Goal: Task Accomplishment & Management: Manage account settings

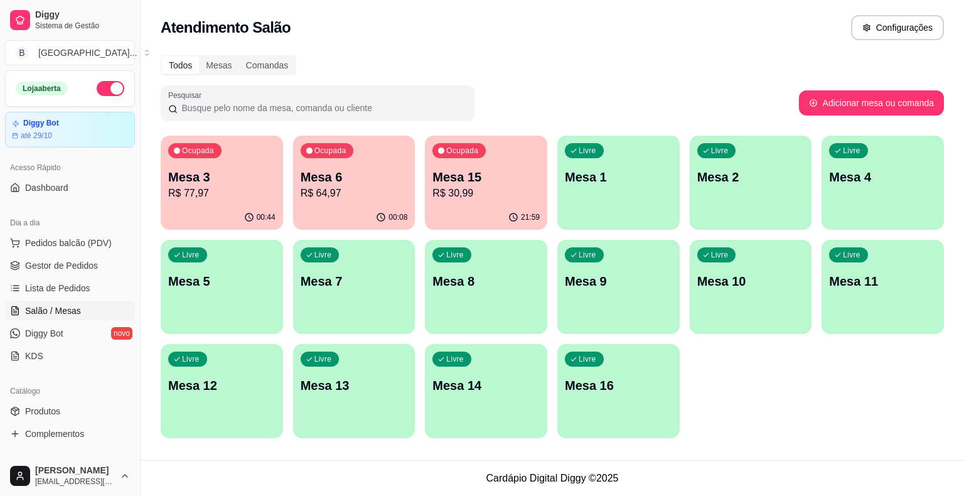
click at [206, 205] on div "Ocupada Mesa 3 R$ 77,97" at bounding box center [222, 171] width 122 height 70
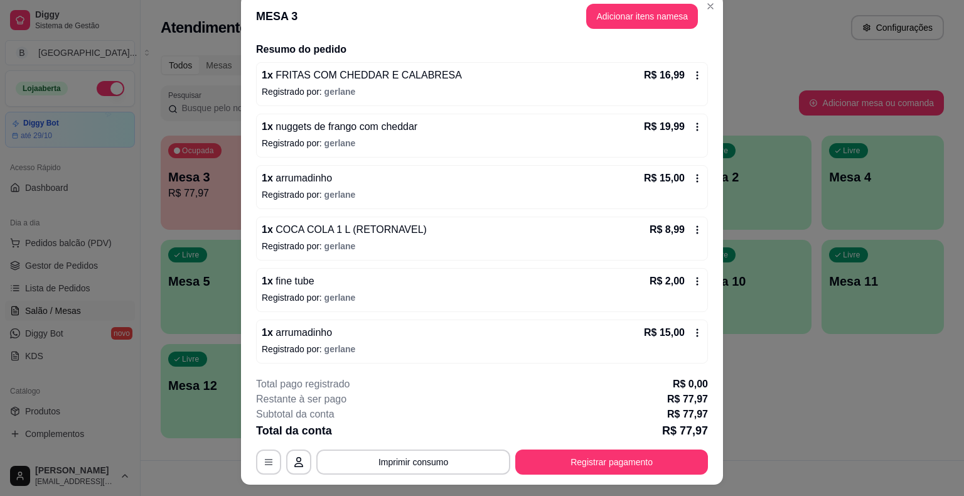
scroll to position [38, 0]
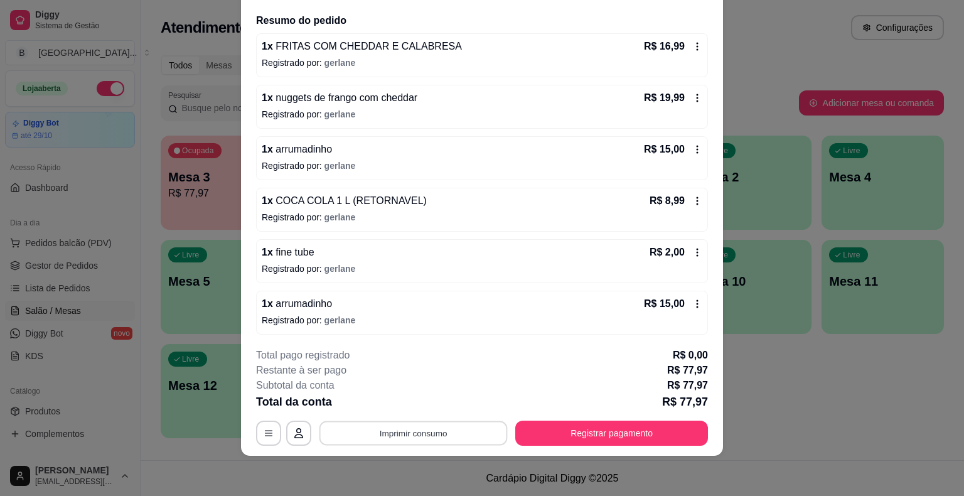
click at [409, 431] on button "Imprimir consumo" at bounding box center [413, 433] width 188 height 24
click at [419, 381] on button "IMPRESSORA" at bounding box center [412, 379] width 91 height 20
click at [618, 432] on button "Registrar pagamento" at bounding box center [611, 433] width 193 height 25
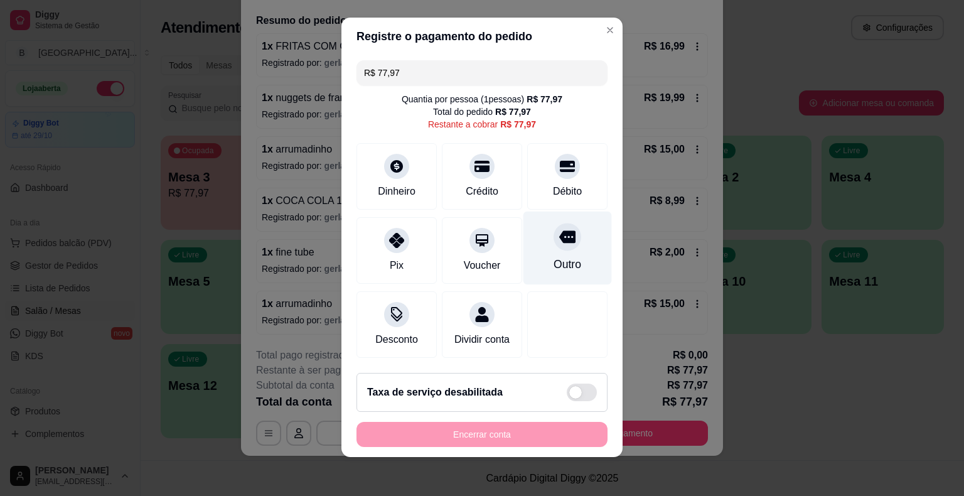
scroll to position [11, 0]
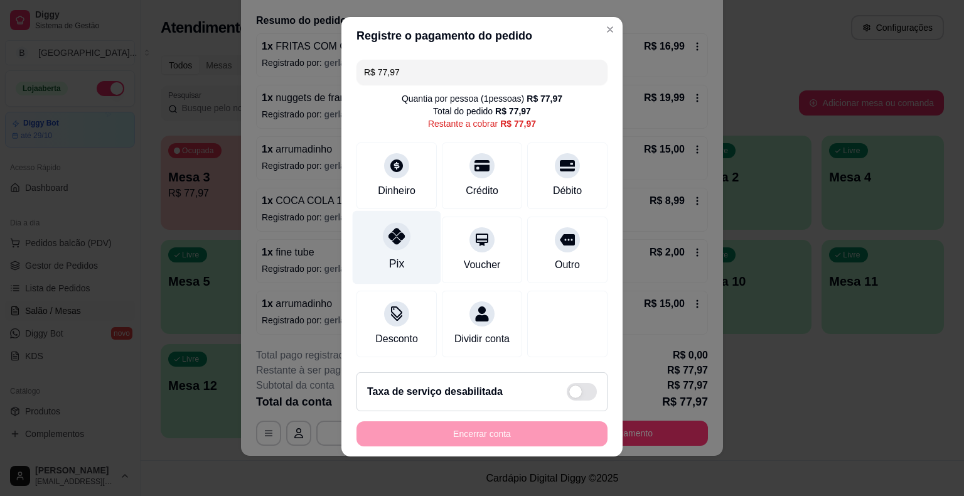
click at [392, 250] on div "Pix" at bounding box center [397, 247] width 88 height 73
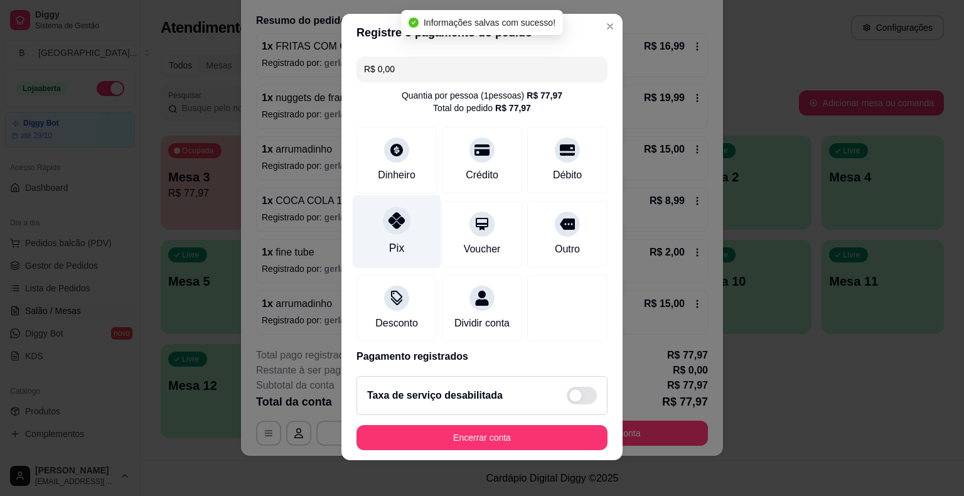
type input "R$ 0,00"
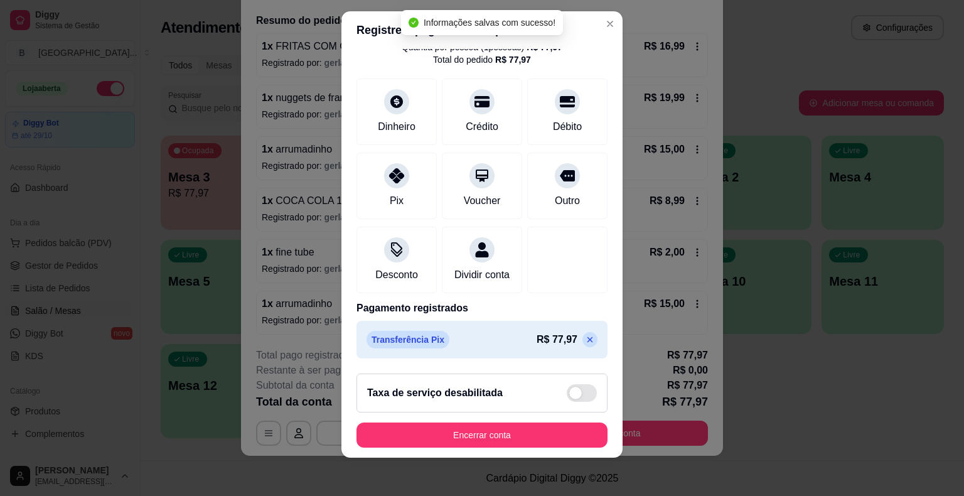
scroll to position [15, 0]
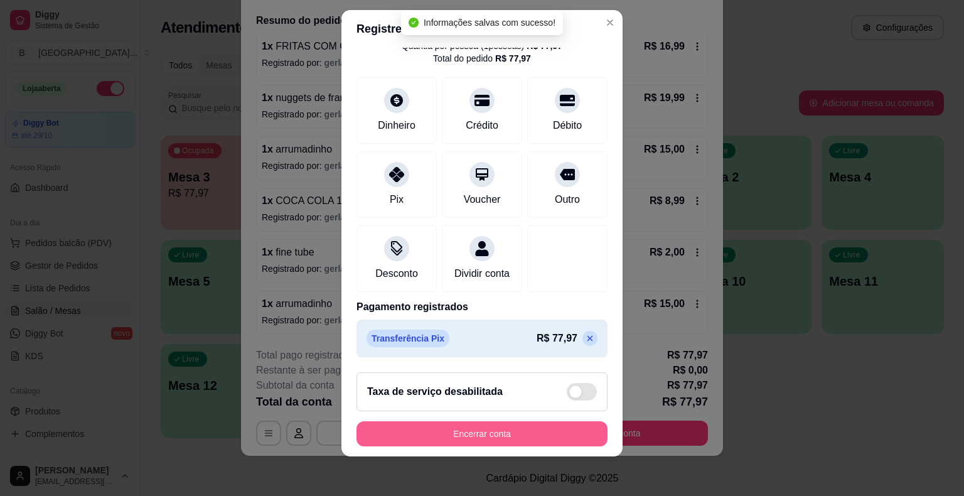
click at [481, 429] on button "Encerrar conta" at bounding box center [481, 433] width 251 height 25
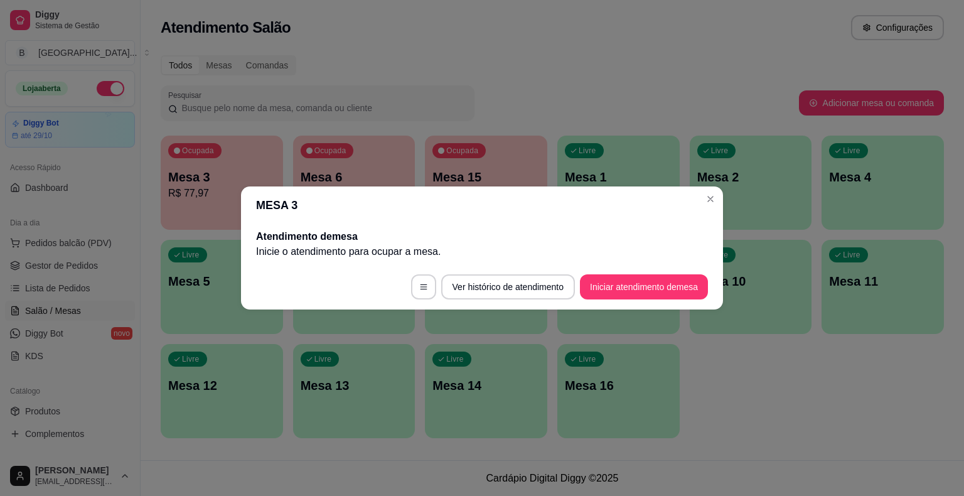
scroll to position [0, 0]
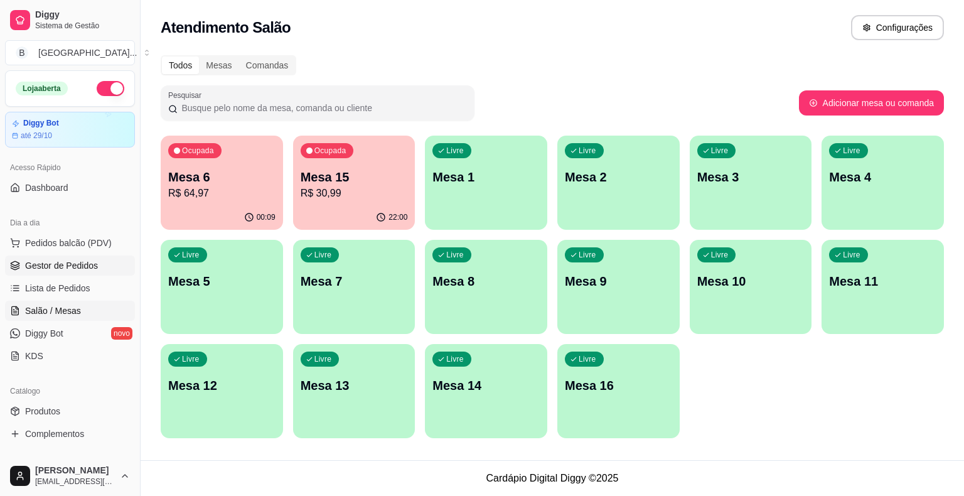
click at [90, 272] on link "Gestor de Pedidos" at bounding box center [70, 265] width 130 height 20
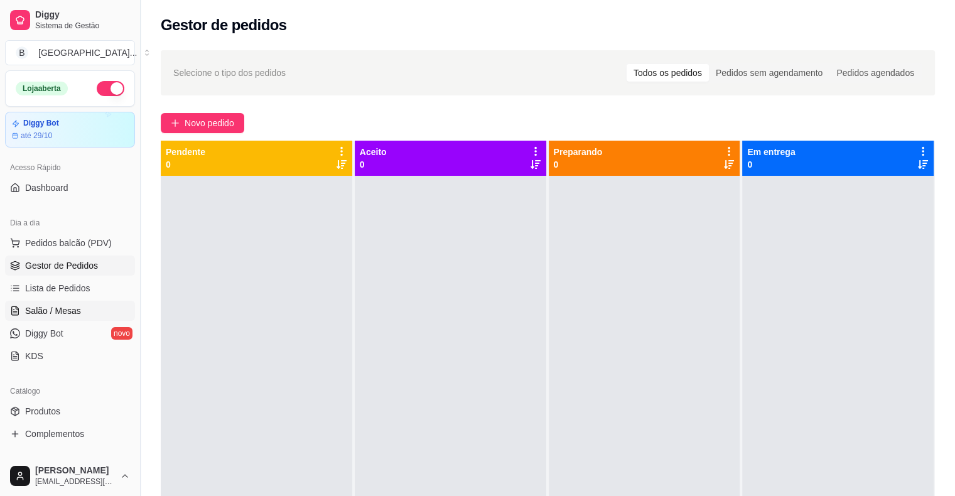
click at [77, 305] on span "Salão / Mesas" at bounding box center [53, 310] width 56 height 13
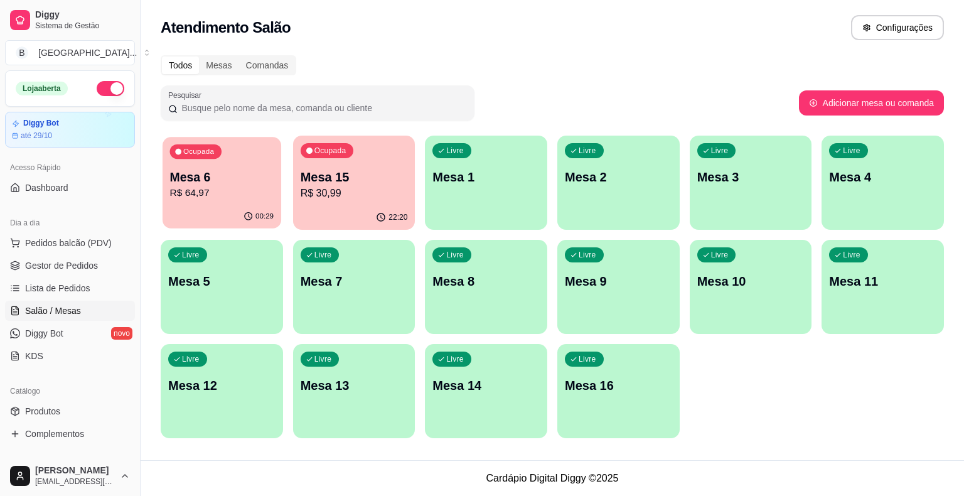
click at [223, 176] on p "Mesa 6" at bounding box center [222, 177] width 104 height 17
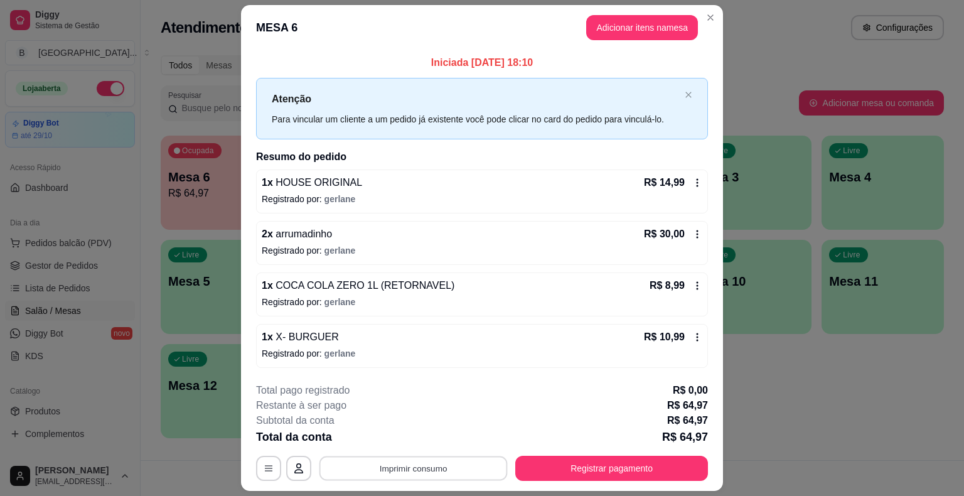
click at [406, 458] on button "Imprimir consumo" at bounding box center [413, 468] width 188 height 24
click at [412, 407] on button "IMPRESSORA" at bounding box center [412, 414] width 91 height 20
click at [635, 467] on button "Registrar pagamento" at bounding box center [611, 468] width 193 height 25
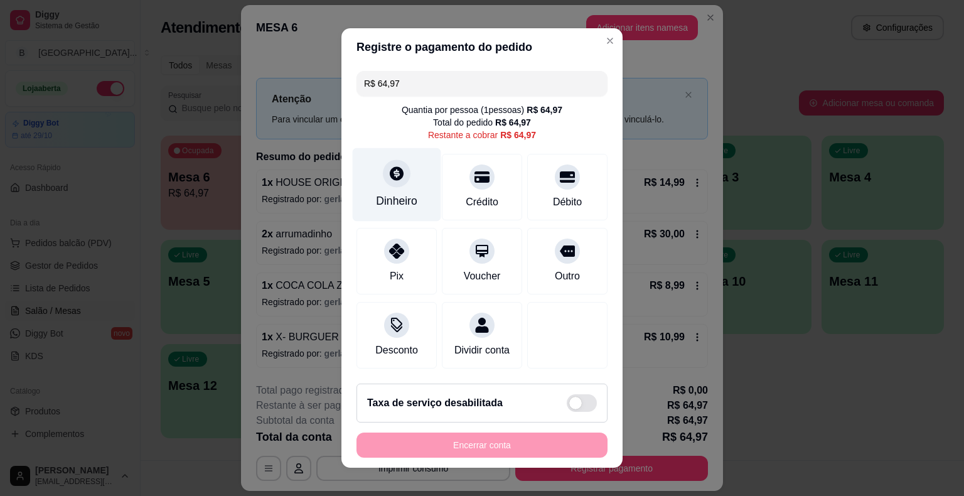
click at [376, 209] on div "Dinheiro" at bounding box center [396, 201] width 41 height 16
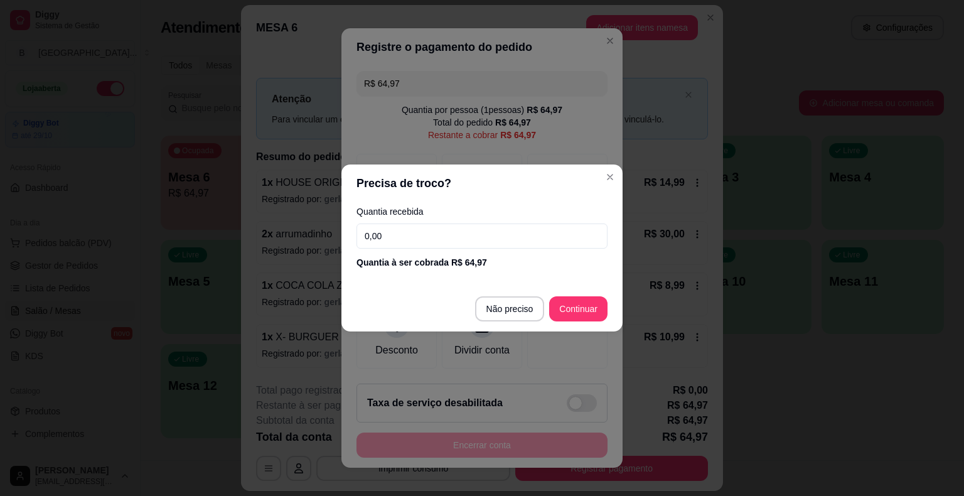
click at [397, 234] on input "0,00" at bounding box center [481, 235] width 251 height 25
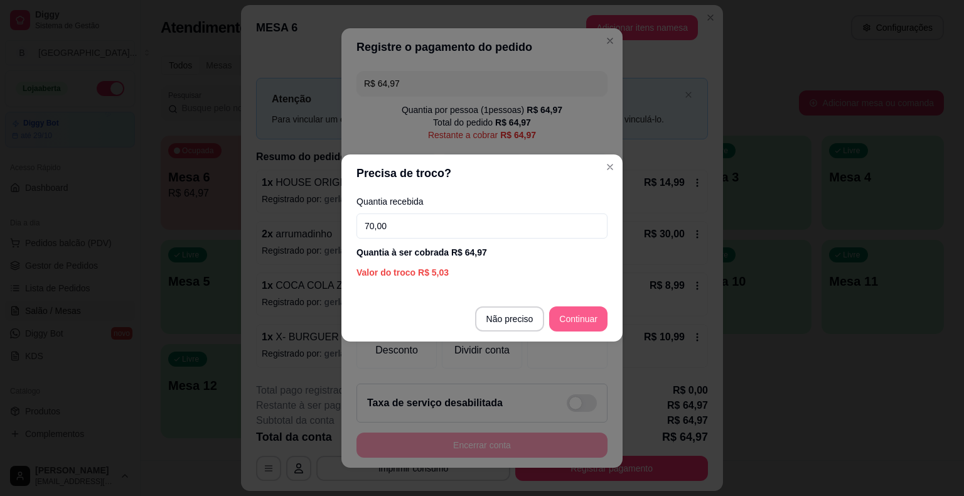
type input "70,00"
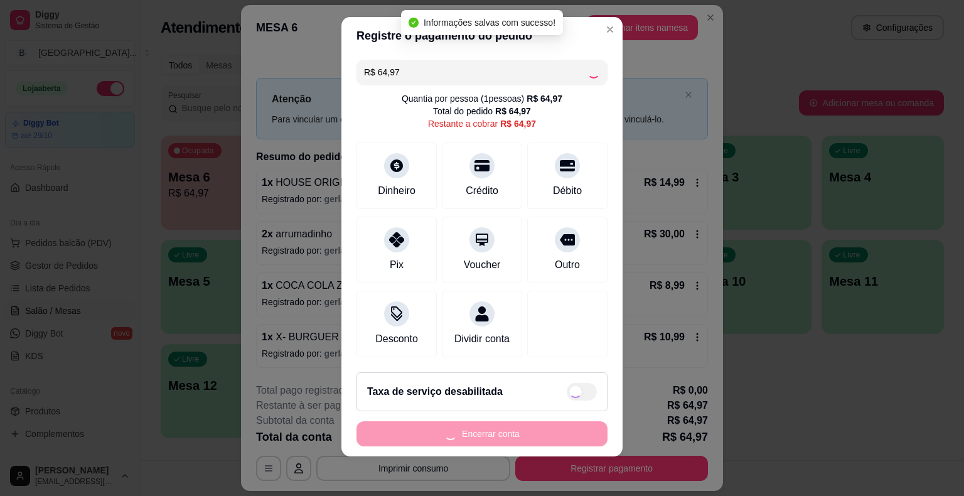
type input "R$ 0,00"
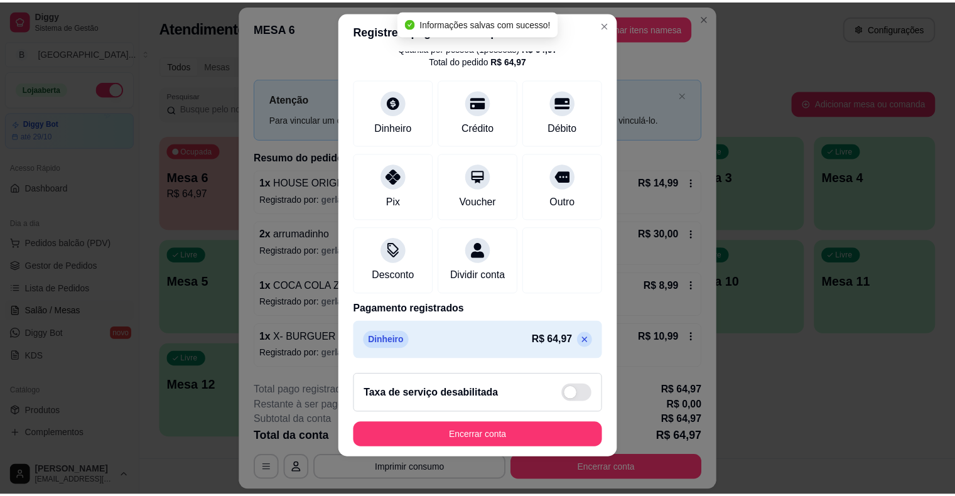
scroll to position [15, 0]
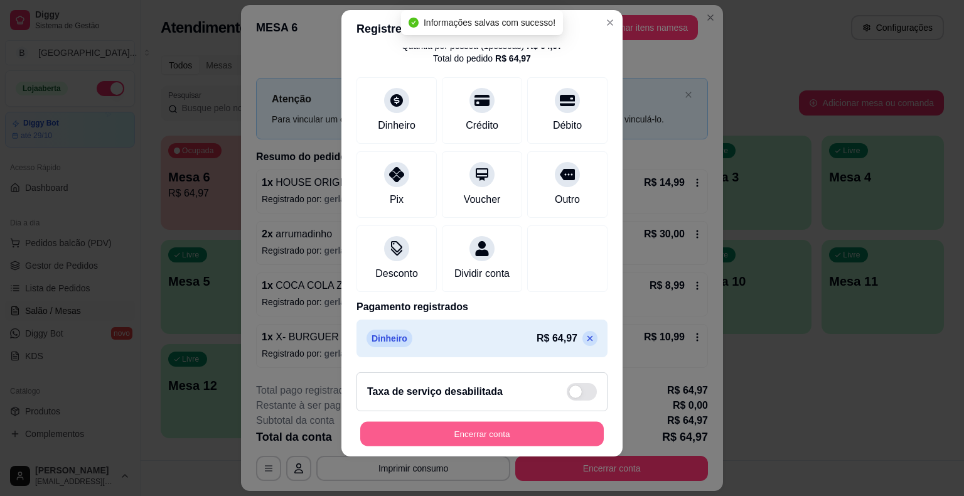
click at [518, 433] on button "Encerrar conta" at bounding box center [482, 433] width 244 height 24
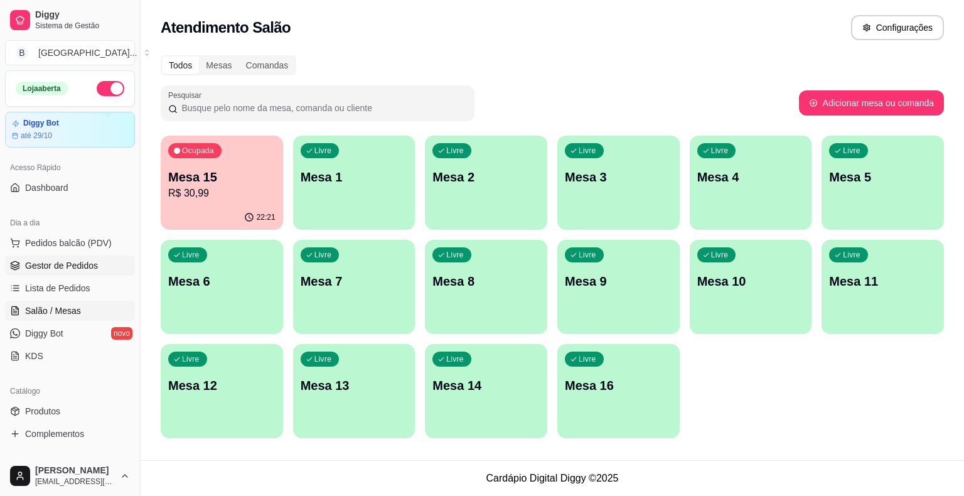
click at [64, 256] on link "Gestor de Pedidos" at bounding box center [70, 265] width 130 height 20
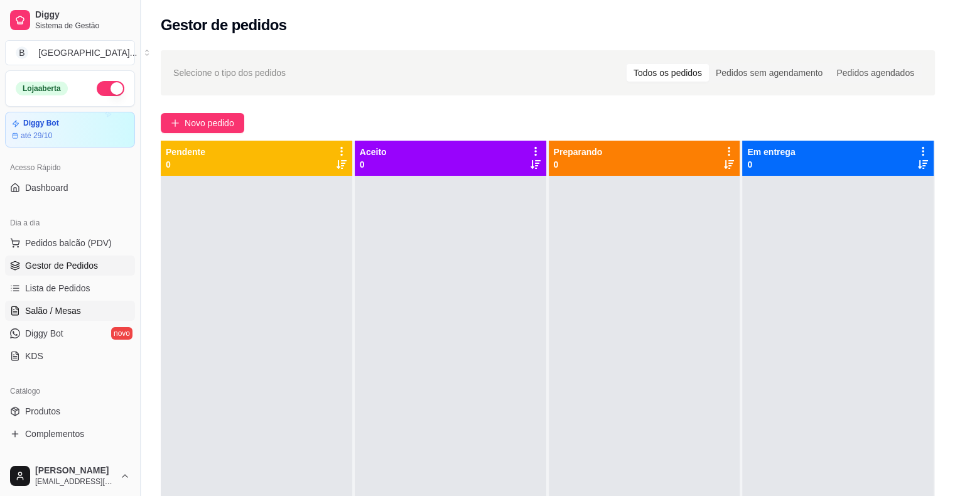
click at [45, 313] on span "Salão / Mesas" at bounding box center [53, 310] width 56 height 13
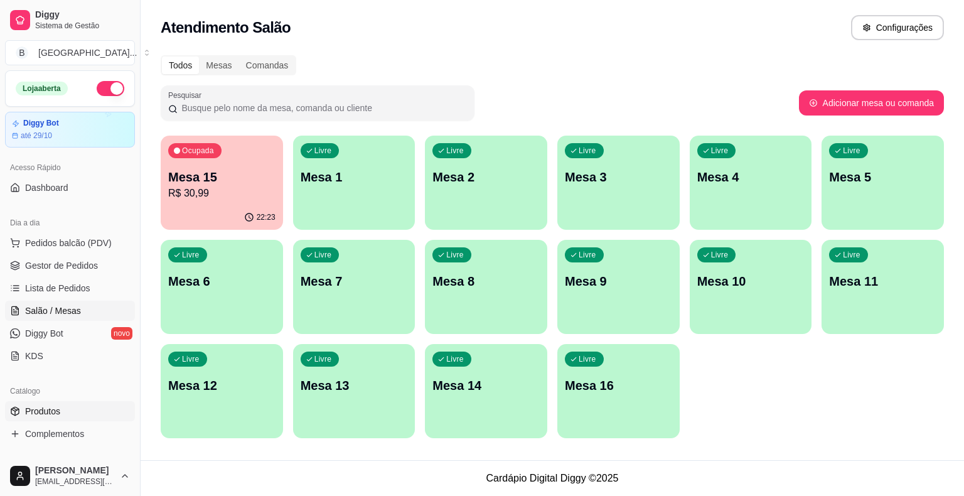
click at [45, 415] on span "Produtos" at bounding box center [42, 411] width 35 height 13
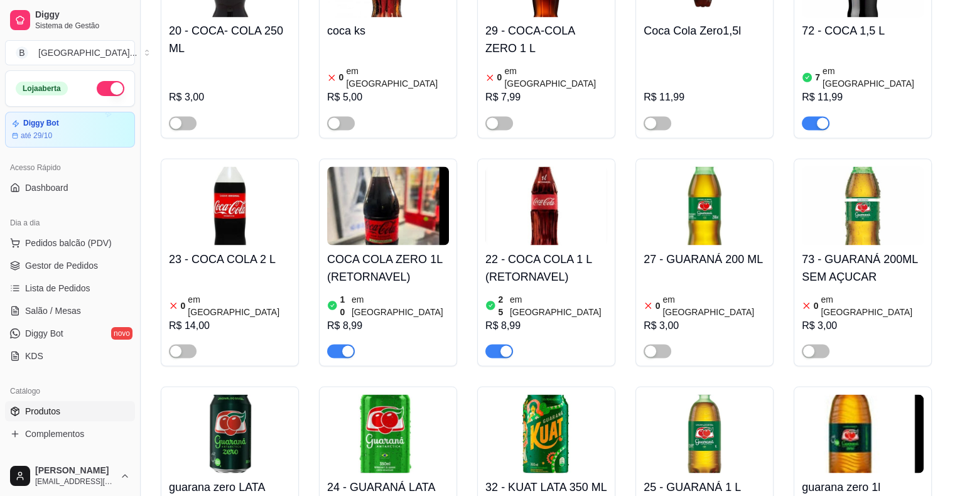
scroll to position [2134, 0]
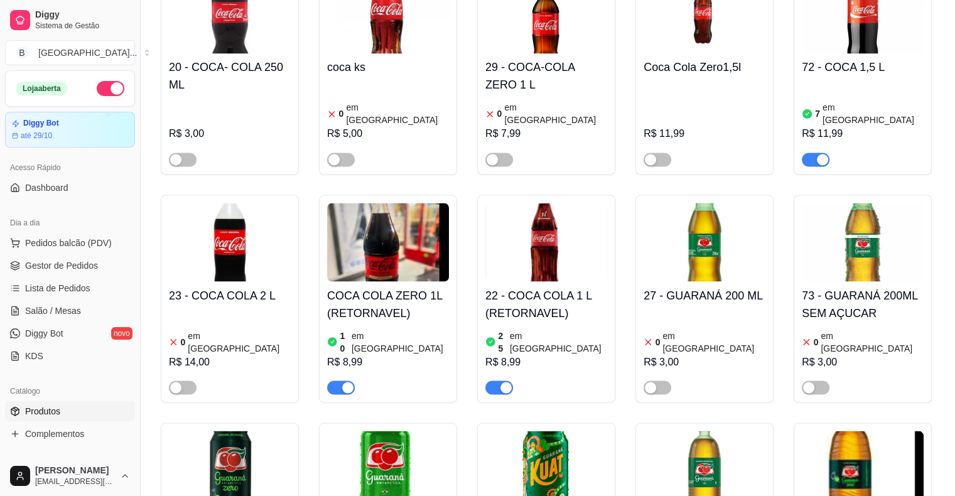
click at [199, 431] on img at bounding box center [230, 470] width 122 height 78
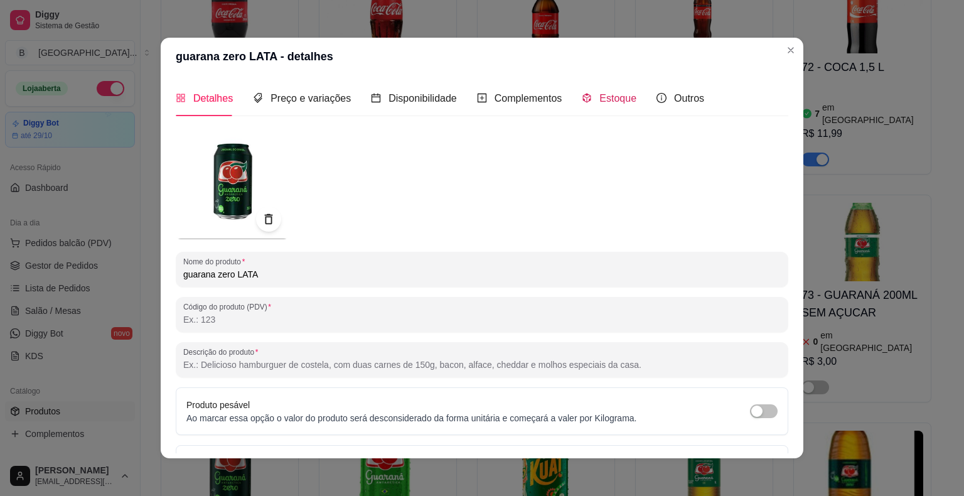
click at [609, 94] on span "Estoque" at bounding box center [617, 98] width 37 height 11
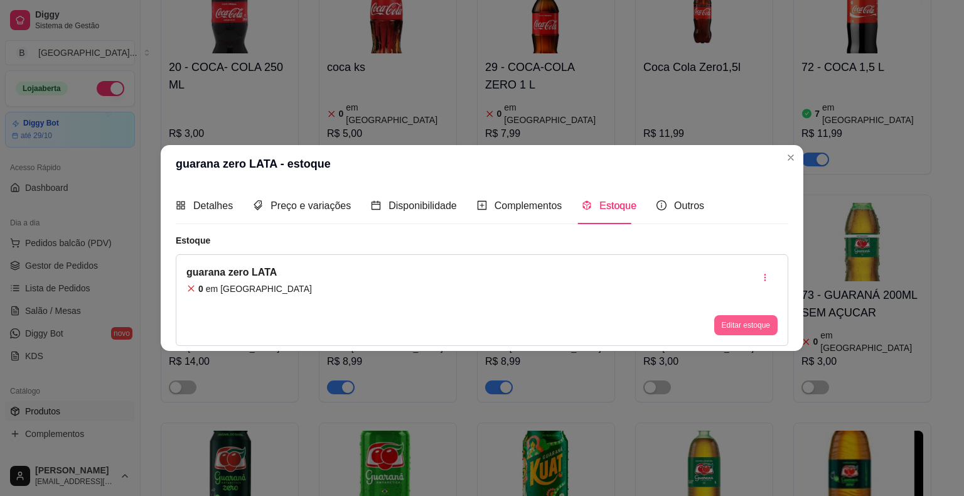
click at [732, 327] on button "Editar estoque" at bounding box center [745, 325] width 63 height 20
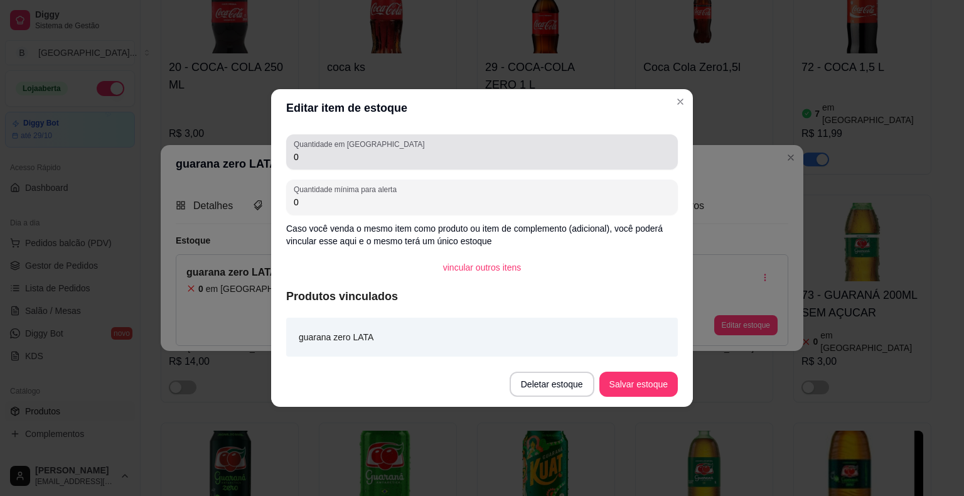
click at [496, 159] on input "0" at bounding box center [482, 157] width 377 height 13
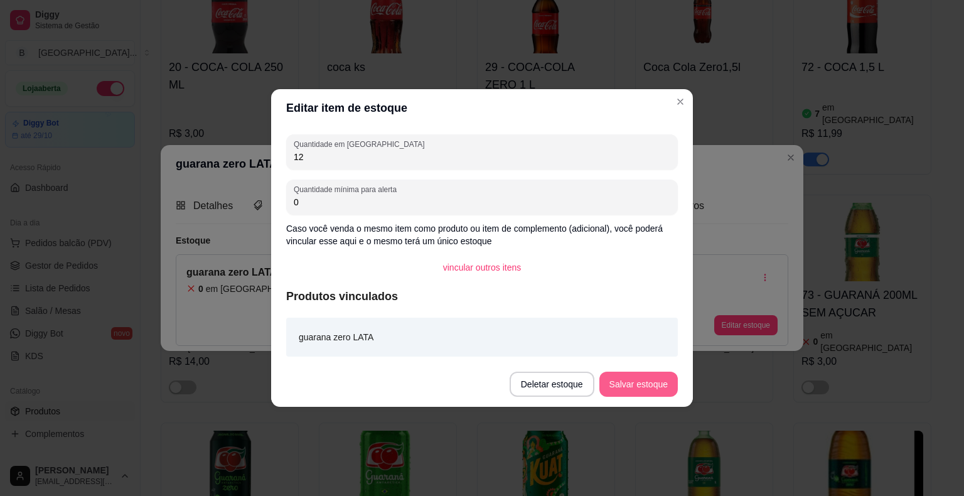
type input "12"
click at [648, 380] on button "Salvar estoque" at bounding box center [638, 384] width 78 height 25
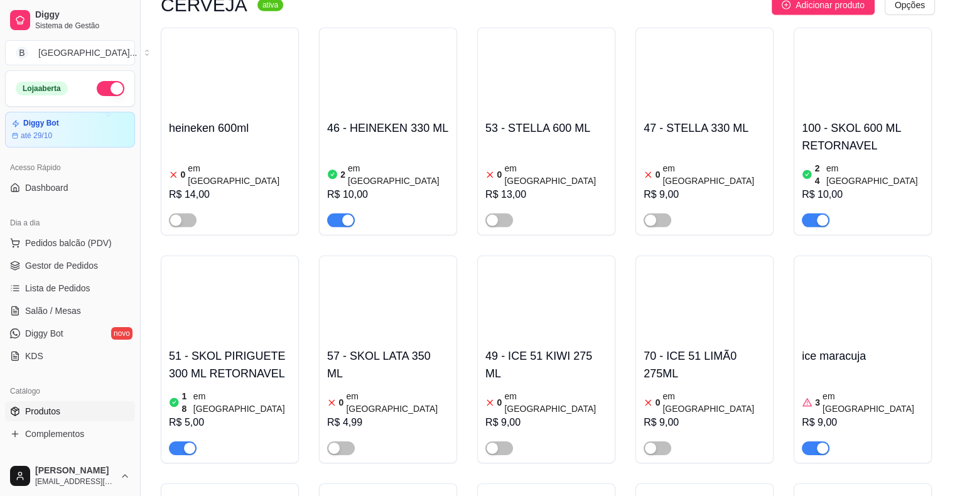
scroll to position [3954, 0]
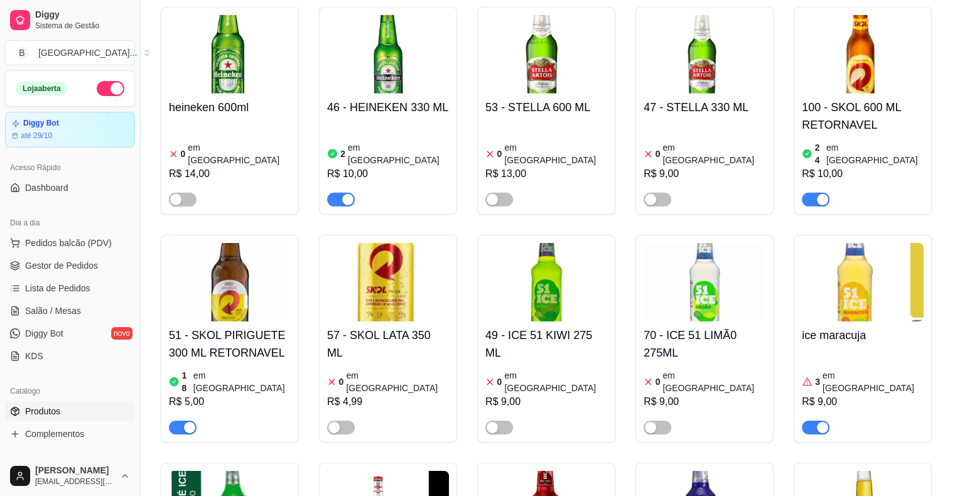
click at [418, 409] on div at bounding box center [388, 421] width 122 height 25
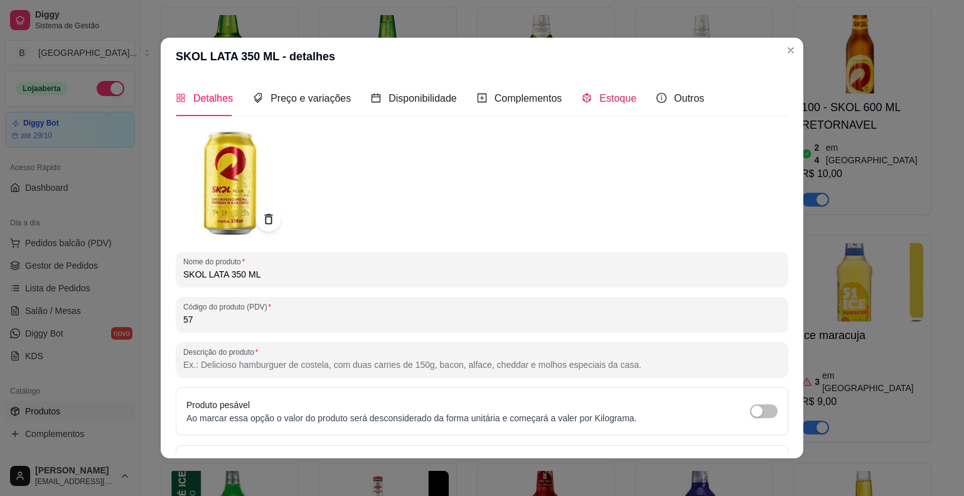
click at [582, 102] on icon "code-sandbox" at bounding box center [587, 98] width 10 height 10
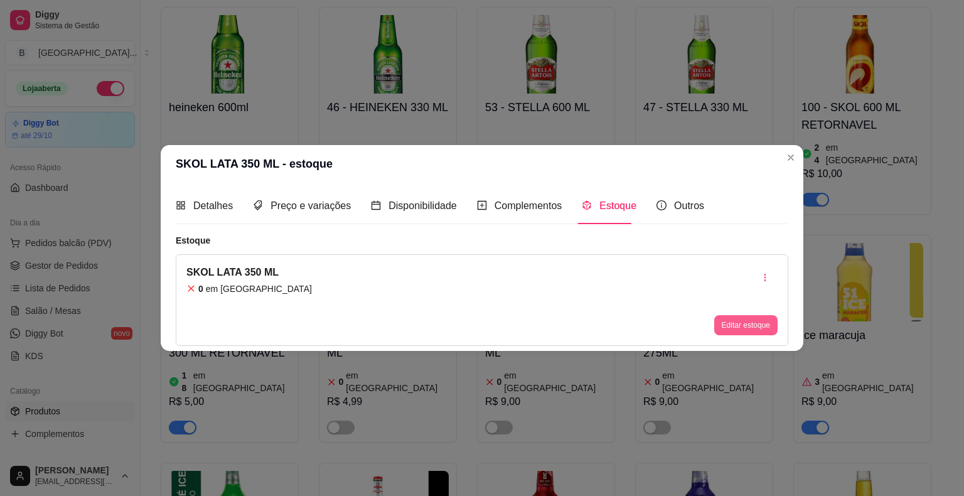
click at [770, 325] on button "Editar estoque" at bounding box center [745, 325] width 63 height 20
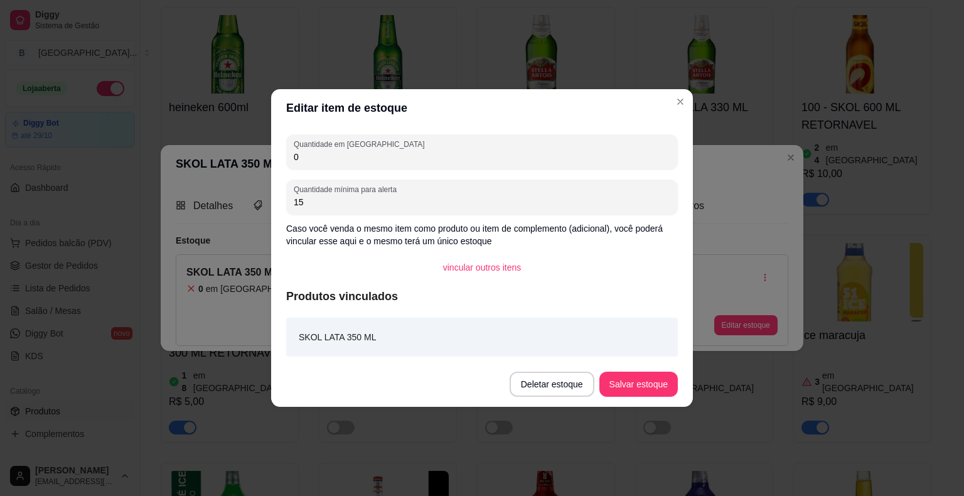
click at [600, 155] on input "0" at bounding box center [482, 157] width 377 height 13
type input "12"
click at [635, 375] on button "Salvar estoque" at bounding box center [638, 384] width 78 height 25
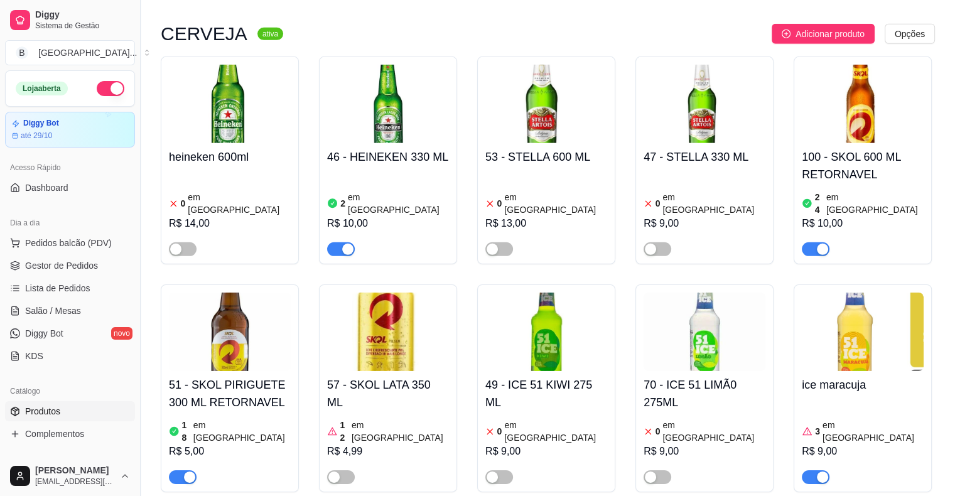
scroll to position [3891, 0]
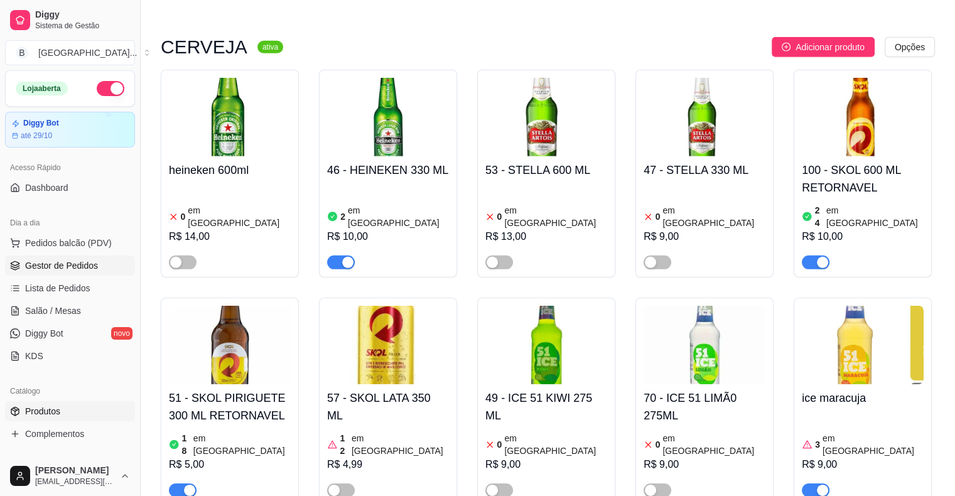
click at [63, 270] on span "Gestor de Pedidos" at bounding box center [61, 265] width 73 height 13
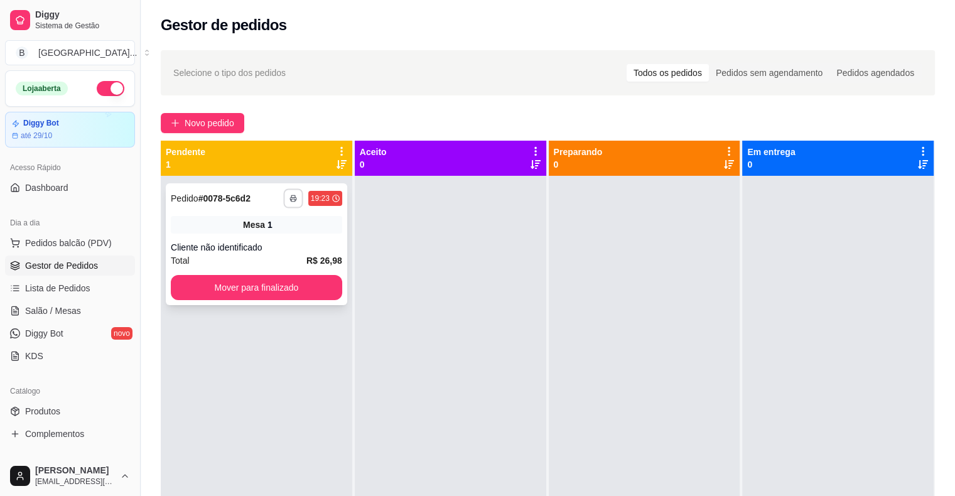
click at [298, 196] on button "button" at bounding box center [292, 197] width 19 height 19
click at [255, 237] on button "IMPRESSORA" at bounding box center [258, 241] width 88 height 19
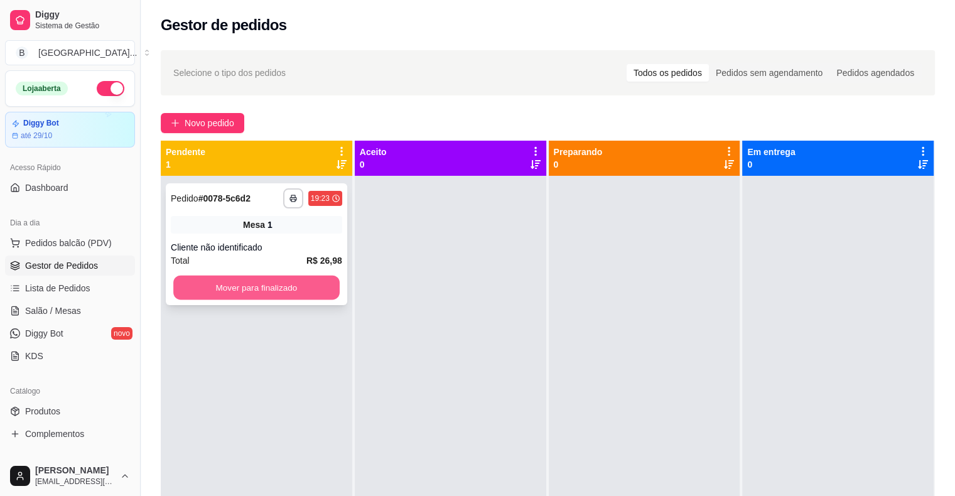
click at [254, 287] on button "Mover para finalizado" at bounding box center [256, 288] width 166 height 24
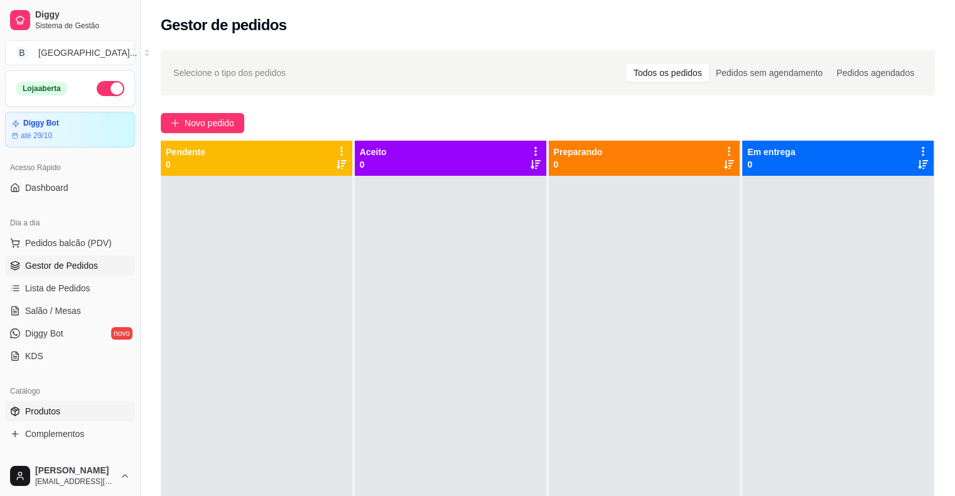
click at [30, 406] on span "Produtos" at bounding box center [42, 411] width 35 height 13
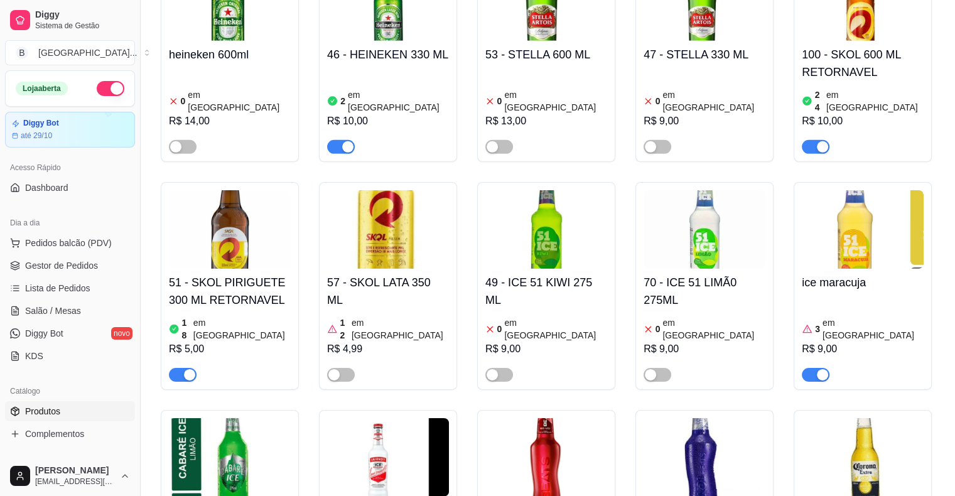
scroll to position [4142, 0]
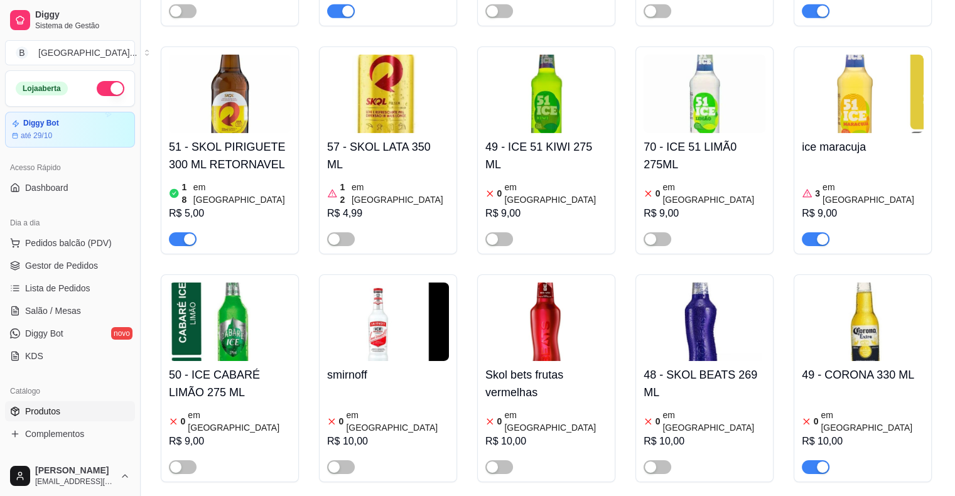
click at [559, 409] on div "0 em [GEOGRAPHIC_DATA]" at bounding box center [546, 421] width 122 height 25
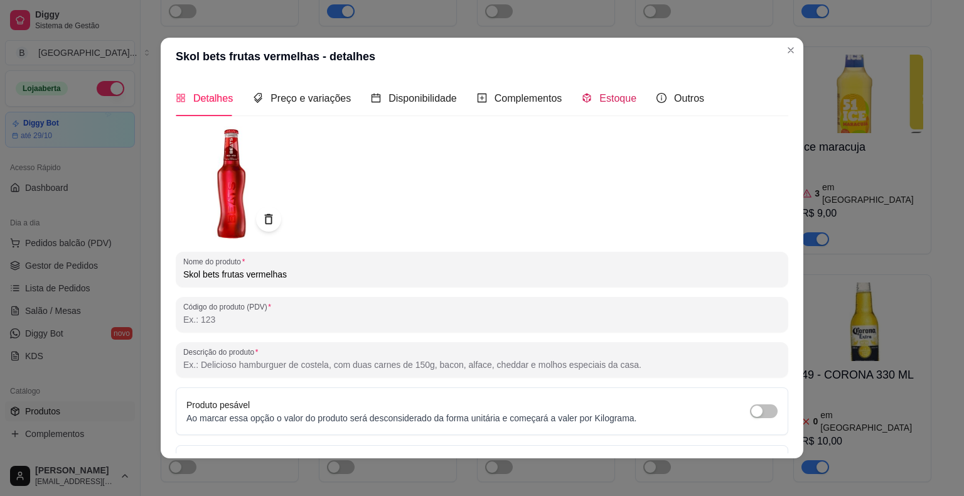
click at [587, 101] on div "Estoque" at bounding box center [609, 98] width 55 height 16
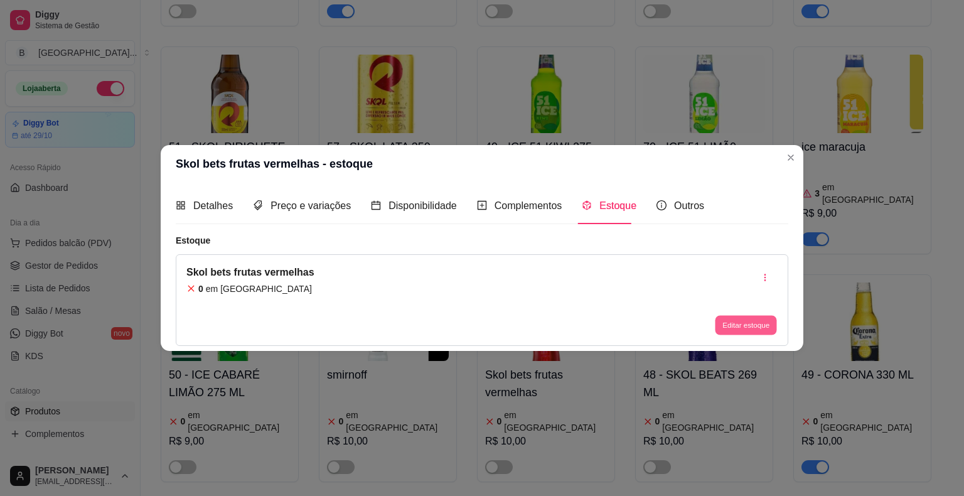
click at [717, 317] on button "Editar estoque" at bounding box center [746, 324] width 62 height 19
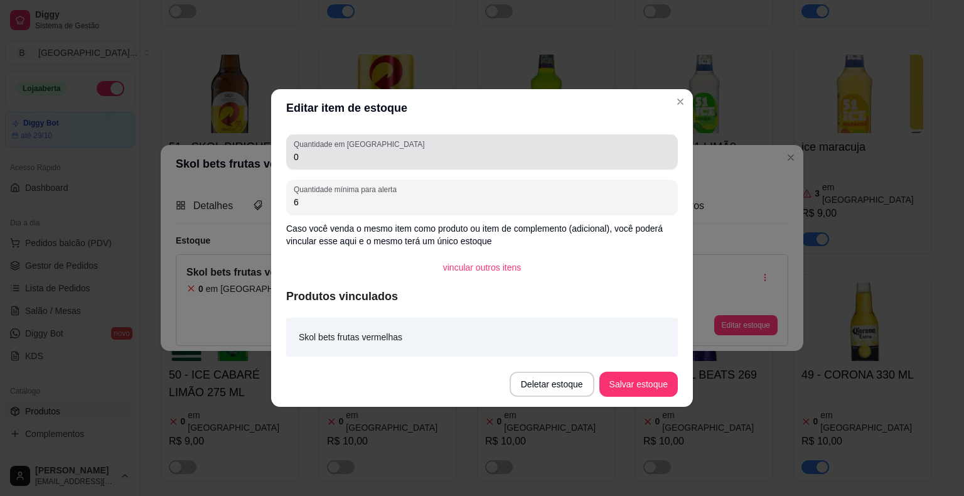
click at [485, 154] on input "0" at bounding box center [482, 157] width 377 height 13
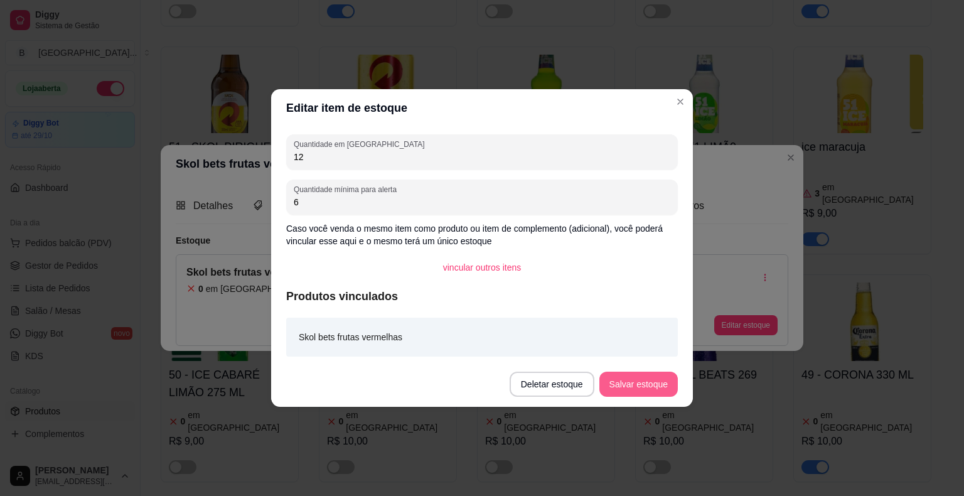
type input "12"
click at [640, 385] on button "Salvar estoque" at bounding box center [638, 384] width 77 height 24
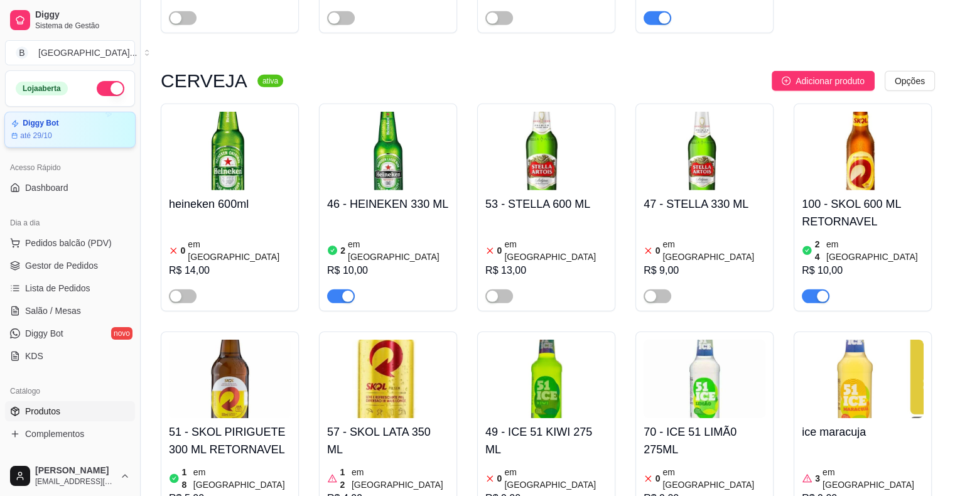
scroll to position [3829, 0]
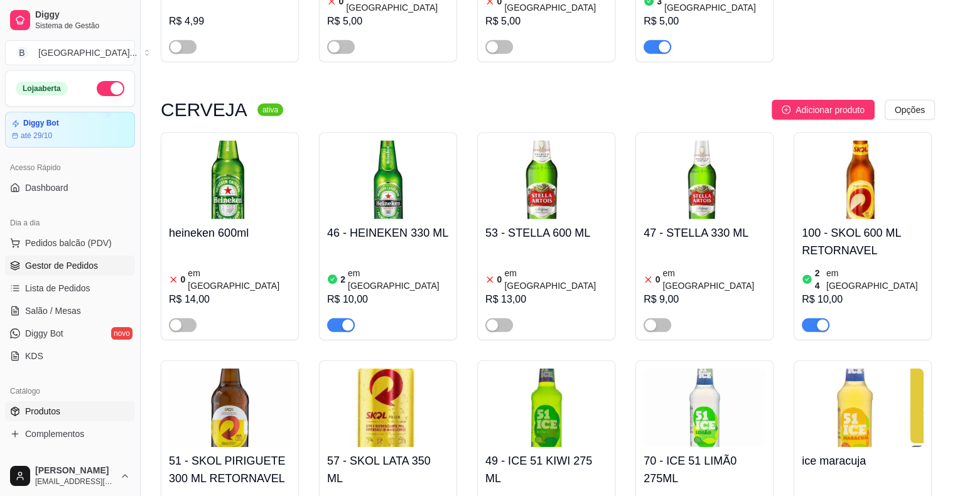
click at [83, 257] on link "Gestor de Pedidos" at bounding box center [70, 265] width 130 height 20
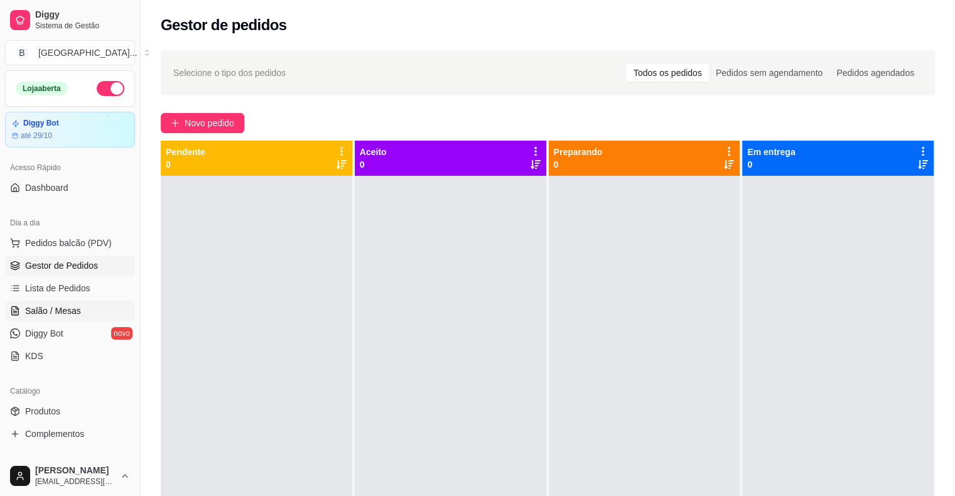
click at [67, 313] on span "Salão / Mesas" at bounding box center [53, 310] width 56 height 13
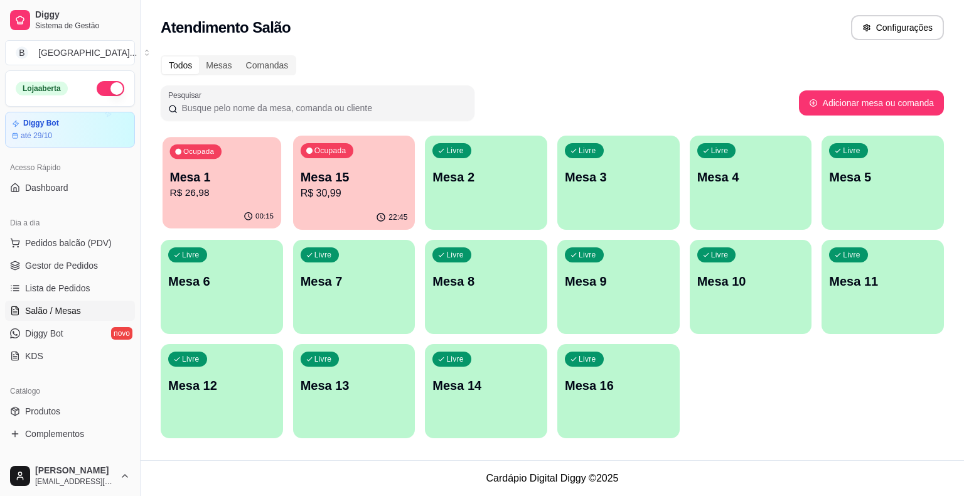
click at [195, 201] on div "Ocupada Mesa 1 R$ 26,98" at bounding box center [222, 171] width 119 height 68
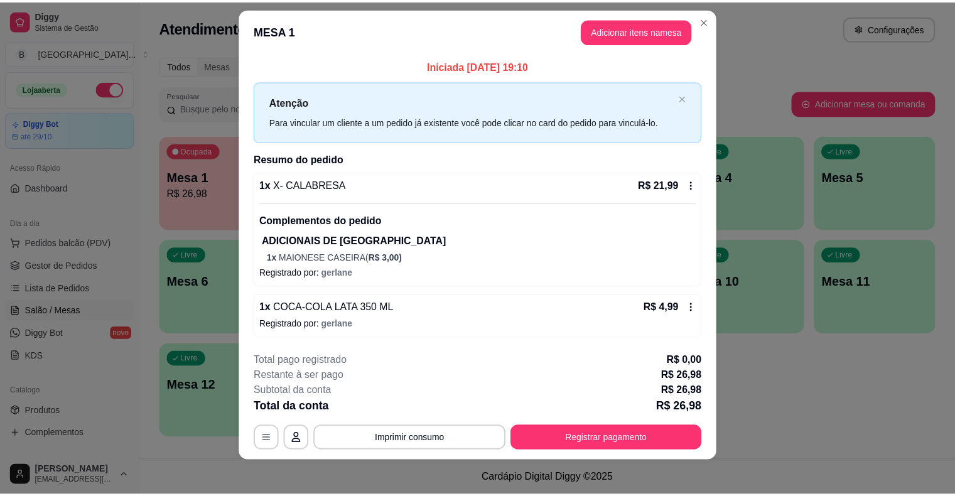
scroll to position [18, 0]
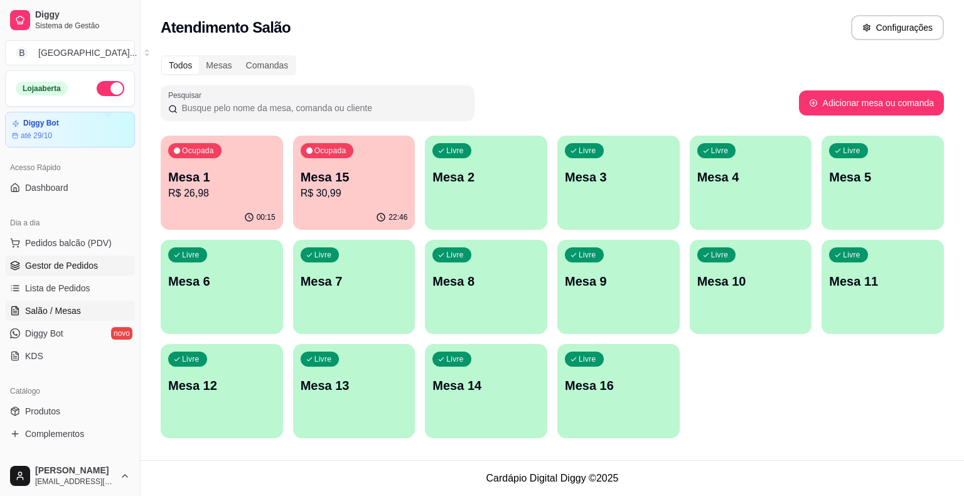
click at [53, 272] on link "Gestor de Pedidos" at bounding box center [70, 265] width 130 height 20
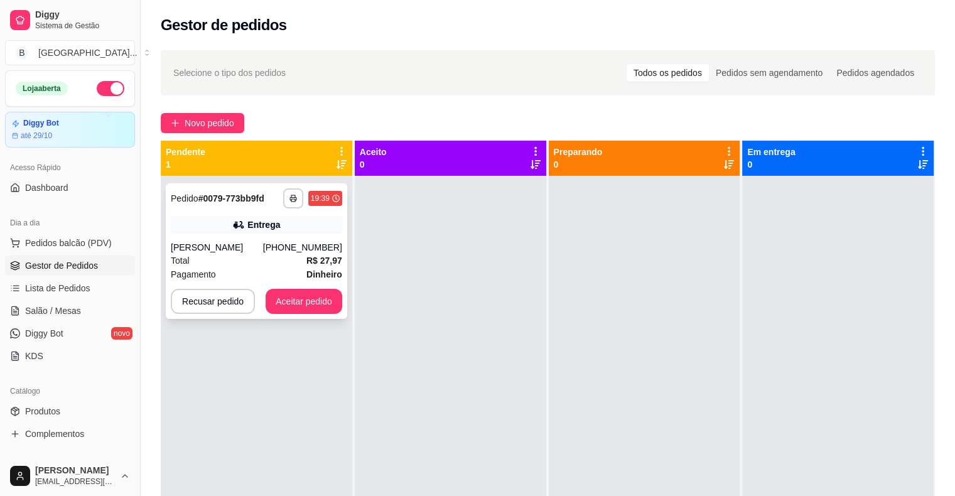
click at [296, 216] on div "Entrega" at bounding box center [256, 225] width 171 height 18
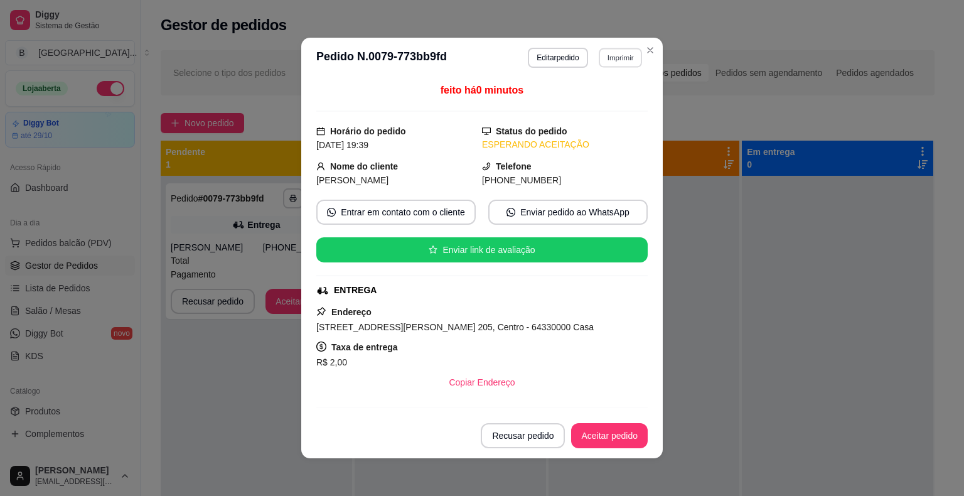
click at [621, 62] on button "Imprimir" at bounding box center [620, 57] width 43 height 19
click at [610, 109] on button "IMPRESSORA" at bounding box center [593, 102] width 91 height 20
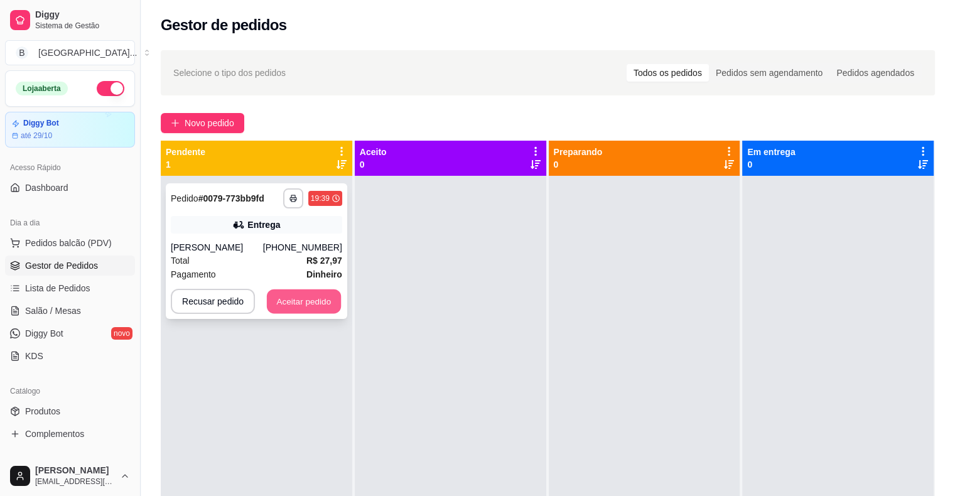
click at [319, 301] on button "Aceitar pedido" at bounding box center [304, 301] width 74 height 24
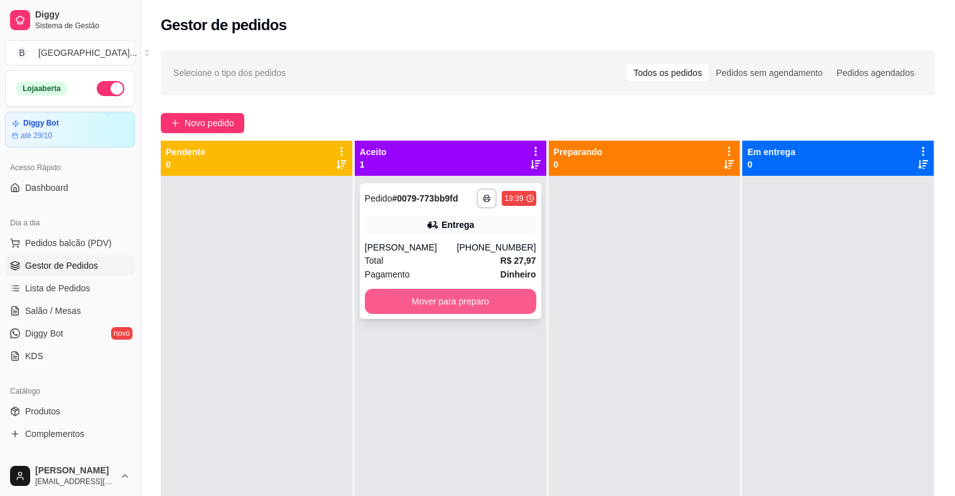
click at [411, 292] on button "Mover para preparo" at bounding box center [450, 301] width 171 height 25
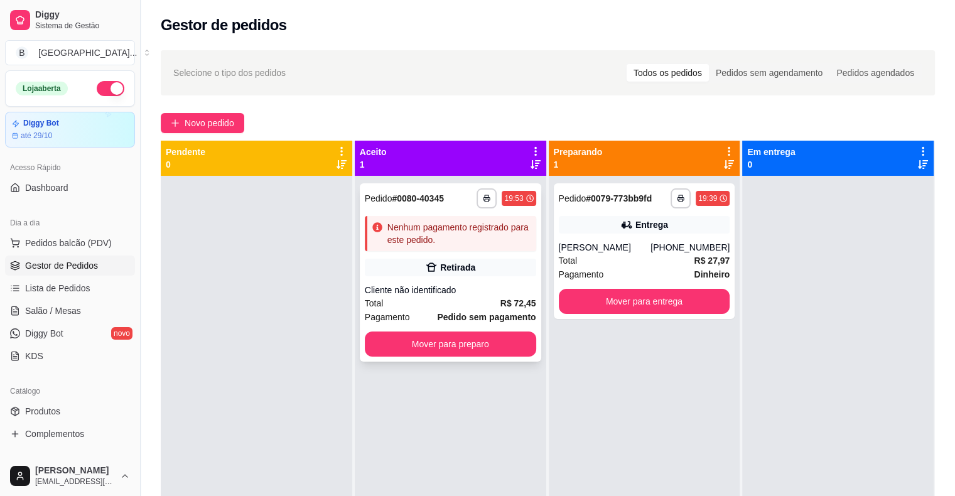
click at [394, 284] on div "Cliente não identificado" at bounding box center [450, 290] width 171 height 13
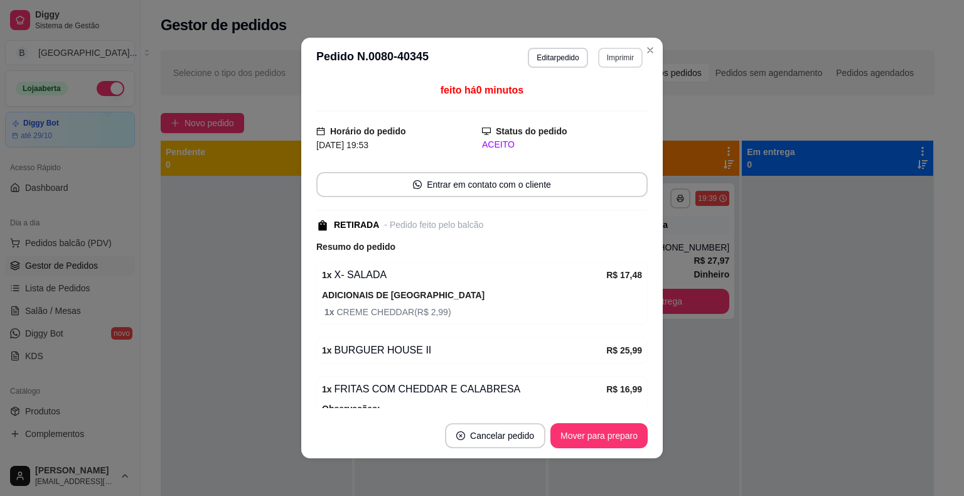
click at [622, 55] on button "Imprimir" at bounding box center [620, 58] width 45 height 20
click at [611, 94] on button "IMPRESSORA" at bounding box center [593, 102] width 91 height 20
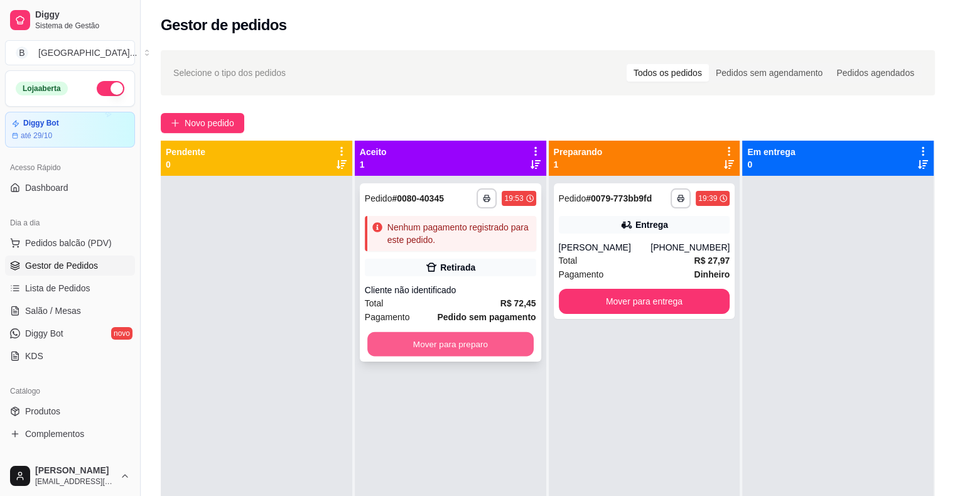
click at [437, 343] on button "Mover para preparo" at bounding box center [450, 344] width 166 height 24
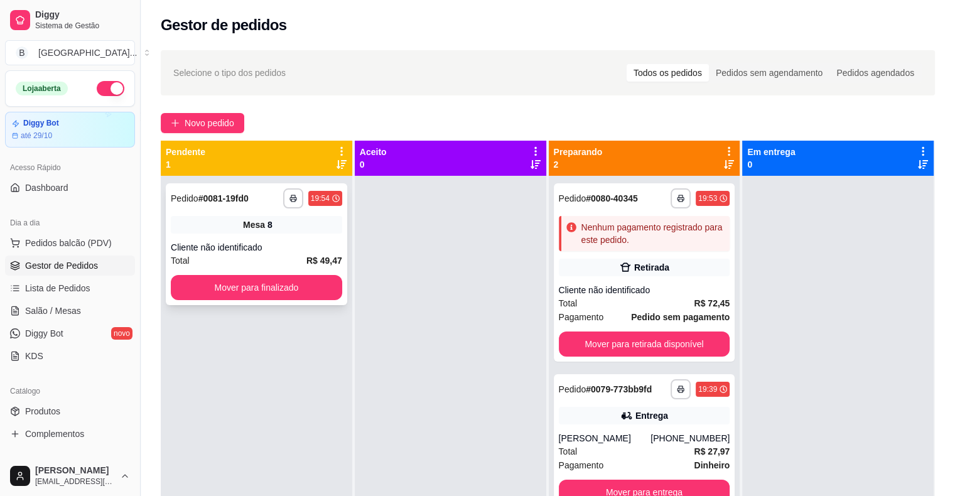
click at [301, 237] on div "**********" at bounding box center [256, 244] width 181 height 122
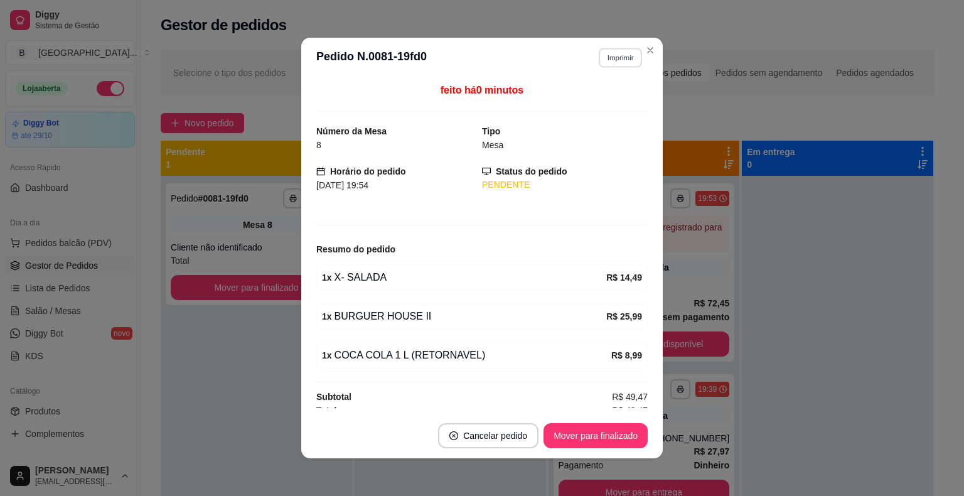
click at [618, 57] on button "Imprimir" at bounding box center [620, 57] width 43 height 19
click at [609, 101] on button "IMPRESSORA" at bounding box center [593, 102] width 91 height 20
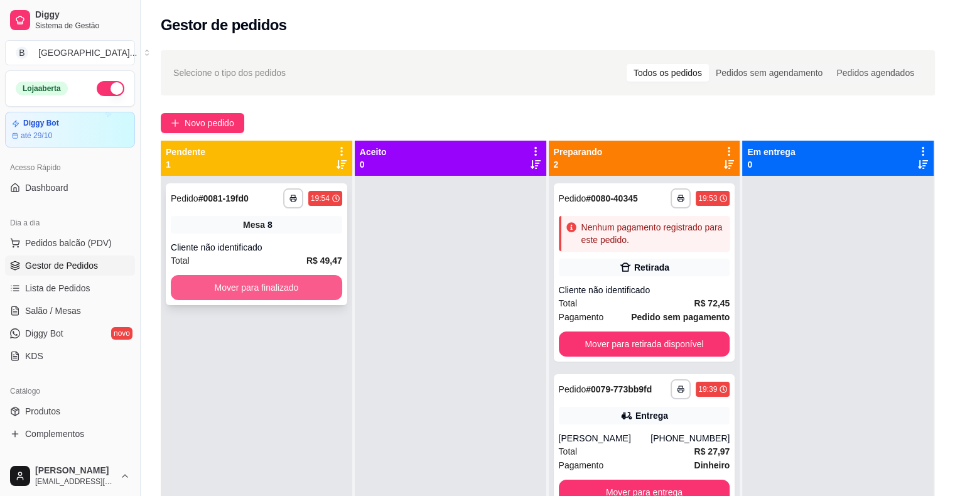
click at [329, 288] on button "Mover para finalizado" at bounding box center [256, 287] width 171 height 25
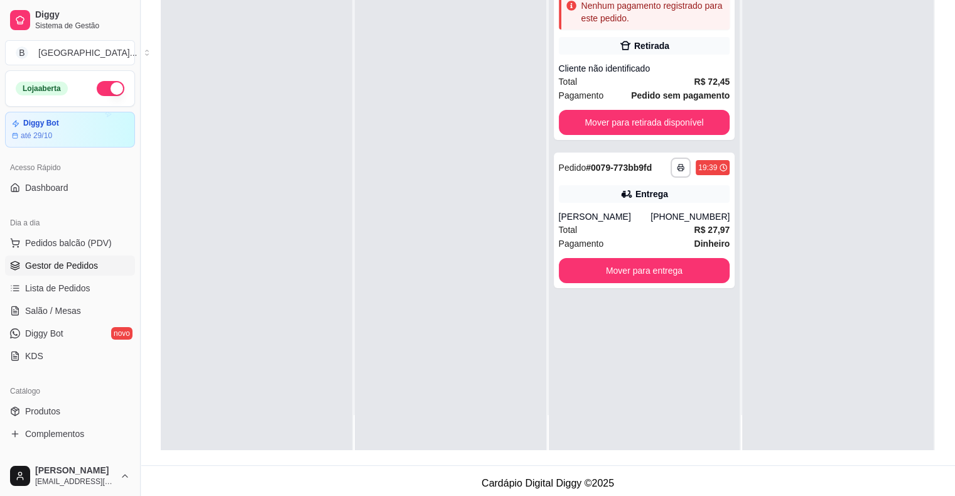
scroll to position [191, 0]
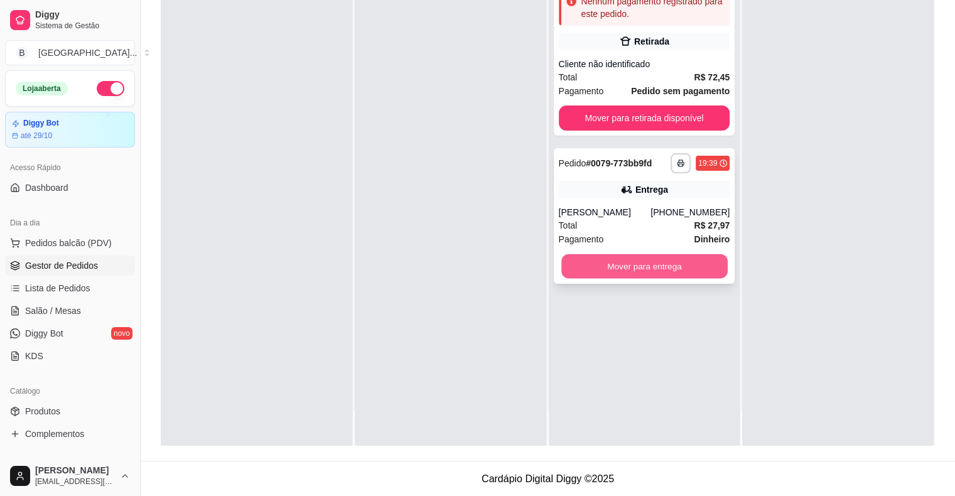
click at [668, 274] on button "Mover para entrega" at bounding box center [644, 266] width 166 height 24
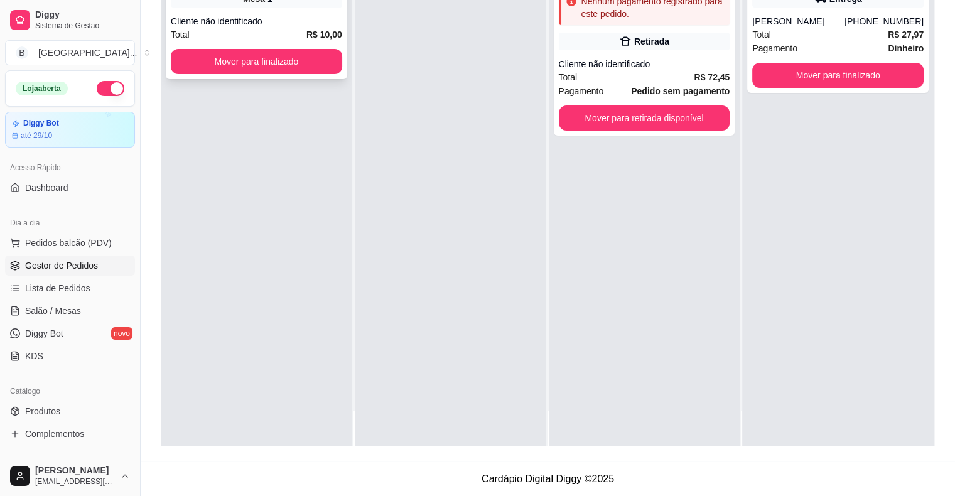
click at [269, 32] on div "Total R$ 10,00" at bounding box center [256, 35] width 171 height 14
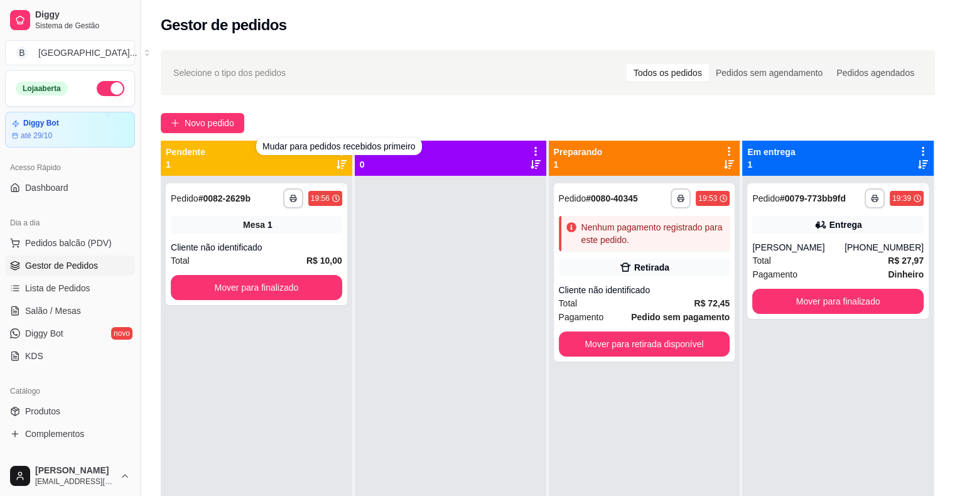
scroll to position [63, 0]
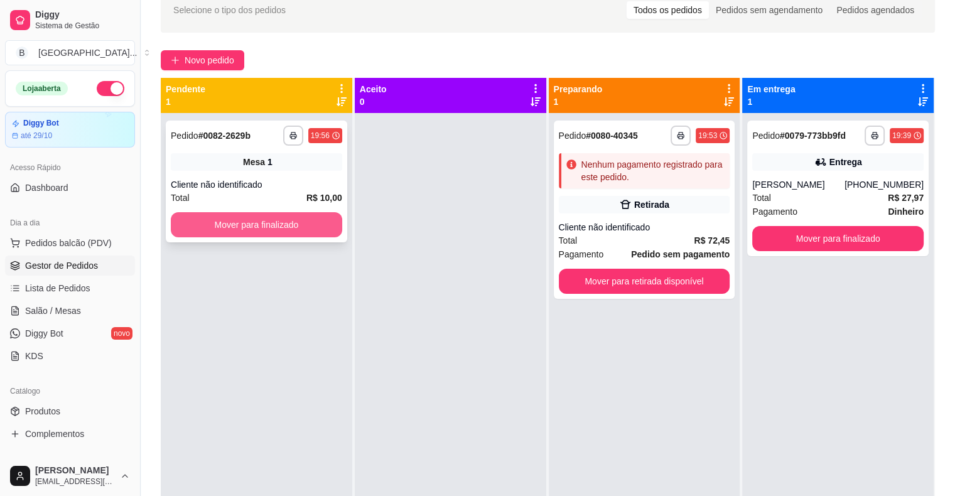
click at [276, 223] on button "Mover para finalizado" at bounding box center [256, 224] width 171 height 25
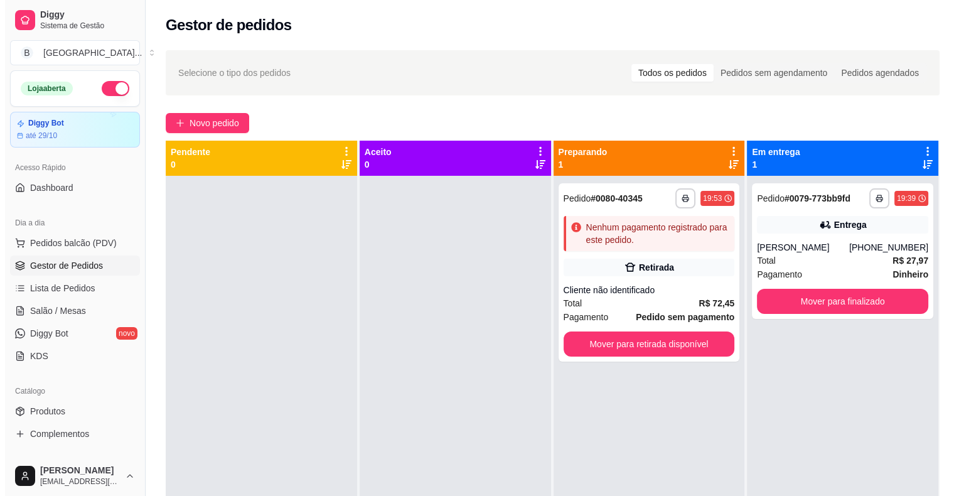
scroll to position [0, 0]
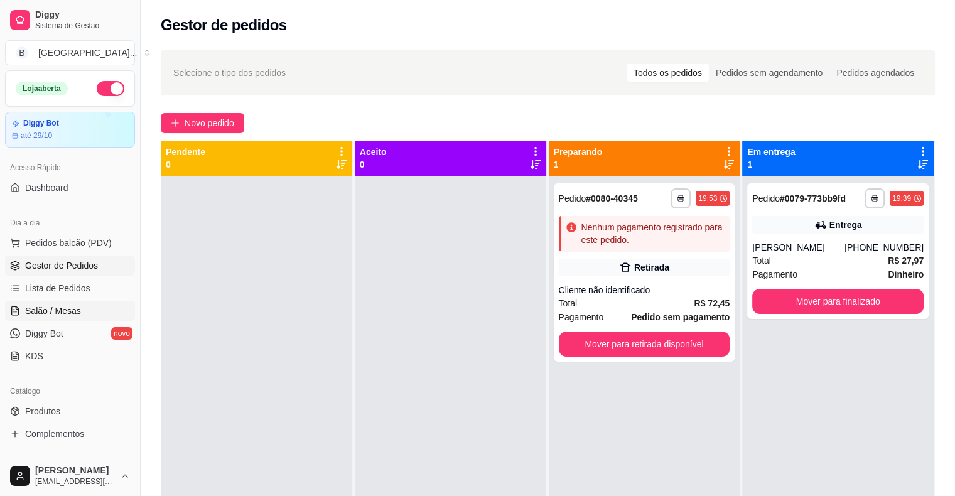
click at [73, 311] on span "Salão / Mesas" at bounding box center [53, 310] width 56 height 13
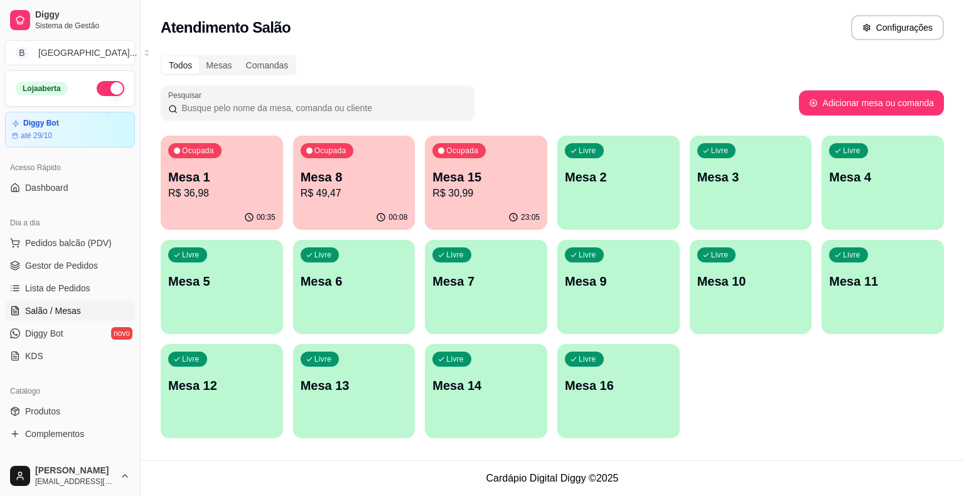
click at [233, 197] on p "R$ 36,98" at bounding box center [221, 193] width 107 height 15
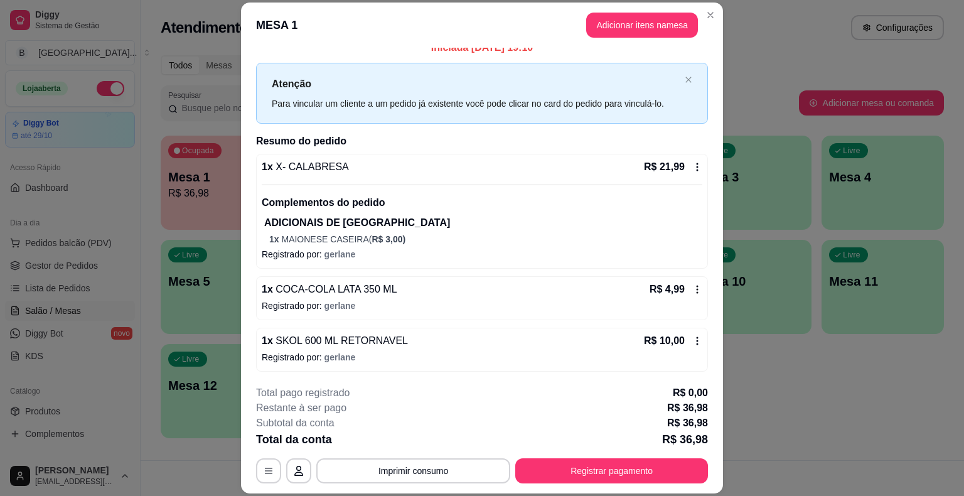
scroll to position [38, 0]
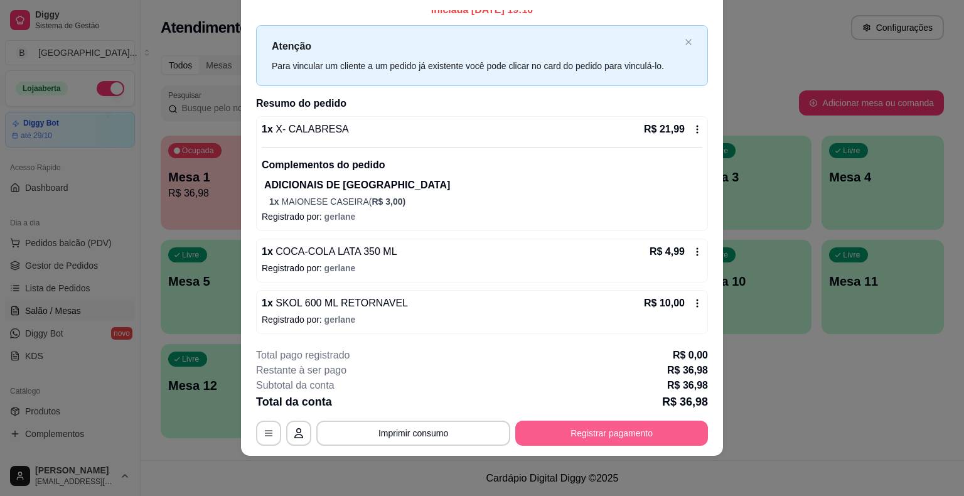
click at [551, 429] on button "Registrar pagamento" at bounding box center [611, 433] width 193 height 25
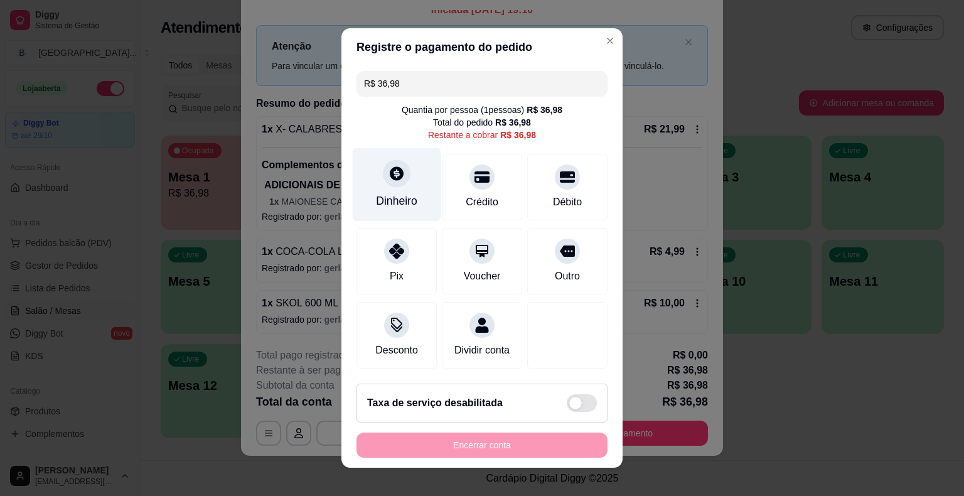
click at [390, 179] on icon at bounding box center [397, 173] width 14 height 14
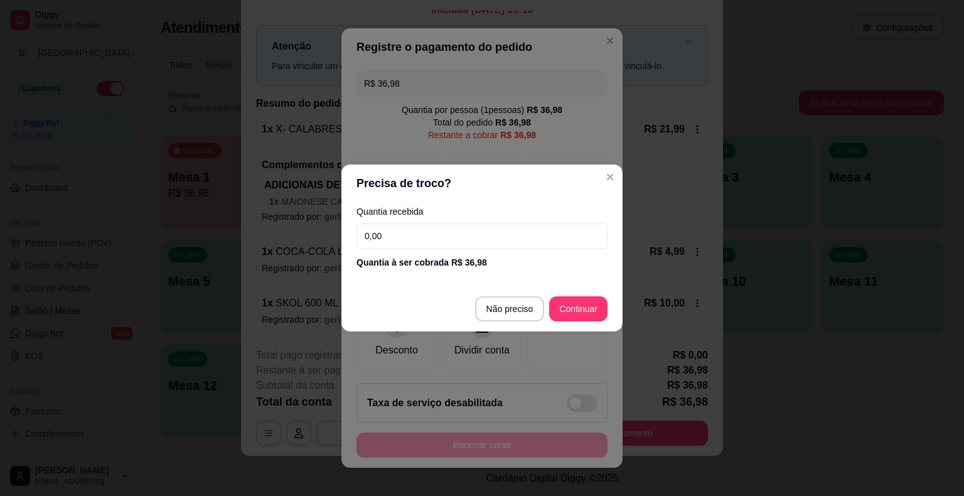
click at [417, 239] on input "0,00" at bounding box center [481, 235] width 251 height 25
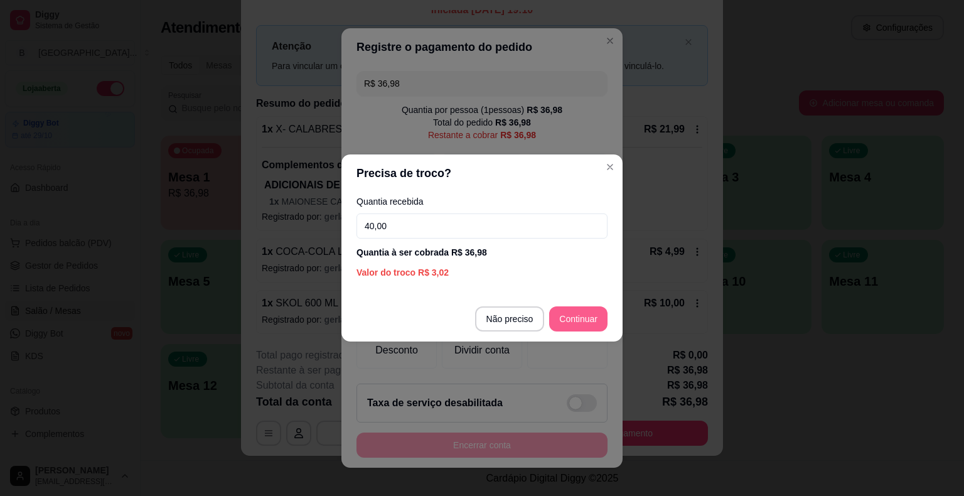
type input "40,00"
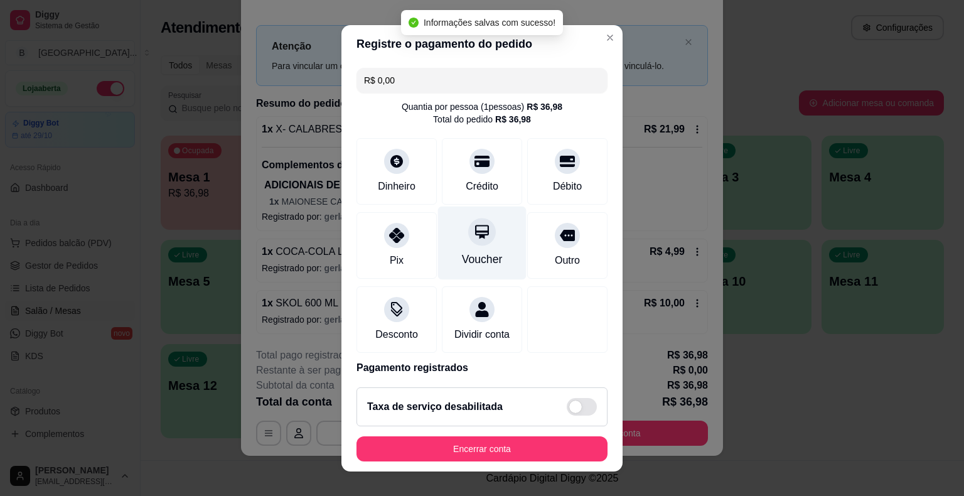
type input "R$ 0,00"
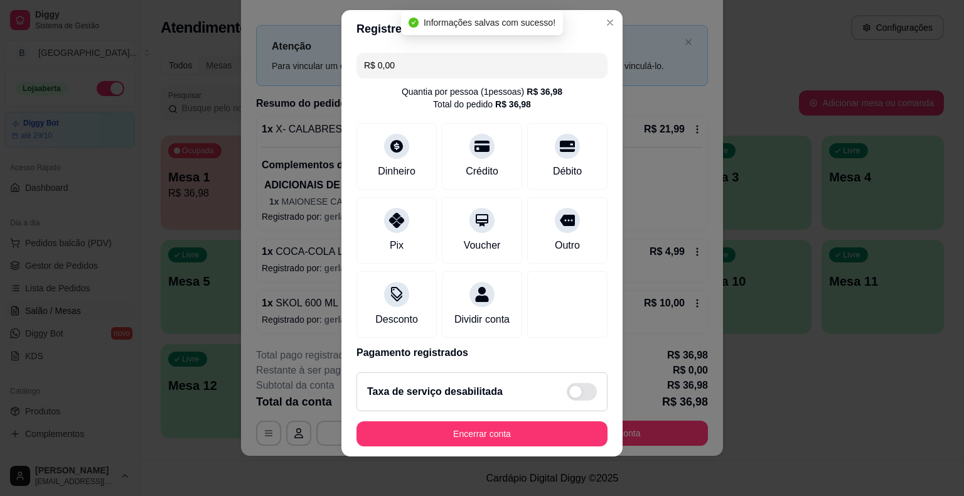
scroll to position [59, 0]
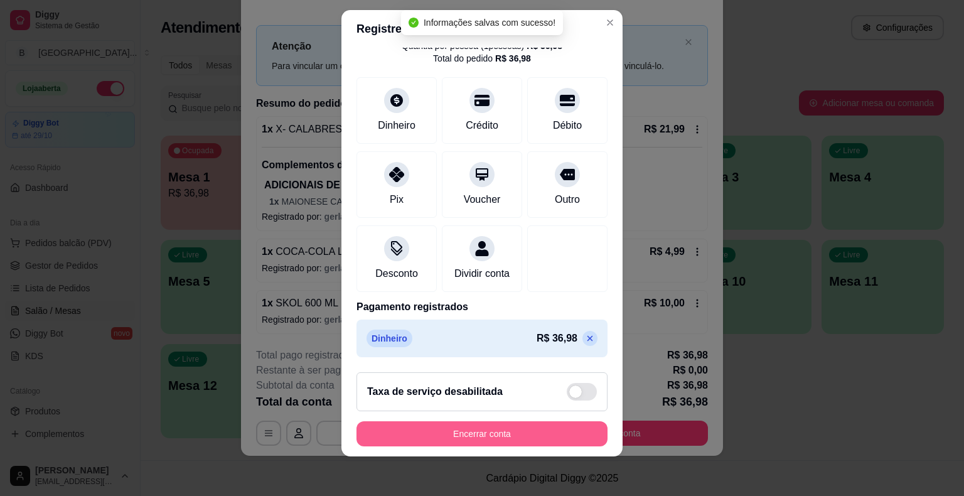
click at [462, 434] on button "Encerrar conta" at bounding box center [481, 433] width 251 height 25
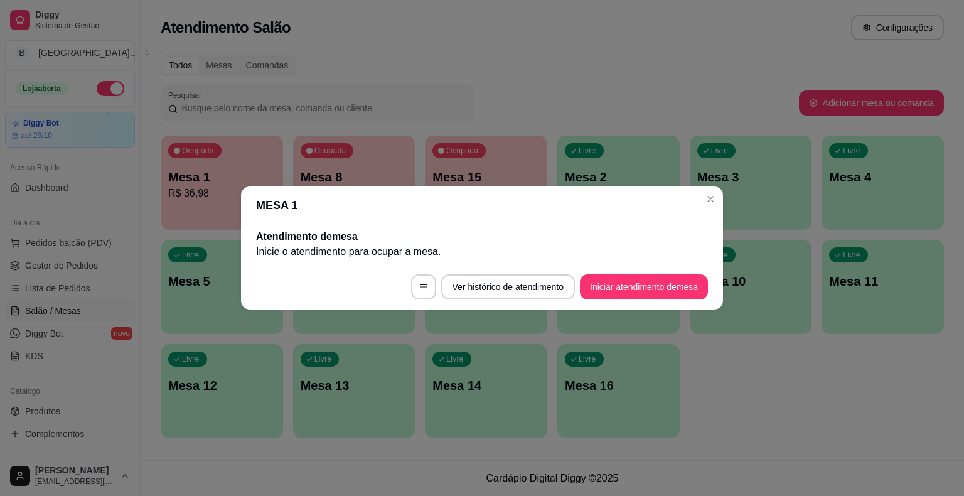
scroll to position [0, 0]
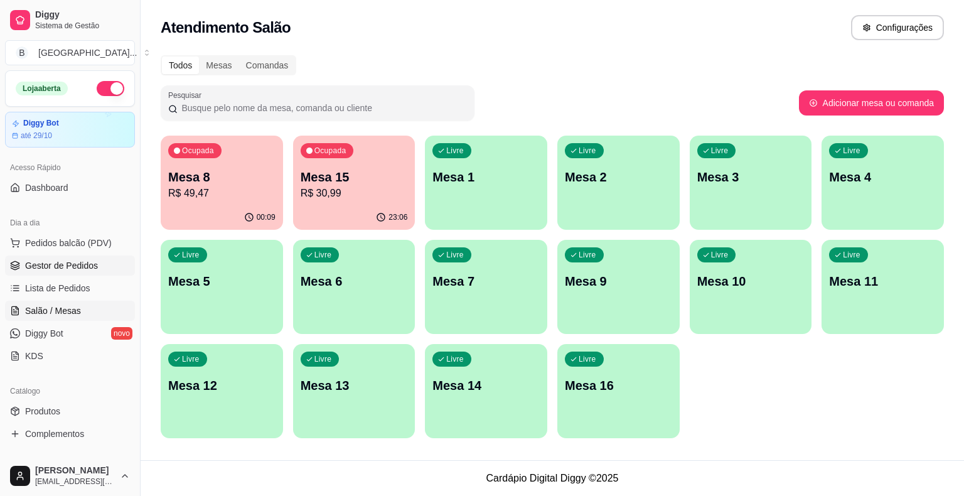
click at [77, 264] on span "Gestor de Pedidos" at bounding box center [61, 265] width 73 height 13
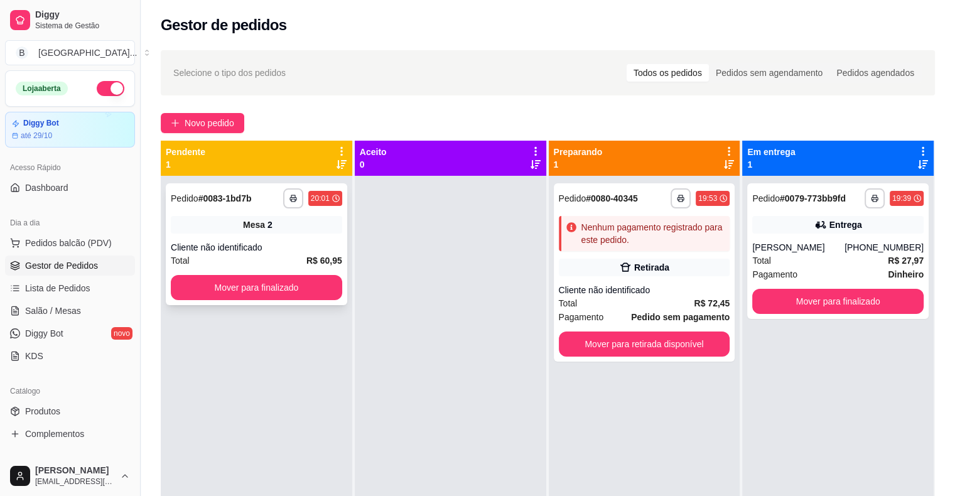
click at [235, 243] on div "Cliente não identificado" at bounding box center [256, 247] width 171 height 13
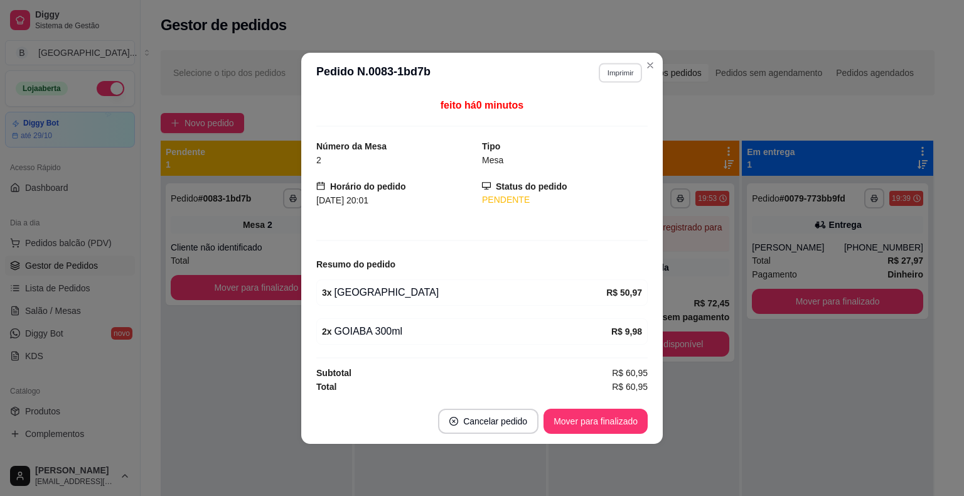
click at [603, 67] on button "Imprimir" at bounding box center [620, 72] width 43 height 19
click at [620, 124] on button "IMPRESSORA" at bounding box center [598, 117] width 91 height 20
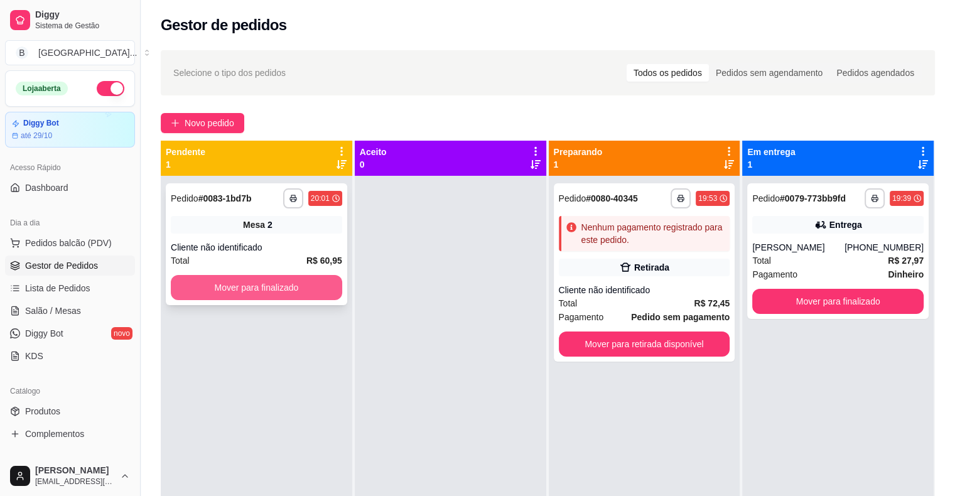
click at [313, 282] on button "Mover para finalizado" at bounding box center [256, 287] width 171 height 25
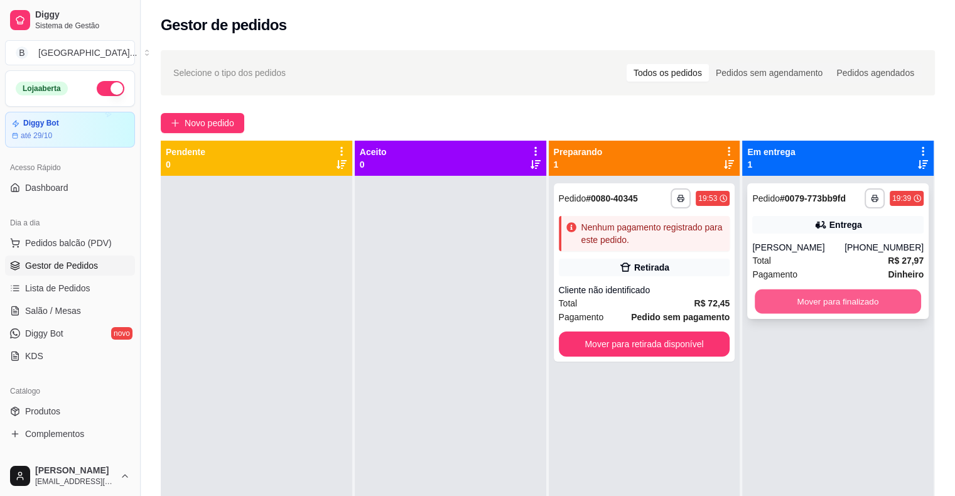
click at [818, 306] on button "Mover para finalizado" at bounding box center [837, 301] width 166 height 24
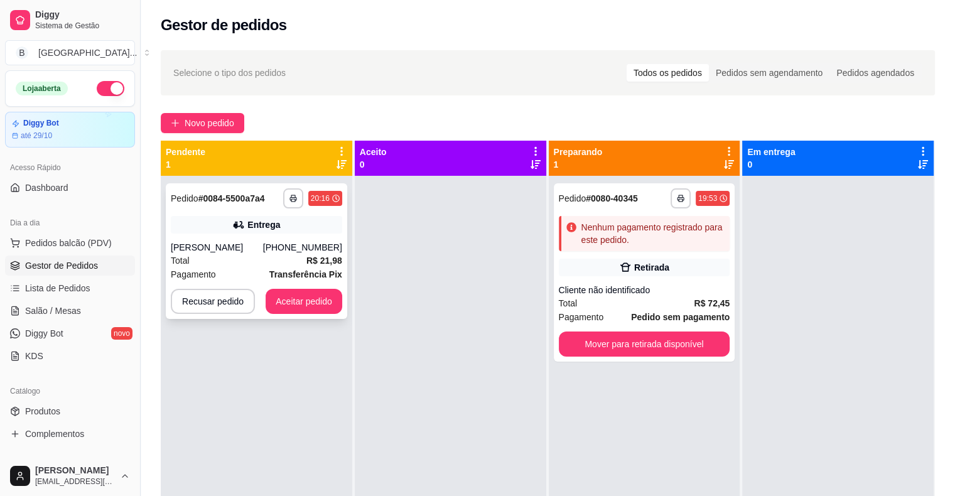
click at [228, 255] on div "Total R$ 21,98" at bounding box center [256, 261] width 171 height 14
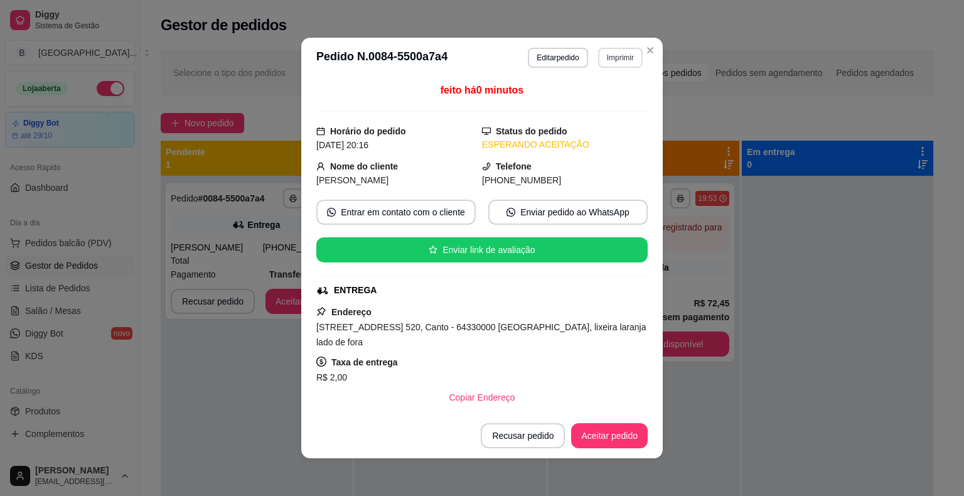
click at [601, 59] on button "Imprimir" at bounding box center [620, 58] width 45 height 20
click at [619, 99] on button "IMPRESSORA" at bounding box center [594, 101] width 88 height 19
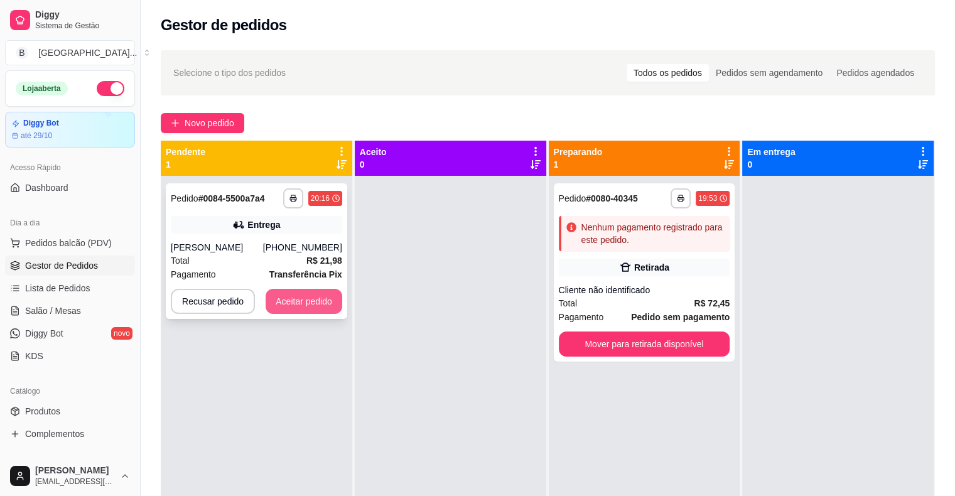
click at [311, 296] on button "Aceitar pedido" at bounding box center [303, 301] width 77 height 25
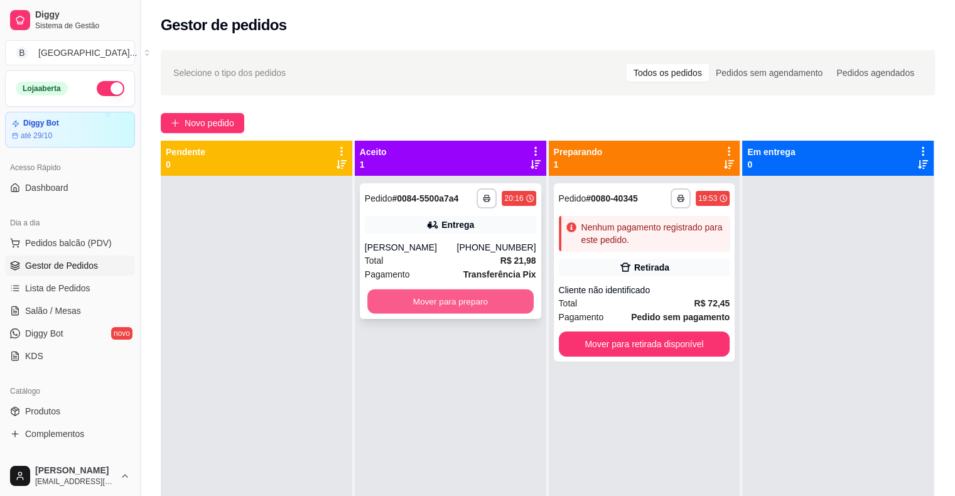
click at [465, 295] on button "Mover para preparo" at bounding box center [450, 301] width 166 height 24
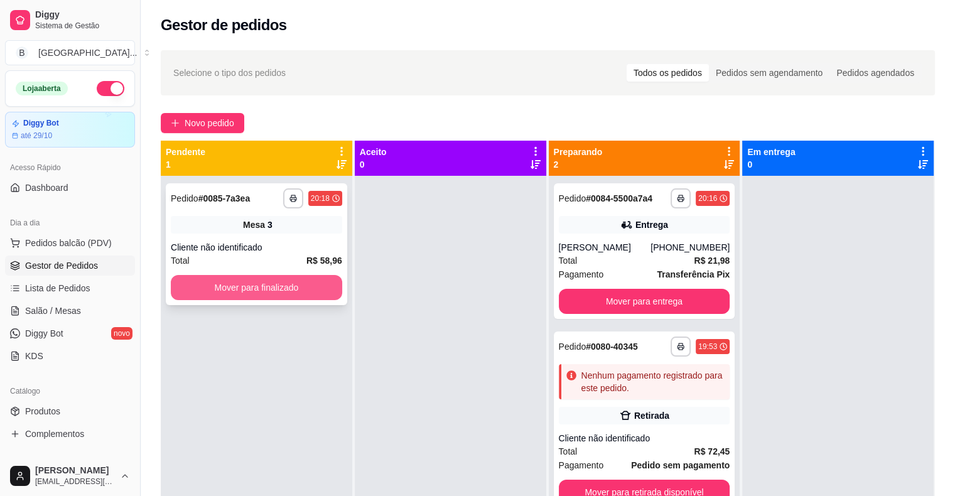
click at [265, 297] on button "Mover para finalizado" at bounding box center [256, 287] width 171 height 25
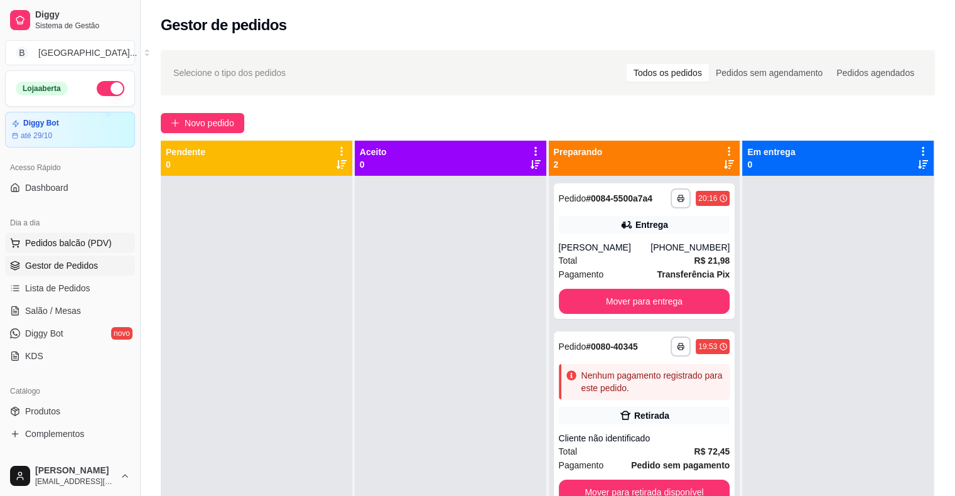
click at [36, 240] on span "Pedidos balcão (PDV)" at bounding box center [68, 243] width 87 height 13
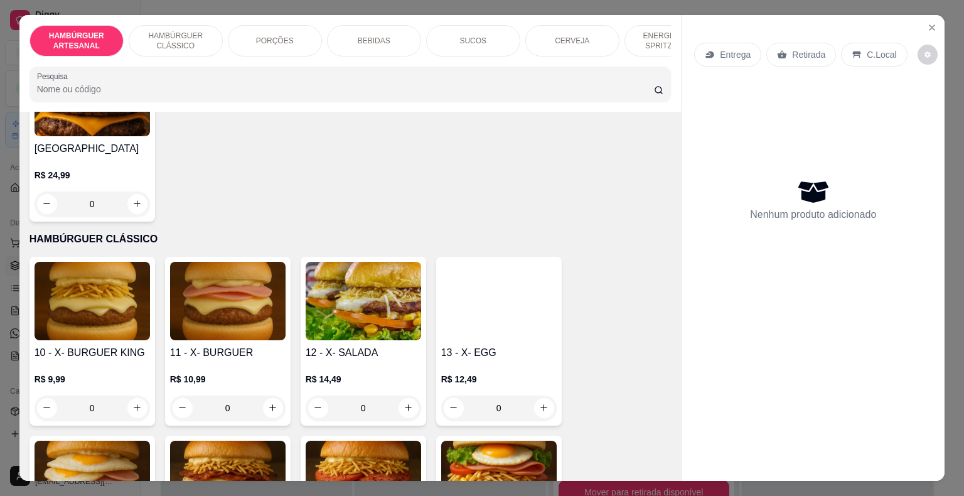
scroll to position [565, 0]
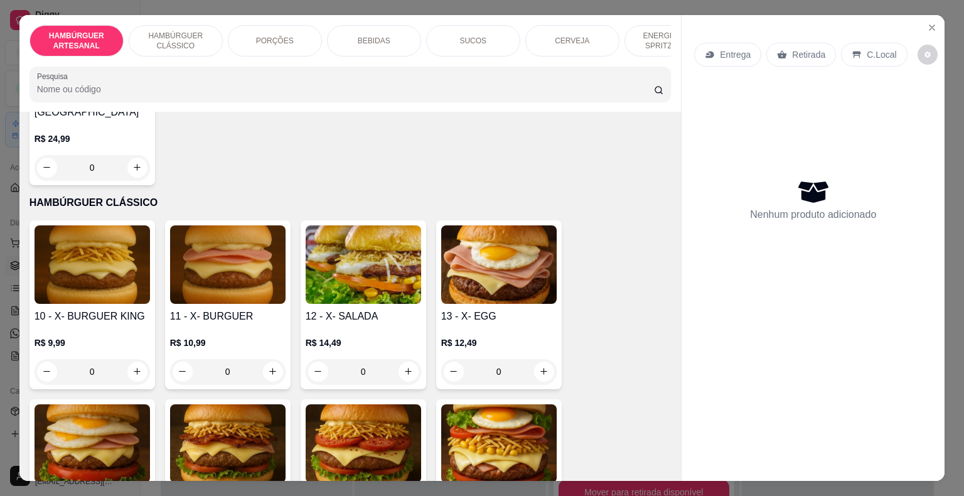
click at [477, 336] on p "R$ 12,49" at bounding box center [498, 342] width 115 height 13
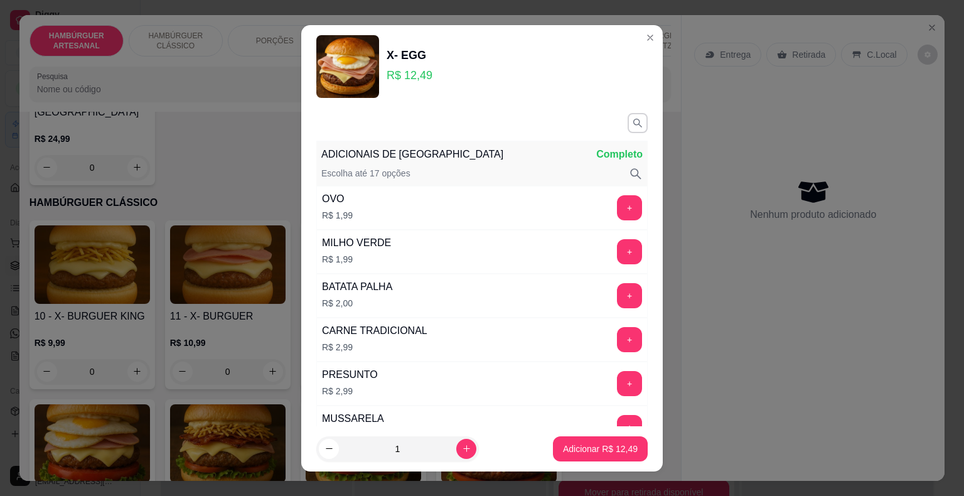
scroll to position [314, 0]
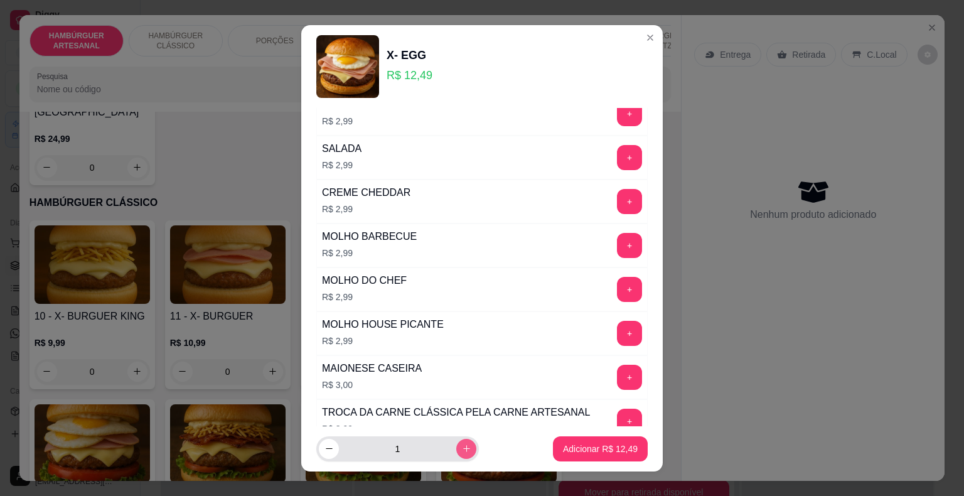
click at [463, 448] on icon "increase-product-quantity" at bounding box center [466, 448] width 7 height 7
type input "2"
click at [618, 412] on button "+" at bounding box center [630, 421] width 24 height 24
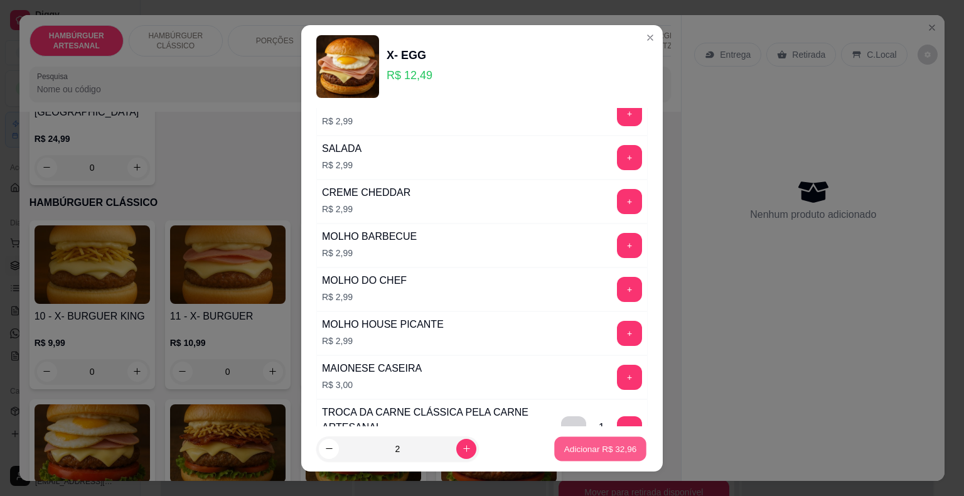
click at [601, 444] on p "Adicionar R$ 32,96" at bounding box center [600, 448] width 73 height 12
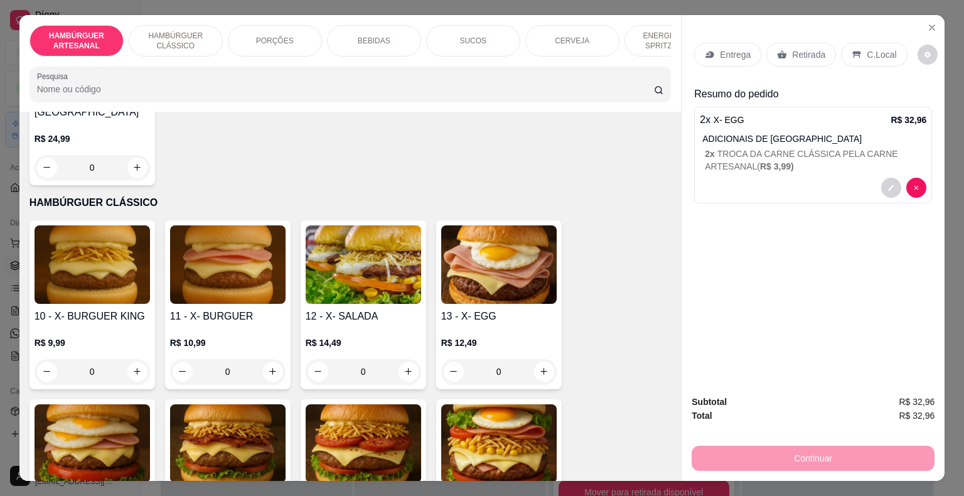
click at [260, 26] on div "PORÇÕES" at bounding box center [275, 40] width 94 height 31
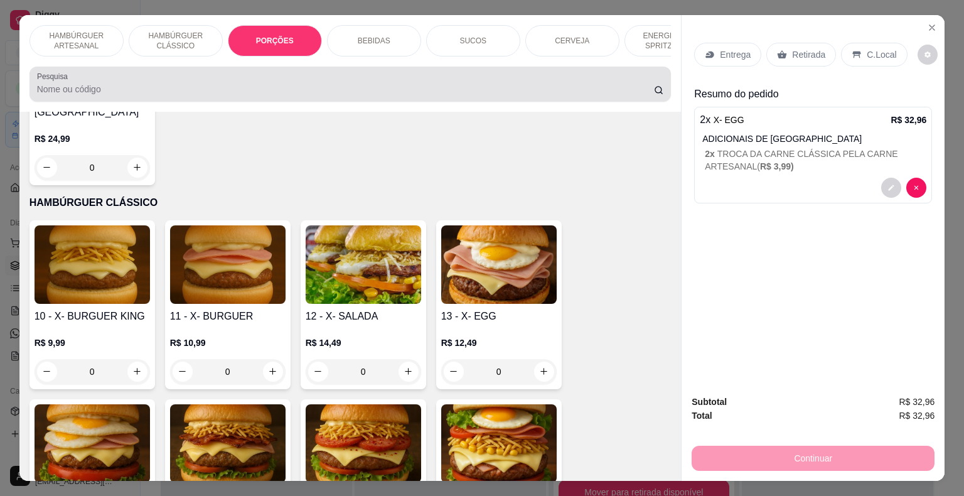
scroll to position [30, 0]
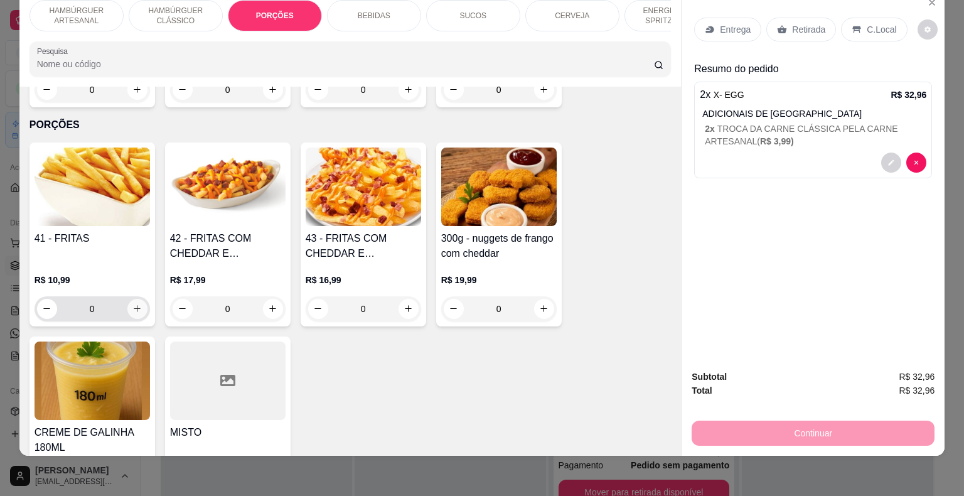
click at [137, 299] on button "increase-product-quantity" at bounding box center [137, 309] width 20 height 20
type input "1"
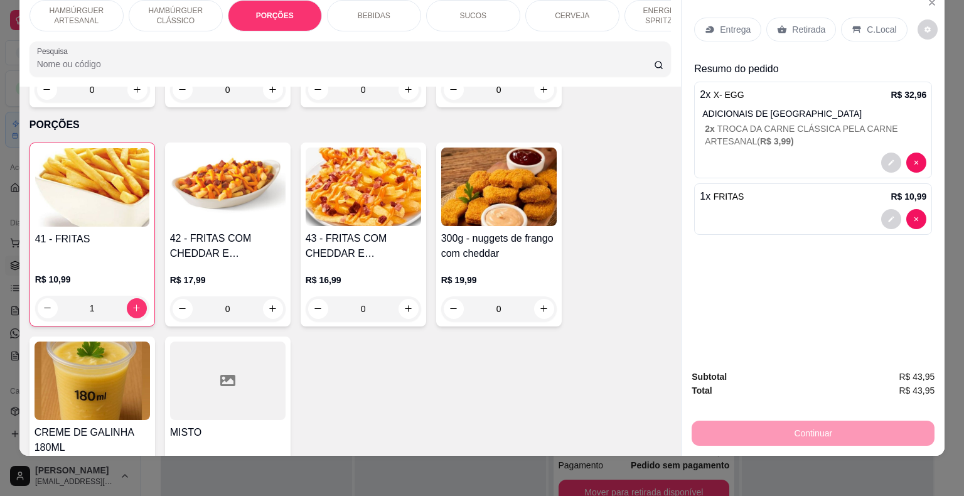
click at [731, 23] on p "Entrega" at bounding box center [735, 29] width 31 height 13
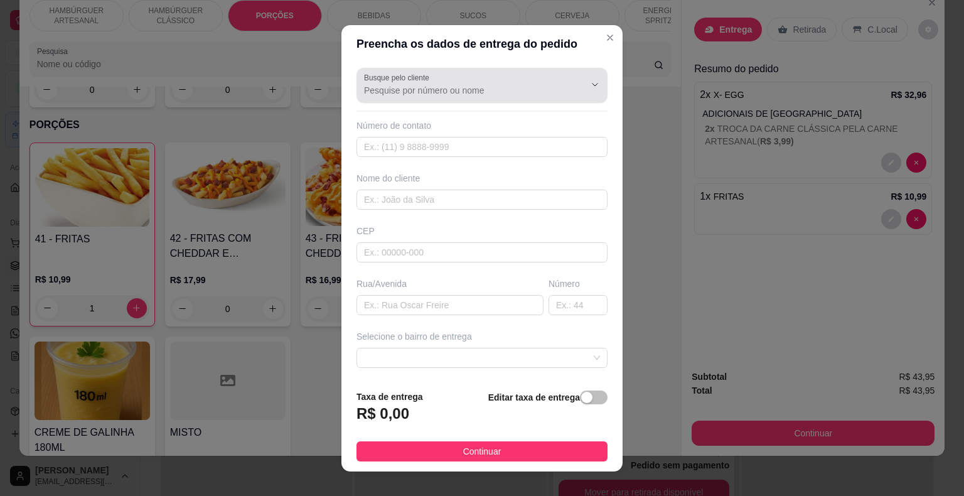
click at [405, 87] on input "Busque pelo cliente" at bounding box center [464, 90] width 201 height 13
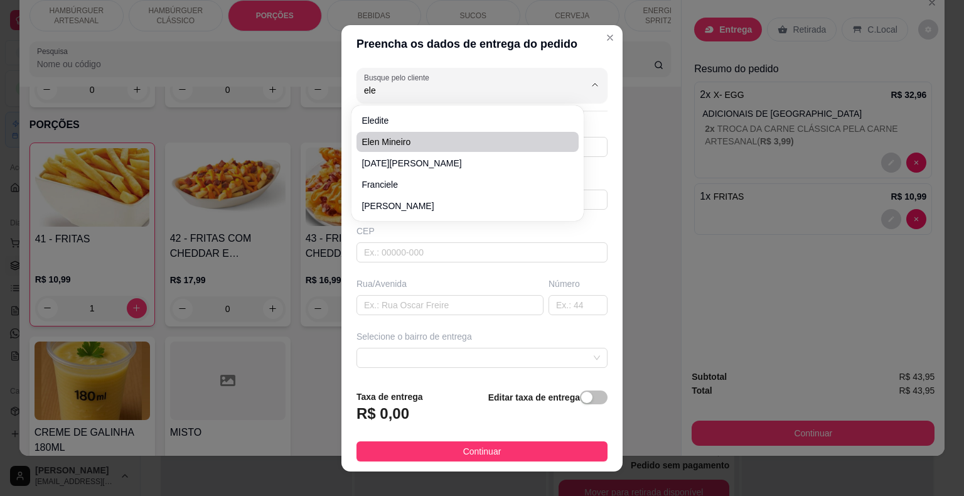
click at [402, 132] on li "Elen mineiro" at bounding box center [467, 142] width 222 height 20
type input "Elen mineiro"
type input "8681502848"
type input "Elen mineiro"
type input "Nilo campelo"
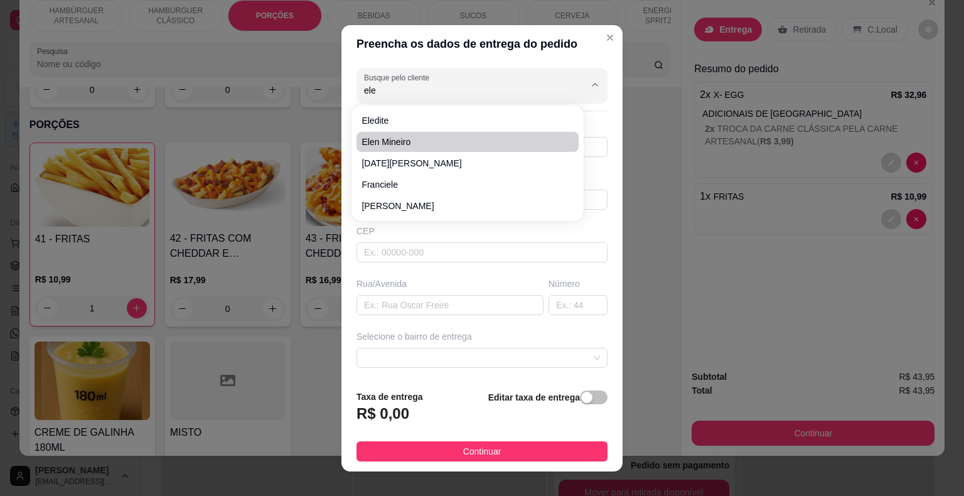
type input "27"
type input "São Miguel do Tapuio"
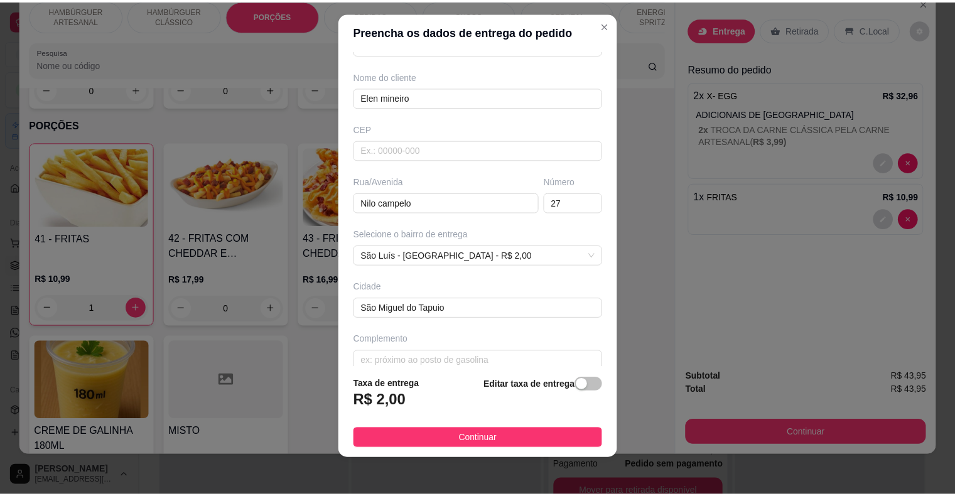
scroll to position [15, 0]
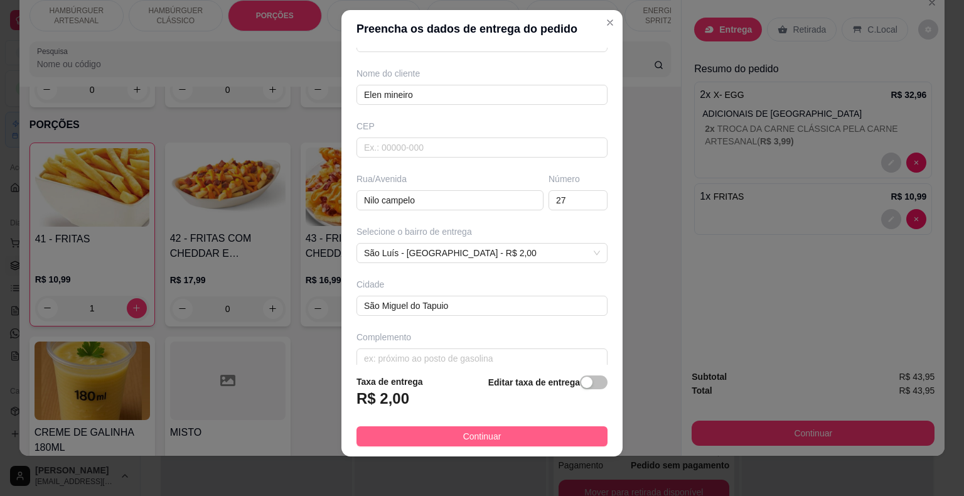
type input "Elen mineiro"
click at [432, 445] on button "Continuar" at bounding box center [481, 436] width 251 height 20
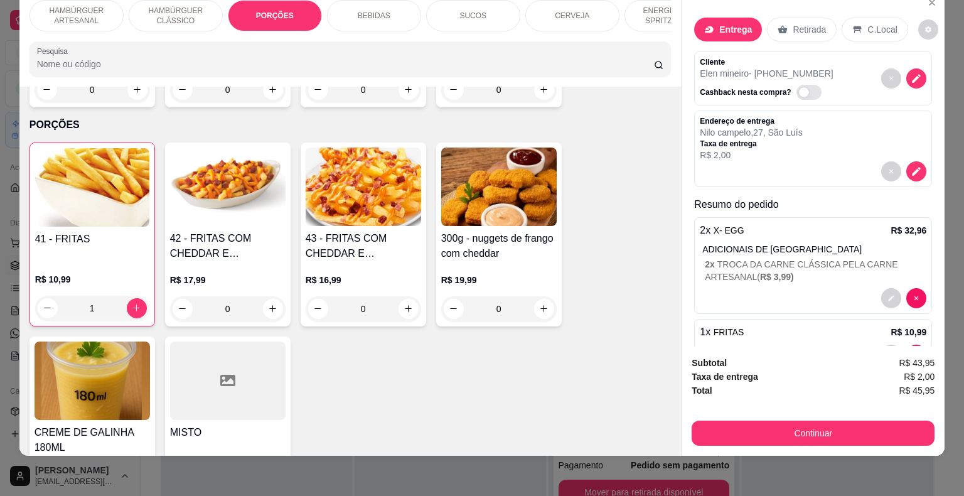
click at [841, 436] on div "Subtotal R$ 43,95 Taxa de entrega R$ 2,00 Total R$ 45,95 Continuar" at bounding box center [813, 401] width 263 height 110
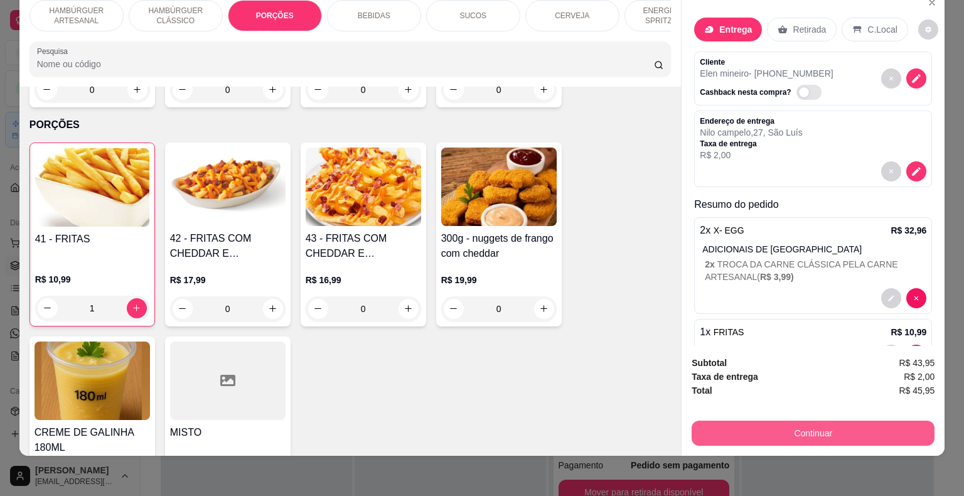
click at [839, 422] on button "Continuar" at bounding box center [813, 433] width 243 height 25
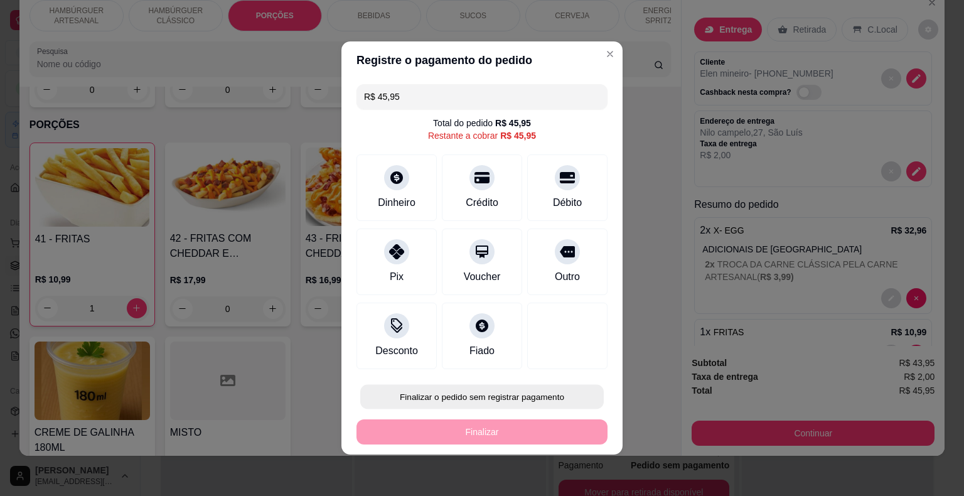
click at [424, 405] on button "Finalizar o pedido sem registrar pagamento" at bounding box center [482, 397] width 244 height 24
click at [570, 362] on button "Confirmar" at bounding box center [558, 360] width 46 height 19
type input "0"
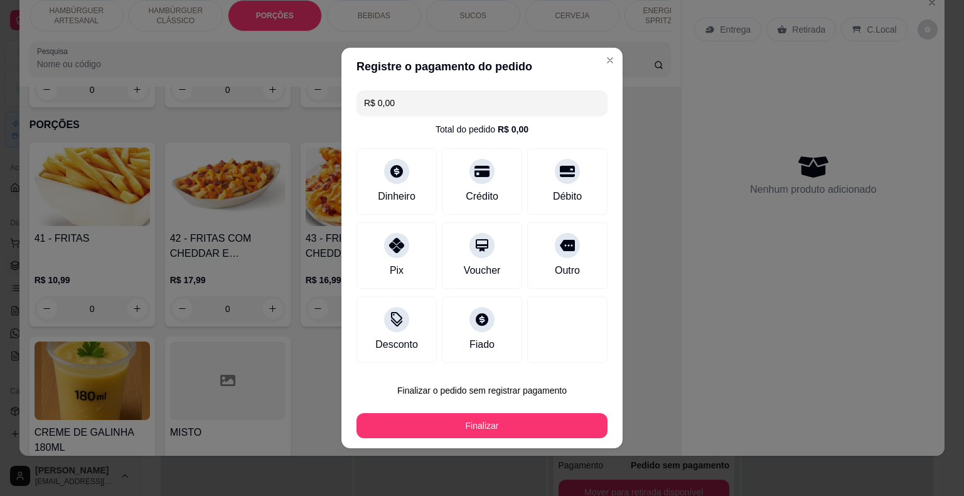
type input "R$ 0,00"
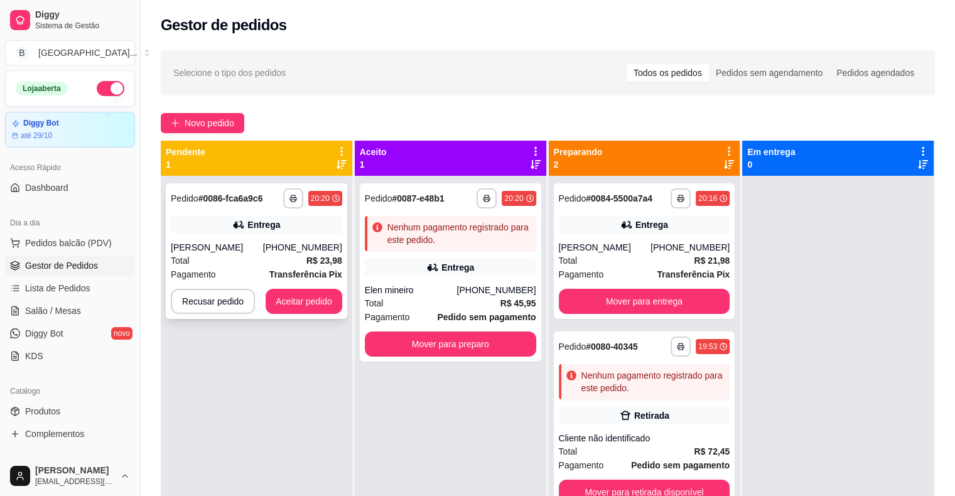
click at [316, 272] on strong "Transferência Pix" at bounding box center [305, 274] width 73 height 10
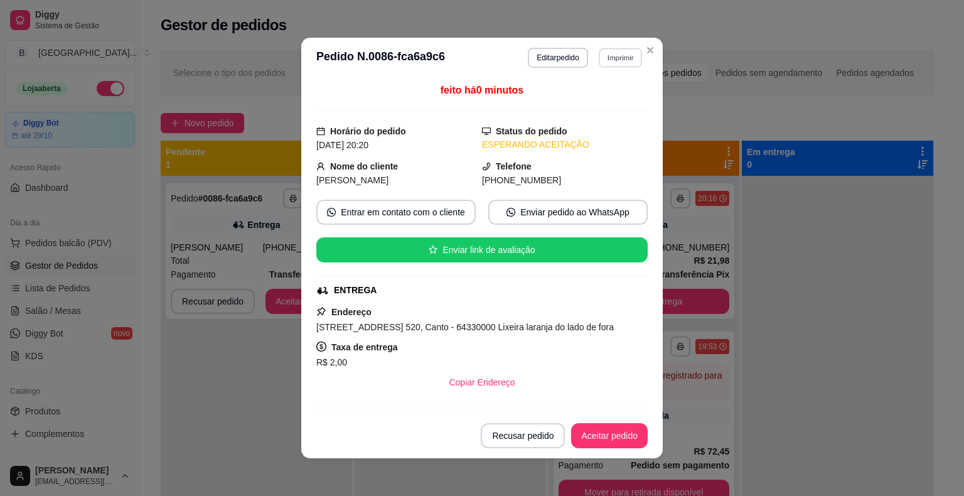
click at [612, 58] on button "Imprimir" at bounding box center [620, 57] width 43 height 19
click at [575, 103] on button "IMPRESSORA" at bounding box center [593, 101] width 88 height 19
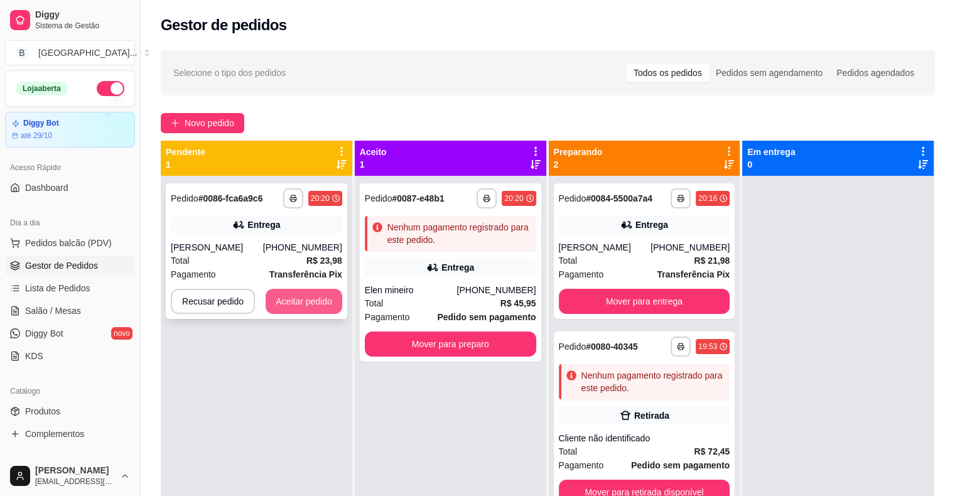
click at [296, 306] on button "Aceitar pedido" at bounding box center [303, 301] width 77 height 25
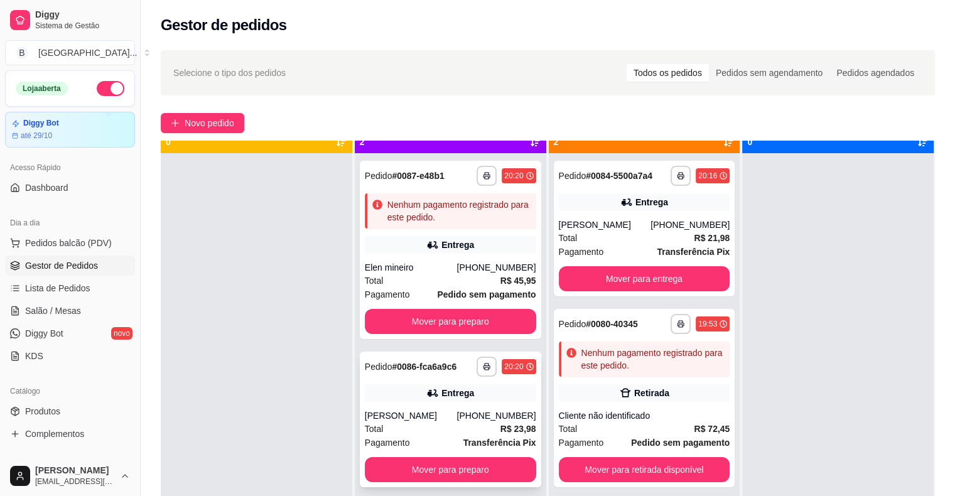
scroll to position [35, 0]
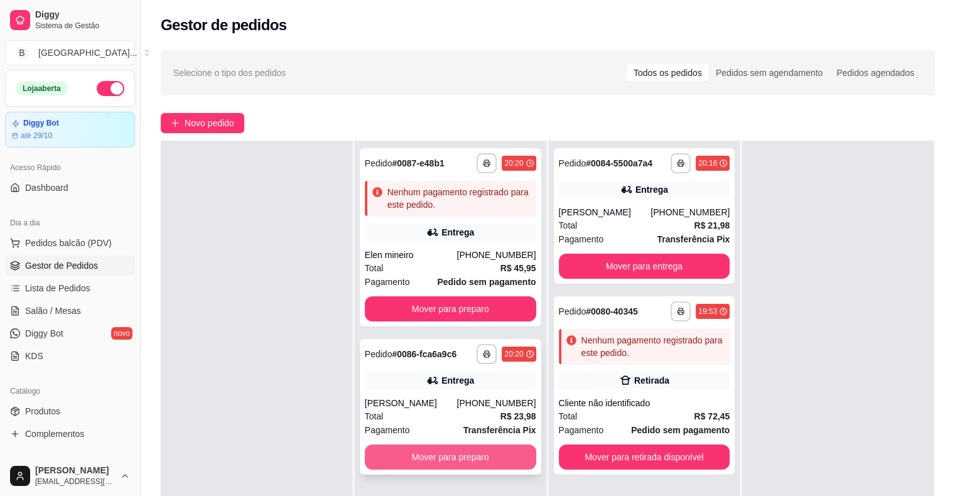
click at [427, 453] on button "Mover para preparo" at bounding box center [450, 456] width 171 height 25
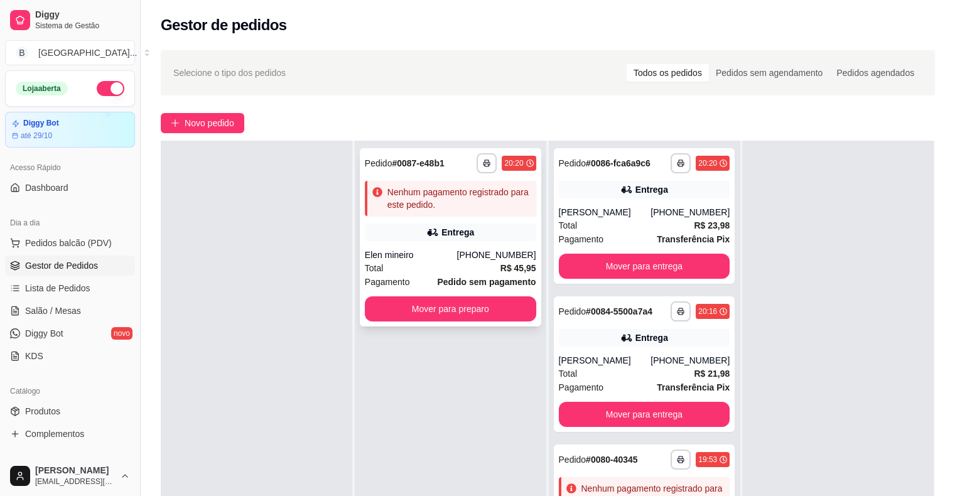
click at [517, 247] on div "**********" at bounding box center [450, 237] width 181 height 178
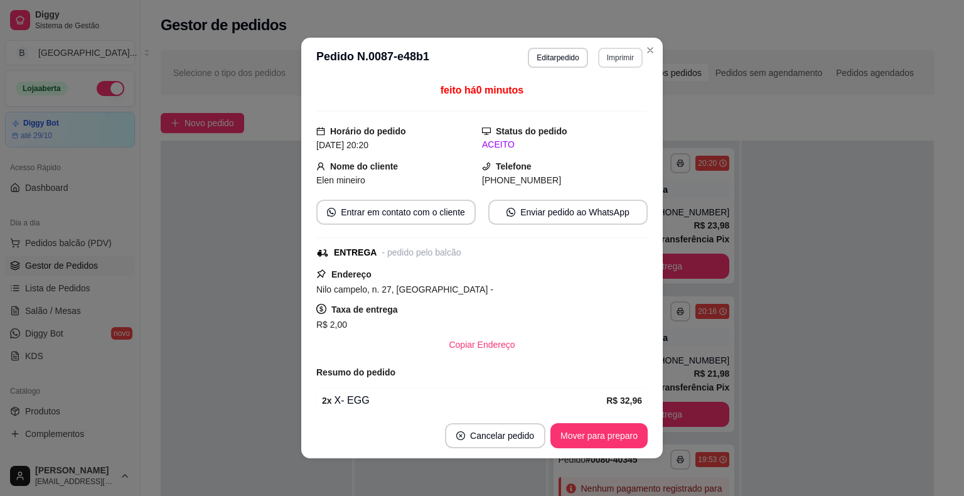
click at [605, 59] on button "Imprimir" at bounding box center [620, 58] width 45 height 20
click at [593, 94] on button "IMPRESSORA" at bounding box center [593, 102] width 91 height 20
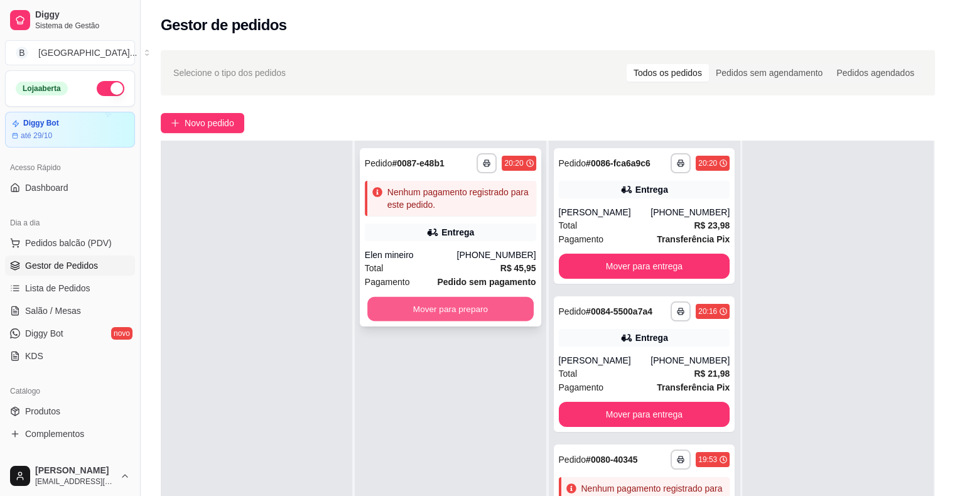
click at [457, 319] on button "Mover para preparo" at bounding box center [450, 309] width 166 height 24
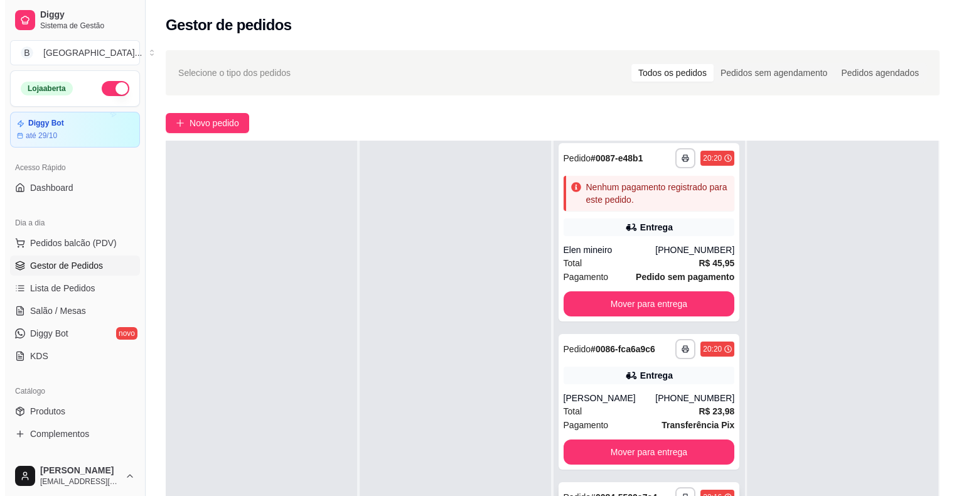
scroll to position [0, 0]
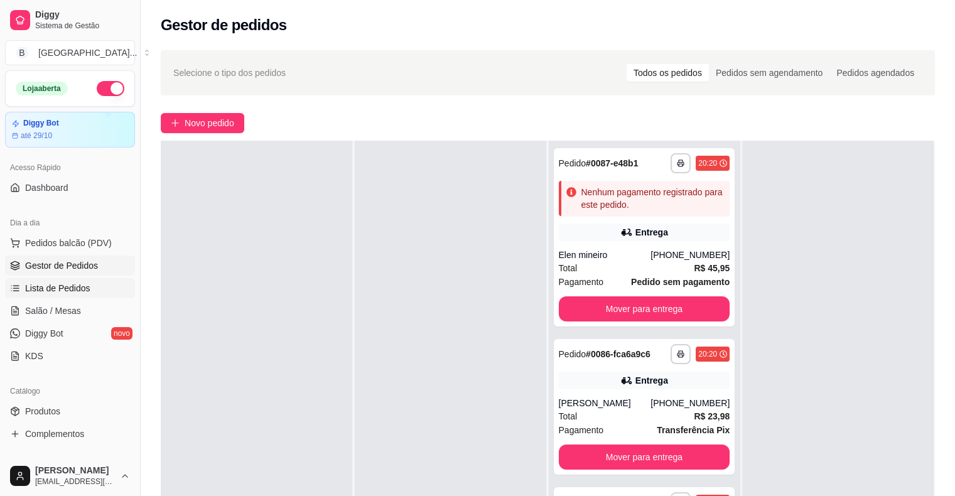
click at [70, 291] on span "Lista de Pedidos" at bounding box center [57, 288] width 65 height 13
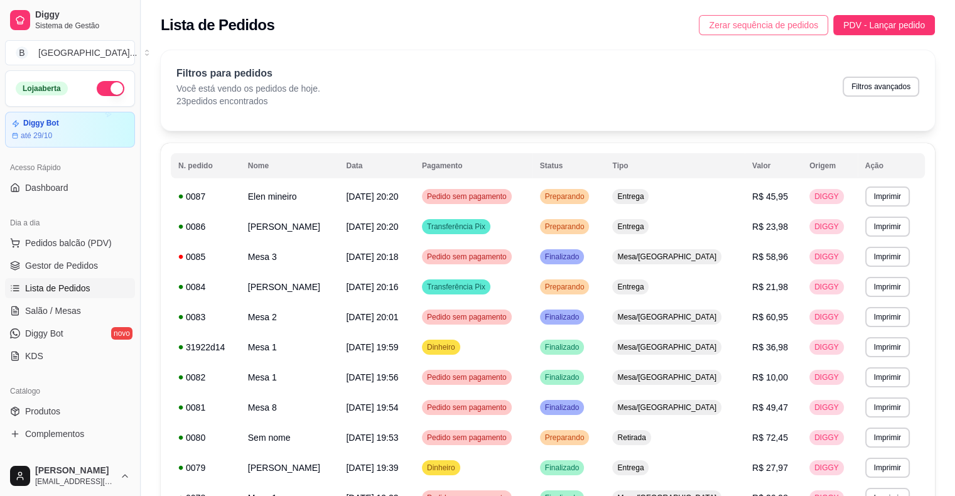
click at [717, 18] on span "Zerar sequência de pedidos" at bounding box center [763, 25] width 109 height 14
click at [60, 264] on span "Gestor de Pedidos" at bounding box center [61, 265] width 73 height 13
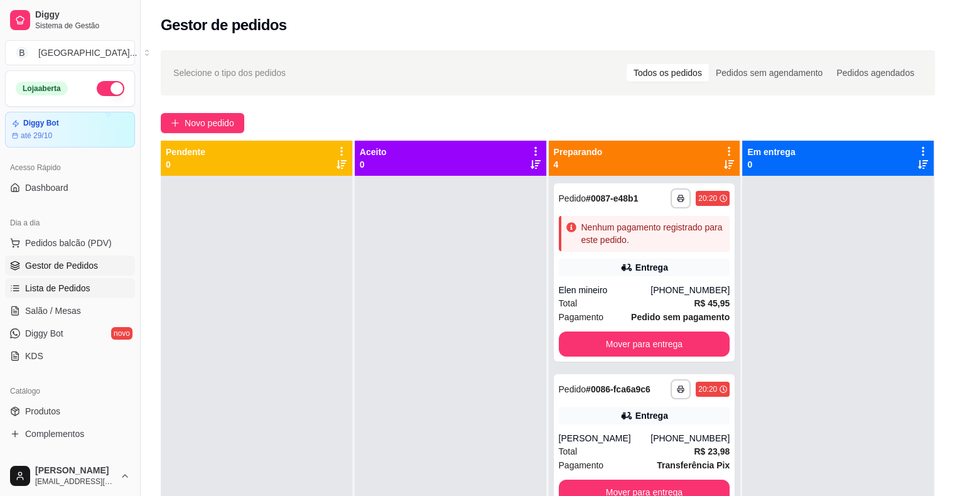
click at [60, 288] on span "Lista de Pedidos" at bounding box center [57, 288] width 65 height 13
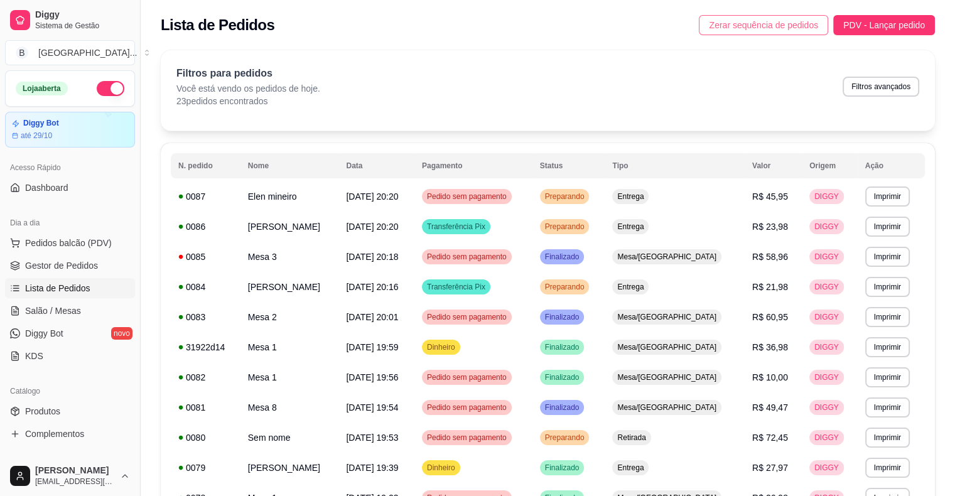
click at [709, 25] on button "Zerar sequência de pedidos" at bounding box center [763, 25] width 129 height 20
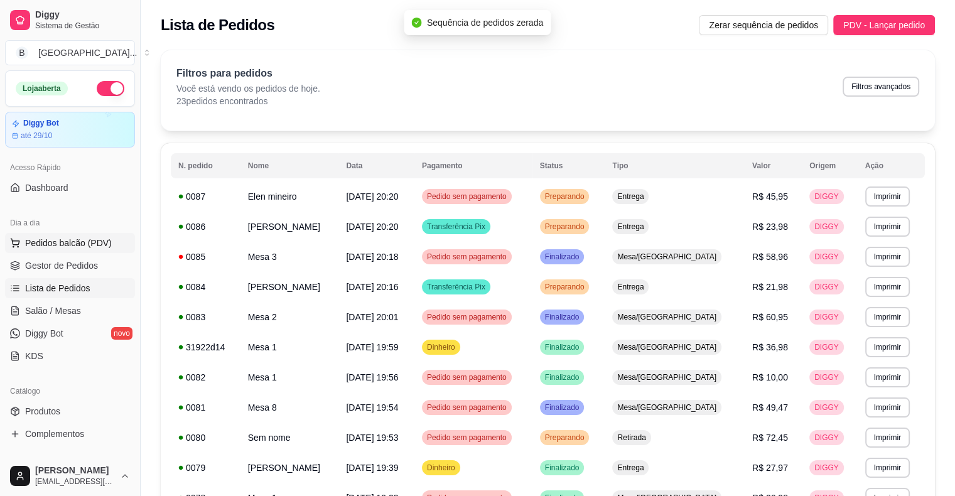
click at [87, 243] on span "Pedidos balcão (PDV)" at bounding box center [68, 243] width 87 height 13
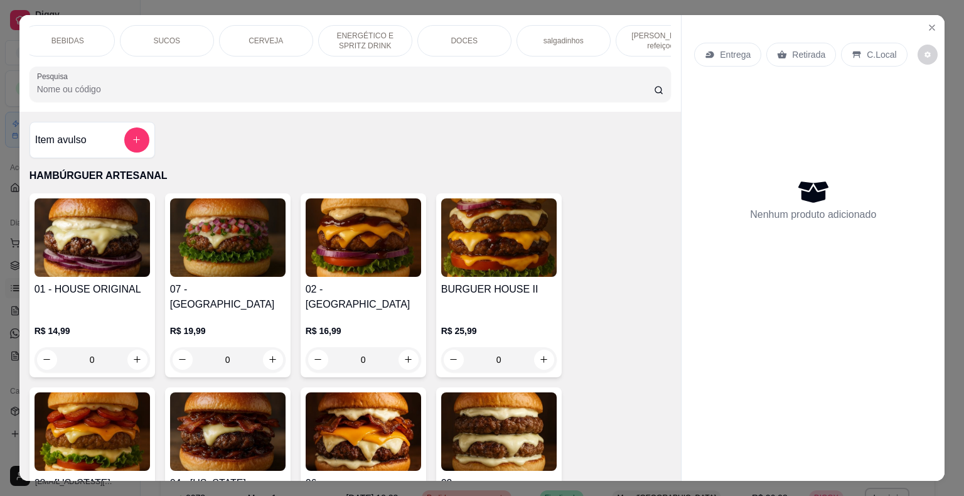
scroll to position [0, 345]
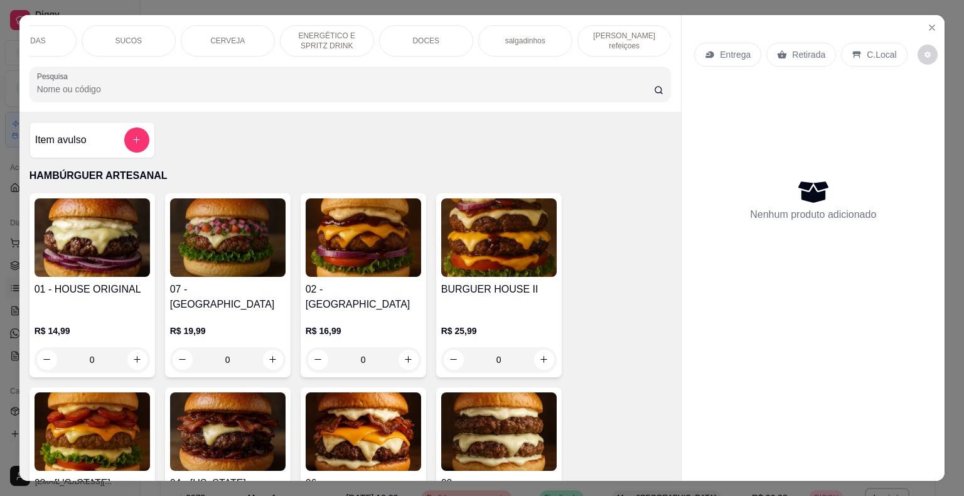
click at [646, 45] on div "[PERSON_NAME] refeiçoes" at bounding box center [624, 40] width 94 height 31
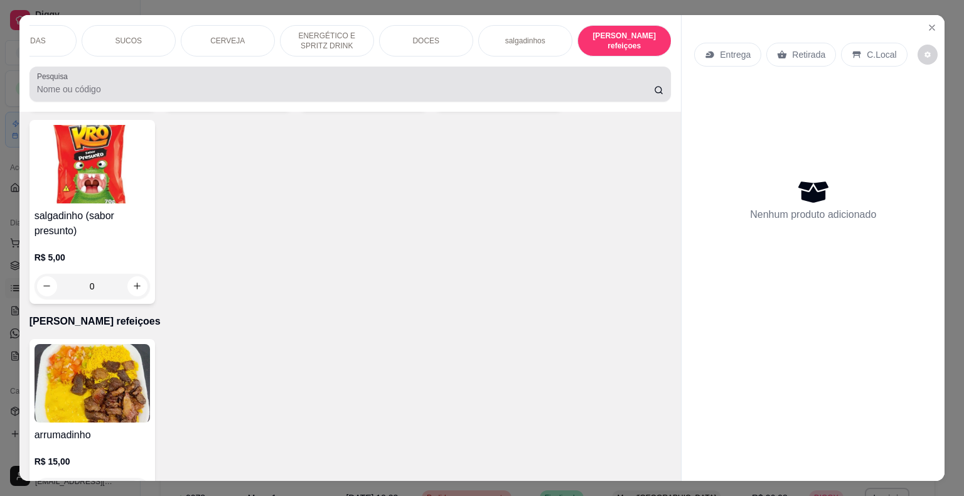
scroll to position [30, 0]
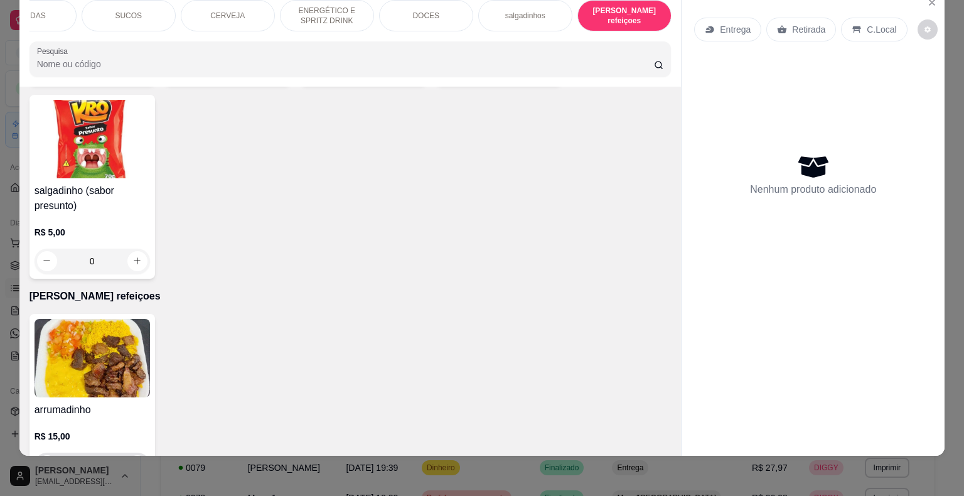
click at [132, 460] on icon "increase-product-quantity" at bounding box center [136, 464] width 9 height 9
type input "1"
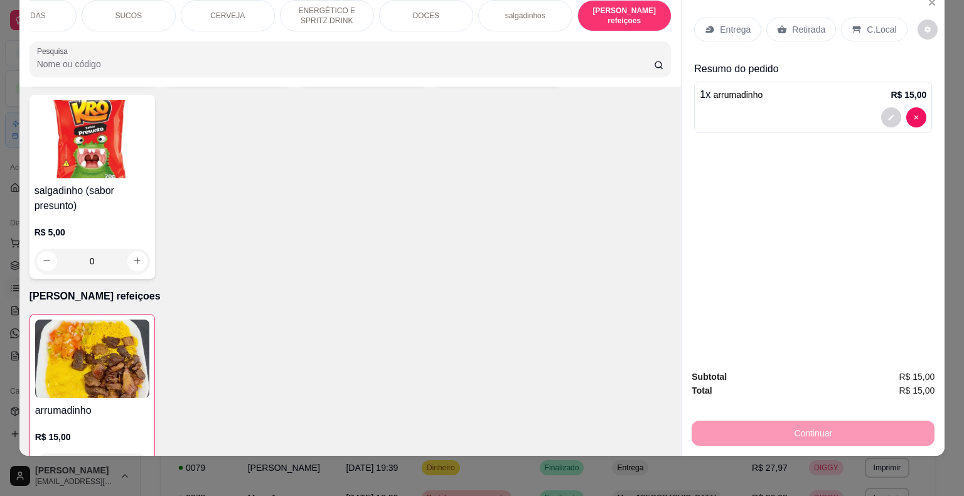
click at [703, 18] on div "Entrega" at bounding box center [727, 30] width 67 height 24
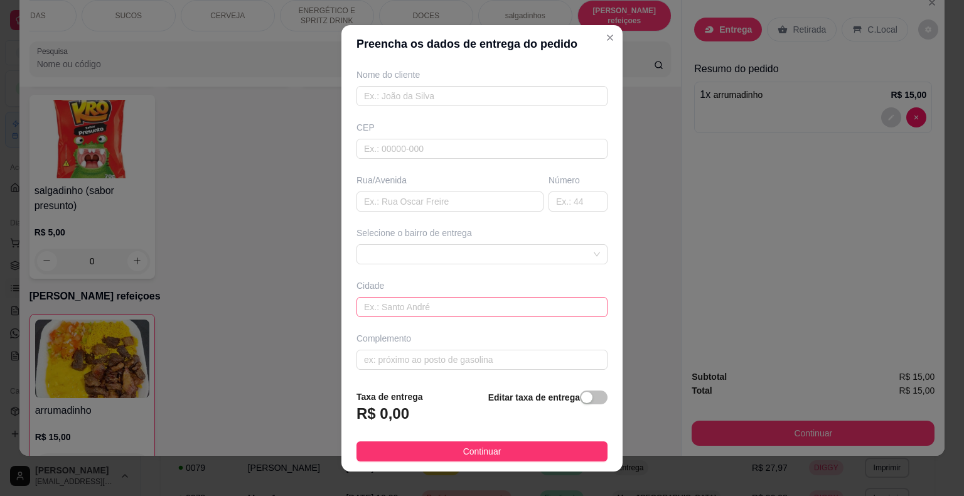
scroll to position [15, 0]
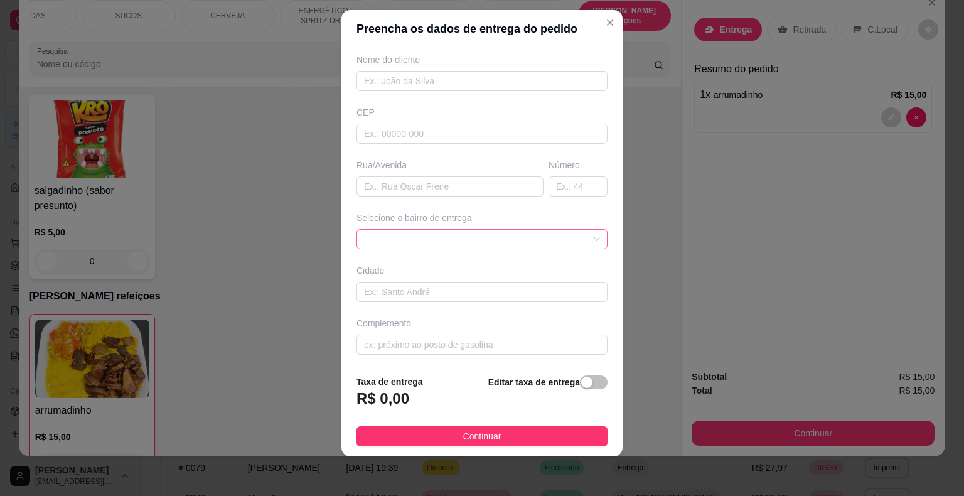
click at [538, 230] on span at bounding box center [482, 239] width 236 height 19
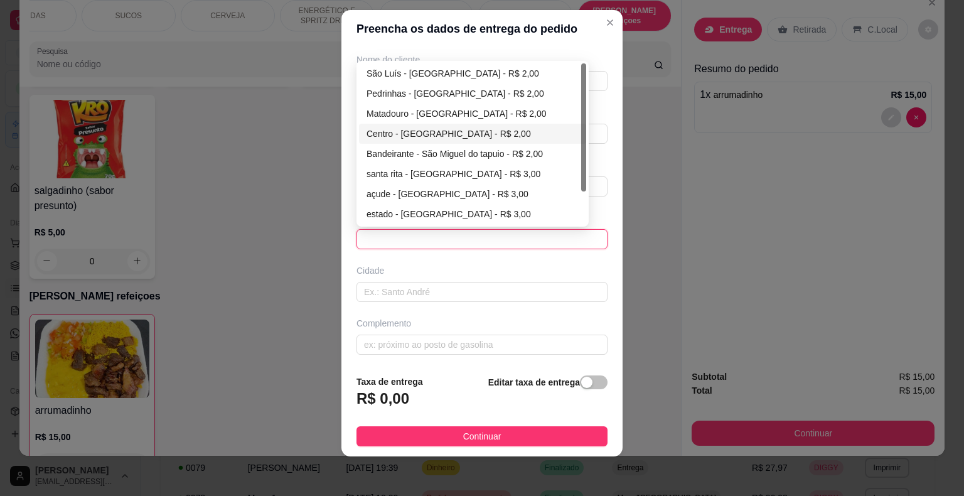
scroll to position [0, 0]
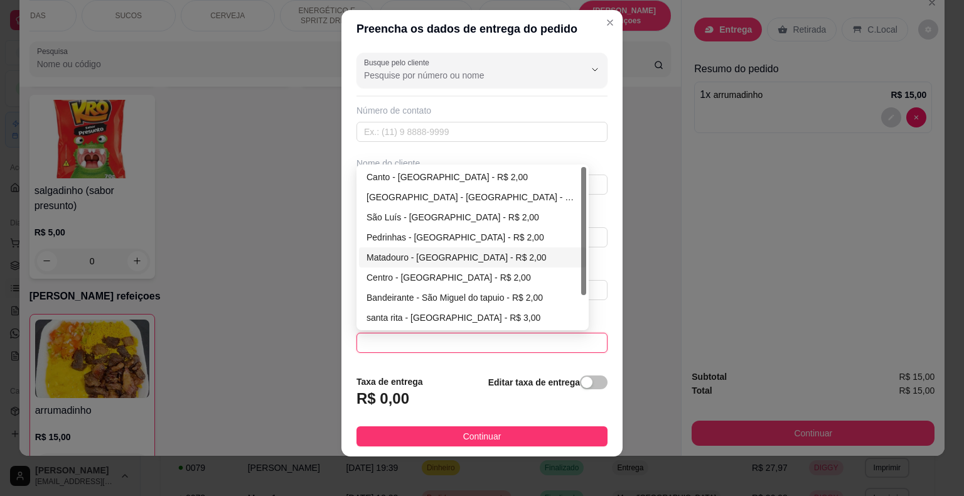
click at [418, 252] on div "Matadouro - [GEOGRAPHIC_DATA] - R$ 2,00" at bounding box center [473, 257] width 212 height 14
type input "São Miguel do Tapuio"
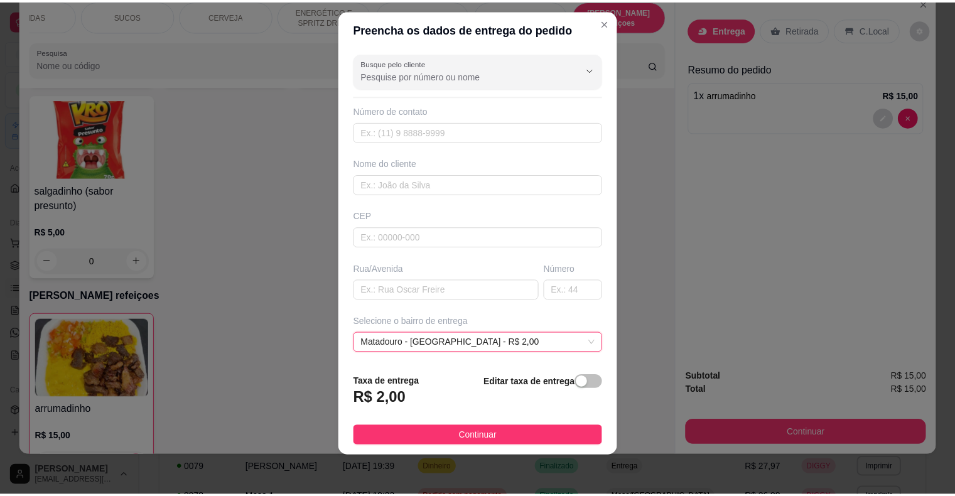
scroll to position [104, 0]
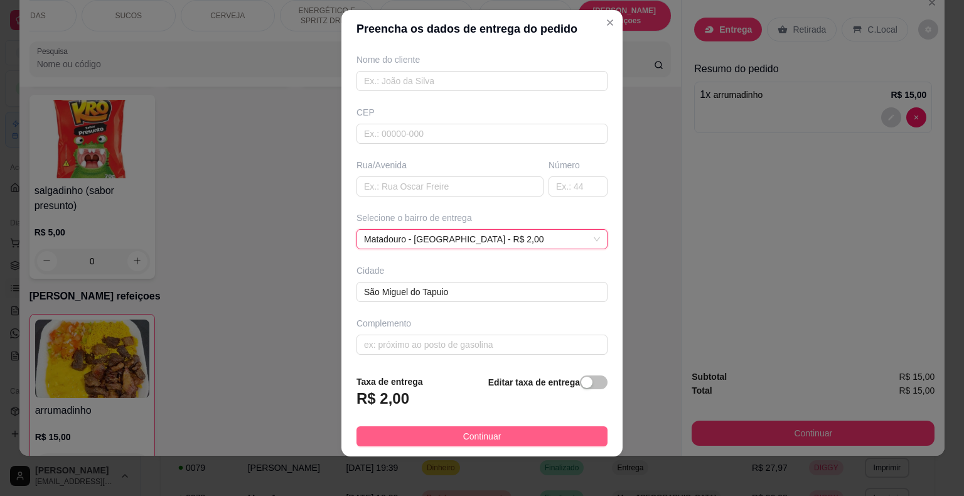
click at [451, 436] on button "Continuar" at bounding box center [481, 436] width 251 height 20
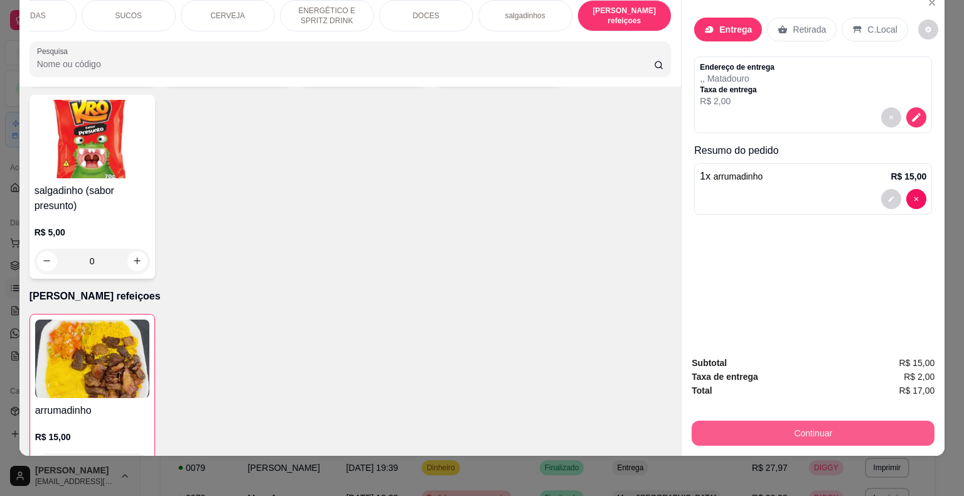
click at [751, 432] on button "Continuar" at bounding box center [813, 433] width 243 height 25
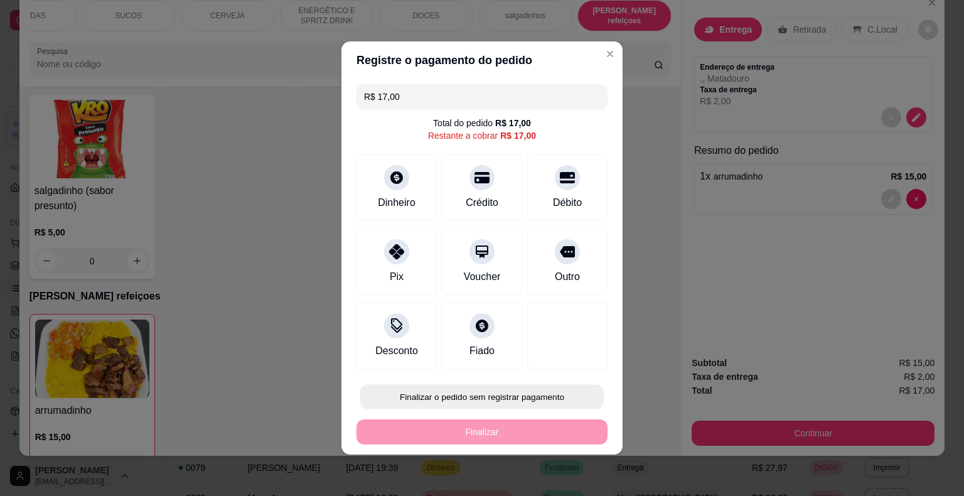
click at [473, 386] on button "Finalizar o pedido sem registrar pagamento" at bounding box center [482, 397] width 244 height 24
click at [547, 351] on button "Confirmar" at bounding box center [558, 360] width 46 height 19
type input "0"
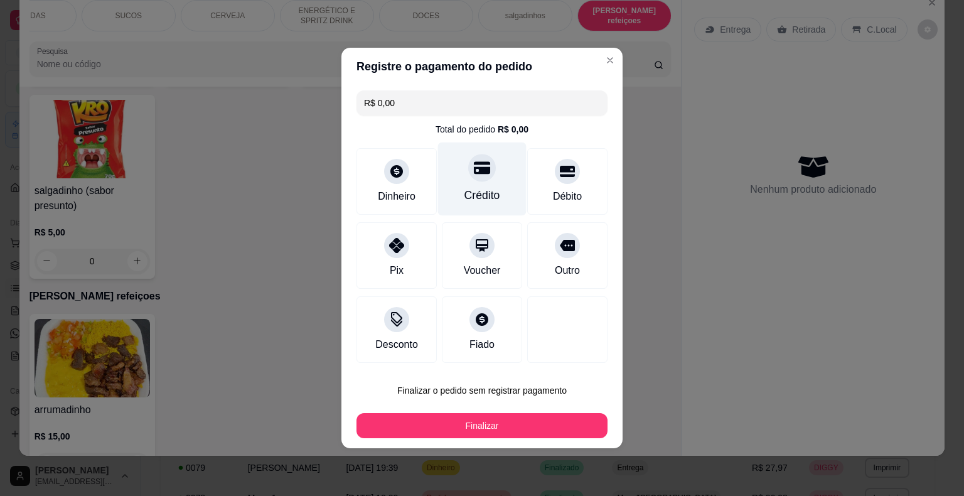
type input "R$ 0,00"
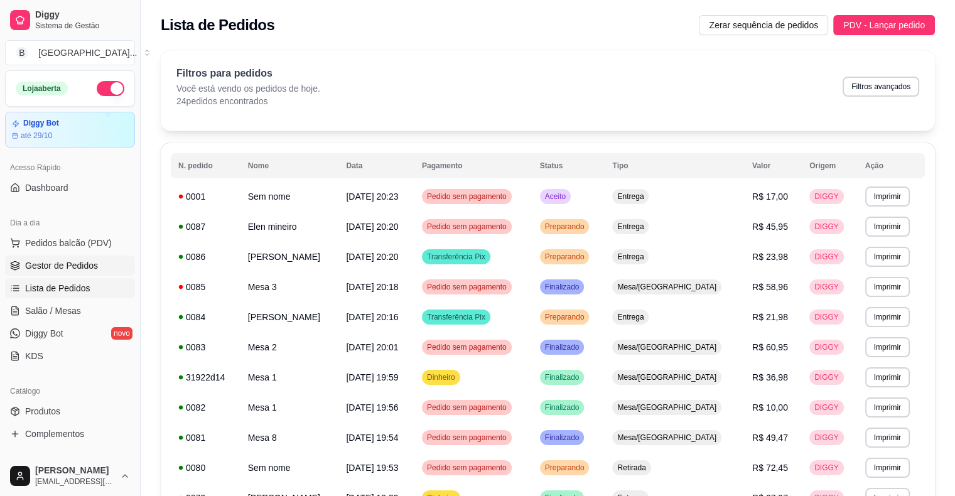
click at [83, 272] on link "Gestor de Pedidos" at bounding box center [70, 265] width 130 height 20
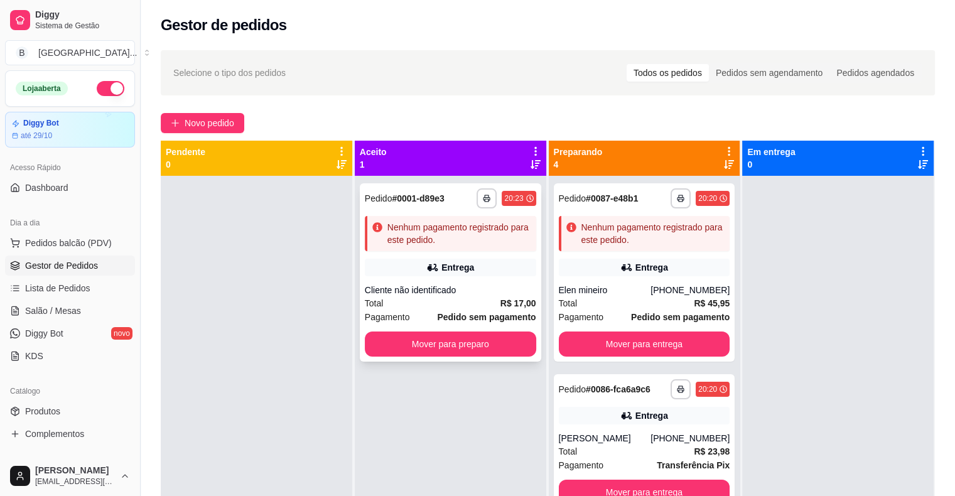
click at [446, 254] on div "**********" at bounding box center [450, 272] width 181 height 178
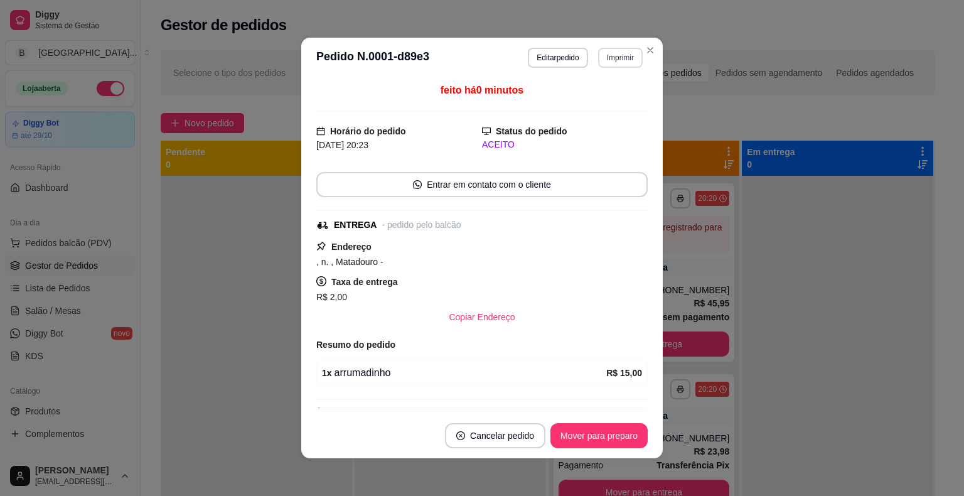
click at [626, 53] on button "Imprimir" at bounding box center [620, 58] width 45 height 20
click at [619, 99] on button "IMPRESSORA" at bounding box center [603, 96] width 73 height 16
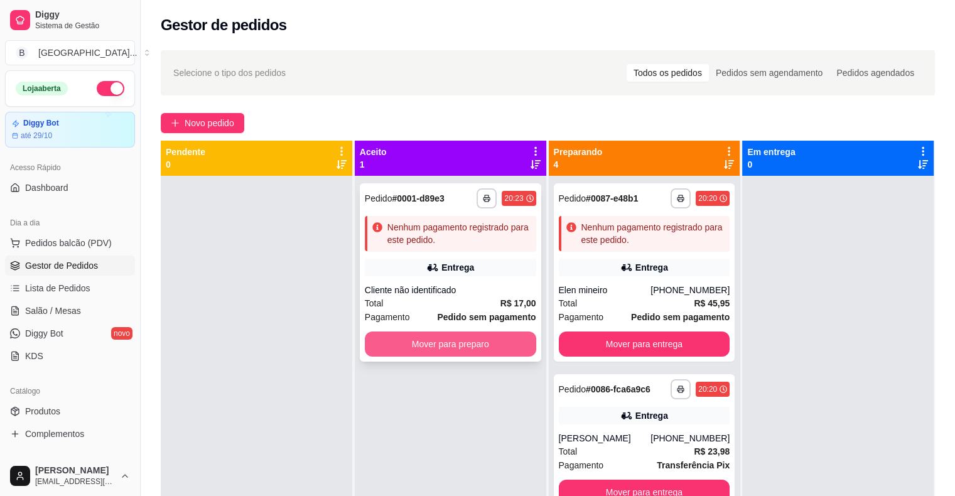
click at [466, 350] on button "Mover para preparo" at bounding box center [450, 343] width 171 height 25
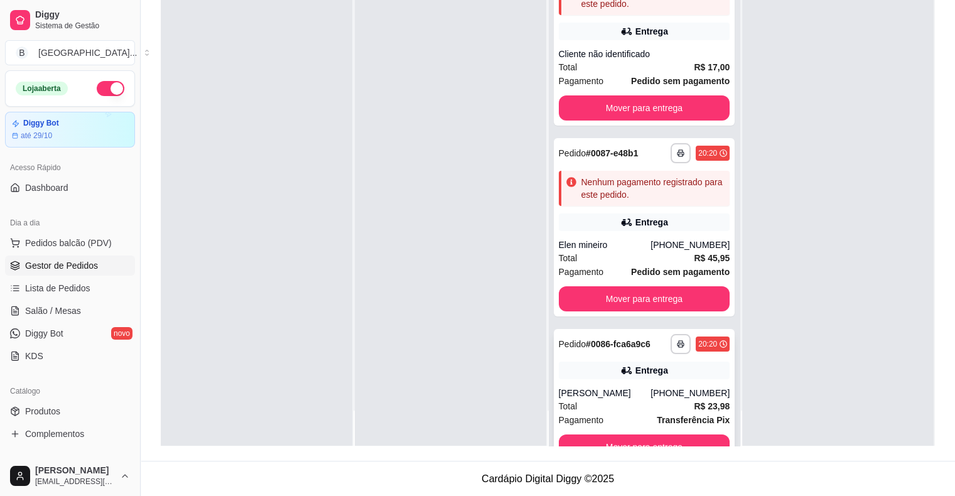
scroll to position [8, 0]
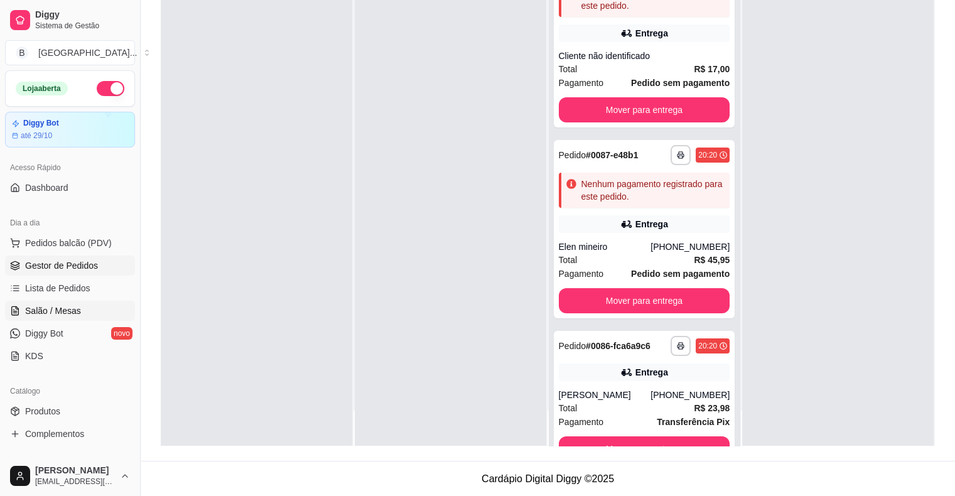
click at [49, 308] on span "Salão / Mesas" at bounding box center [53, 310] width 56 height 13
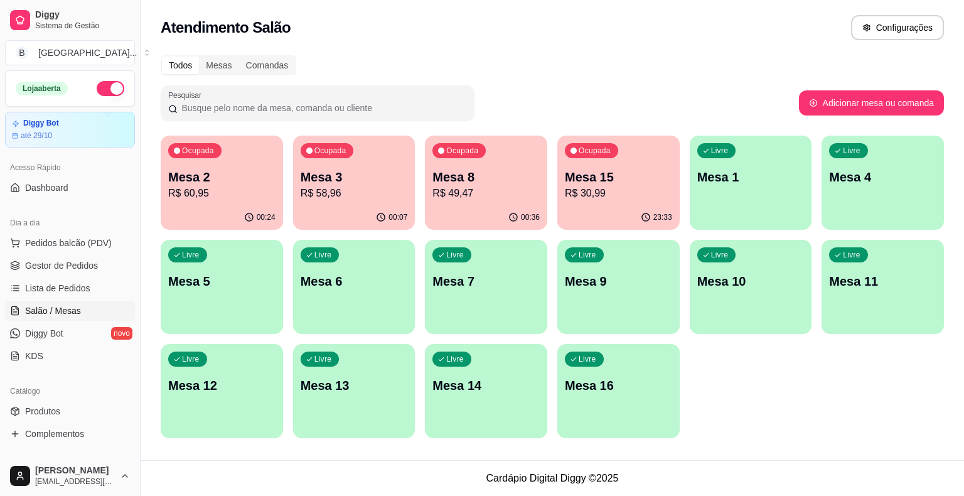
click at [447, 172] on p "Mesa 8" at bounding box center [485, 177] width 107 height 18
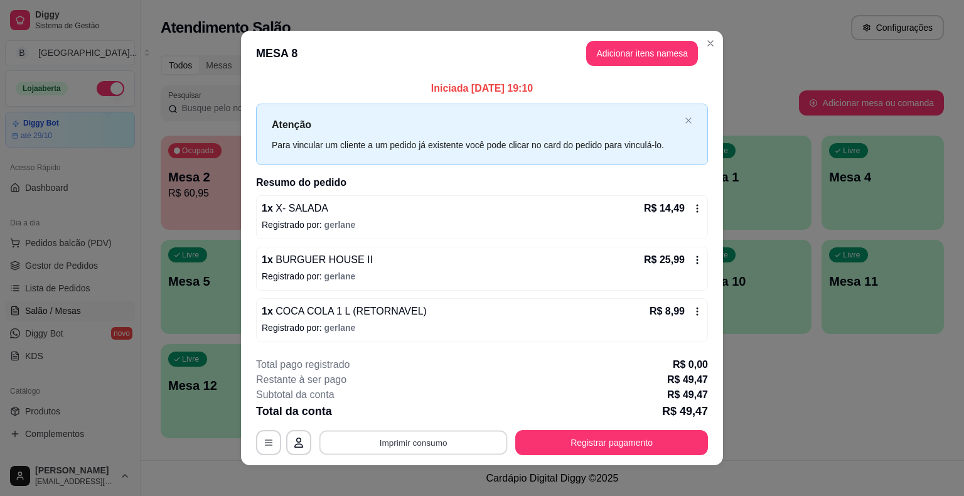
click at [422, 442] on button "Imprimir consumo" at bounding box center [413, 442] width 188 height 24
click at [424, 388] on button "IMPRESSORA" at bounding box center [412, 387] width 88 height 19
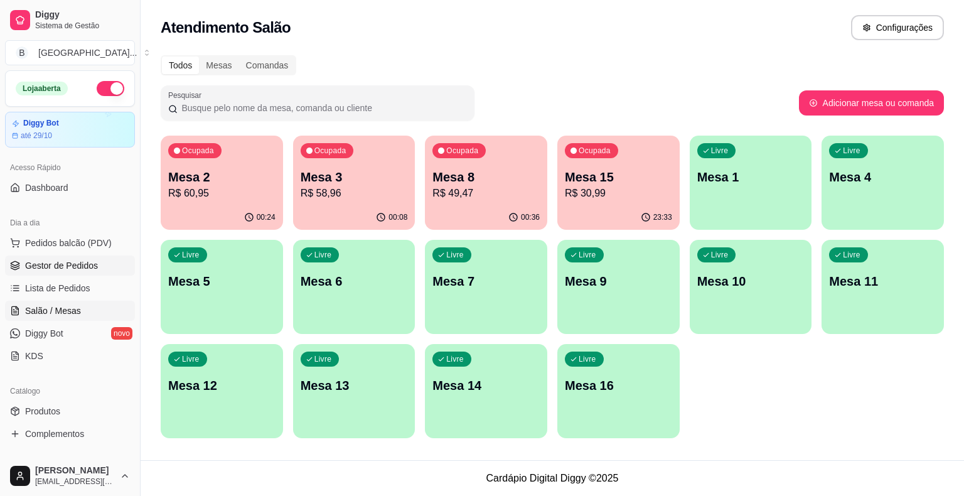
click at [55, 261] on span "Gestor de Pedidos" at bounding box center [61, 265] width 73 height 13
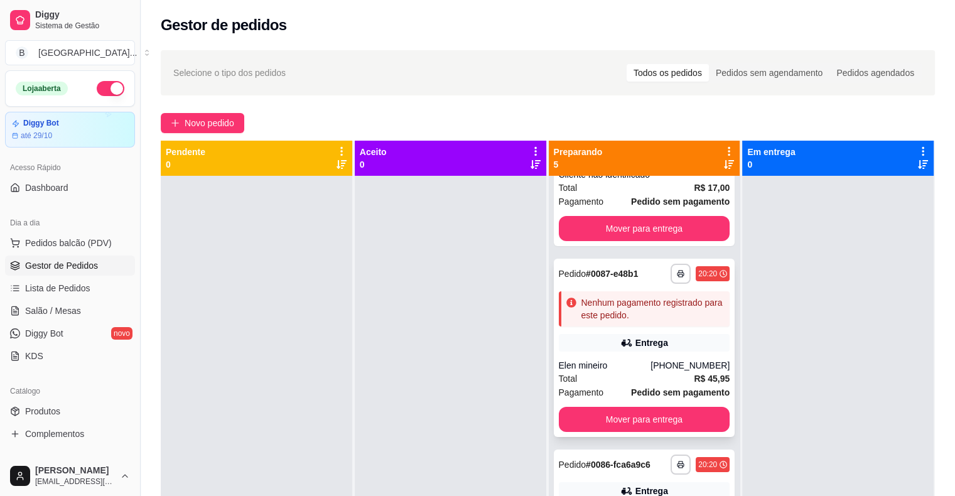
scroll to position [126, 0]
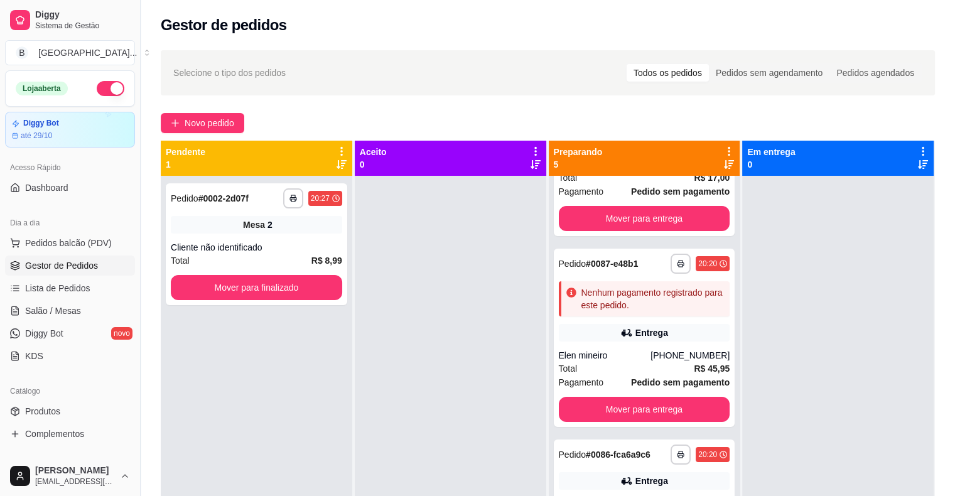
click at [692, 205] on div "**********" at bounding box center [548, 389] width 774 height 496
click at [761, 222] on div at bounding box center [837, 424] width 191 height 496
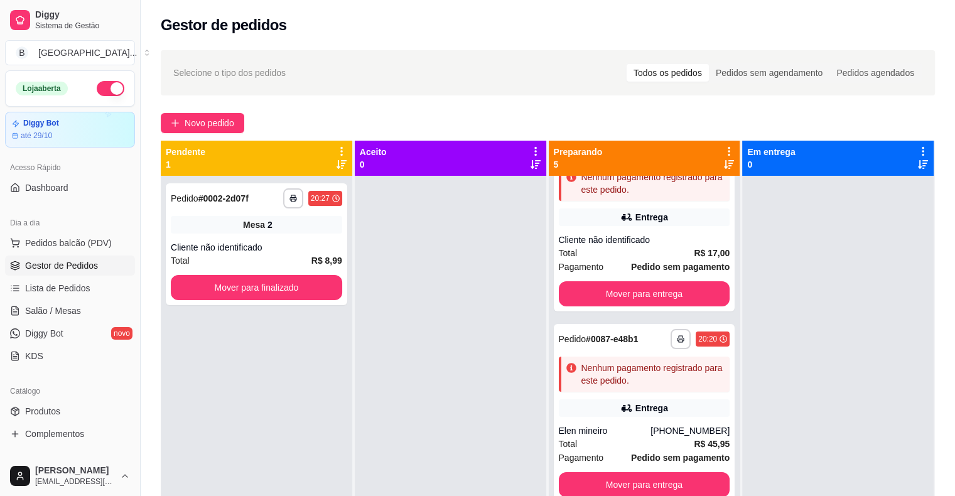
scroll to position [25, 0]
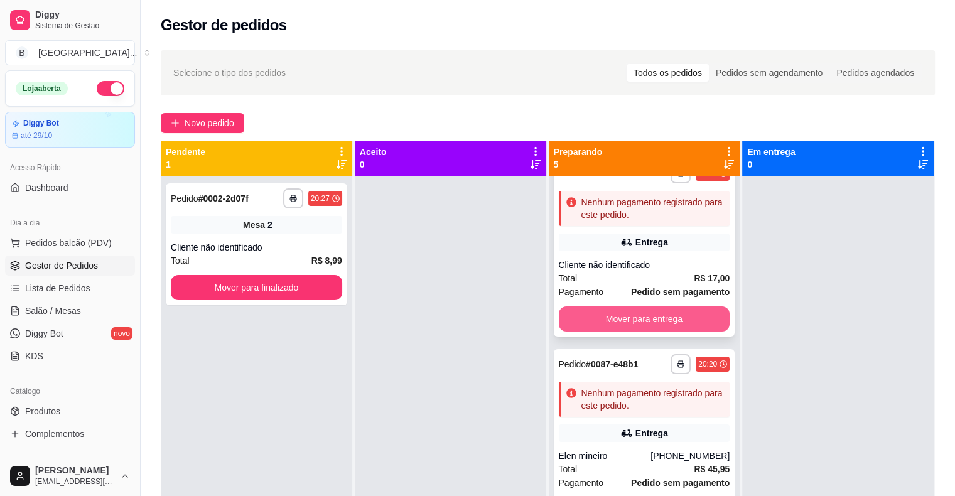
click at [646, 322] on button "Mover para entrega" at bounding box center [644, 318] width 171 height 25
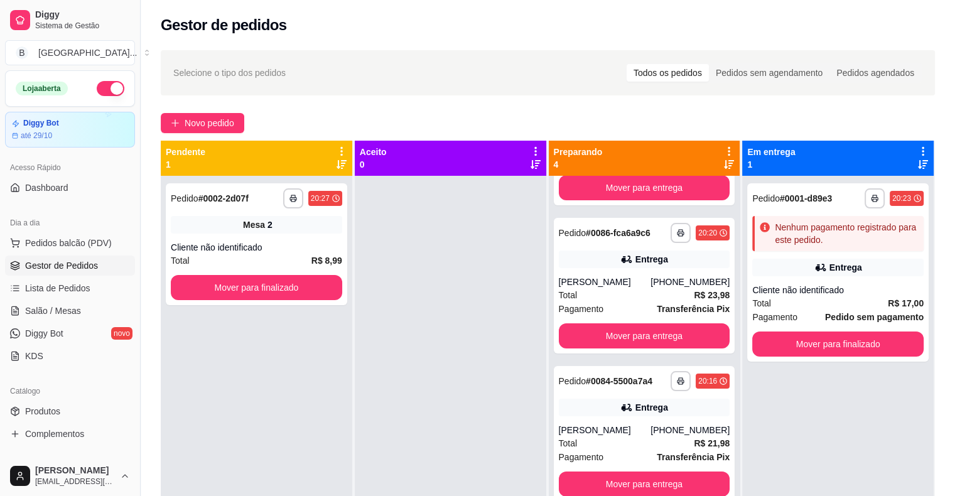
scroll to position [188, 0]
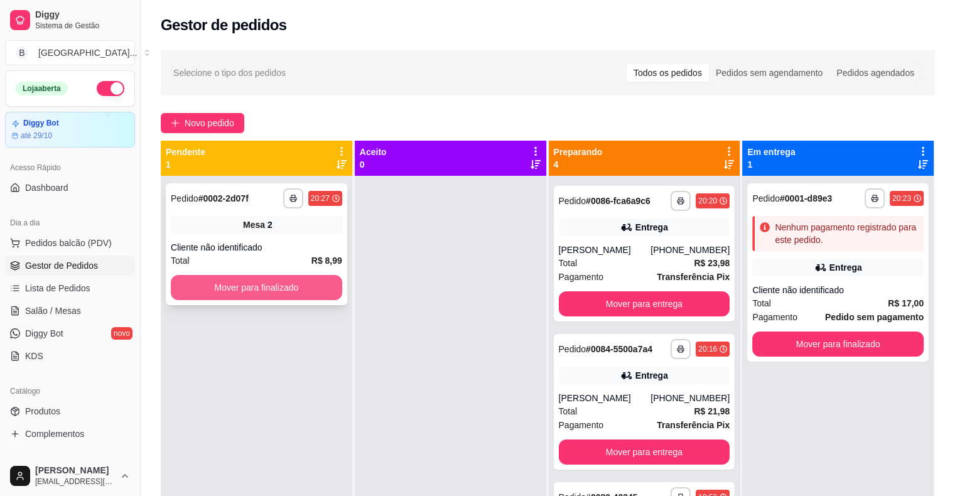
click at [304, 287] on button "Mover para finalizado" at bounding box center [256, 287] width 171 height 25
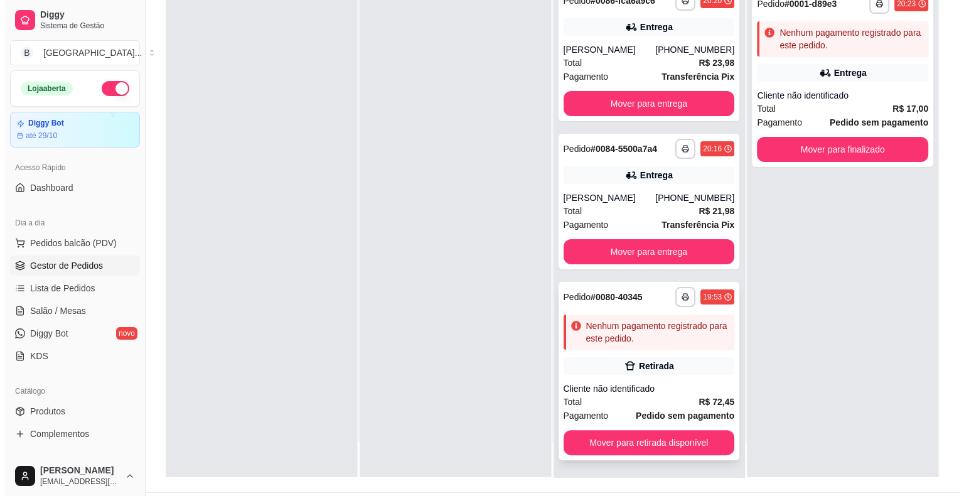
scroll to position [191, 0]
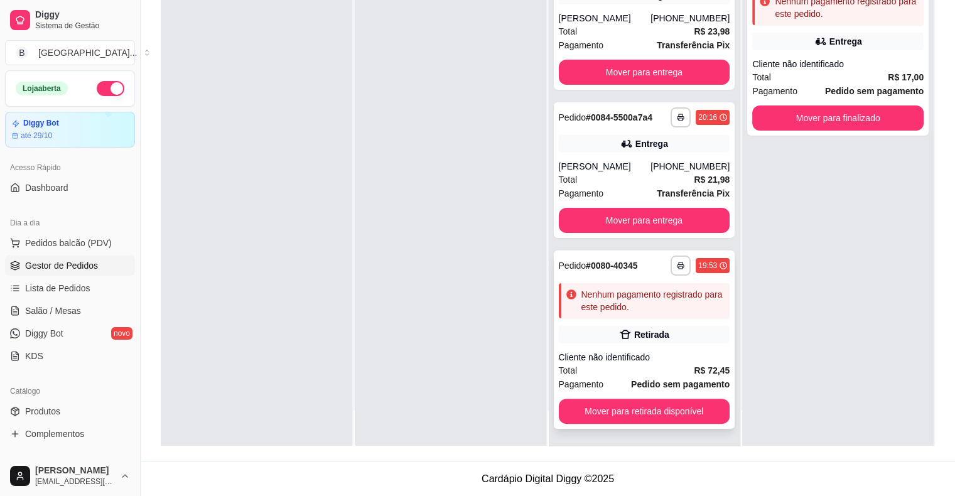
click at [660, 327] on div "Retirada" at bounding box center [644, 335] width 171 height 18
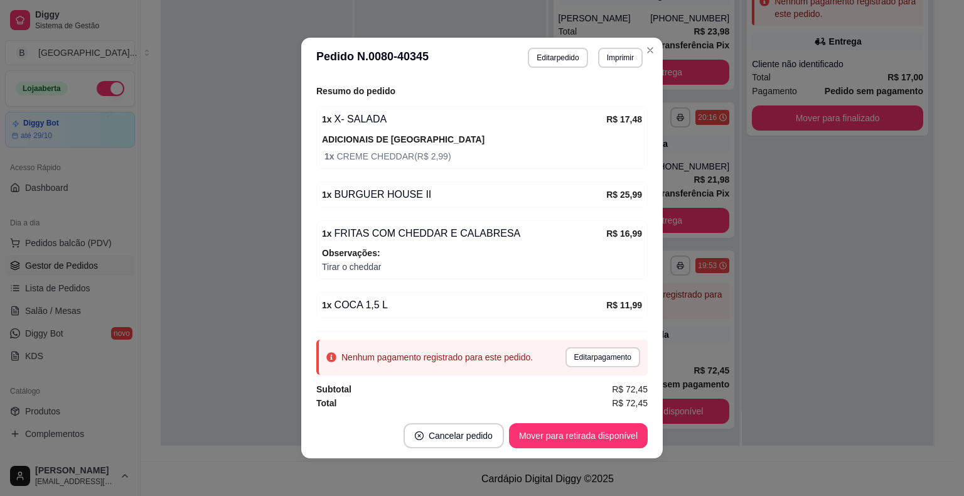
scroll to position [3, 0]
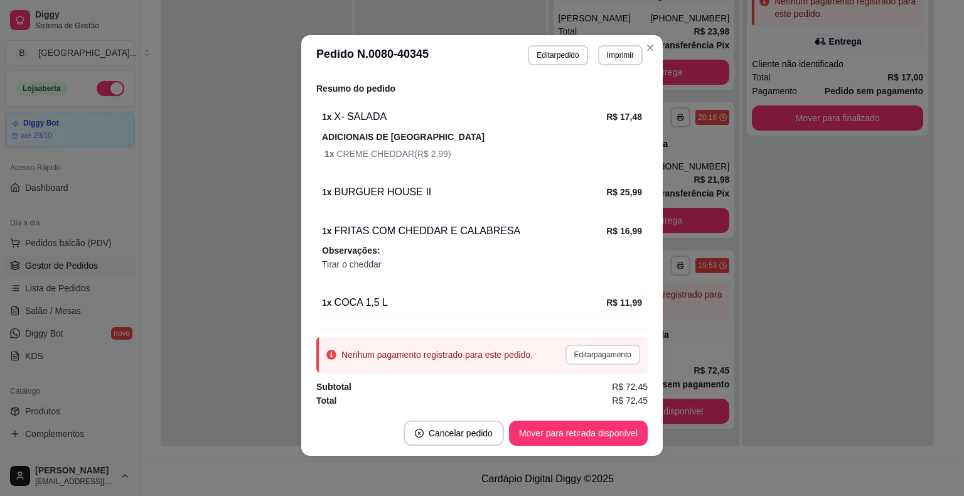
click at [617, 350] on button "Editar pagamento" at bounding box center [602, 355] width 75 height 20
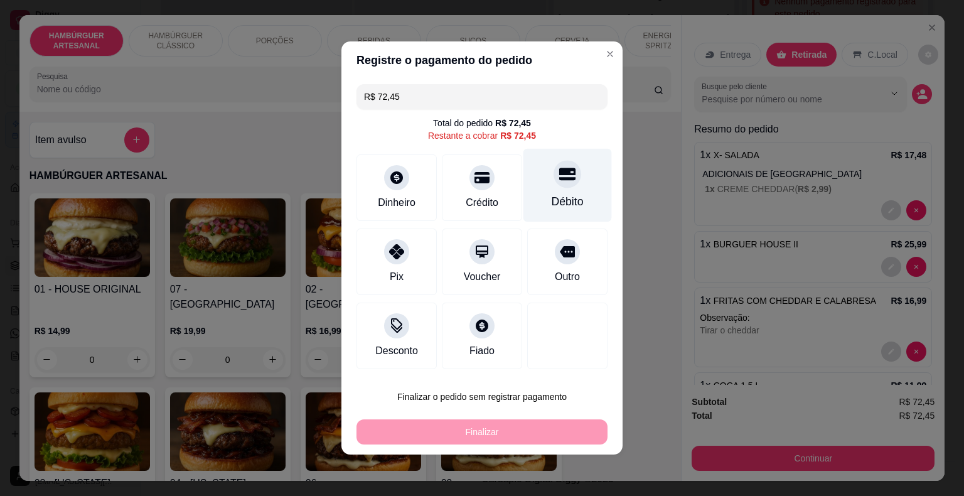
click at [552, 205] on div "Débito" at bounding box center [568, 201] width 32 height 16
type input "R$ 0,00"
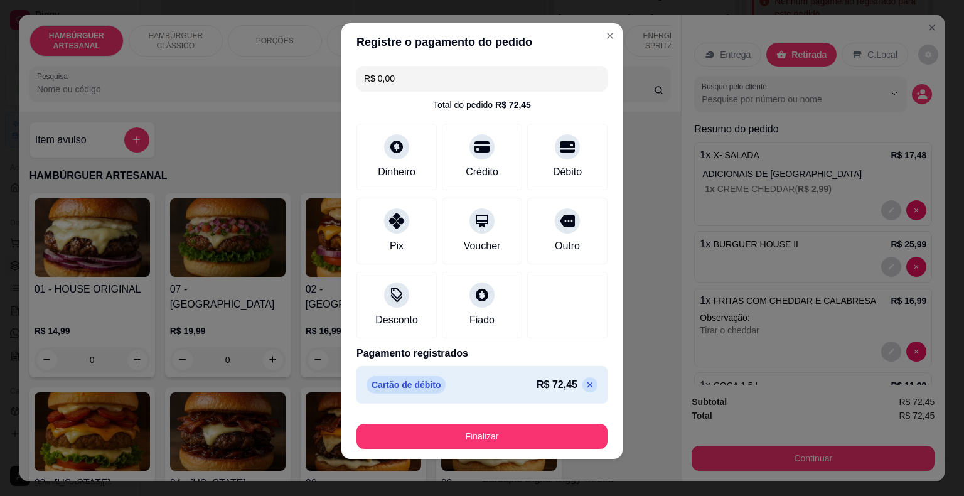
scroll to position [9, 0]
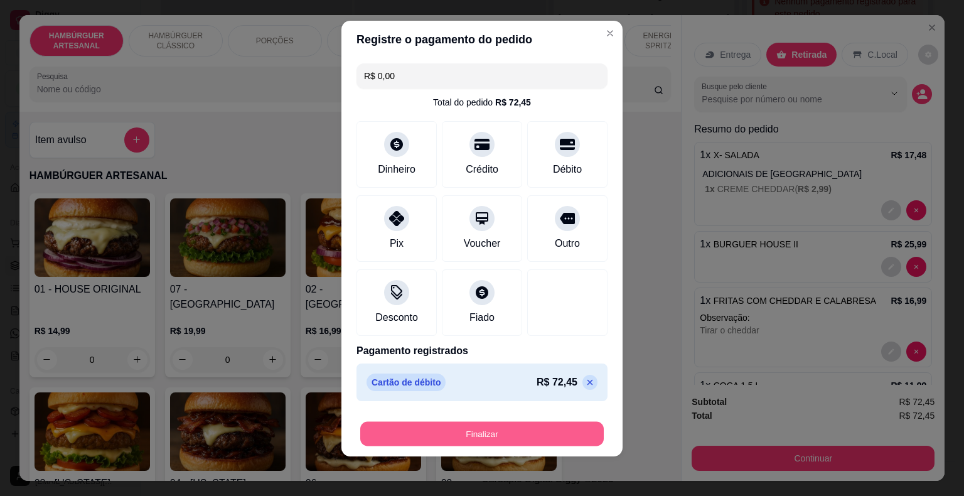
click at [498, 434] on button "Finalizar" at bounding box center [482, 434] width 244 height 24
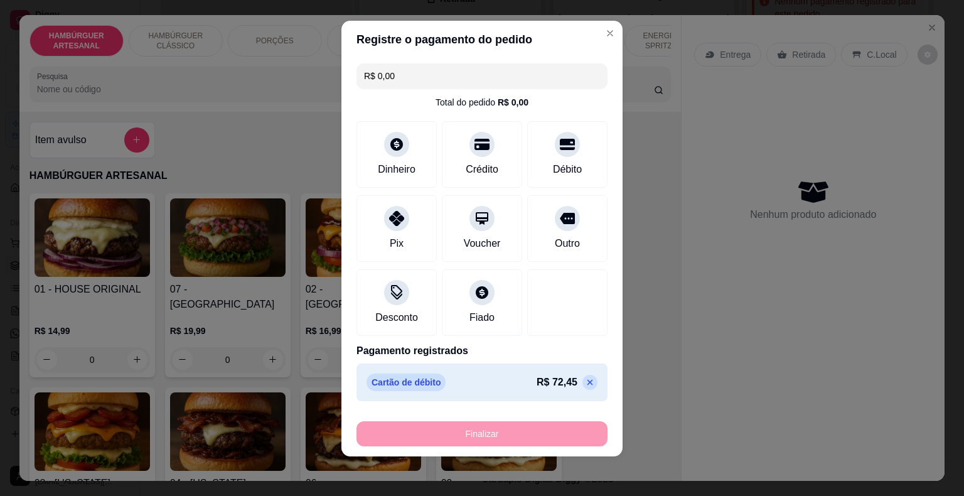
type input "0"
type input "-R$ 72,45"
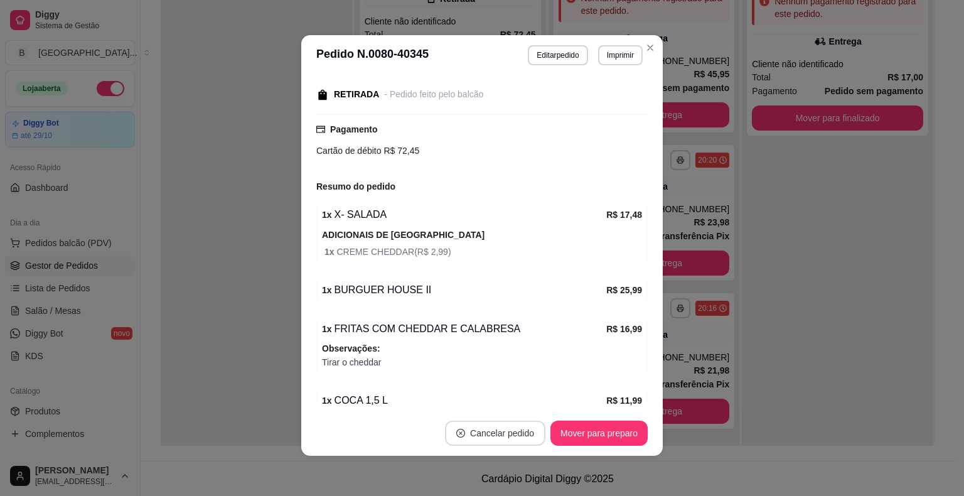
scroll to position [210, 0]
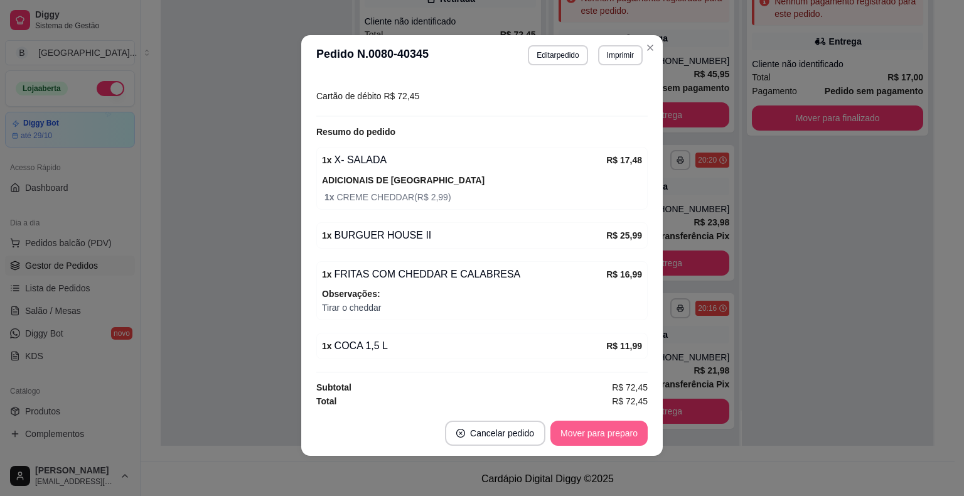
click at [598, 438] on button "Mover para preparo" at bounding box center [598, 433] width 97 height 25
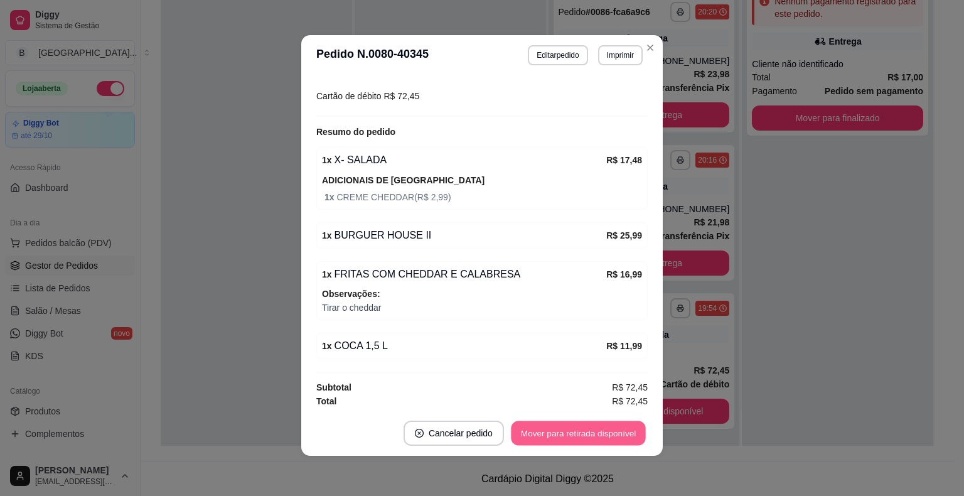
click at [596, 426] on button "Mover para retirada disponível" at bounding box center [578, 433] width 134 height 24
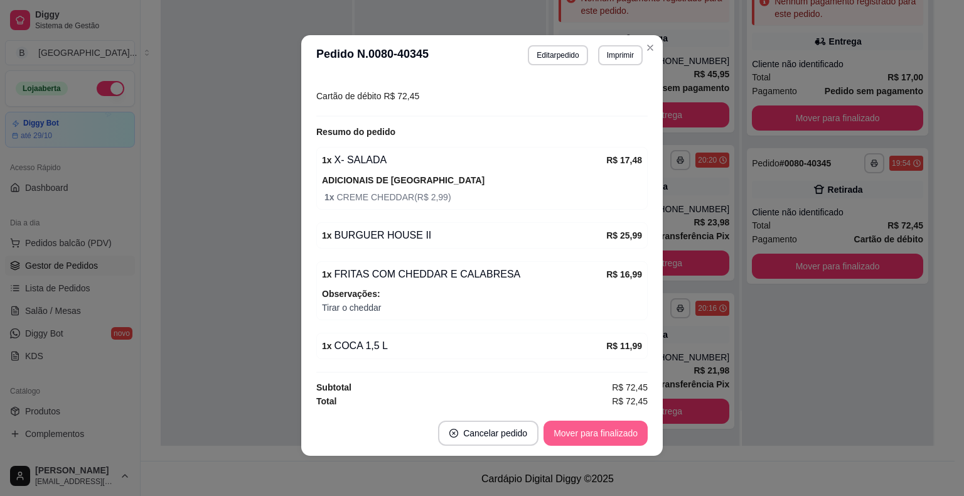
click at [596, 426] on button "Mover para finalizado" at bounding box center [596, 433] width 104 height 25
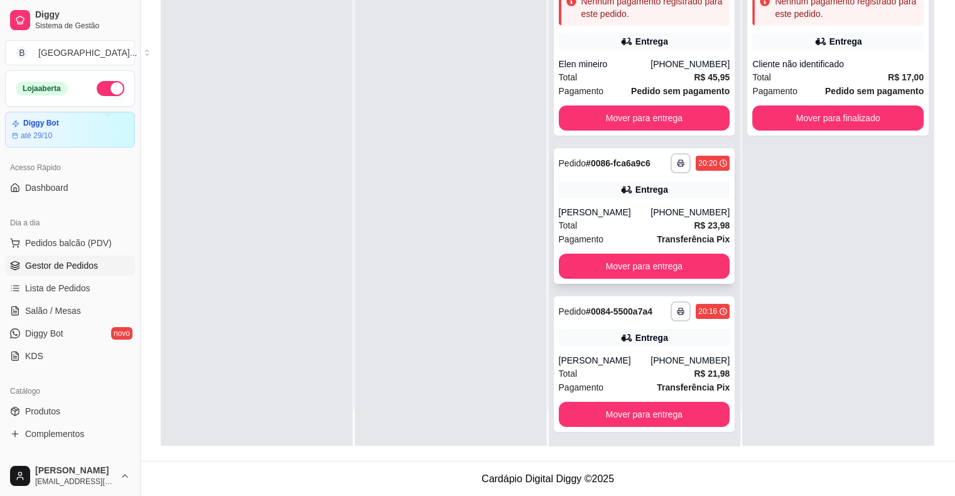
scroll to position [0, 0]
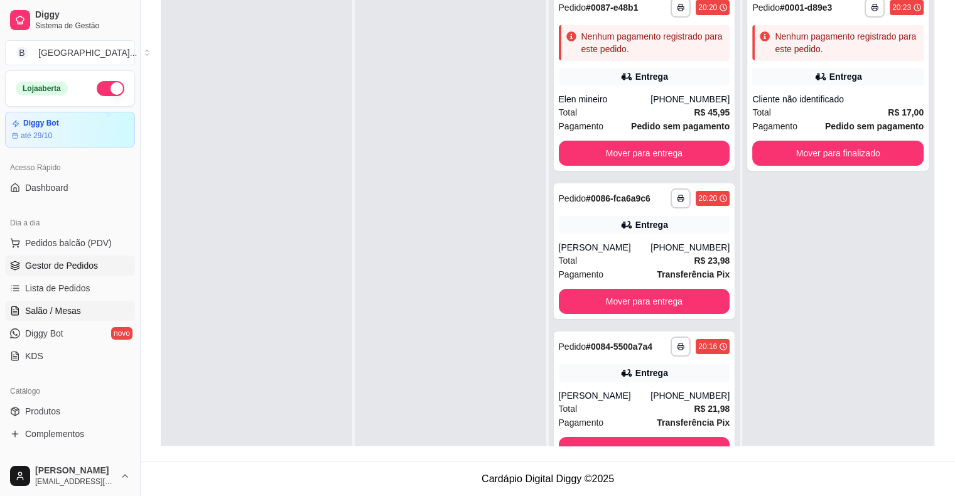
click at [35, 309] on span "Salão / Mesas" at bounding box center [53, 310] width 56 height 13
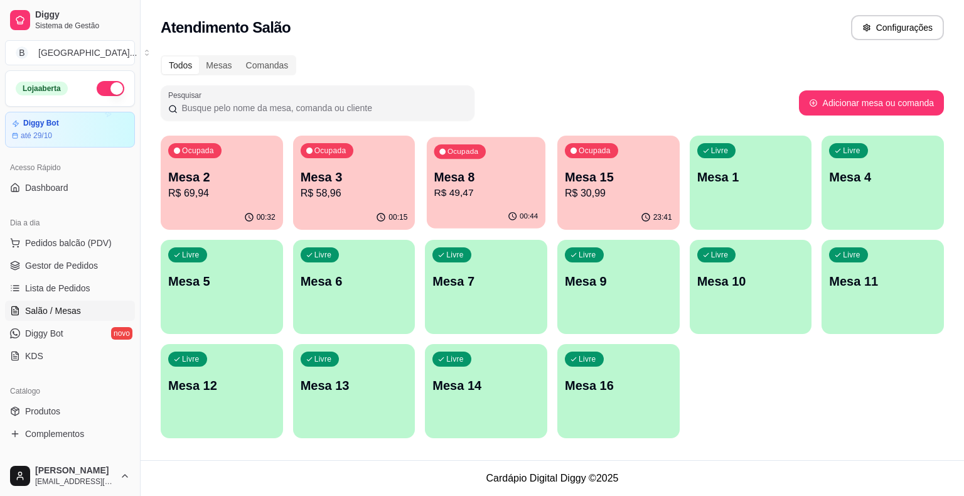
click at [476, 191] on p "R$ 49,47" at bounding box center [486, 193] width 104 height 14
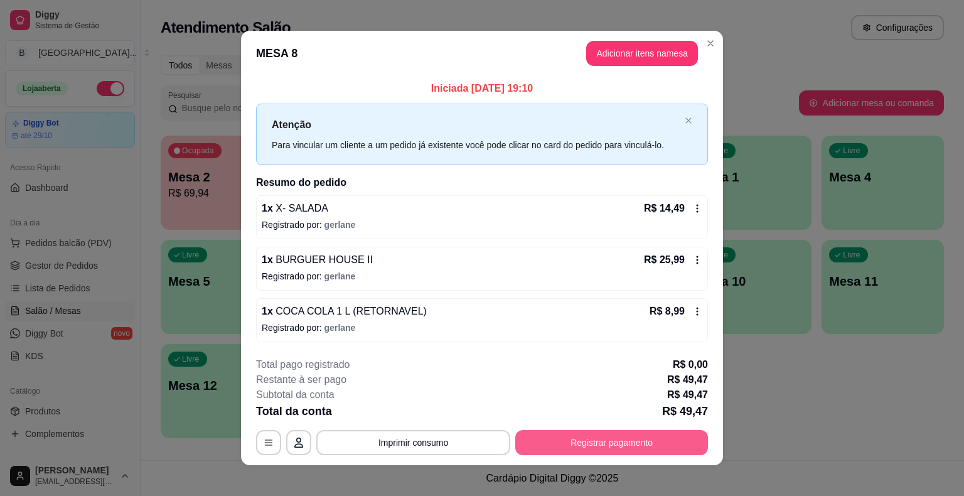
click at [579, 437] on button "Registrar pagamento" at bounding box center [611, 442] width 193 height 25
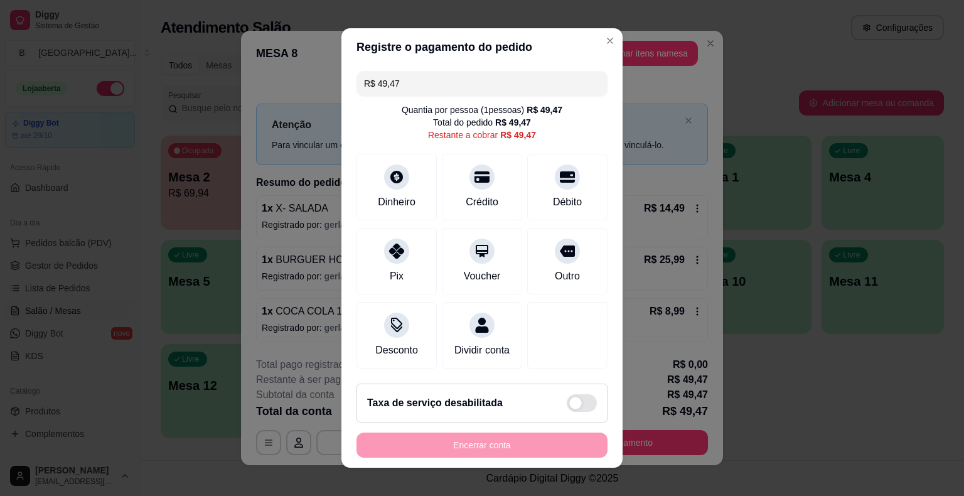
click at [497, 94] on input "R$ 49,47" at bounding box center [482, 83] width 236 height 25
click at [384, 262] on div "Pix" at bounding box center [397, 258] width 88 height 73
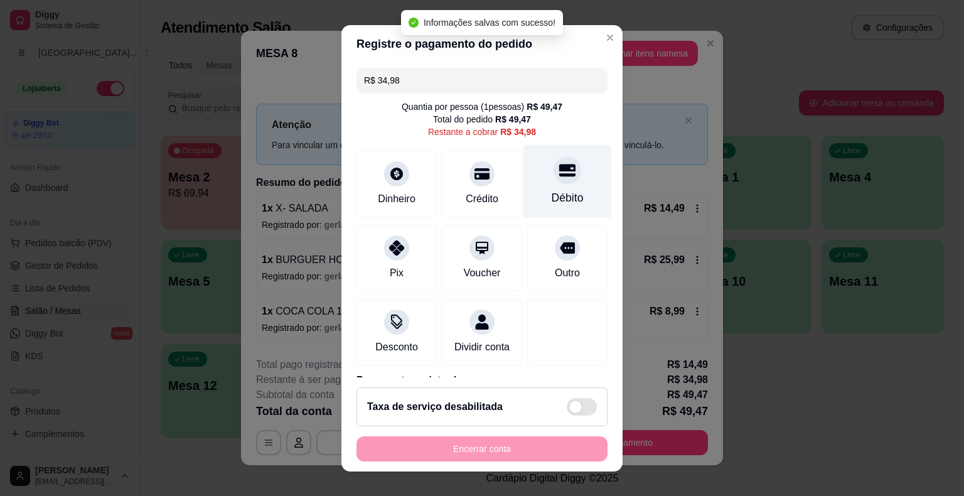
click at [552, 192] on div "Débito" at bounding box center [568, 198] width 32 height 16
type input "R$ 0,00"
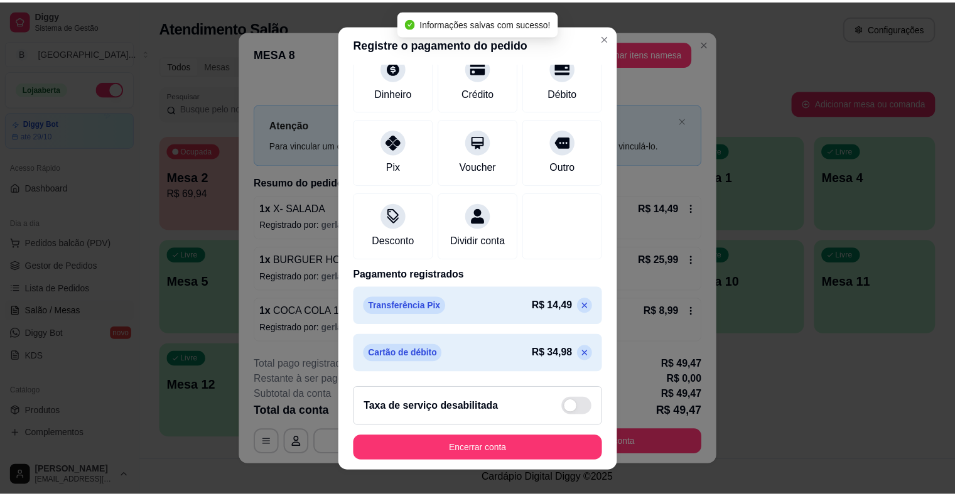
scroll to position [15, 0]
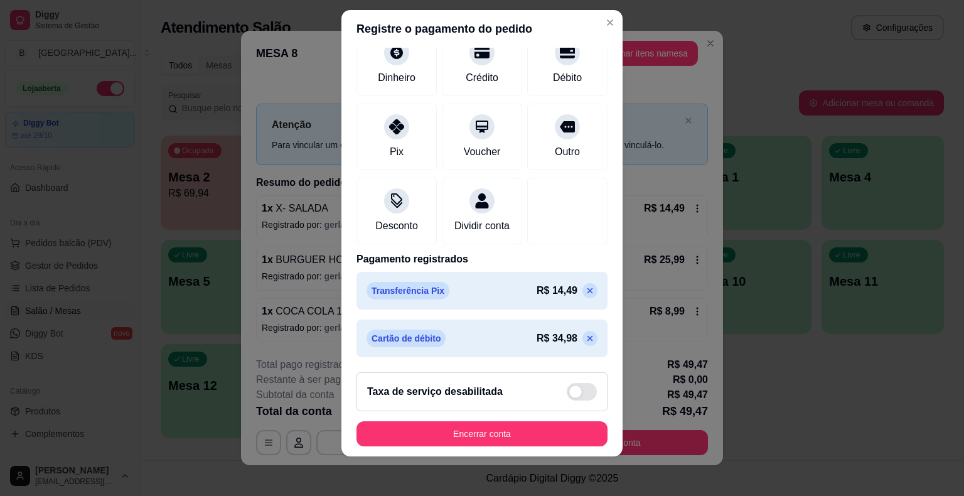
click at [496, 415] on footer "Taxa de serviço desabilitada Encerrar conta" at bounding box center [481, 409] width 281 height 94
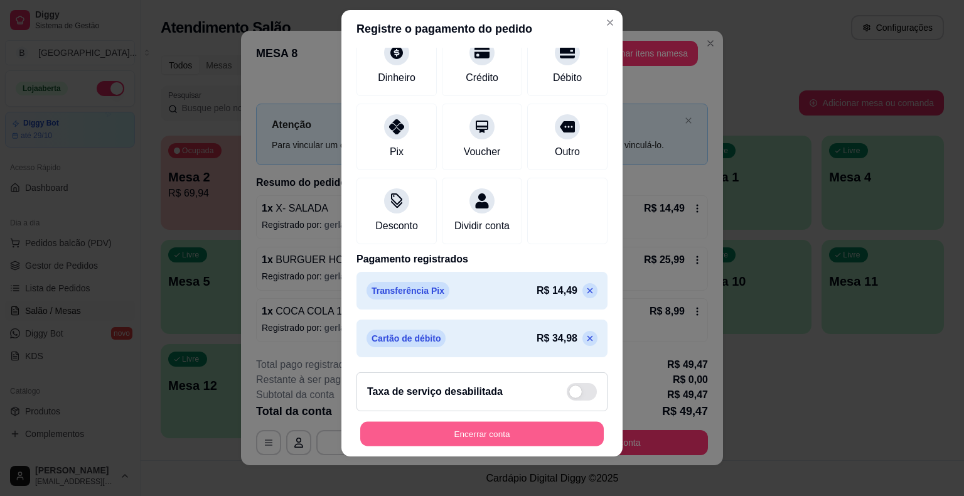
click at [496, 432] on button "Encerrar conta" at bounding box center [482, 433] width 244 height 24
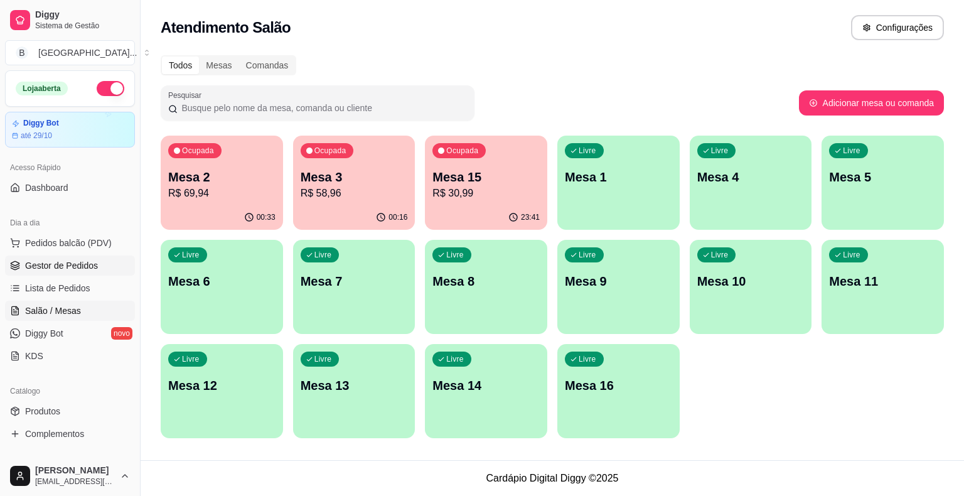
click at [35, 264] on span "Gestor de Pedidos" at bounding box center [61, 265] width 73 height 13
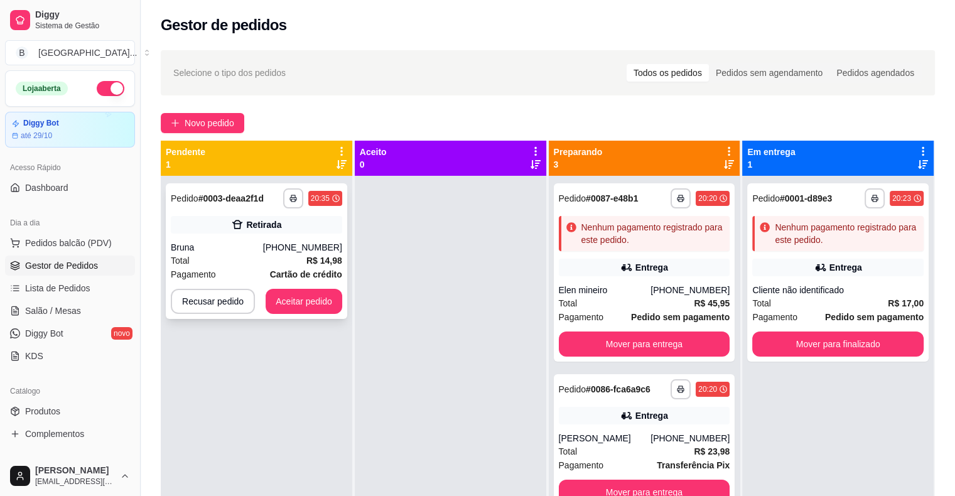
click at [250, 225] on div "Retirada" at bounding box center [263, 224] width 35 height 13
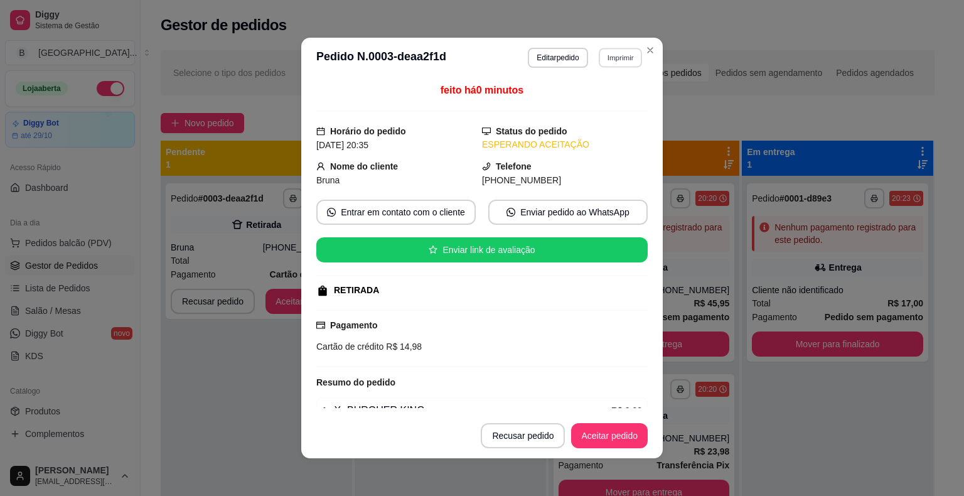
click at [599, 62] on button "Imprimir" at bounding box center [620, 57] width 43 height 19
click at [605, 96] on button "IMPRESSORA" at bounding box center [593, 102] width 91 height 20
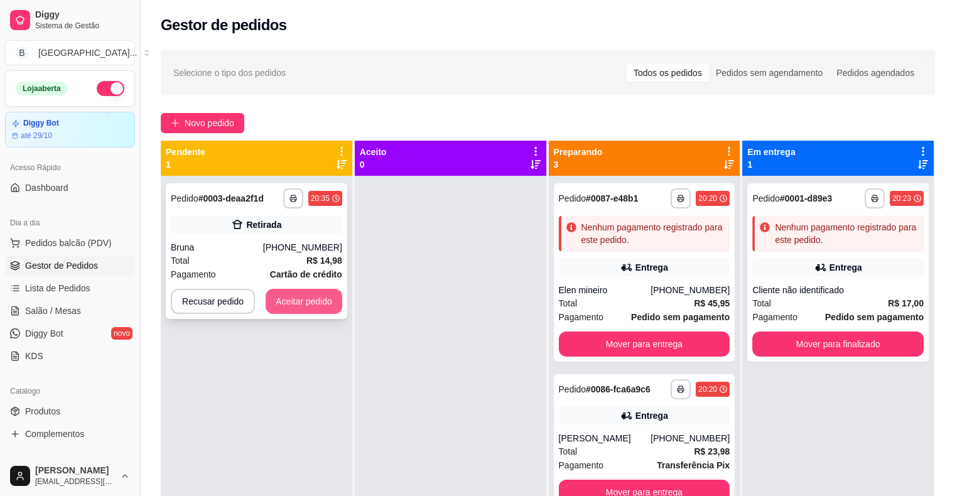
click at [303, 292] on button "Aceitar pedido" at bounding box center [303, 301] width 77 height 25
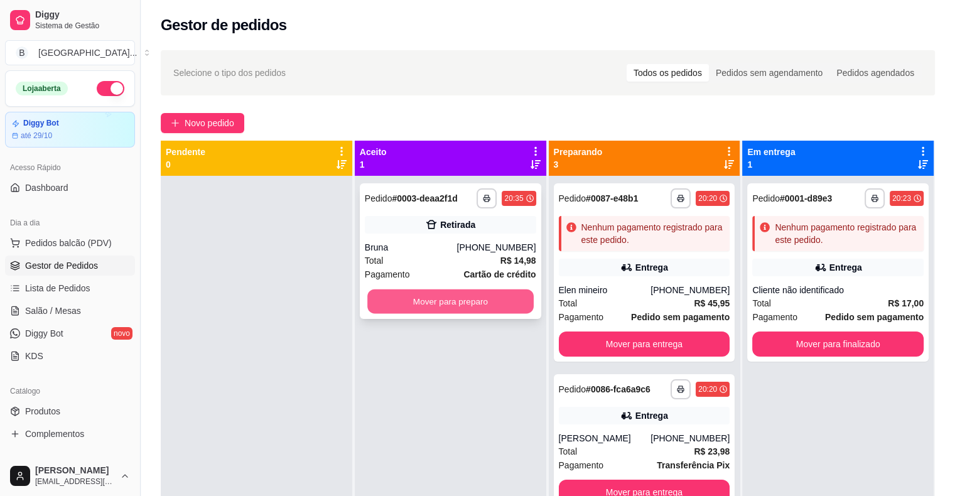
click at [442, 305] on button "Mover para preparo" at bounding box center [450, 301] width 166 height 24
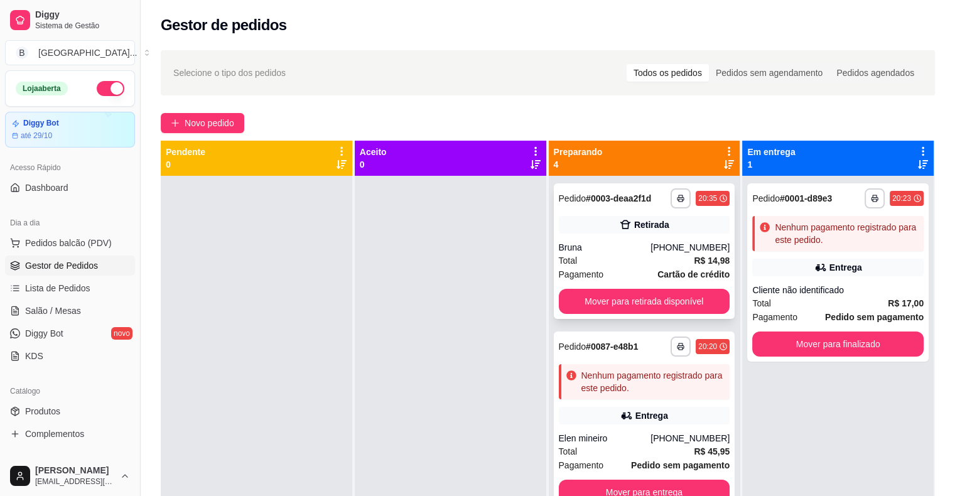
click at [628, 268] on div "Pagamento Cartão de crédito" at bounding box center [644, 274] width 171 height 14
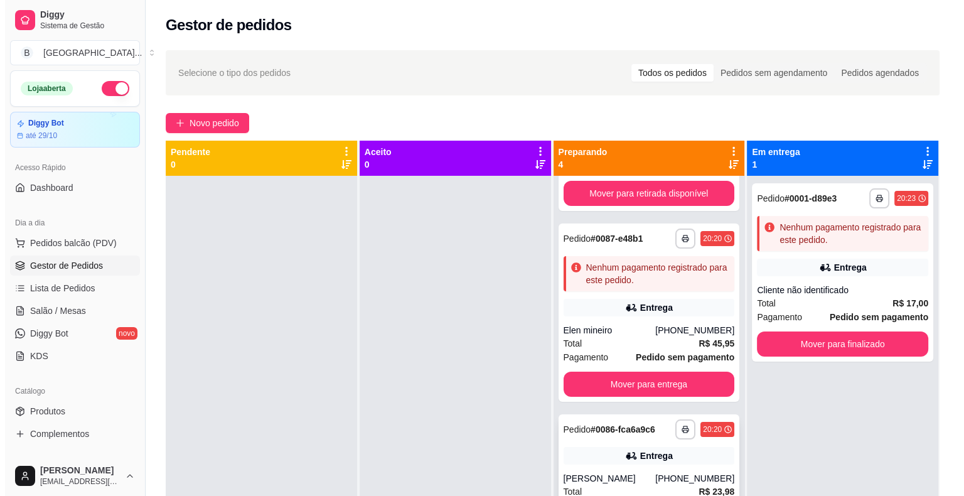
scroll to position [151, 0]
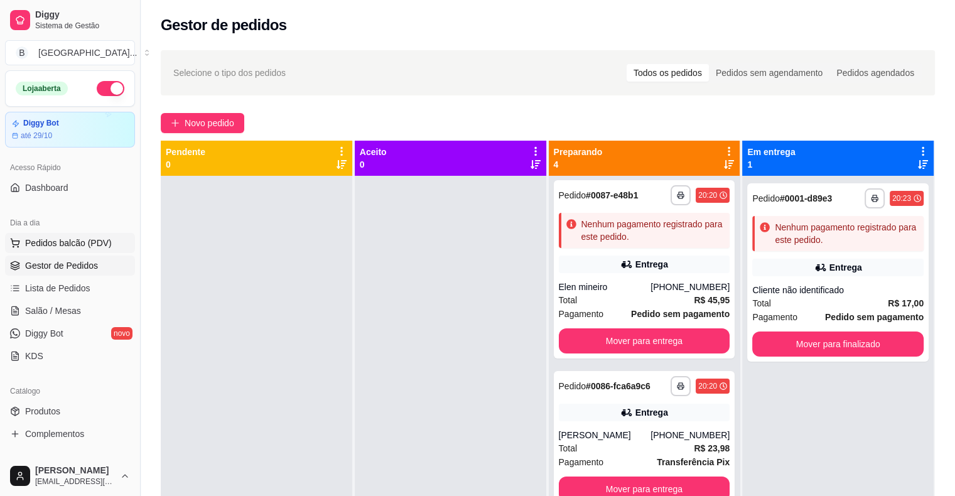
click at [48, 244] on span "Pedidos balcão (PDV)" at bounding box center [68, 243] width 87 height 13
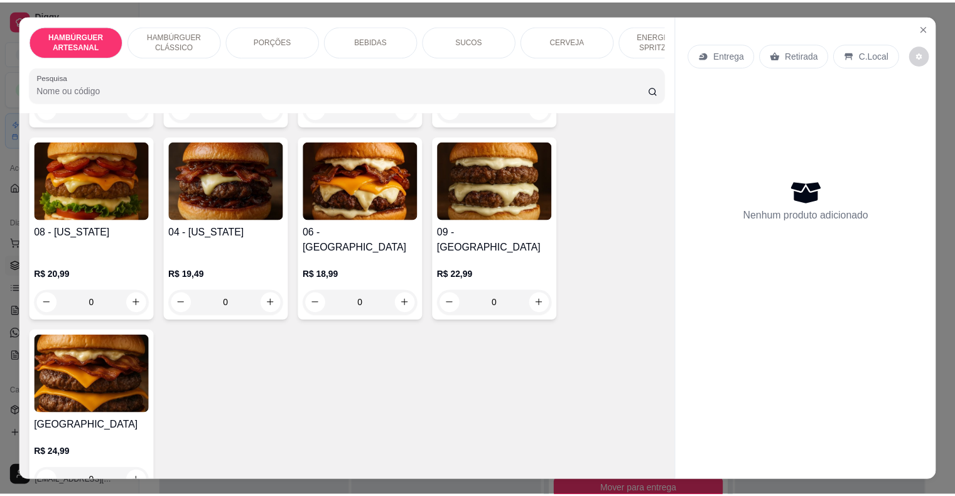
scroll to position [126, 0]
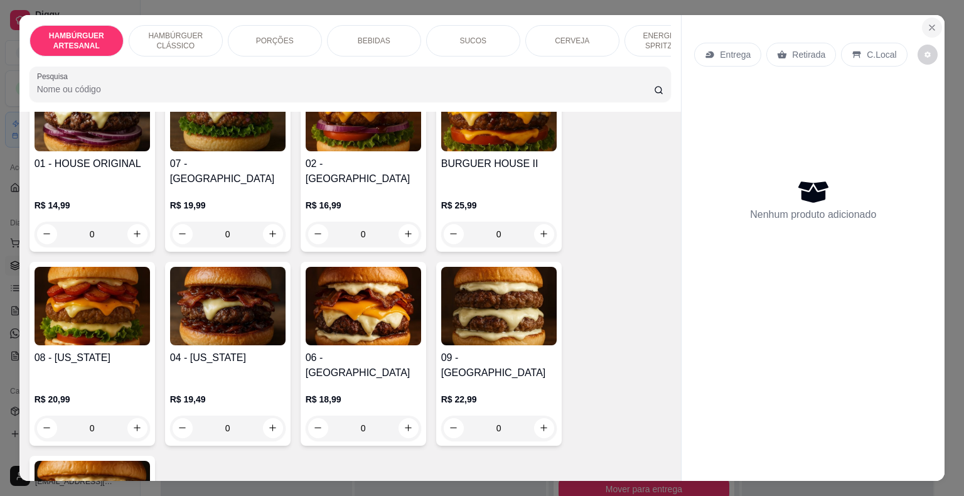
click at [927, 23] on icon "Close" at bounding box center [932, 28] width 10 height 10
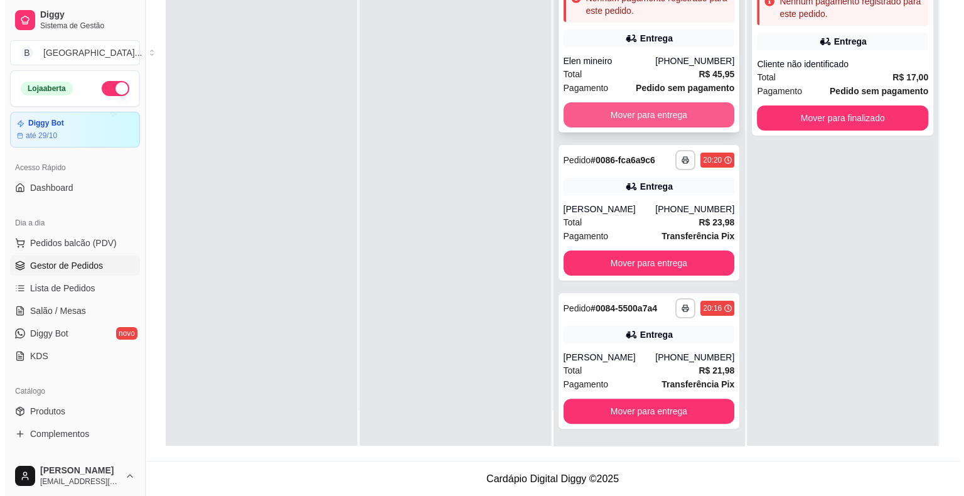
scroll to position [191, 0]
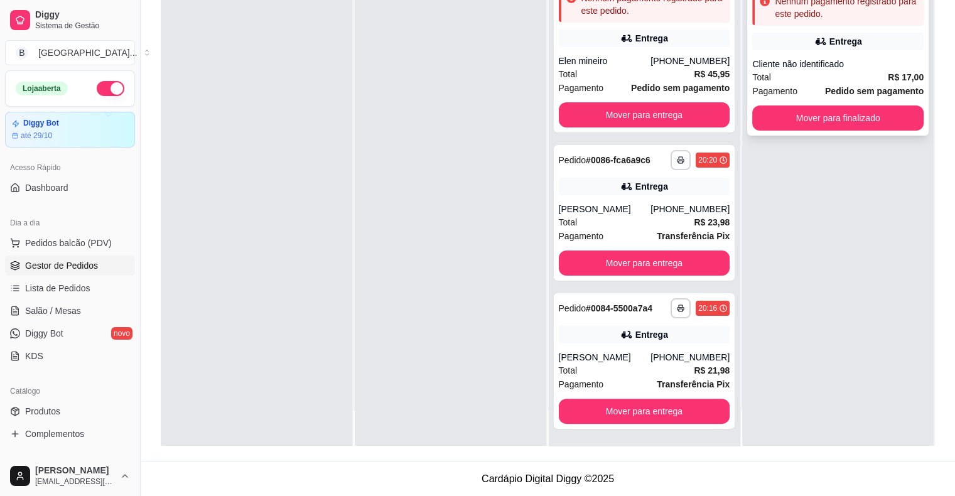
click at [824, 55] on div "**********" at bounding box center [837, 46] width 181 height 178
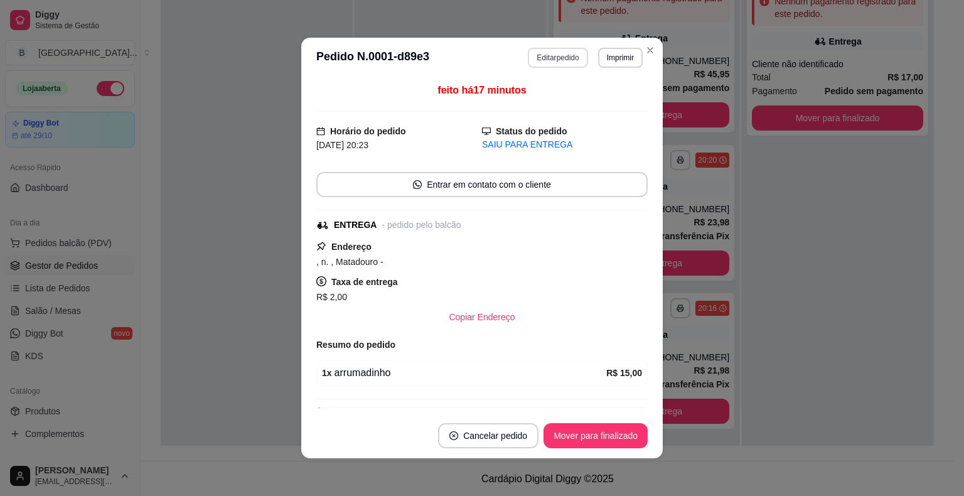
click at [560, 62] on button "Editar pedido" at bounding box center [558, 58] width 60 height 20
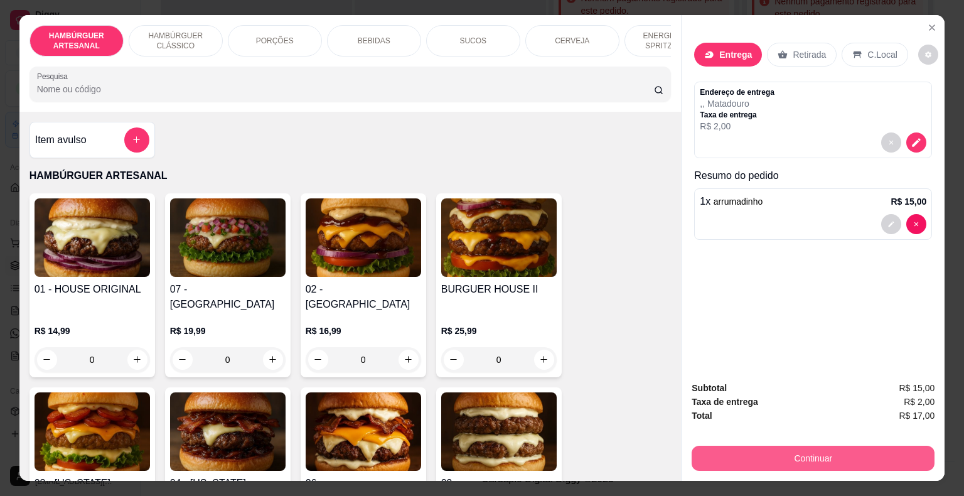
click at [805, 446] on button "Continuar" at bounding box center [813, 458] width 243 height 25
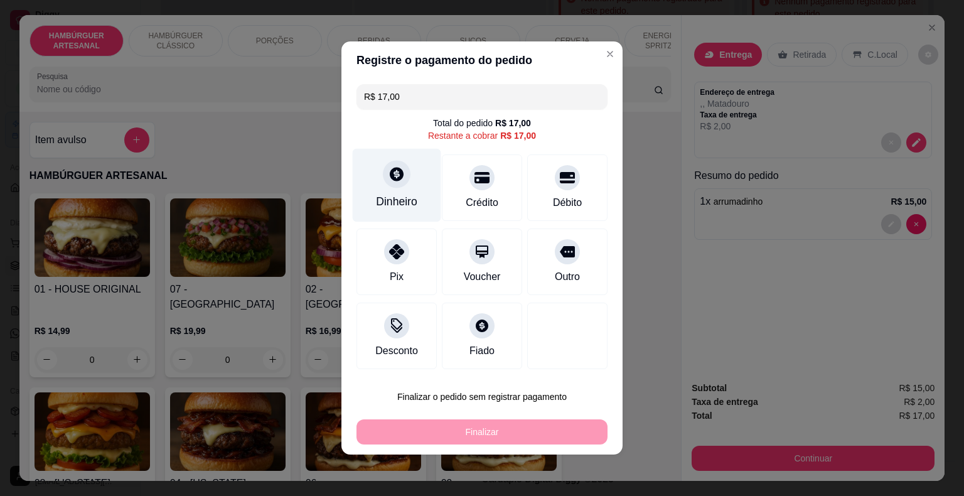
click at [404, 217] on div "Dinheiro" at bounding box center [397, 185] width 88 height 73
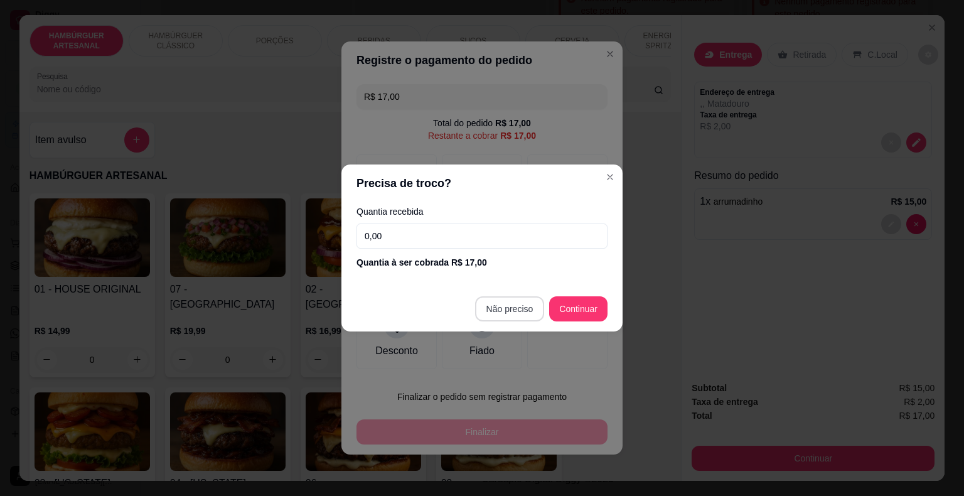
type input "R$ 0,00"
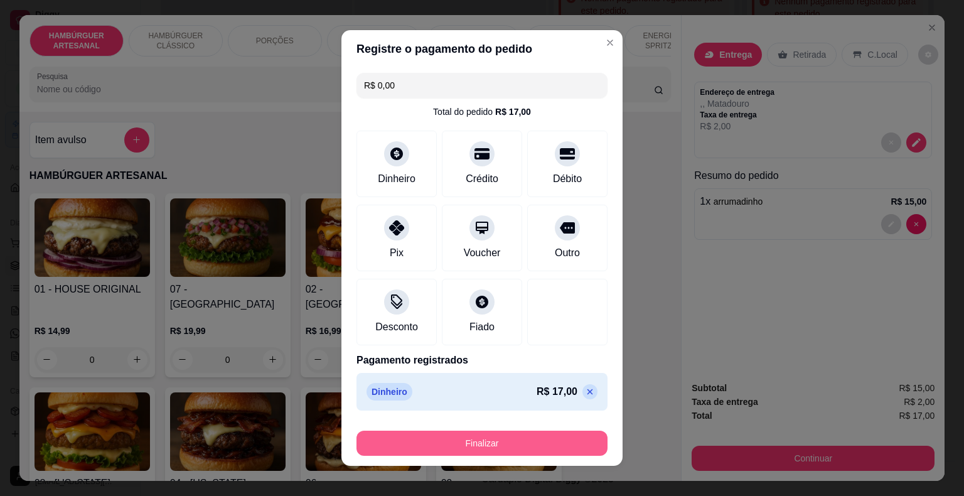
click at [492, 454] on button "Finalizar" at bounding box center [481, 443] width 251 height 25
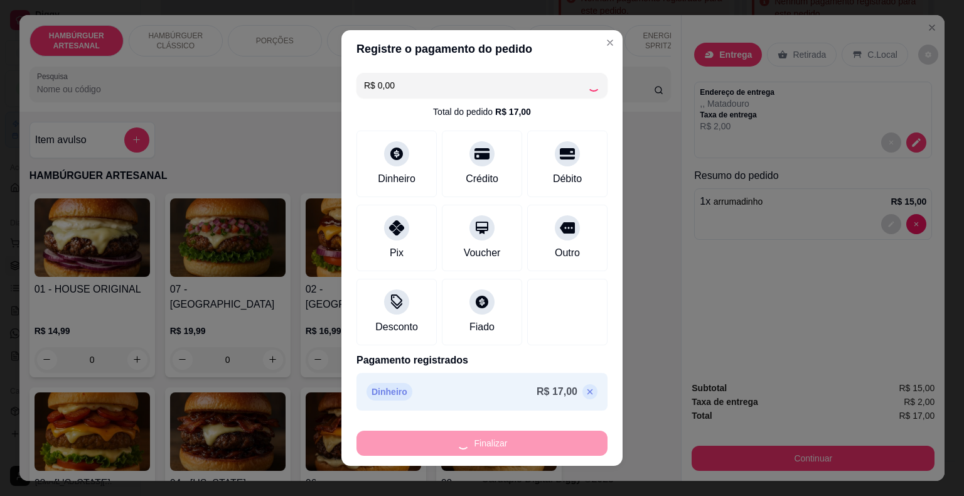
scroll to position [9, 0]
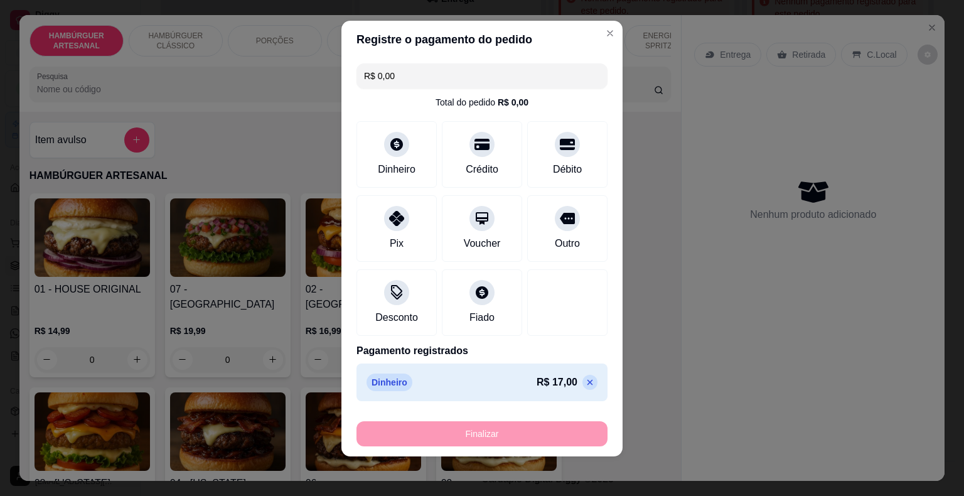
type input "0"
type input "-R$ 17,00"
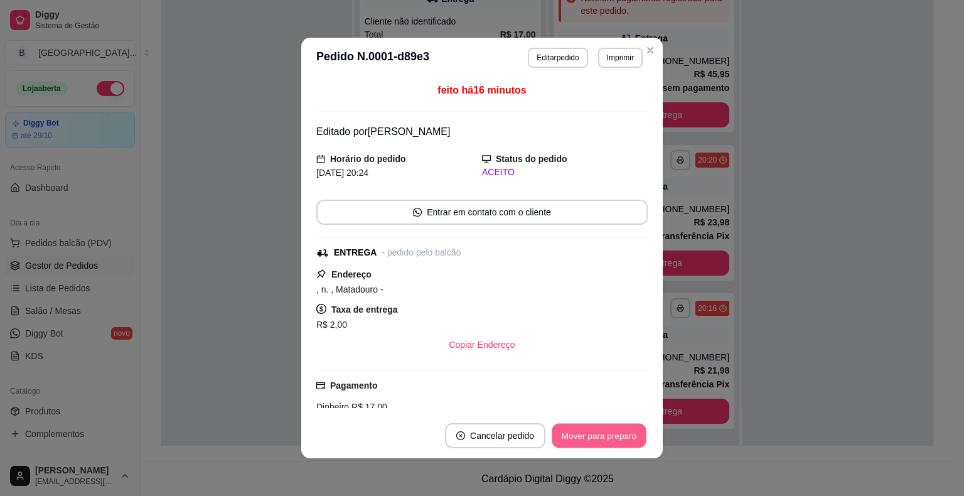
click at [558, 433] on button "Mover para preparo" at bounding box center [599, 436] width 94 height 24
click at [584, 435] on button "Mover para entrega" at bounding box center [599, 436] width 94 height 24
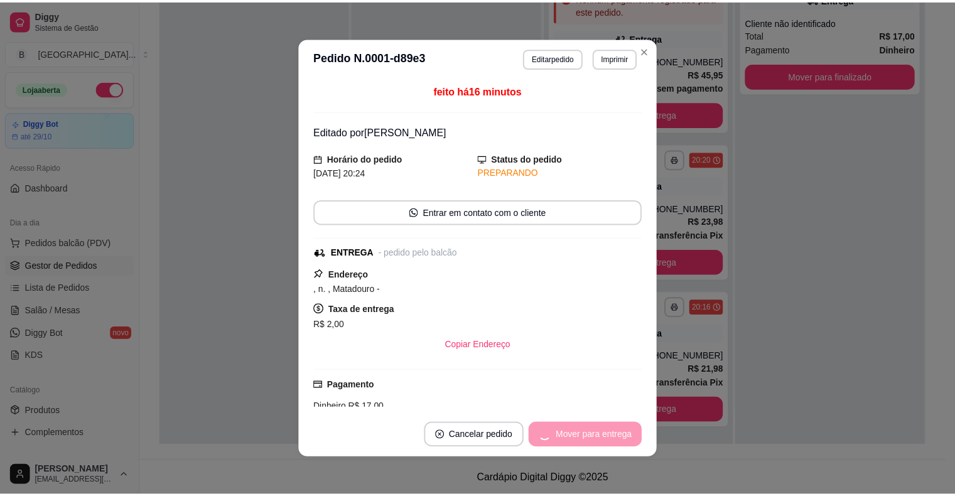
scroll to position [151, 0]
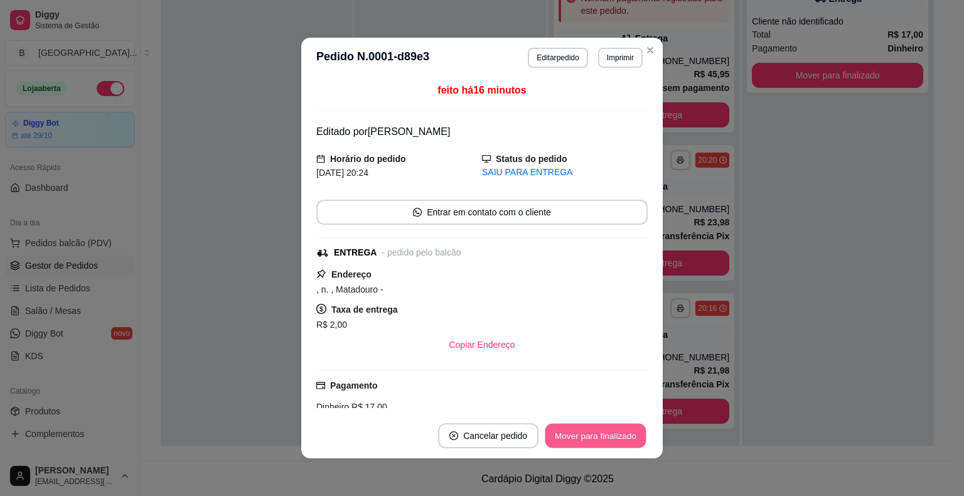
click at [589, 436] on button "Mover para finalizado" at bounding box center [595, 436] width 101 height 24
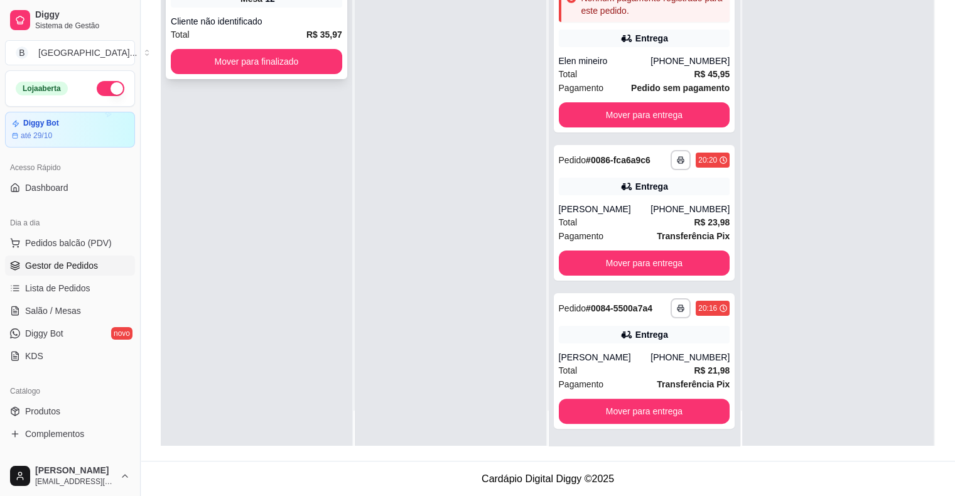
click at [212, 29] on div "Total R$ 35,97" at bounding box center [256, 35] width 171 height 14
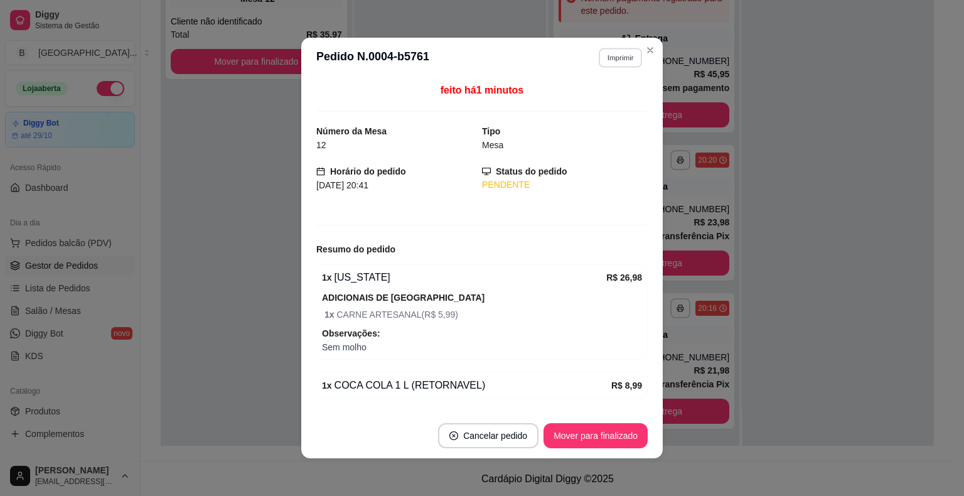
click at [623, 61] on button "Imprimir" at bounding box center [620, 57] width 43 height 19
click at [616, 95] on button "IMPRESSORA" at bounding box center [594, 102] width 91 height 20
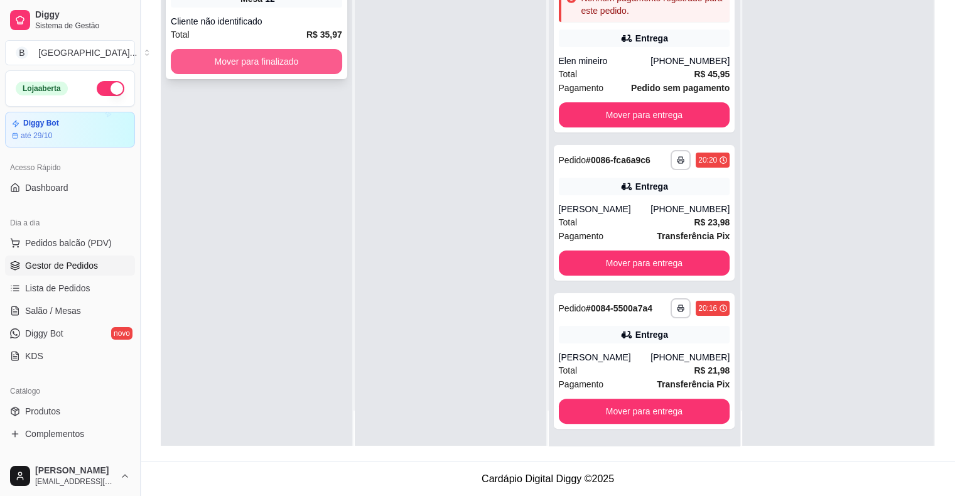
click at [268, 65] on button "Mover para finalizado" at bounding box center [256, 61] width 171 height 25
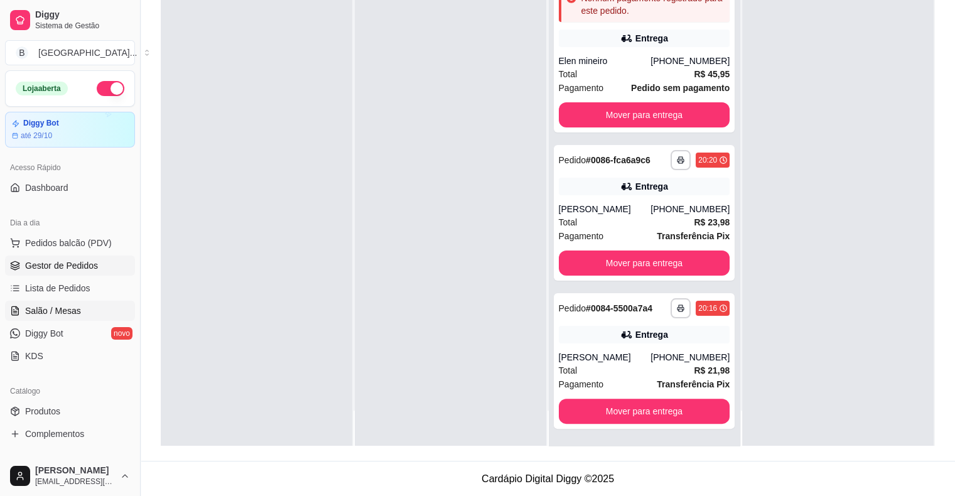
click at [94, 304] on link "Salão / Mesas" at bounding box center [70, 311] width 130 height 20
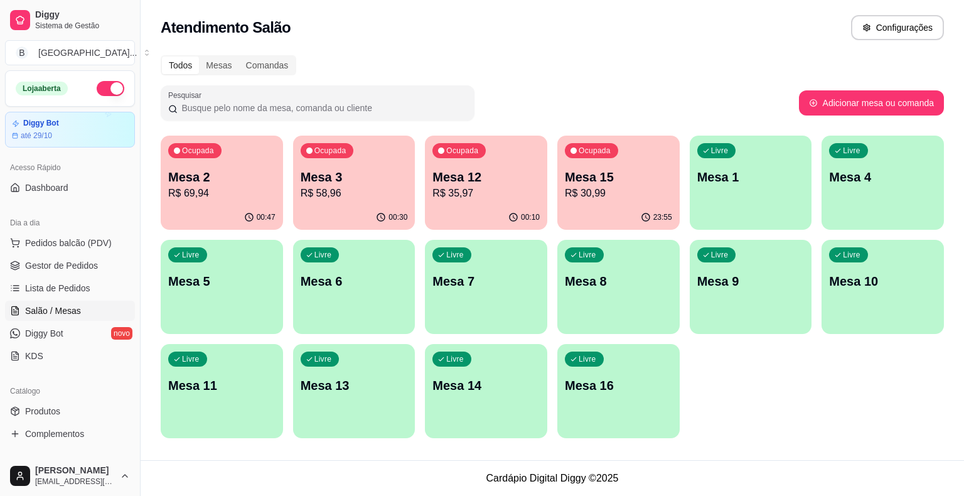
click at [244, 169] on p "Mesa 2" at bounding box center [221, 177] width 107 height 18
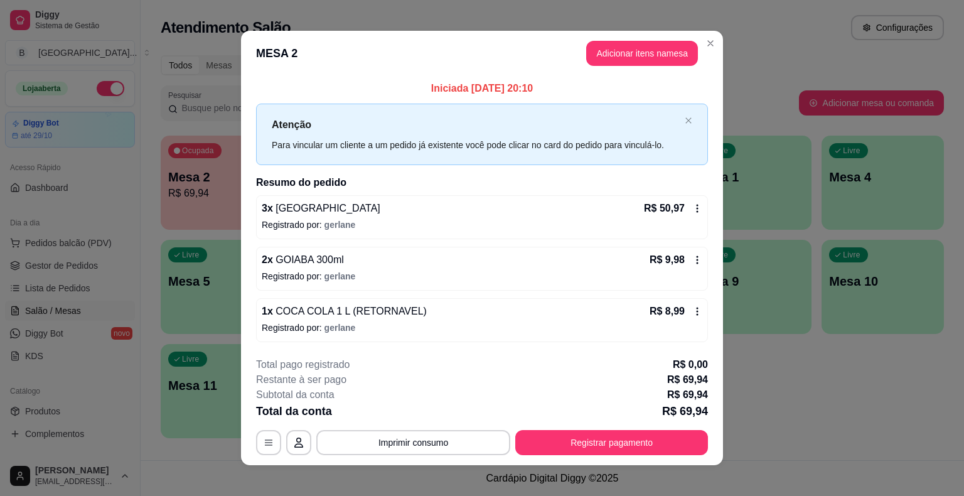
scroll to position [8, 0]
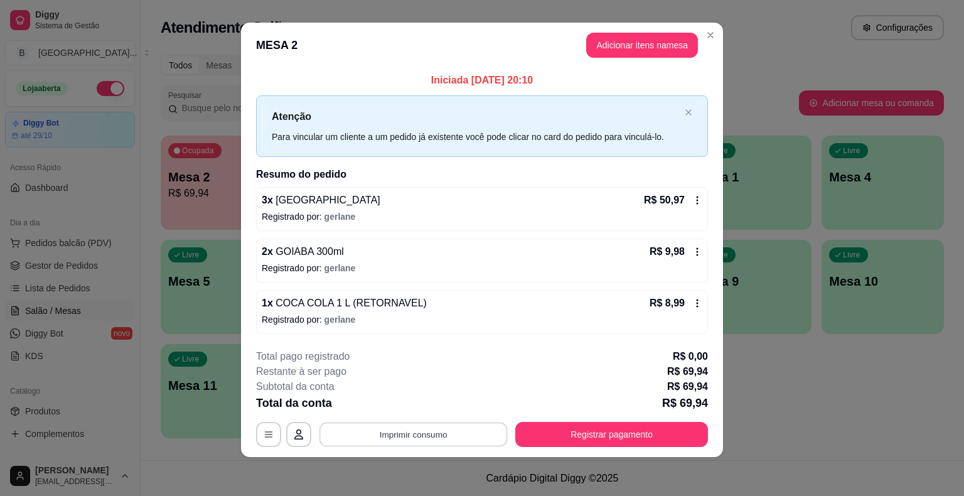
click at [394, 426] on button "Imprimir consumo" at bounding box center [413, 434] width 188 height 24
click at [399, 371] on button "IMPRESSORA" at bounding box center [412, 379] width 91 height 20
click at [645, 420] on div "**********" at bounding box center [482, 398] width 452 height 98
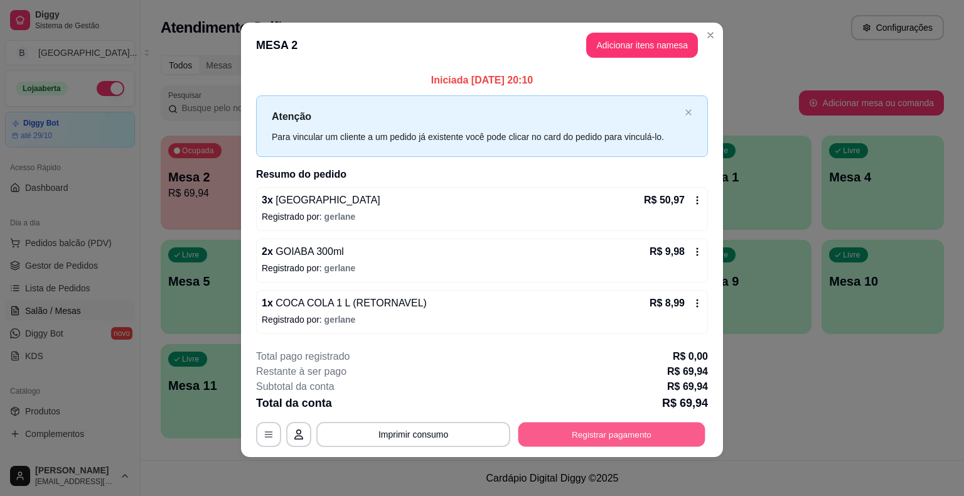
click at [663, 436] on button "Registrar pagamento" at bounding box center [611, 434] width 187 height 24
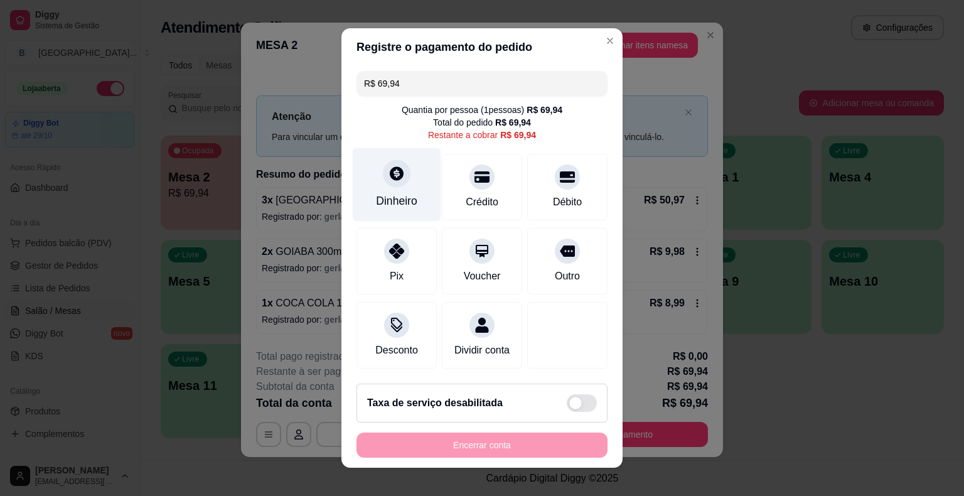
click at [422, 198] on div "Dinheiro" at bounding box center [397, 184] width 88 height 73
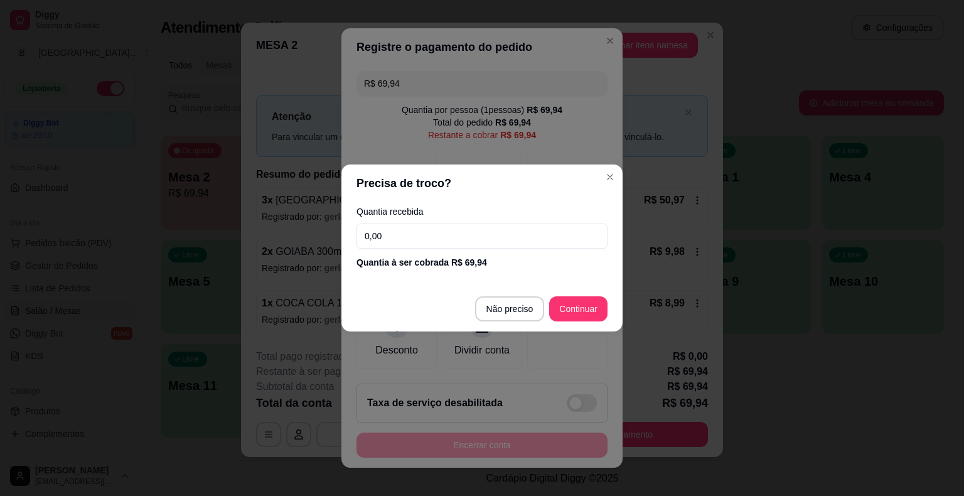
click at [410, 240] on input "0,00" at bounding box center [481, 235] width 251 height 25
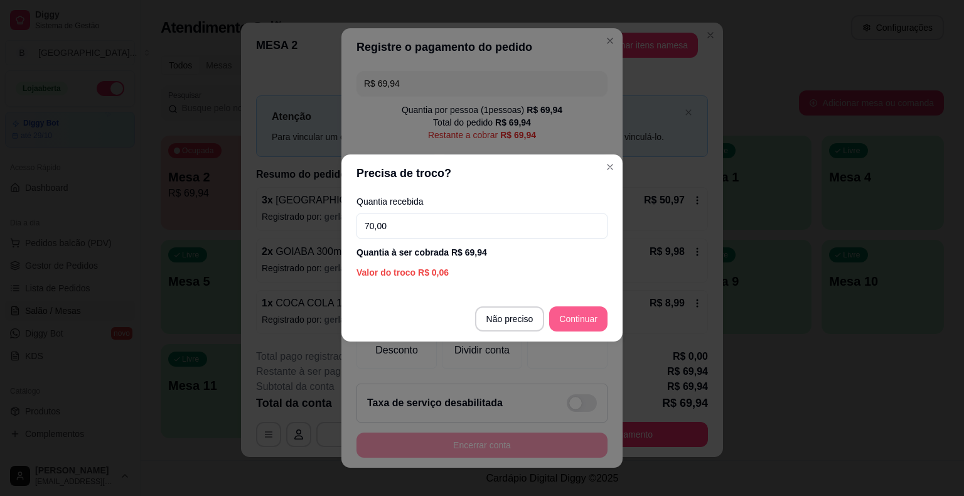
type input "70,00"
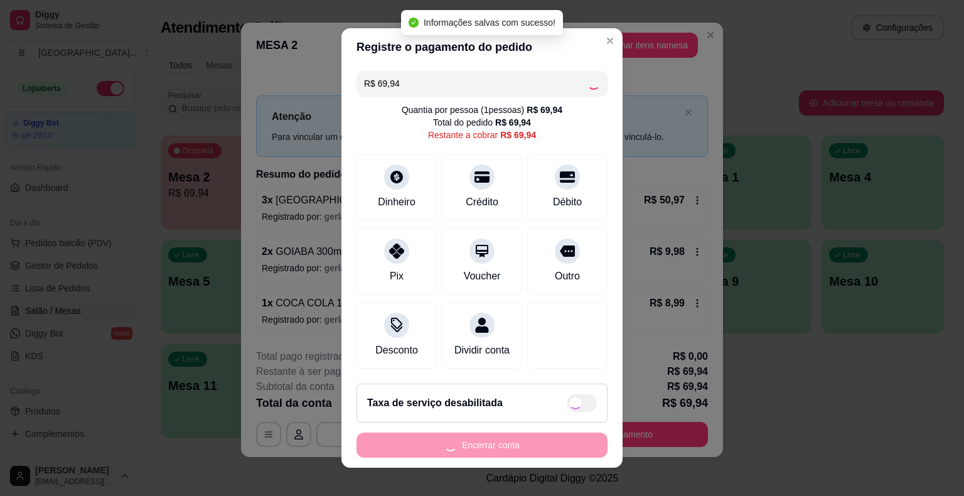
type input "R$ 0,00"
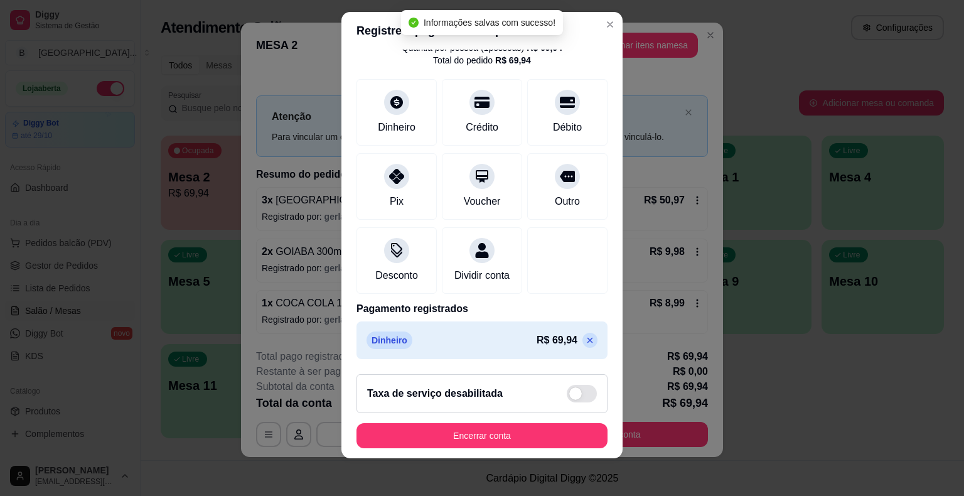
scroll to position [15, 0]
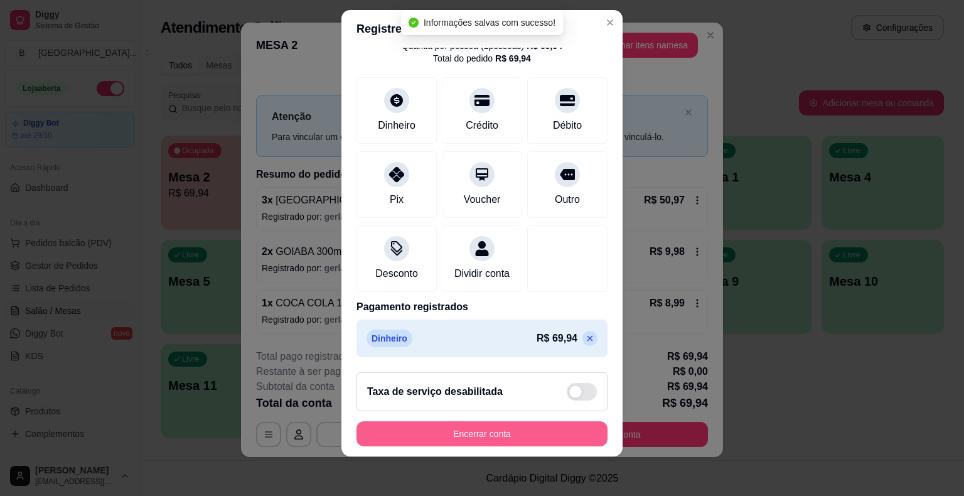
click at [530, 426] on button "Encerrar conta" at bounding box center [481, 433] width 251 height 25
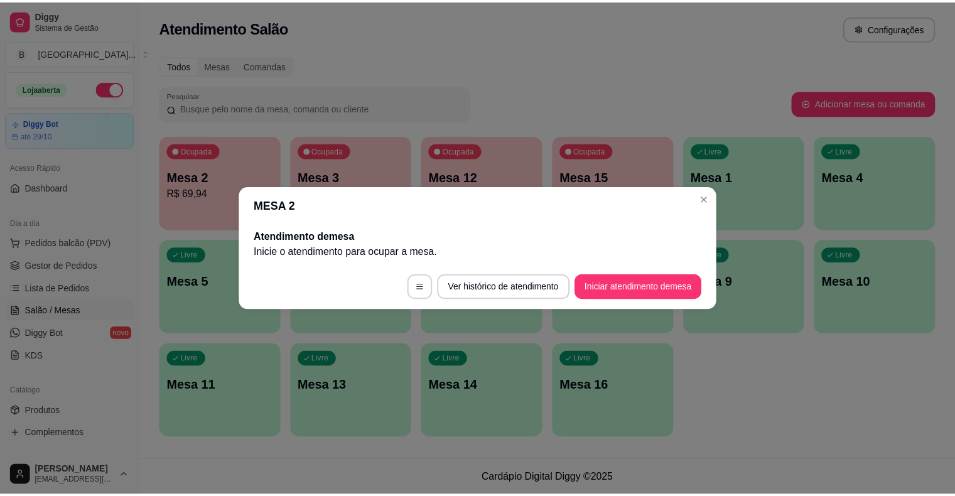
scroll to position [0, 0]
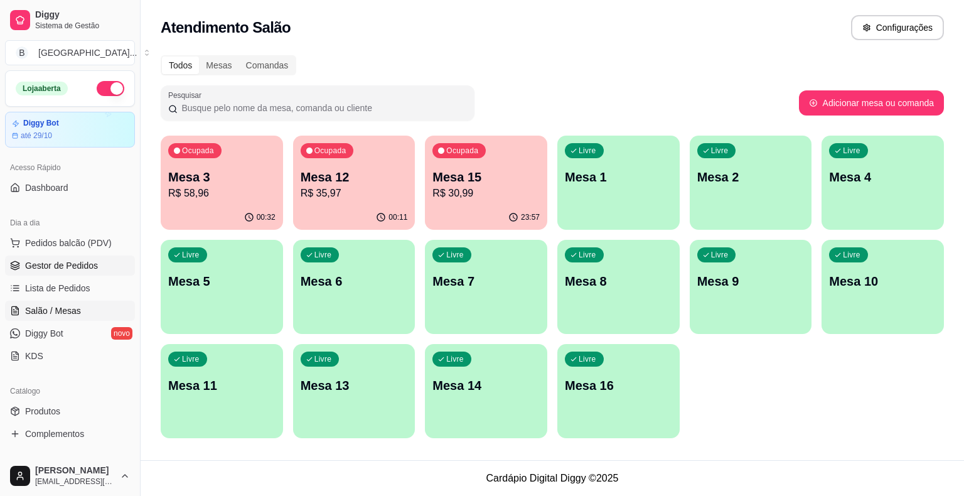
click at [84, 264] on span "Gestor de Pedidos" at bounding box center [61, 265] width 73 height 13
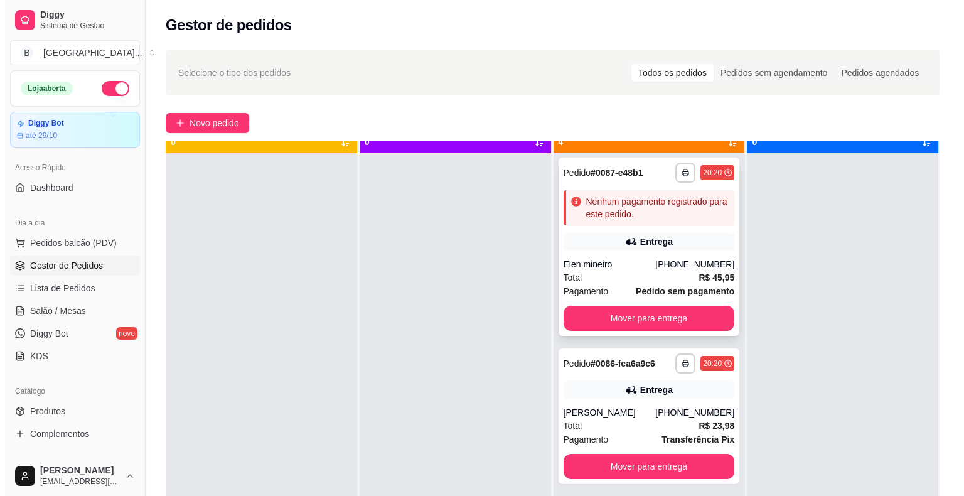
scroll to position [35, 0]
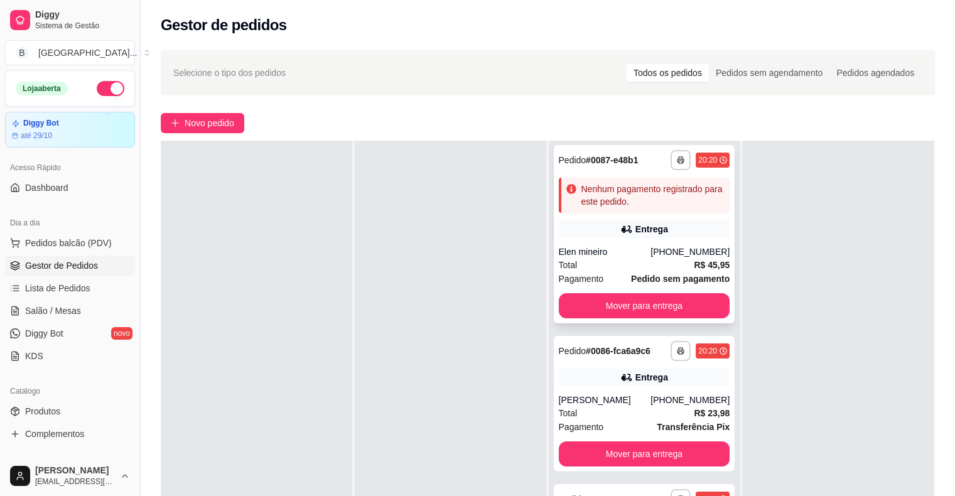
click at [649, 238] on div "**********" at bounding box center [644, 234] width 181 height 178
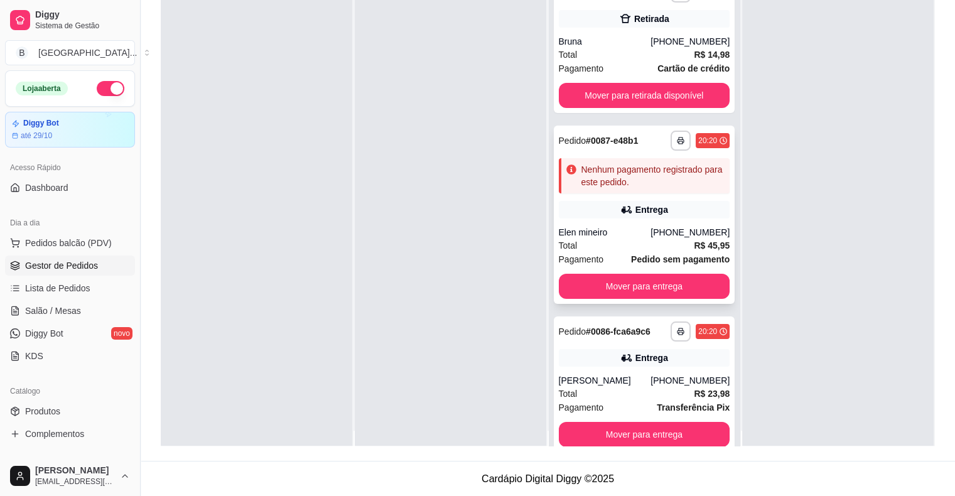
scroll to position [0, 0]
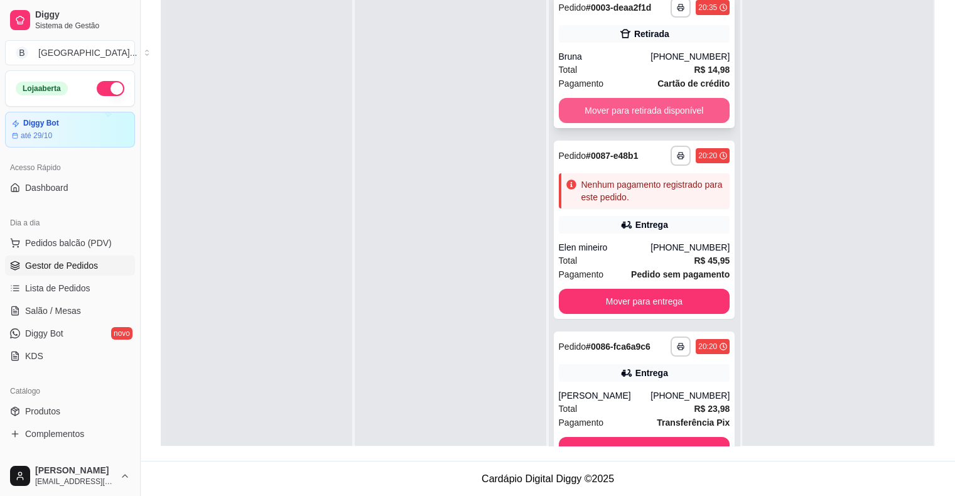
click at [628, 109] on button "Mover para retirada disponível" at bounding box center [644, 110] width 171 height 25
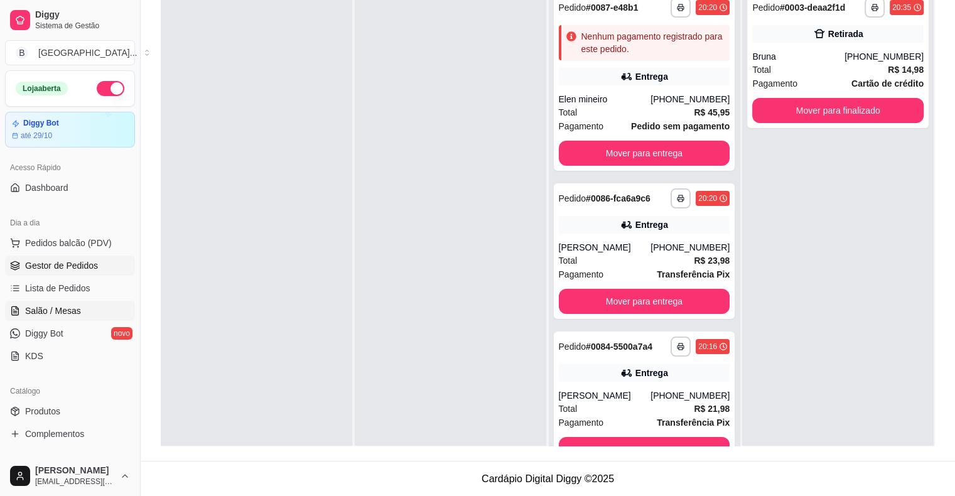
click at [73, 308] on span "Salão / Mesas" at bounding box center [53, 310] width 56 height 13
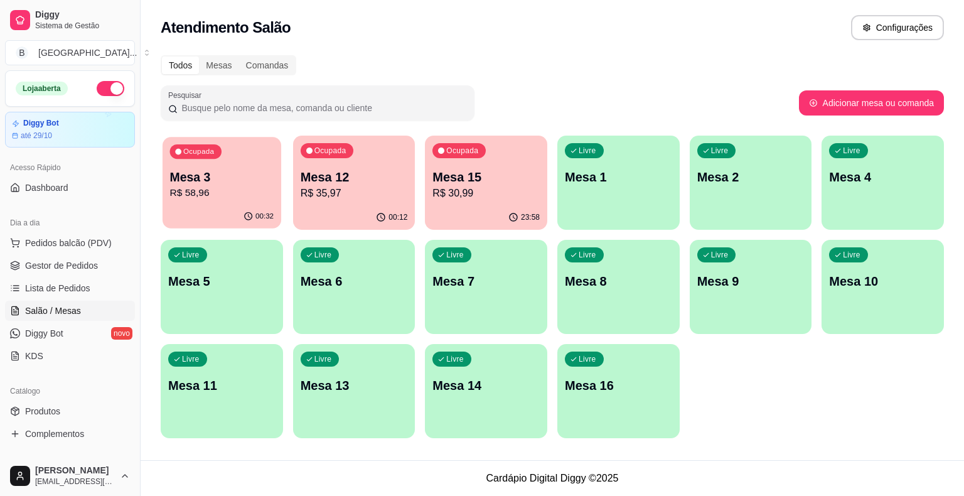
click at [241, 173] on p "Mesa 3" at bounding box center [222, 177] width 104 height 17
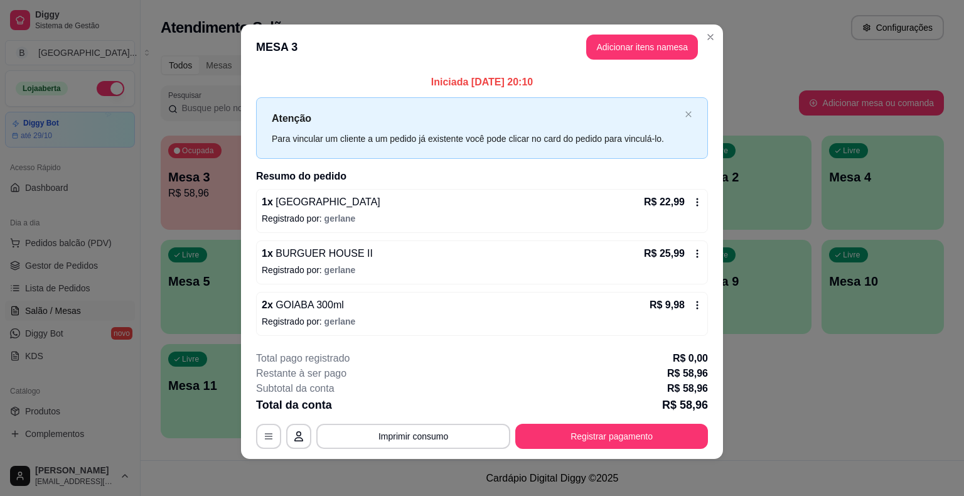
scroll to position [8, 0]
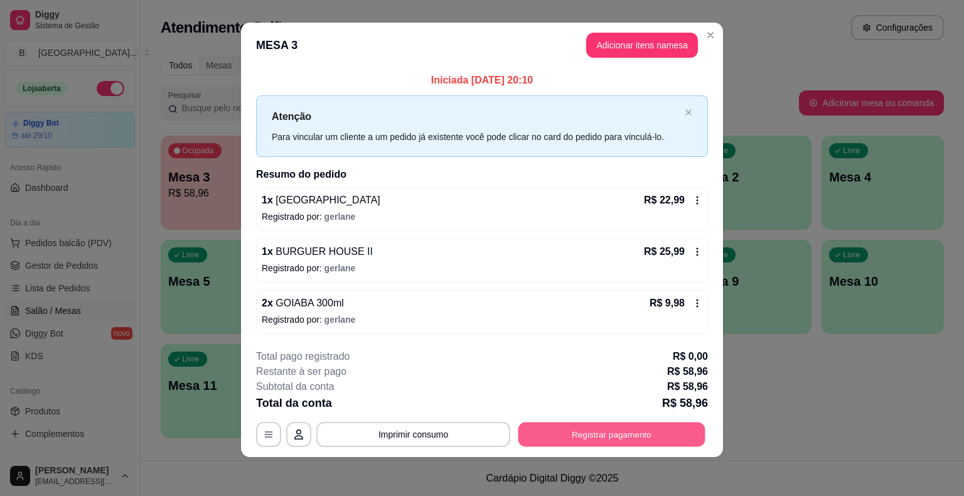
click at [567, 437] on button "Registrar pagamento" at bounding box center [611, 434] width 187 height 24
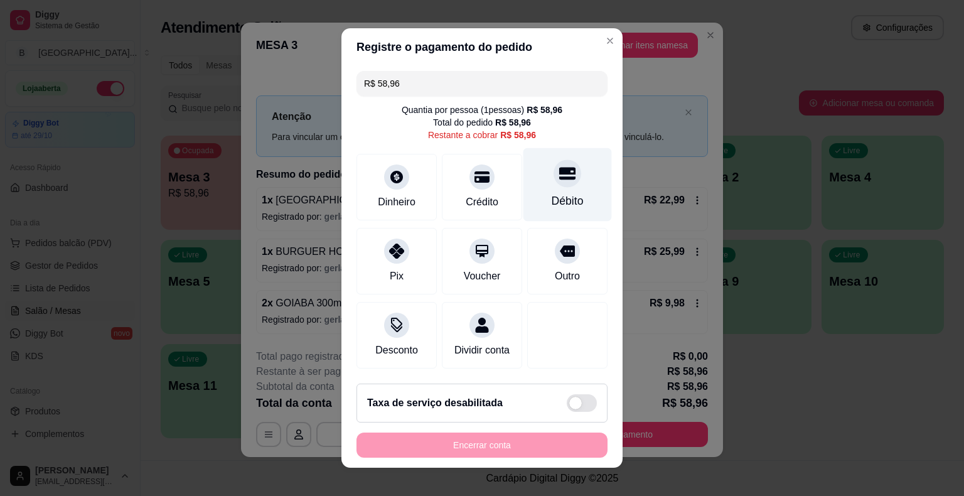
click at [557, 201] on div "Débito" at bounding box center [568, 201] width 32 height 16
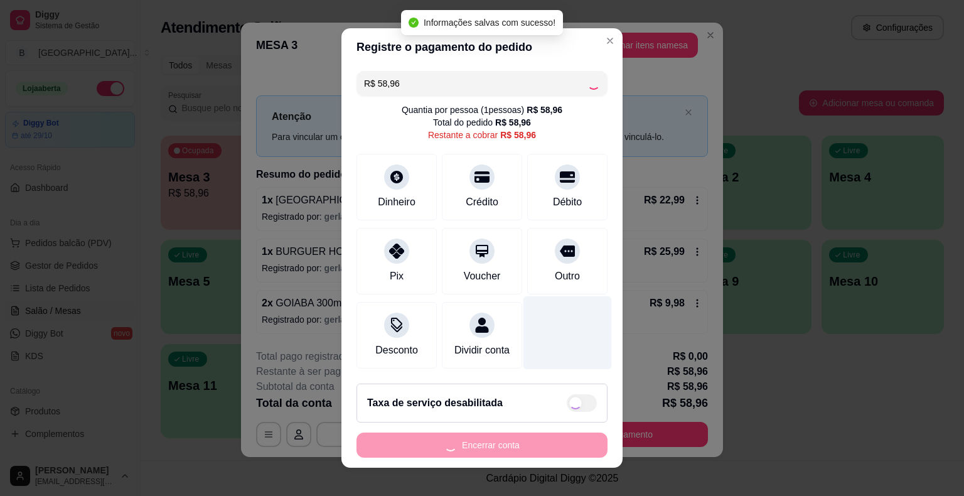
type input "R$ 0,00"
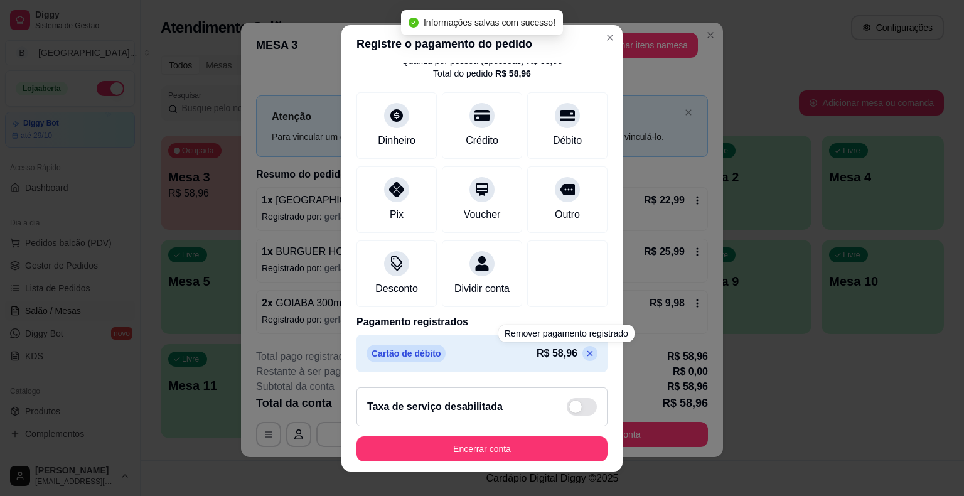
scroll to position [15, 0]
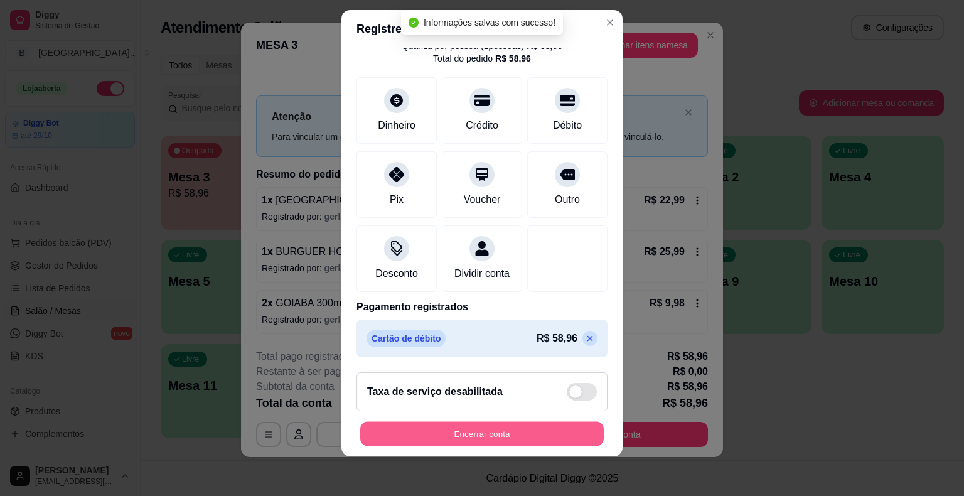
click at [544, 421] on div "Encerrar conta" at bounding box center [481, 433] width 251 height 25
click at [541, 422] on button "Encerrar conta" at bounding box center [482, 433] width 244 height 24
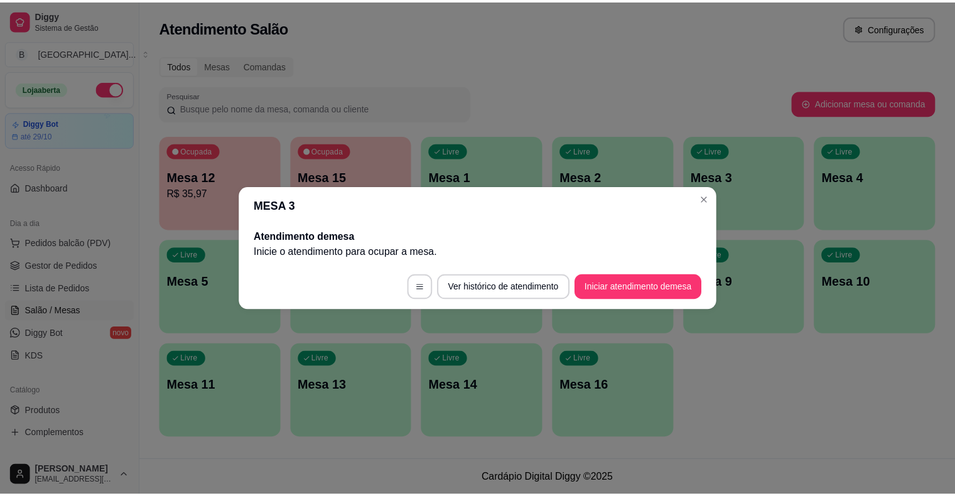
scroll to position [0, 0]
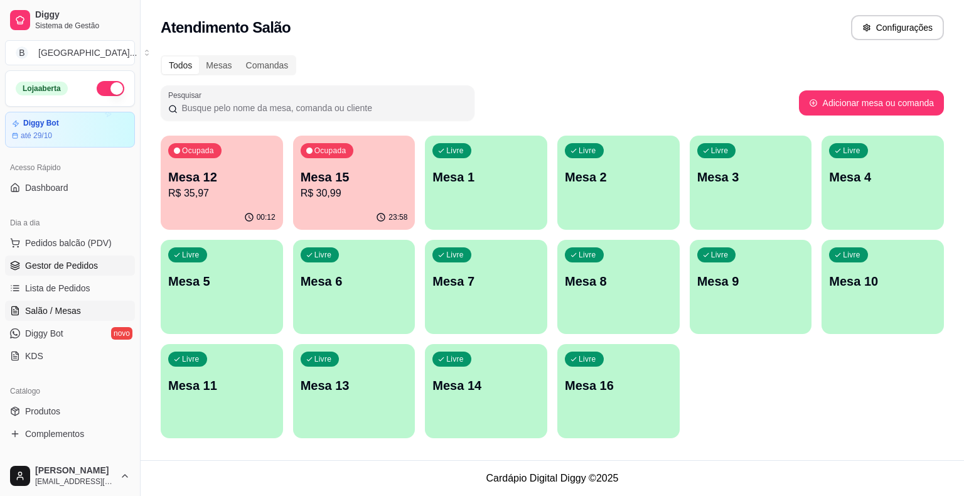
click at [59, 266] on span "Gestor de Pedidos" at bounding box center [61, 265] width 73 height 13
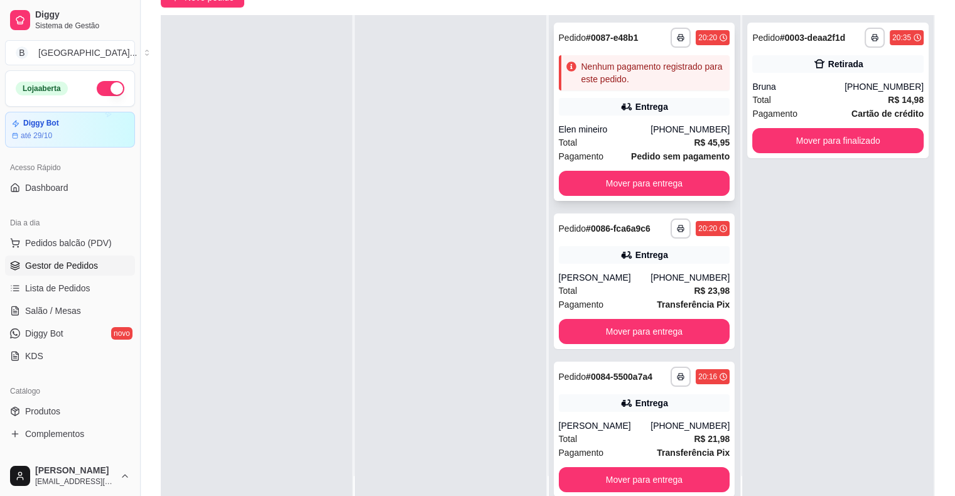
click at [660, 126] on div "[PHONE_NUMBER]" at bounding box center [689, 129] width 79 height 13
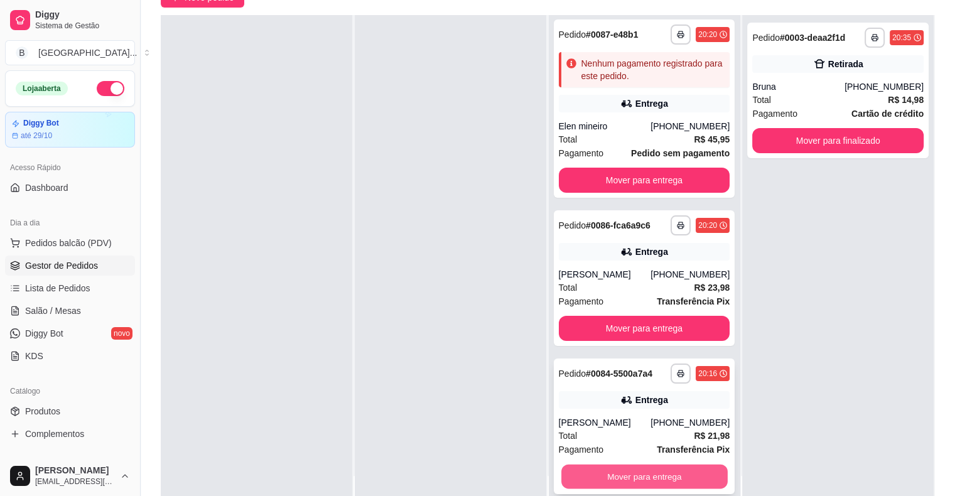
click at [655, 471] on button "Mover para entrega" at bounding box center [644, 476] width 166 height 24
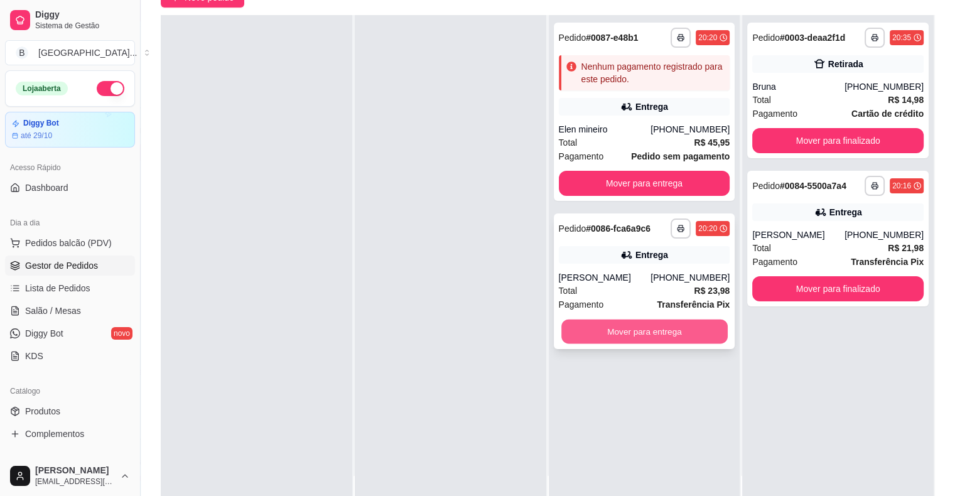
click at [638, 337] on button "Mover para entrega" at bounding box center [644, 331] width 166 height 24
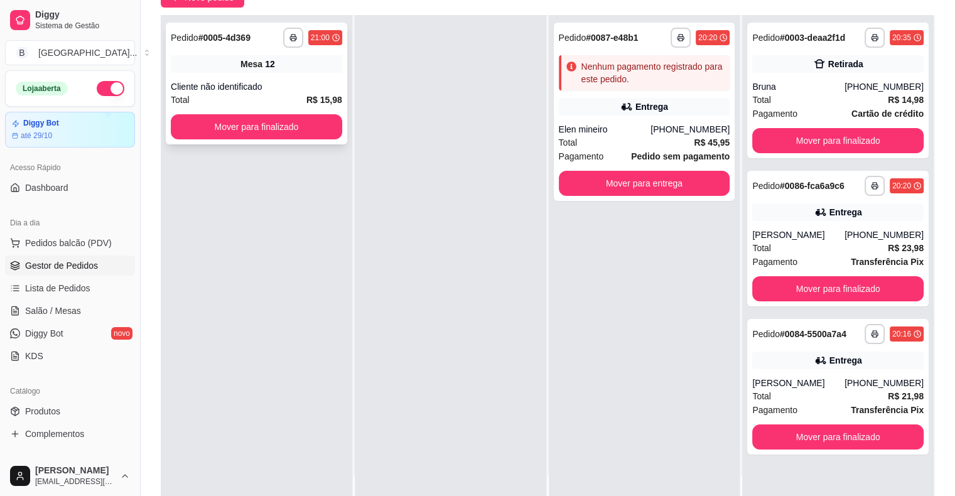
click at [306, 82] on div "Cliente não identificado" at bounding box center [256, 86] width 171 height 13
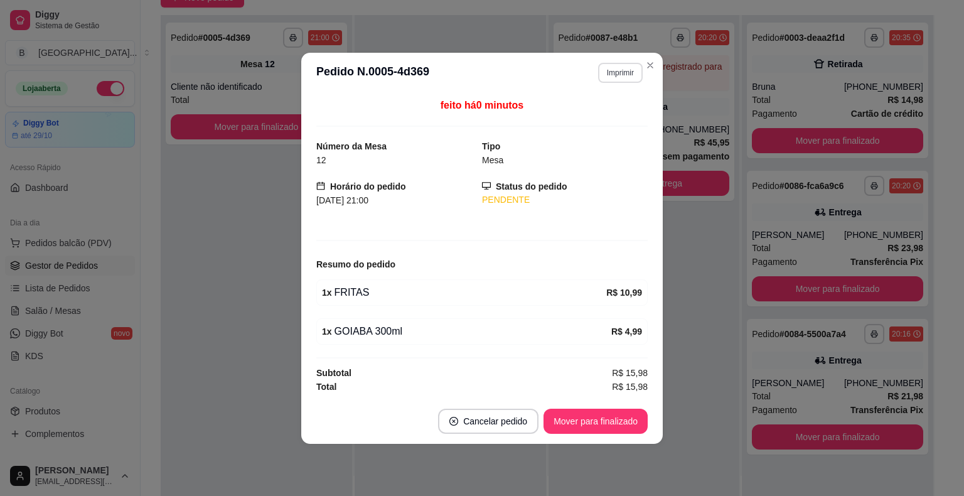
click at [623, 82] on button "Imprimir" at bounding box center [620, 73] width 45 height 20
click at [606, 119] on button "IMPRESSORA" at bounding box center [608, 112] width 73 height 16
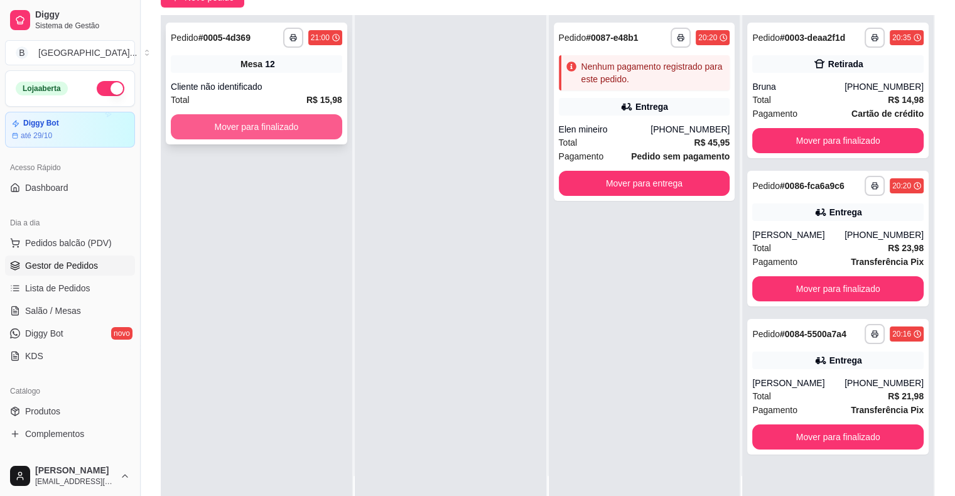
click at [299, 131] on button "Mover para finalizado" at bounding box center [256, 126] width 171 height 25
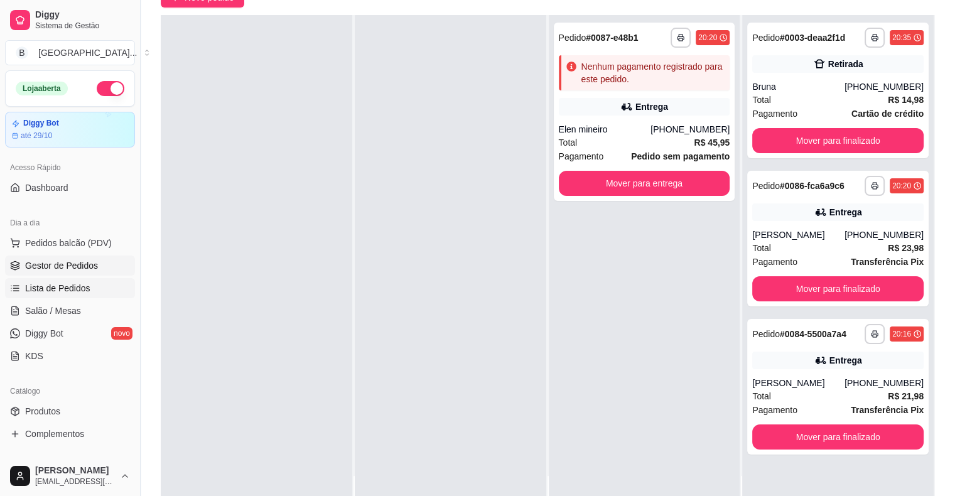
click at [71, 289] on span "Lista de Pedidos" at bounding box center [57, 288] width 65 height 13
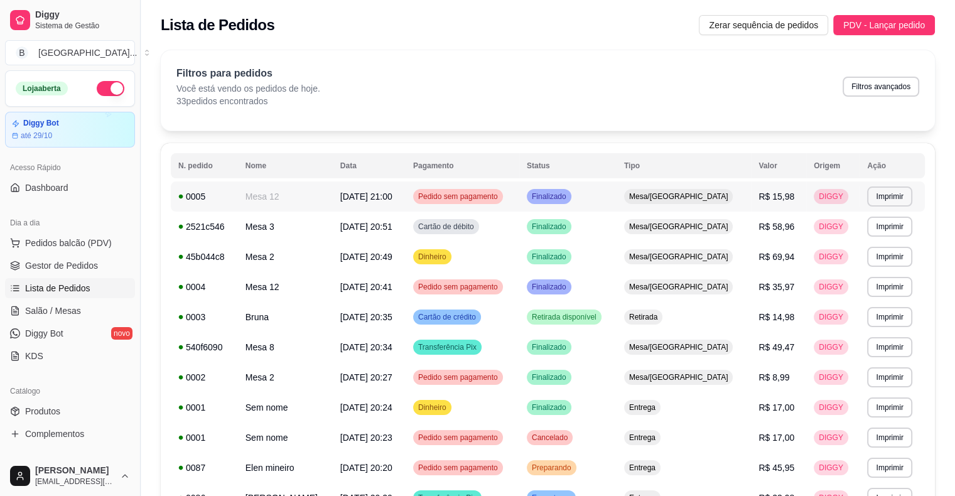
click at [325, 188] on td "Mesa 12" at bounding box center [285, 196] width 95 height 30
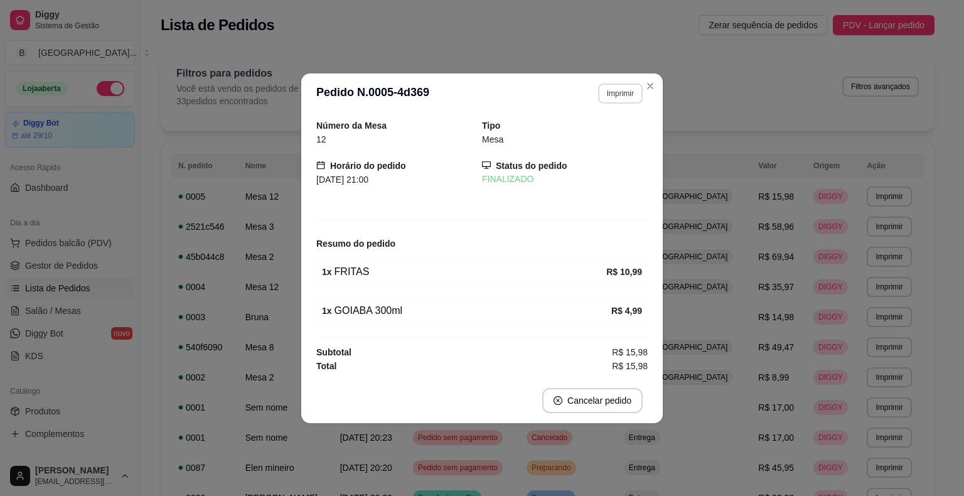
click at [615, 99] on button "Imprimir" at bounding box center [620, 93] width 45 height 20
click at [597, 137] on button "IMPRESSORA" at bounding box center [598, 137] width 88 height 19
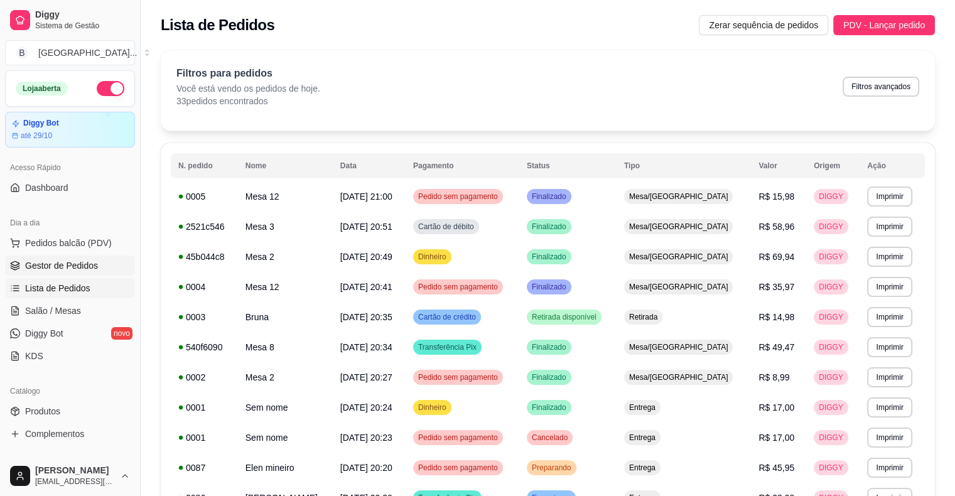
click at [56, 267] on span "Gestor de Pedidos" at bounding box center [61, 265] width 73 height 13
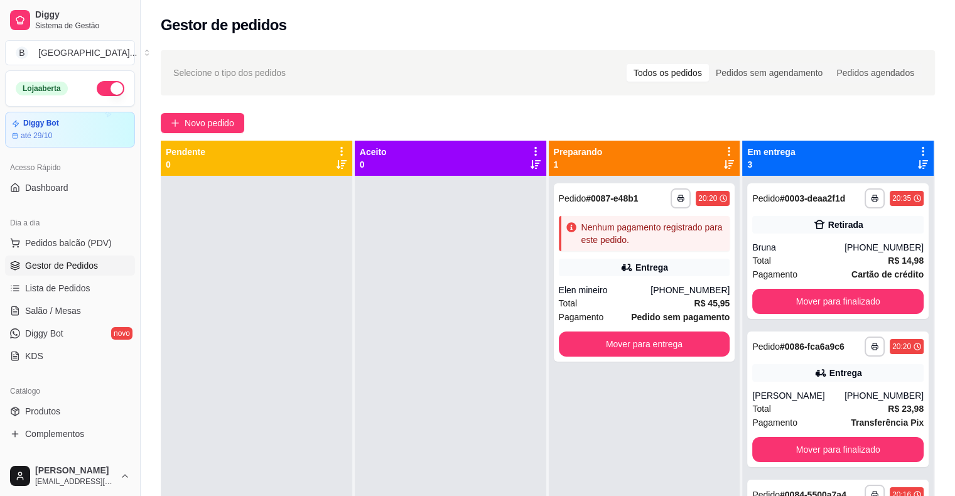
click at [58, 297] on ul "Pedidos balcão (PDV) Gestor de Pedidos Lista de Pedidos Salão / Mesas Diggy Bot…" at bounding box center [70, 299] width 130 height 133
click at [58, 313] on span "Salão / Mesas" at bounding box center [53, 310] width 56 height 13
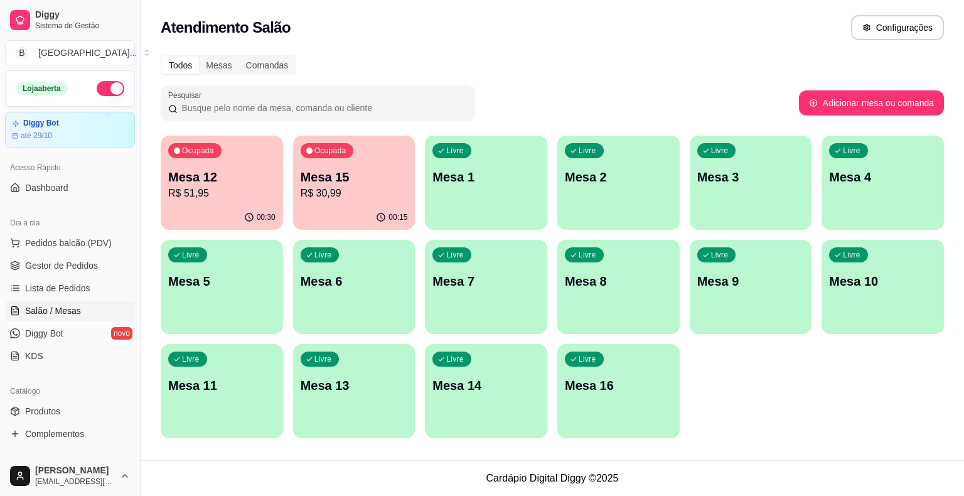
click at [211, 203] on div "Ocupada Mesa 12 R$ 51,95" at bounding box center [222, 171] width 122 height 70
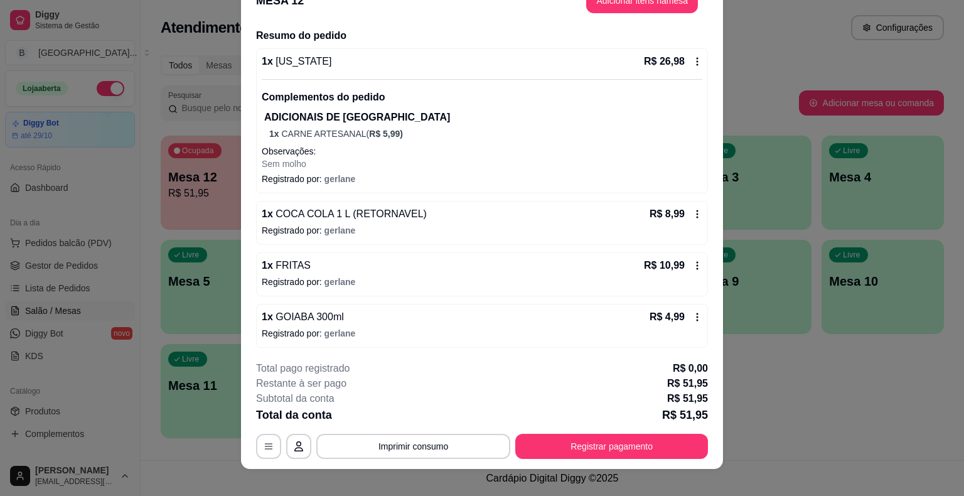
scroll to position [38, 0]
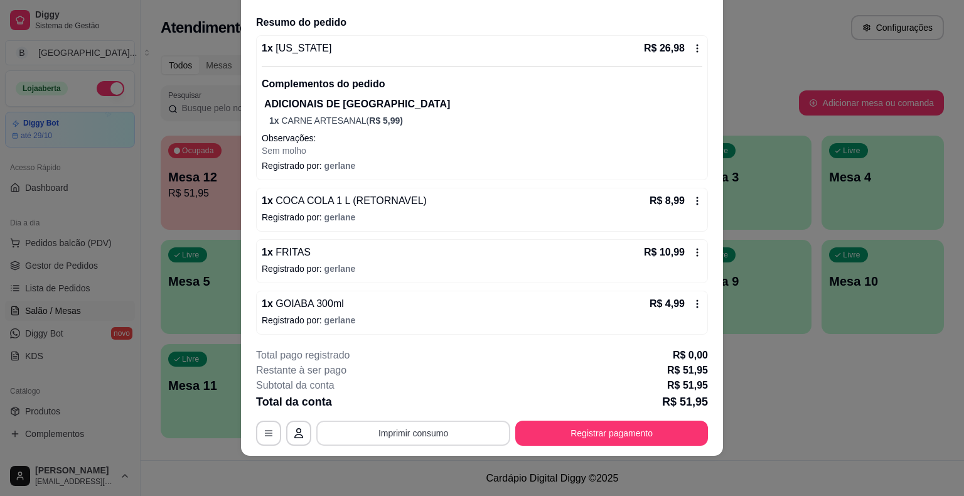
click at [410, 436] on button "Imprimir consumo" at bounding box center [413, 433] width 194 height 25
click at [395, 370] on button "IMPRESSORA" at bounding box center [412, 379] width 91 height 20
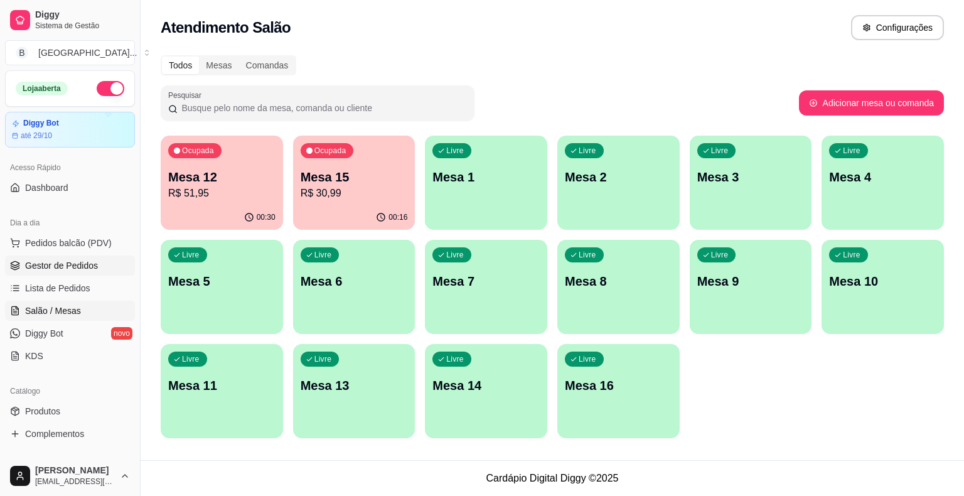
click at [33, 262] on span "Gestor de Pedidos" at bounding box center [61, 265] width 73 height 13
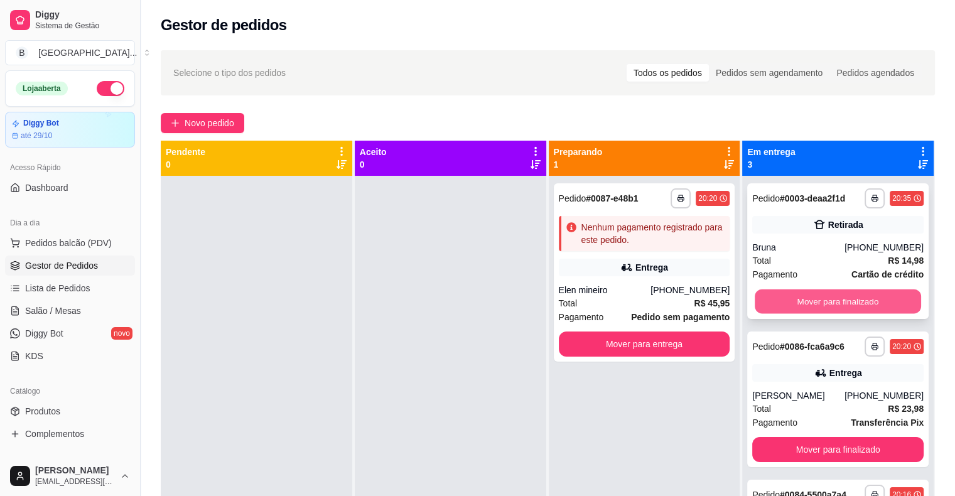
click at [827, 297] on button "Mover para finalizado" at bounding box center [837, 301] width 166 height 24
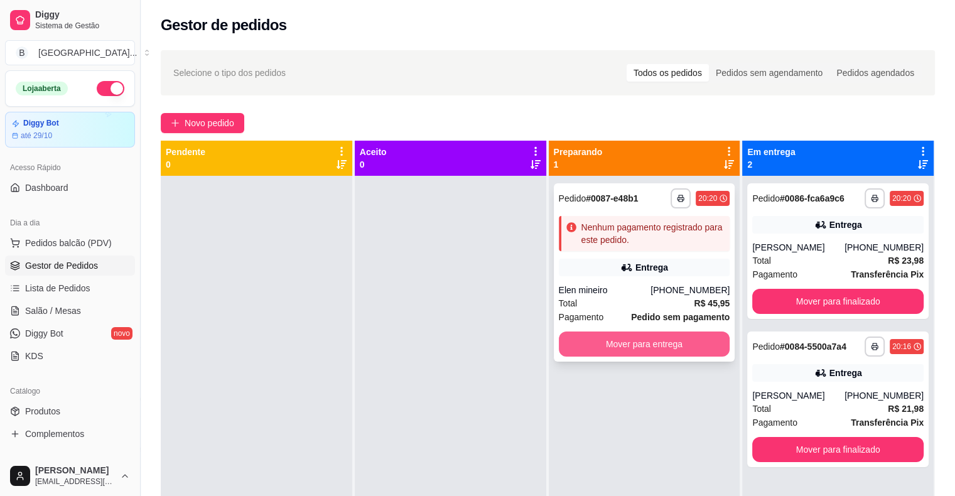
click at [663, 343] on button "Mover para entrega" at bounding box center [644, 343] width 171 height 25
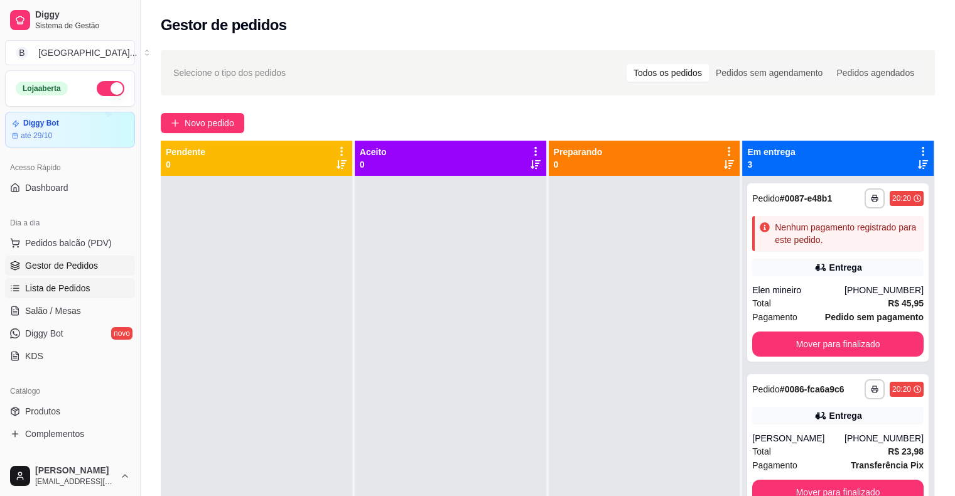
click at [72, 297] on link "Lista de Pedidos" at bounding box center [70, 288] width 130 height 20
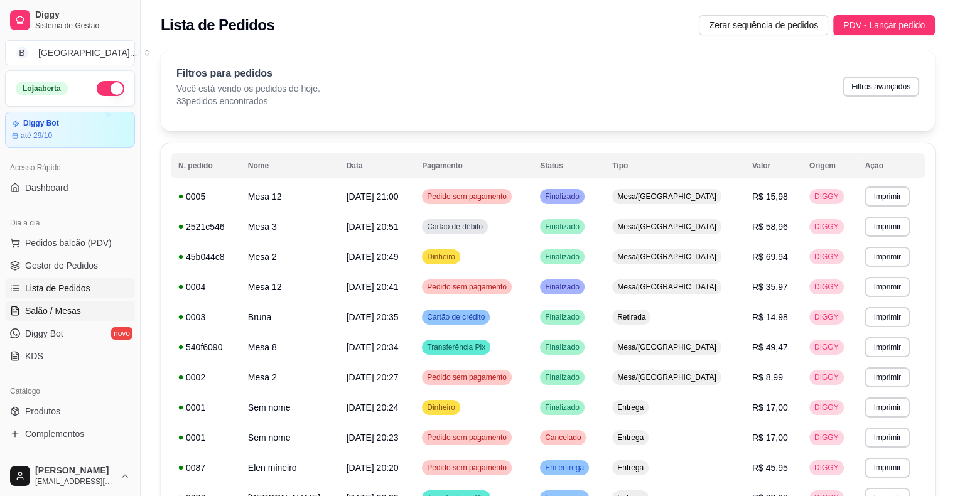
click at [70, 314] on span "Salão / Mesas" at bounding box center [53, 310] width 56 height 13
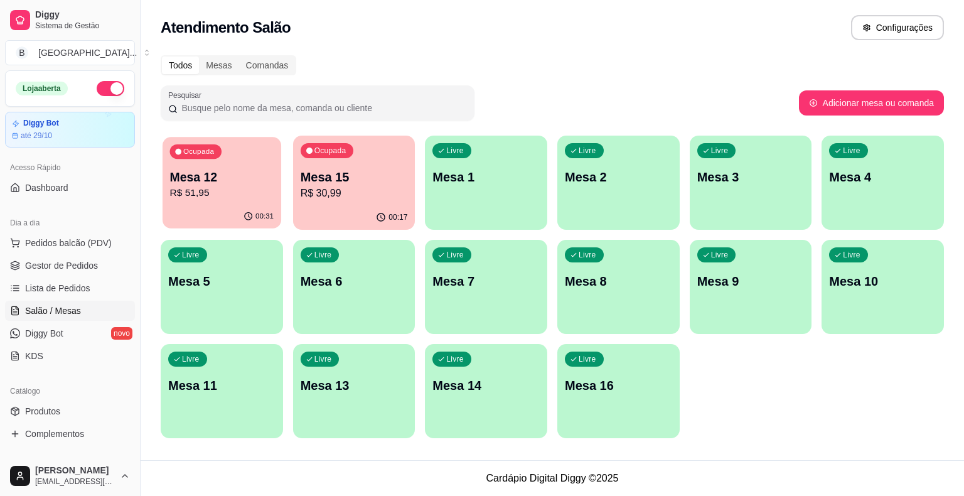
click at [216, 206] on div "00:31" at bounding box center [222, 217] width 119 height 24
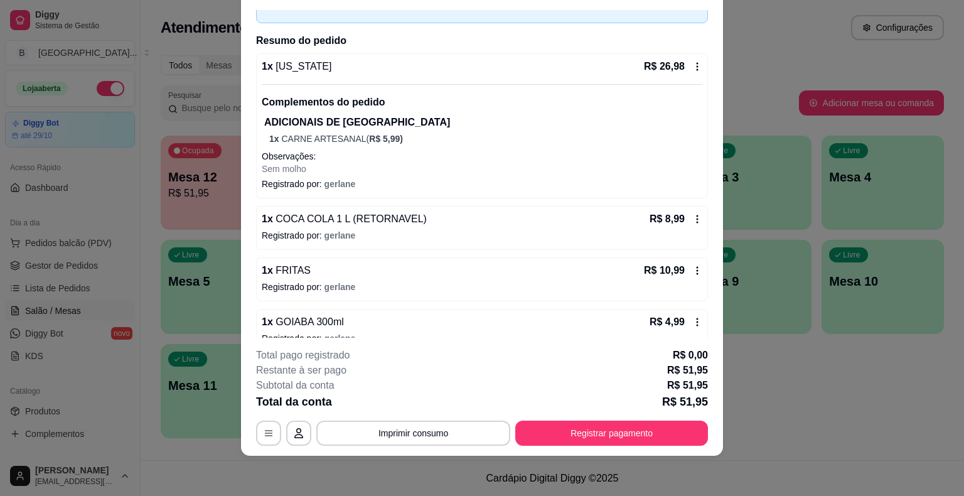
scroll to position [94, 0]
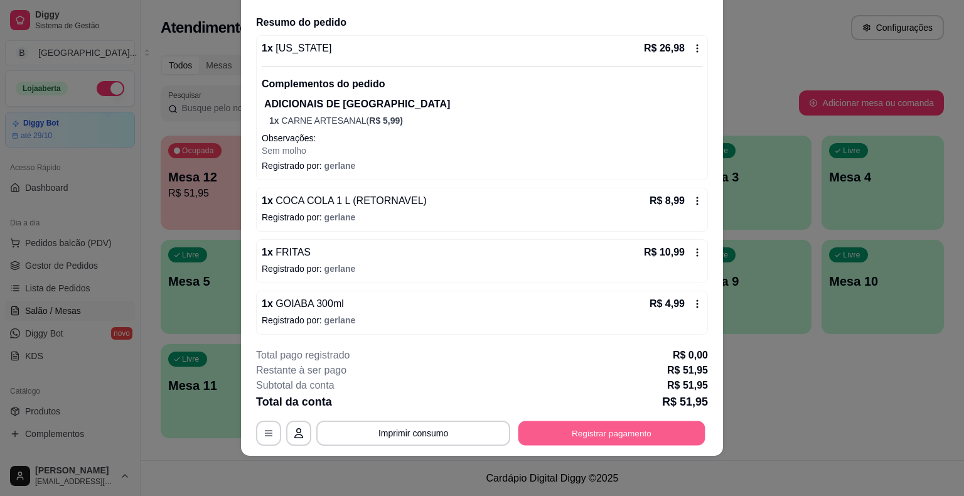
click at [568, 432] on button "Registrar pagamento" at bounding box center [611, 433] width 187 height 24
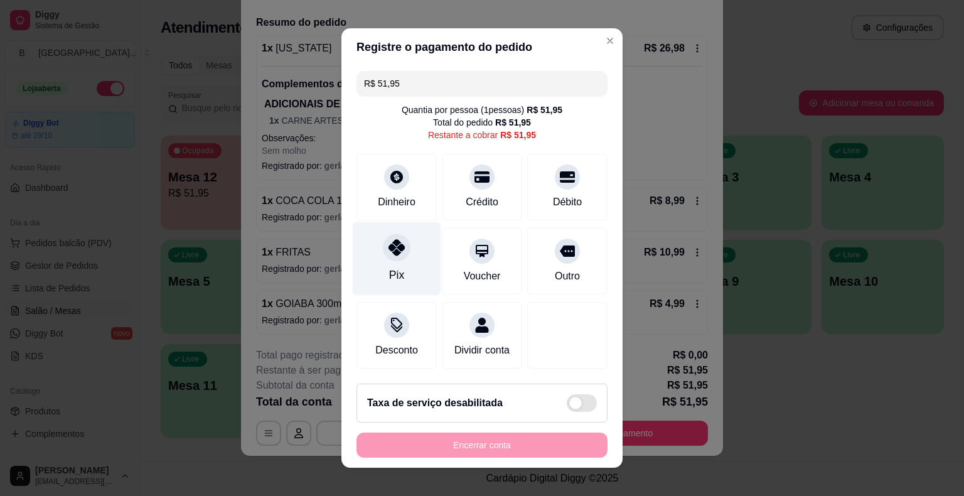
click at [371, 271] on div "Pix" at bounding box center [397, 258] width 88 height 73
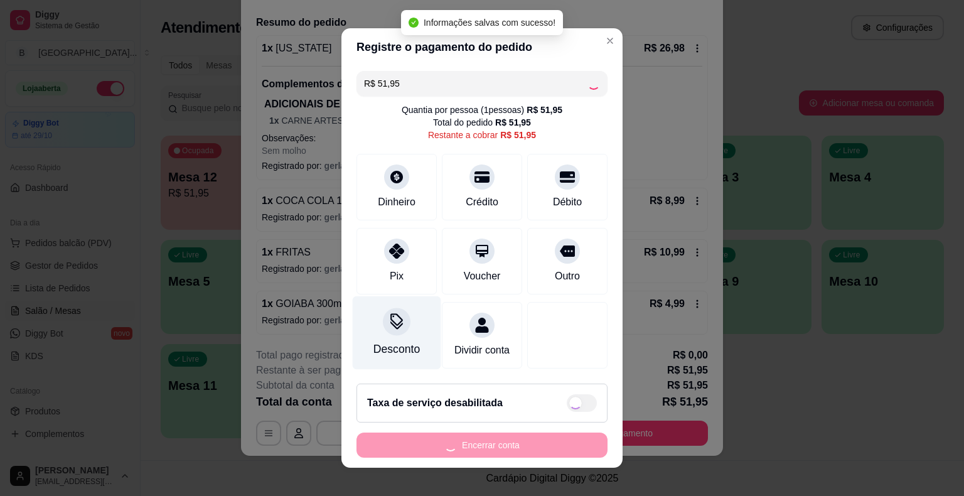
type input "R$ 0,00"
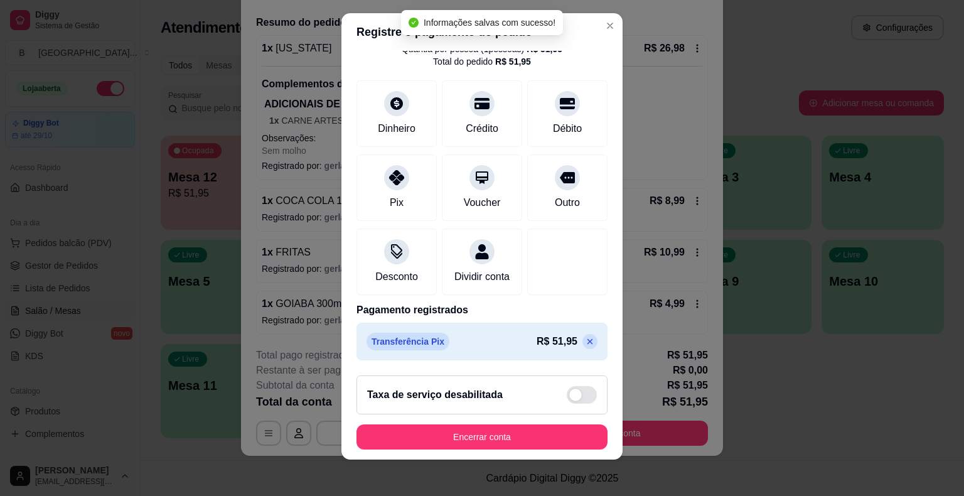
scroll to position [15, 0]
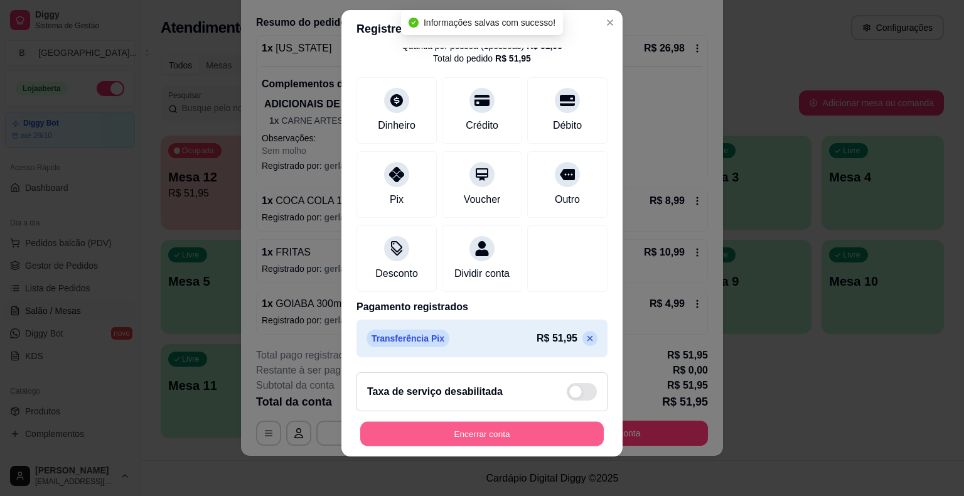
click at [485, 423] on button "Encerrar conta" at bounding box center [482, 433] width 244 height 24
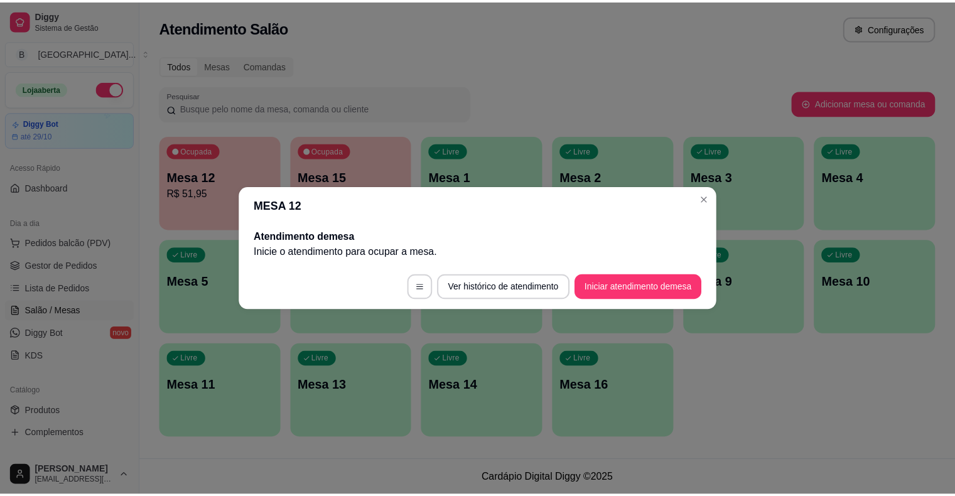
scroll to position [0, 0]
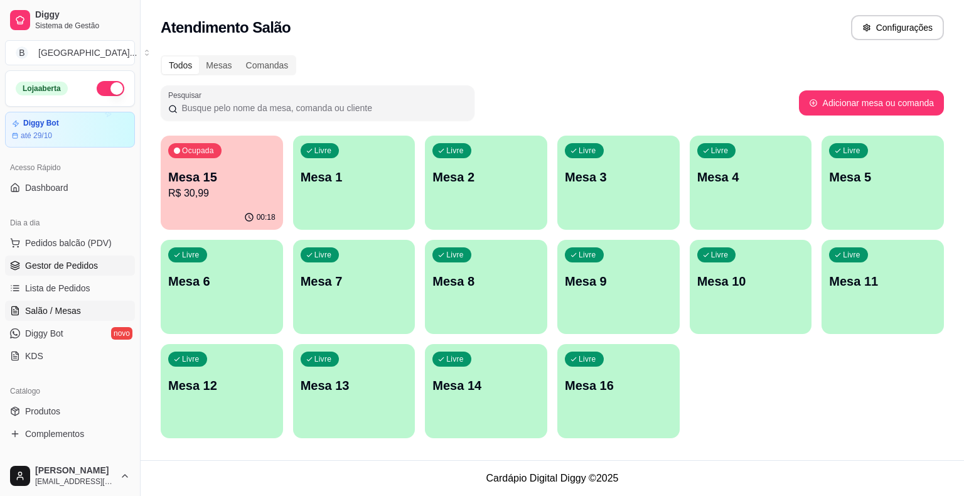
click at [36, 270] on span "Gestor de Pedidos" at bounding box center [61, 265] width 73 height 13
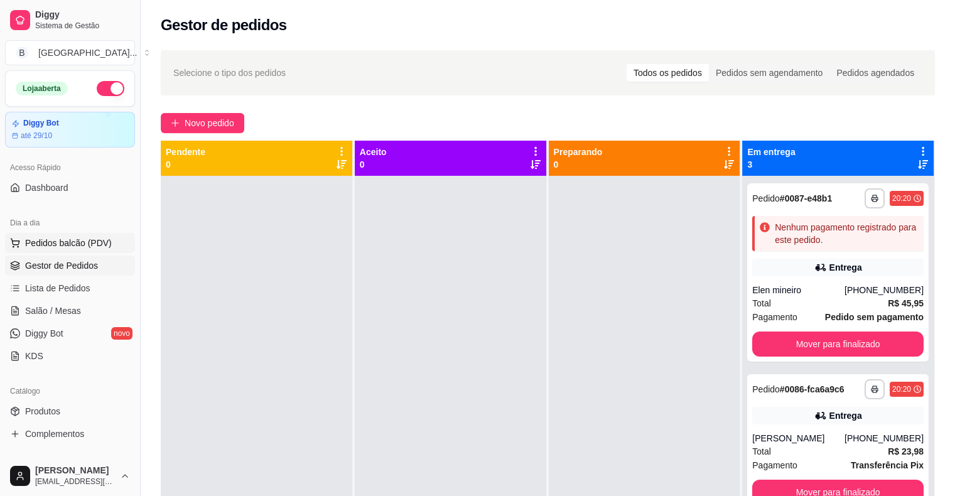
click at [65, 234] on button "Pedidos balcão (PDV)" at bounding box center [70, 243] width 130 height 20
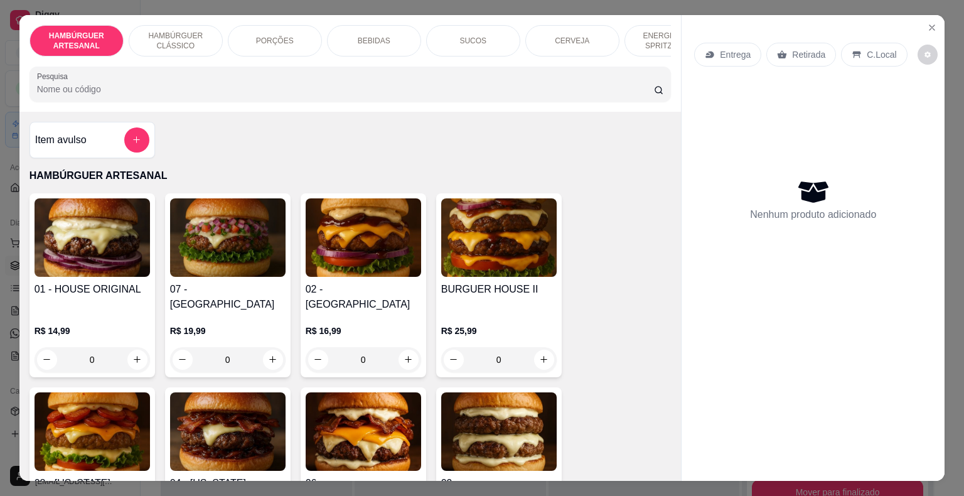
click at [84, 149] on div "Item avulso" at bounding box center [92, 139] width 114 height 25
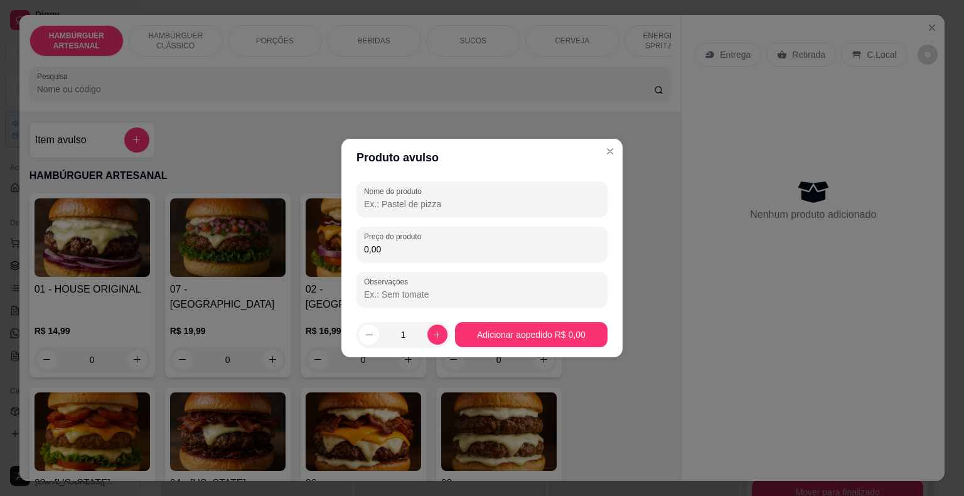
click at [397, 250] on input "0,00" at bounding box center [482, 249] width 236 height 13
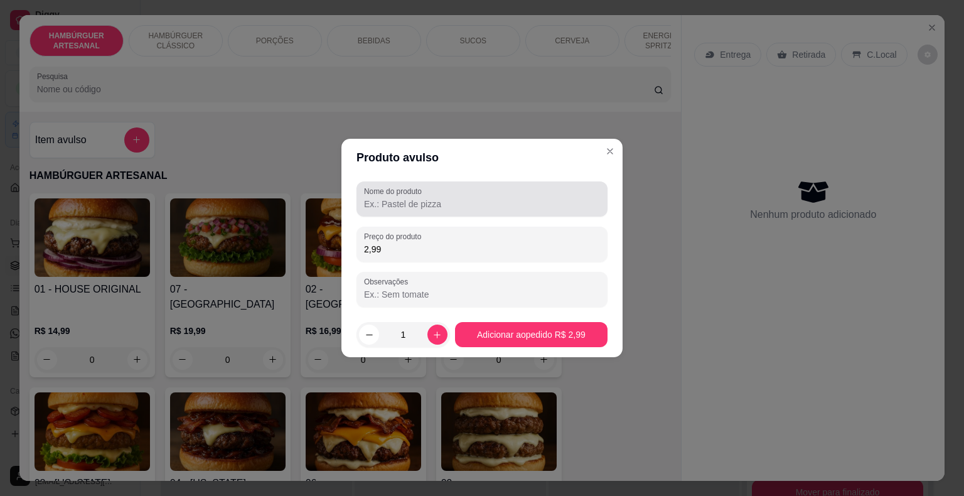
type input "2,99"
click at [478, 195] on div at bounding box center [482, 198] width 236 height 25
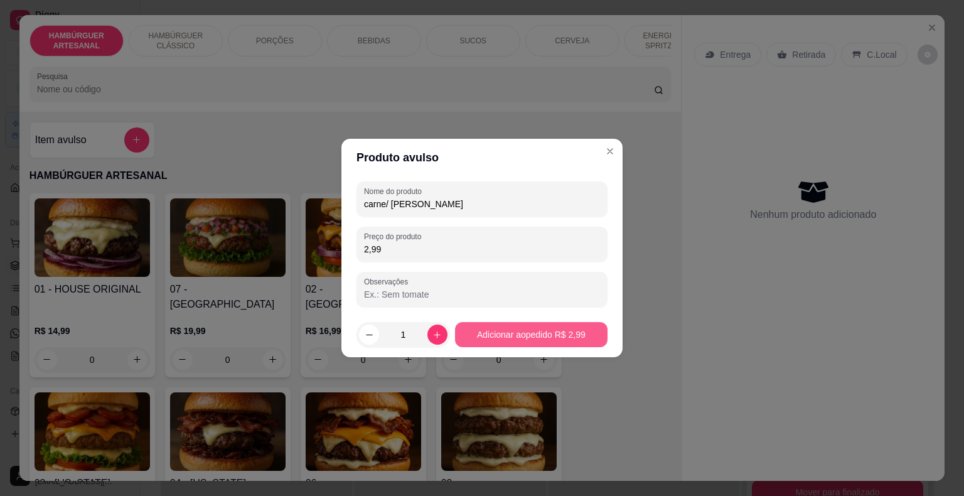
type input "carne/ [PERSON_NAME]"
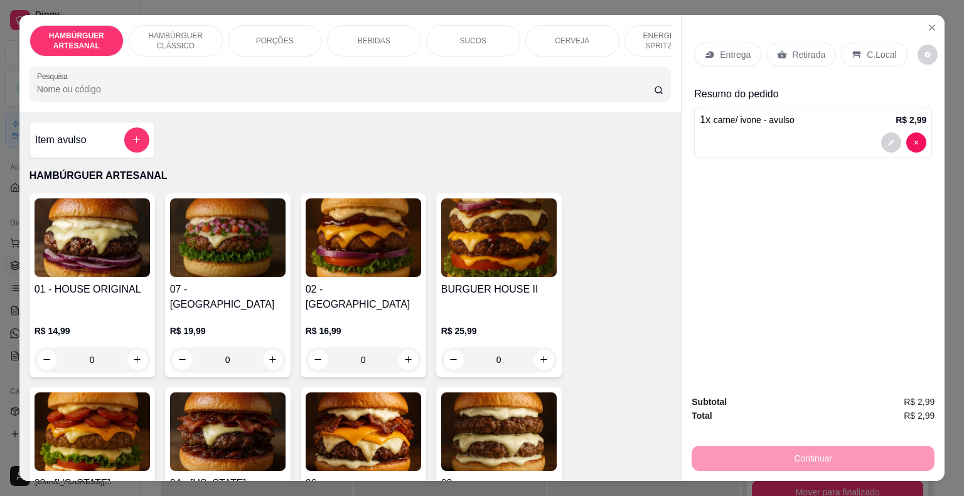
click at [792, 51] on p "Retirada" at bounding box center [808, 54] width 33 height 13
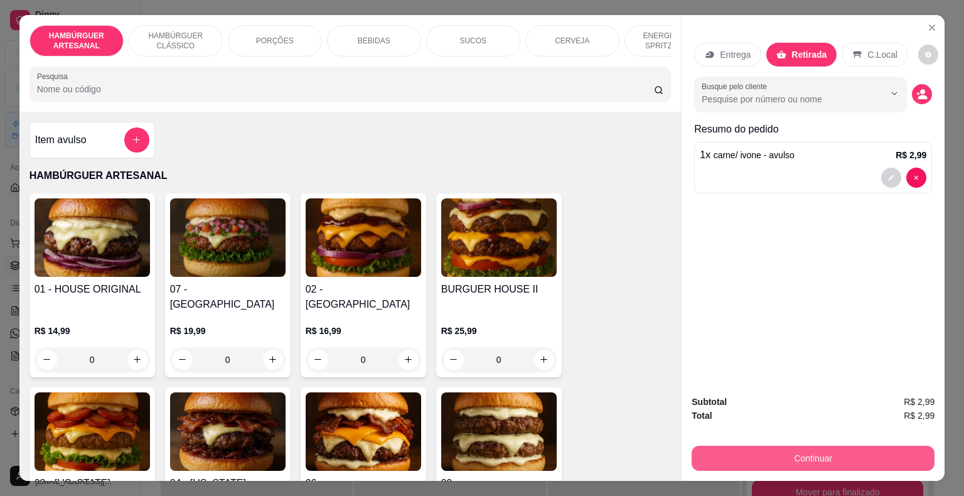
click at [816, 448] on button "Continuar" at bounding box center [813, 458] width 243 height 25
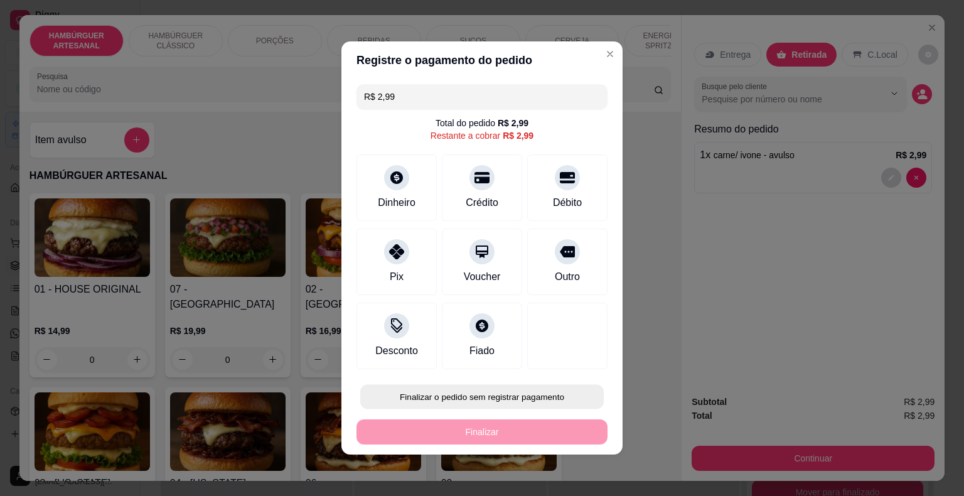
click at [490, 395] on button "Finalizar o pedido sem registrar pagamento" at bounding box center [482, 397] width 244 height 24
click at [579, 359] on button "Confirmar" at bounding box center [557, 360] width 45 height 19
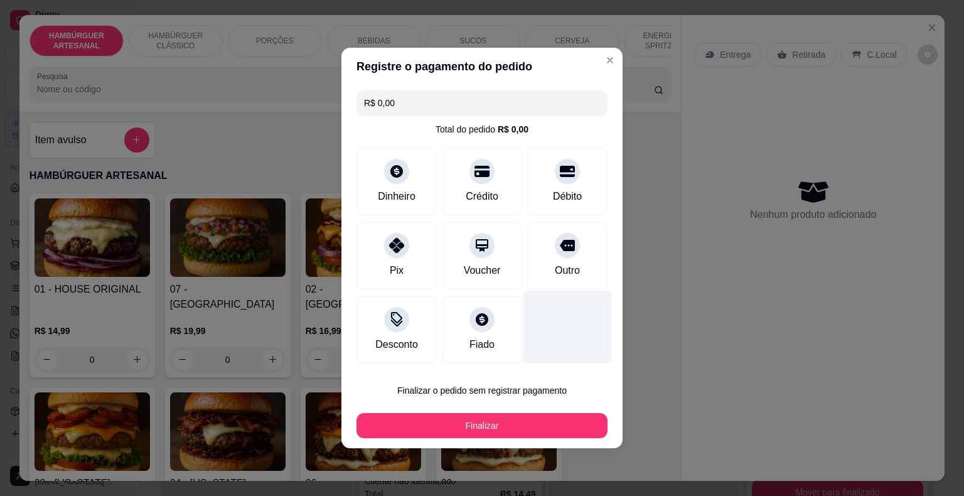
type input "R$ 0,00"
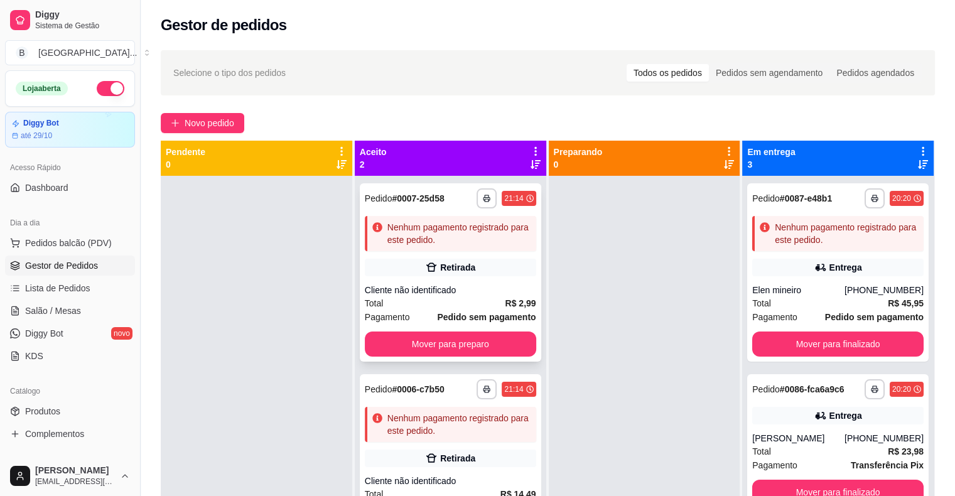
scroll to position [35, 0]
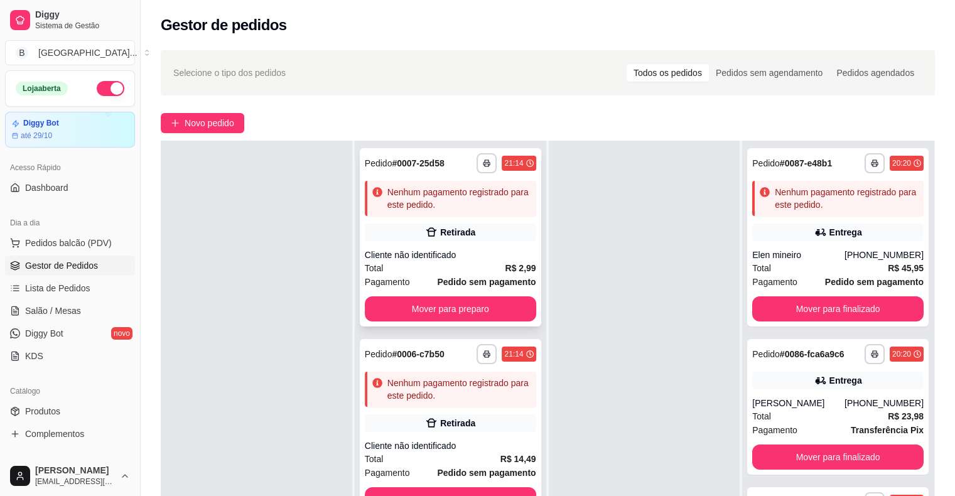
click at [458, 275] on span "Pedido sem pagamento" at bounding box center [486, 282] width 99 height 14
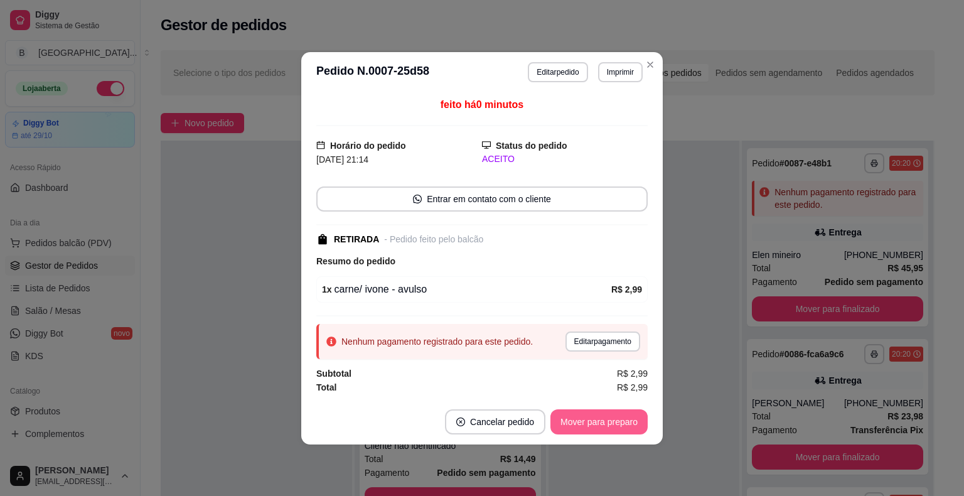
click at [627, 414] on button "Mover para preparo" at bounding box center [598, 421] width 97 height 25
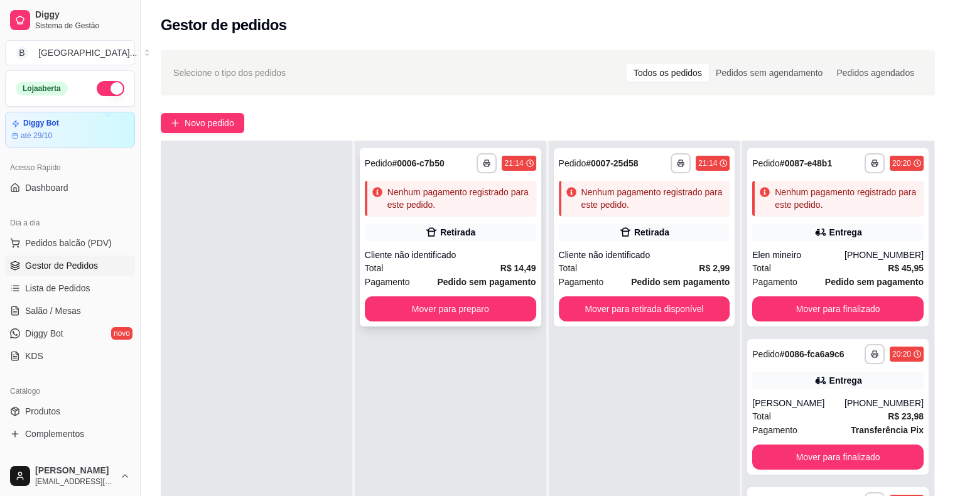
click at [453, 282] on strong "Pedido sem pagamento" at bounding box center [486, 282] width 99 height 10
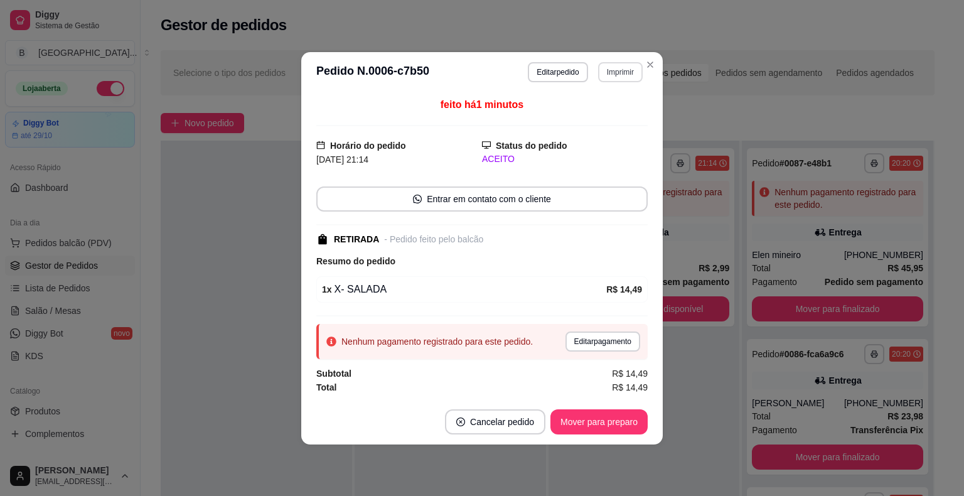
click at [609, 77] on button "Imprimir" at bounding box center [620, 72] width 45 height 20
click at [592, 118] on button "IMPRESSORA" at bounding box center [598, 116] width 88 height 19
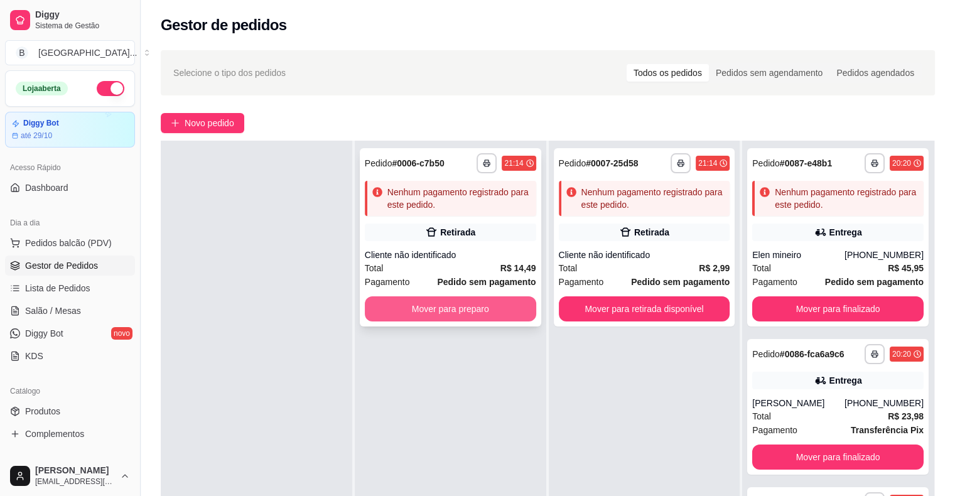
click at [444, 315] on button "Mover para preparo" at bounding box center [450, 308] width 171 height 25
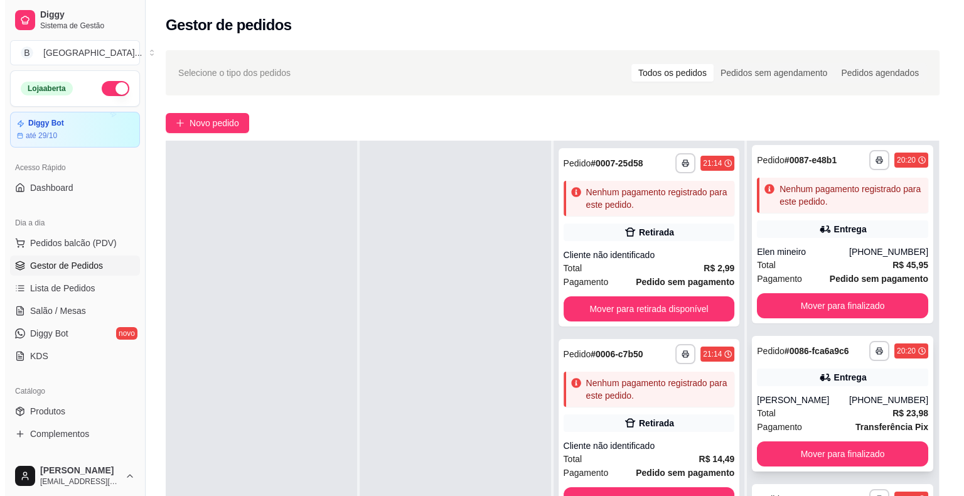
scroll to position [191, 0]
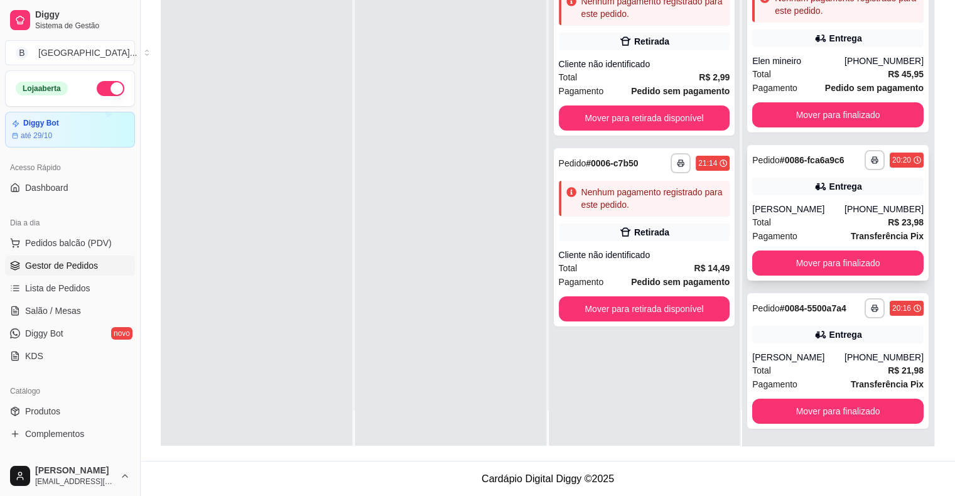
click at [854, 220] on div "Total R$ 23,98" at bounding box center [837, 222] width 171 height 14
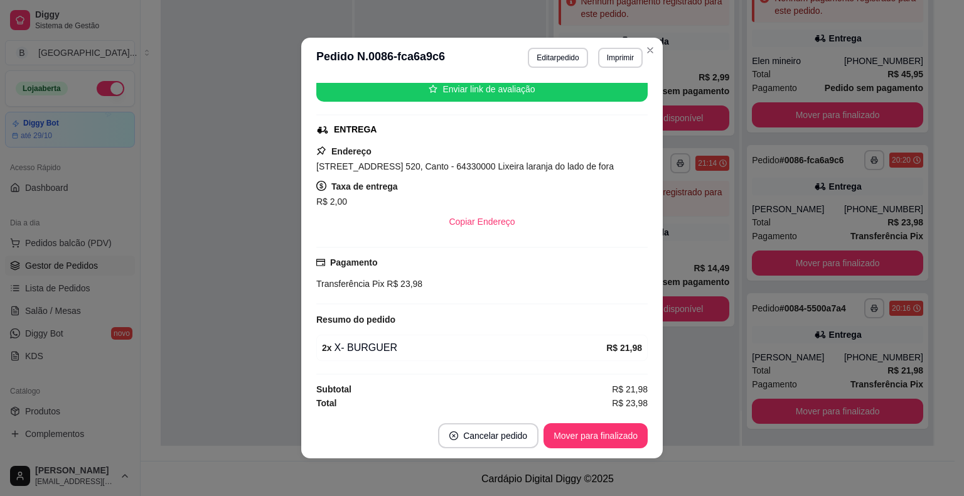
scroll to position [3, 0]
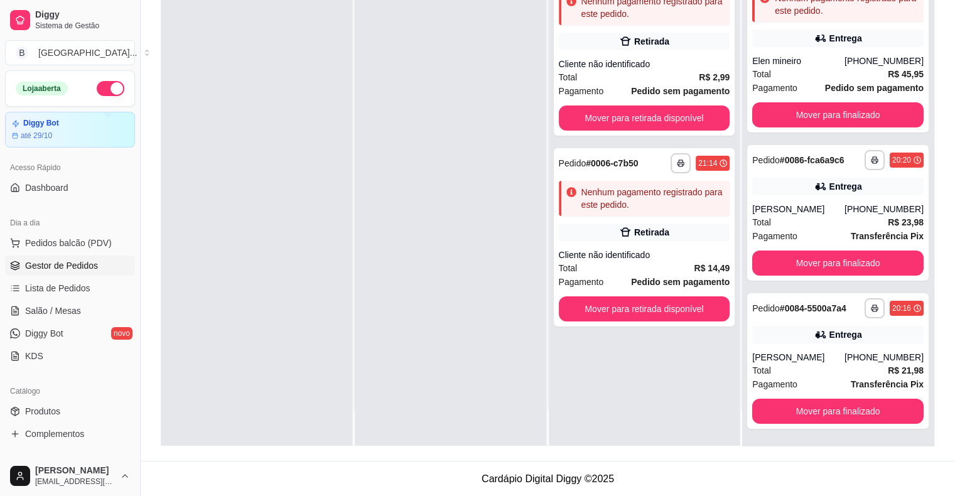
click at [813, 365] on div "Total R$ 21,98" at bounding box center [837, 370] width 171 height 14
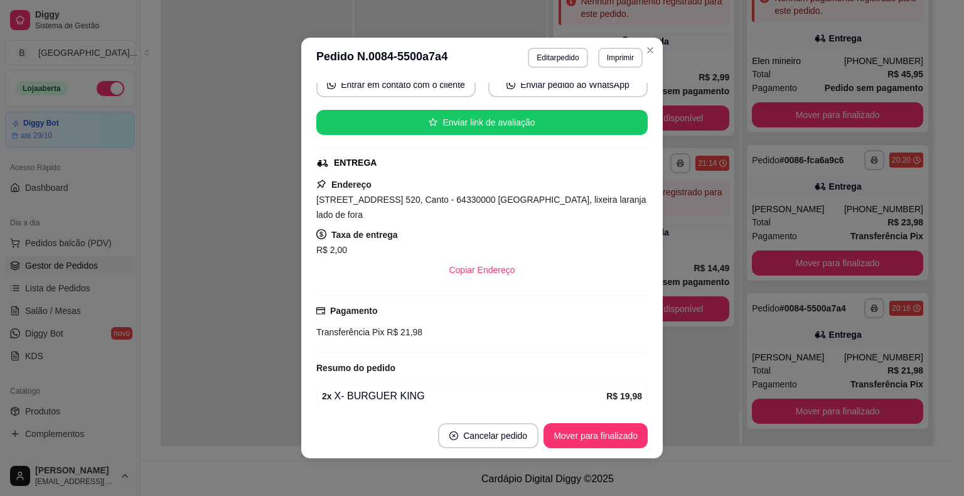
scroll to position [161, 0]
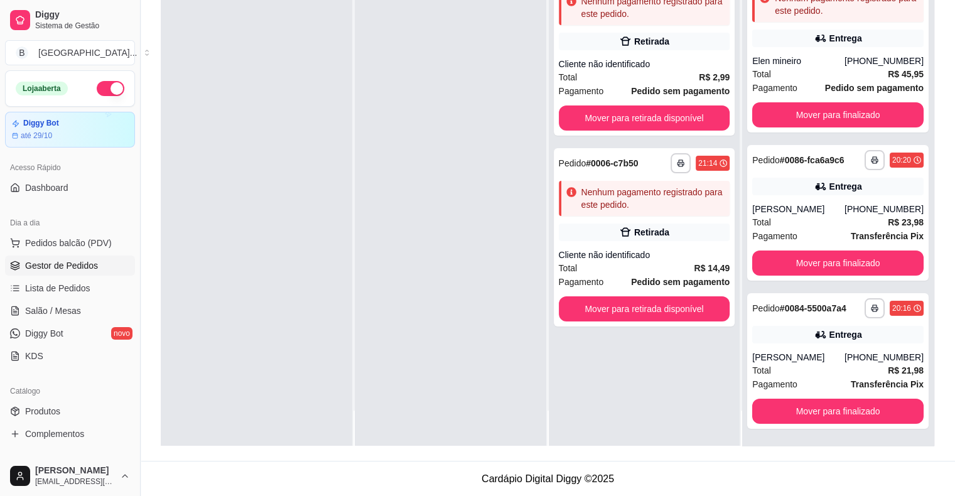
click at [682, 381] on div "**********" at bounding box center [644, 198] width 191 height 496
click at [844, 205] on div "[PHONE_NUMBER]" at bounding box center [883, 209] width 79 height 13
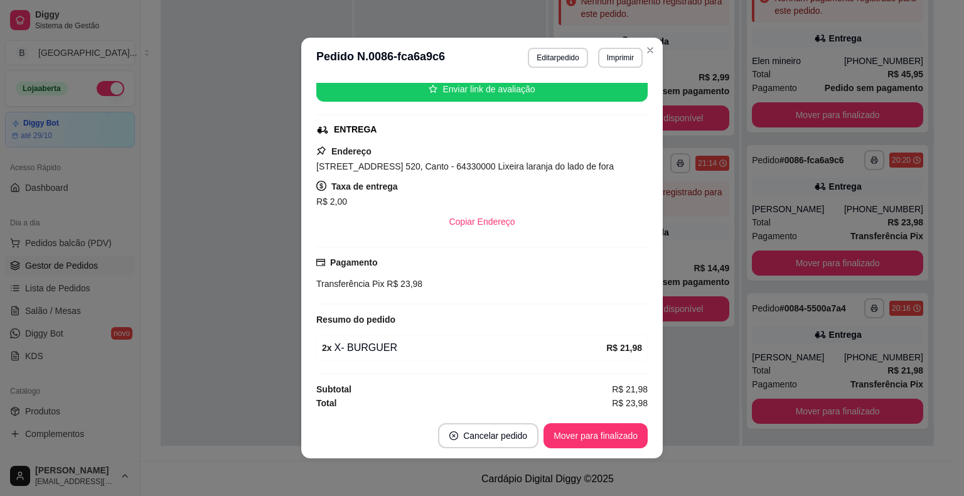
scroll to position [3, 0]
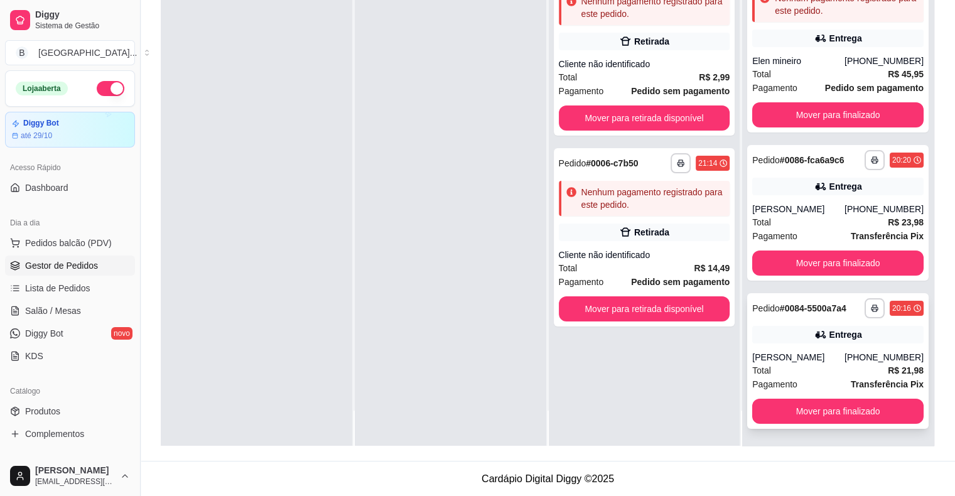
click at [810, 363] on div "Total R$ 21,98" at bounding box center [837, 370] width 171 height 14
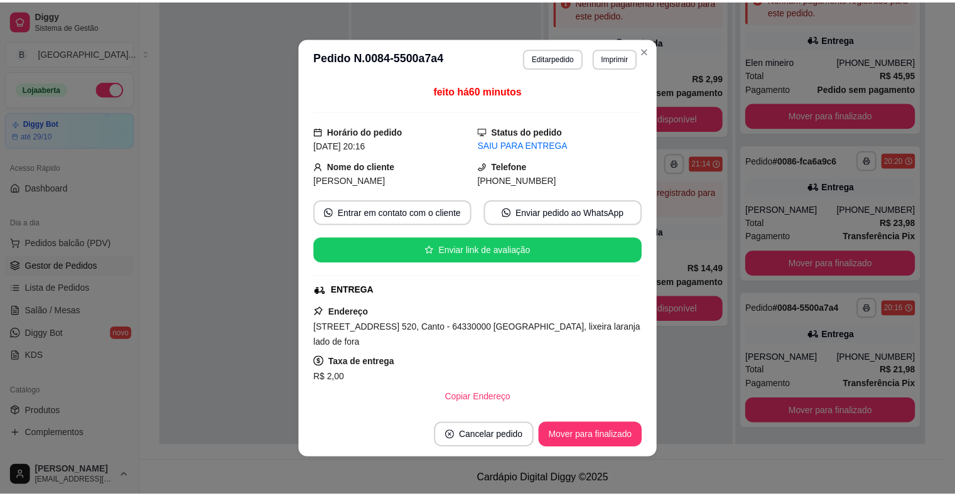
scroll to position [161, 0]
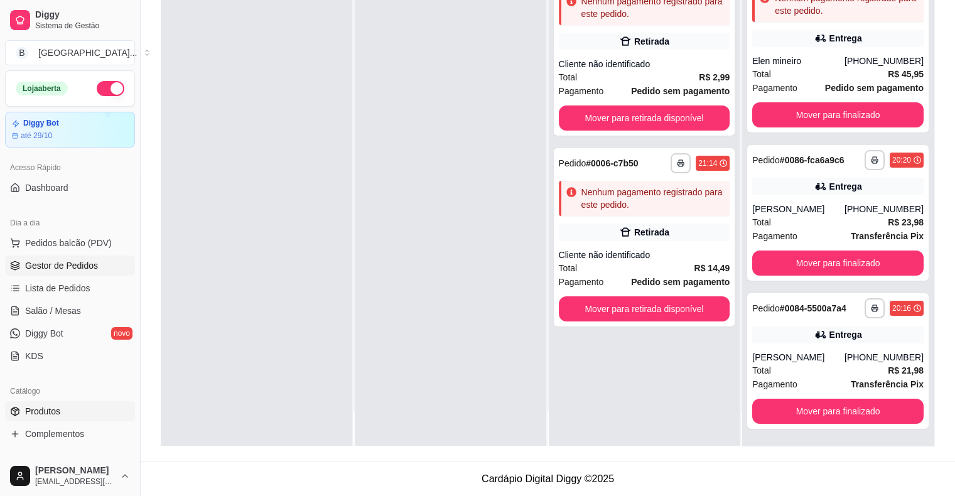
click at [57, 408] on span "Produtos" at bounding box center [42, 411] width 35 height 13
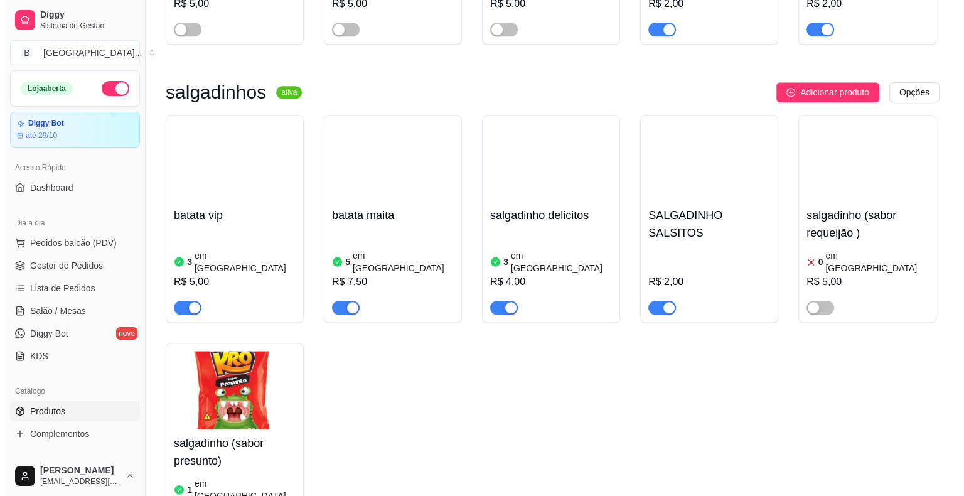
scroll to position [6456, 0]
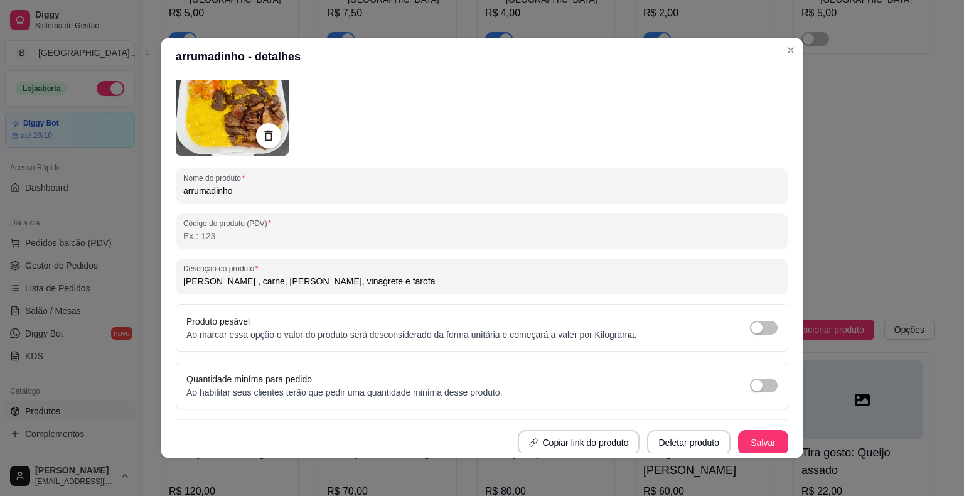
scroll to position [85, 0]
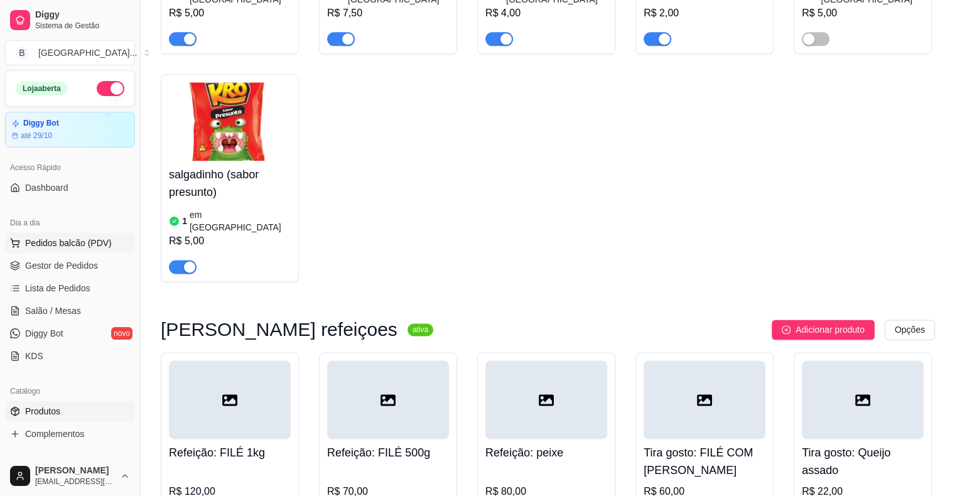
click at [38, 235] on button "Pedidos balcão (PDV)" at bounding box center [70, 243] width 130 height 20
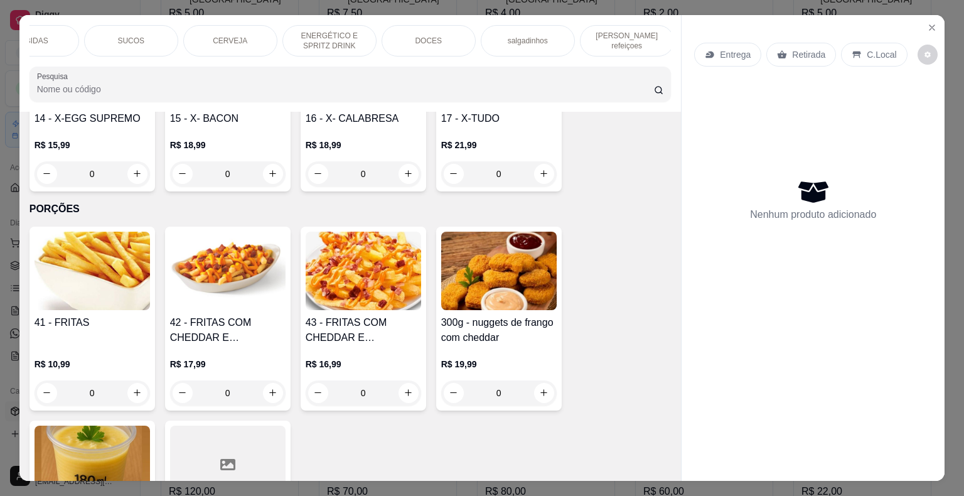
scroll to position [0, 345]
click at [632, 41] on div "[PERSON_NAME] refeiçoes" at bounding box center [624, 40] width 94 height 31
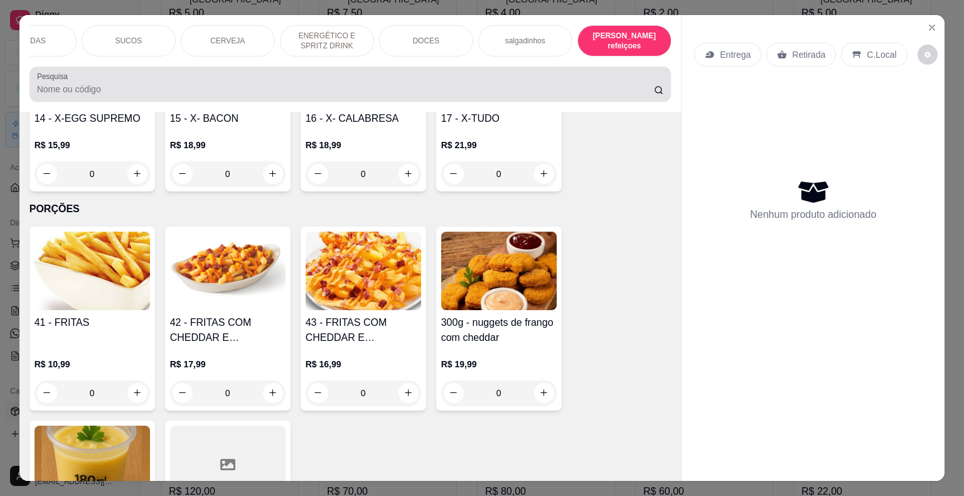
scroll to position [30, 0]
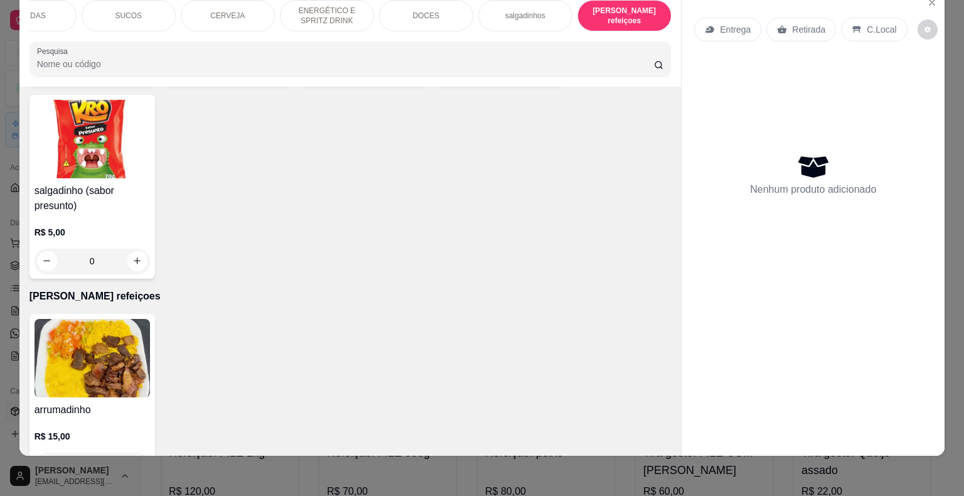
click at [88, 402] on h4 "arrumadinho" at bounding box center [92, 409] width 115 height 15
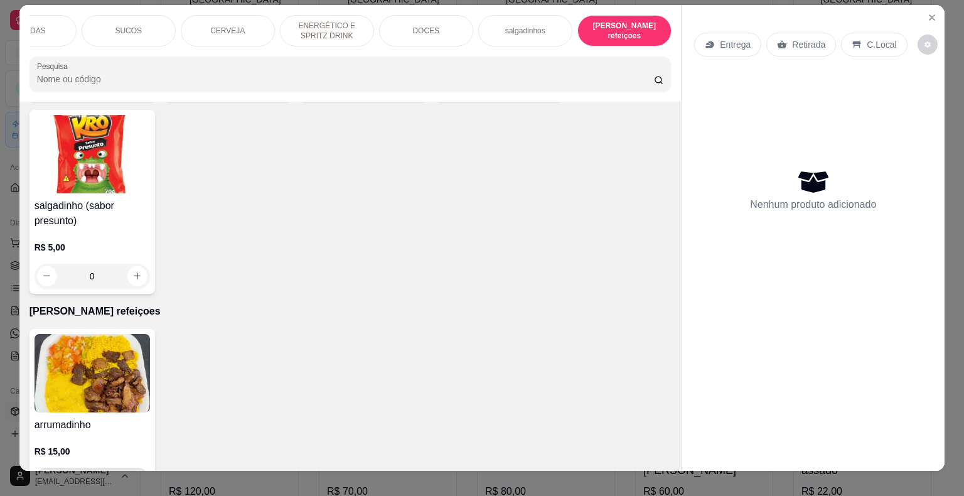
click at [127, 470] on button "increase-product-quantity" at bounding box center [136, 479] width 19 height 19
type input "1"
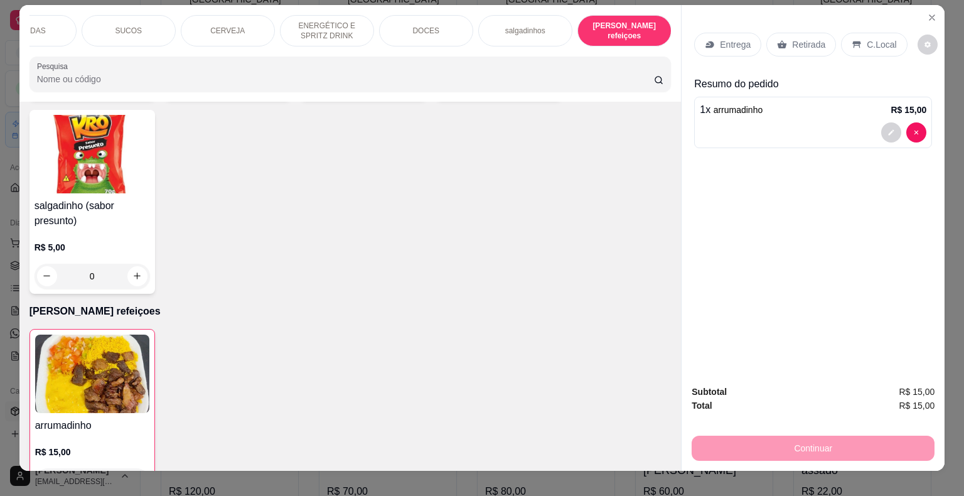
click at [714, 40] on div "Entrega" at bounding box center [727, 45] width 67 height 24
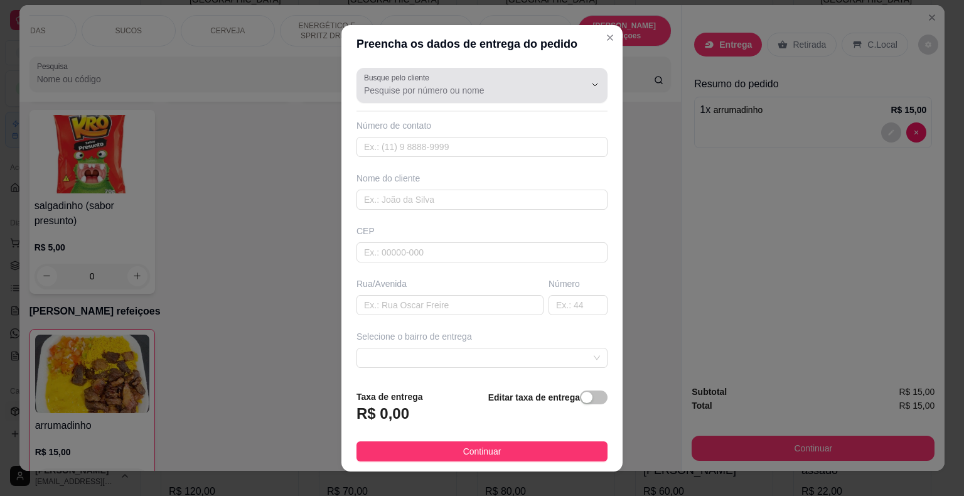
click at [565, 73] on div at bounding box center [585, 85] width 40 height 24
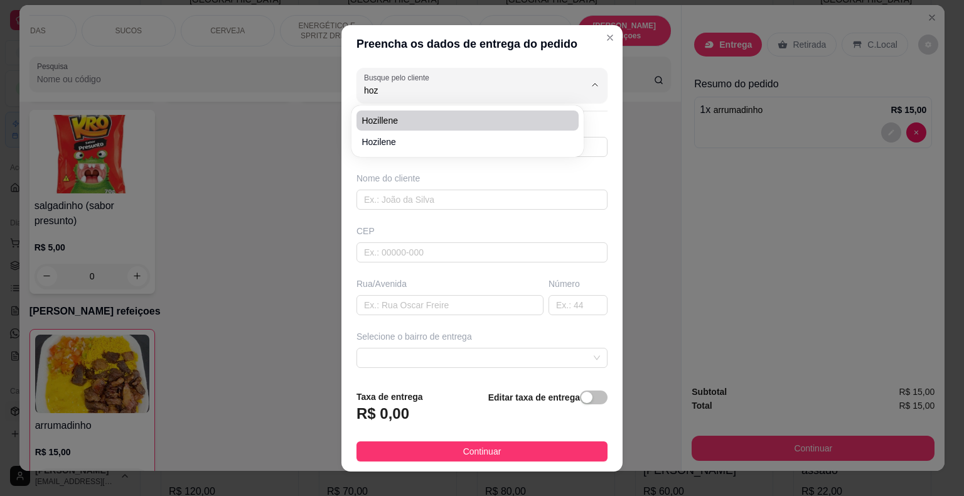
click at [484, 122] on span "Hozillene" at bounding box center [462, 120] width 200 height 13
type input "Hozillene"
type input "8681749502"
type input "Hozillene"
type input "inhuma"
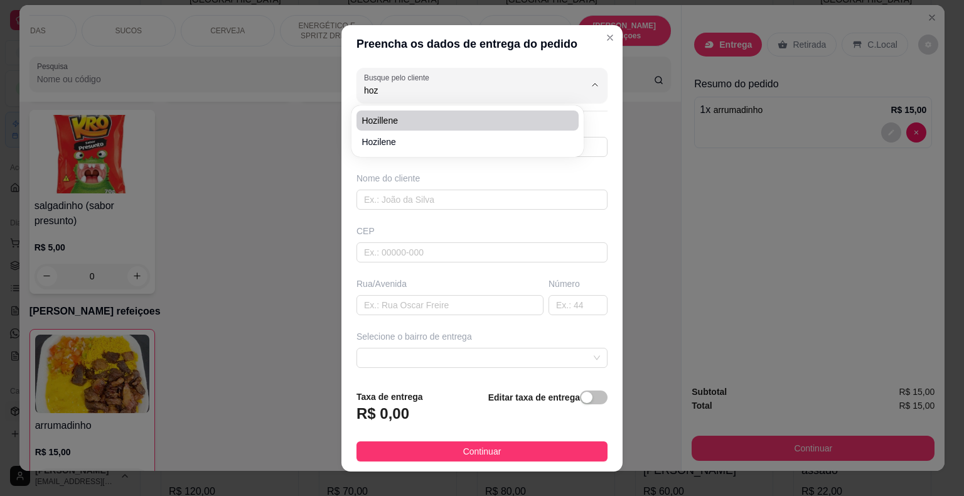
type input "414"
type input "São Miguel do Tapuio"
type input "PROXIMO AO SALÃO DE CABELO DA [PERSON_NAME]"
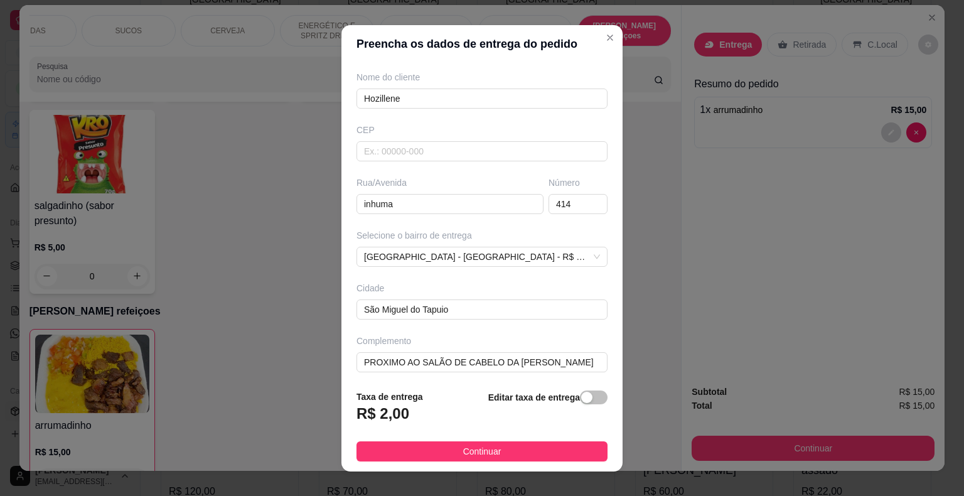
scroll to position [104, 0]
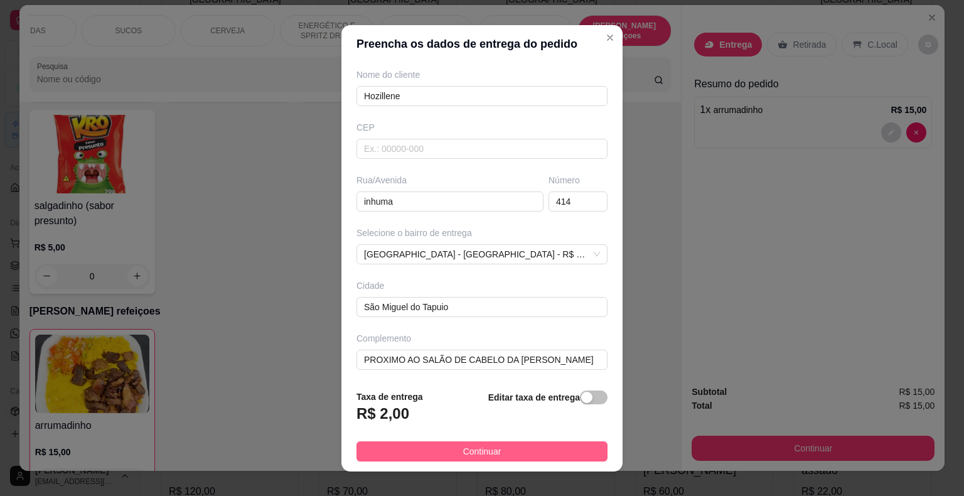
type input "Hozillene"
click at [474, 454] on span "Continuar" at bounding box center [482, 451] width 38 height 14
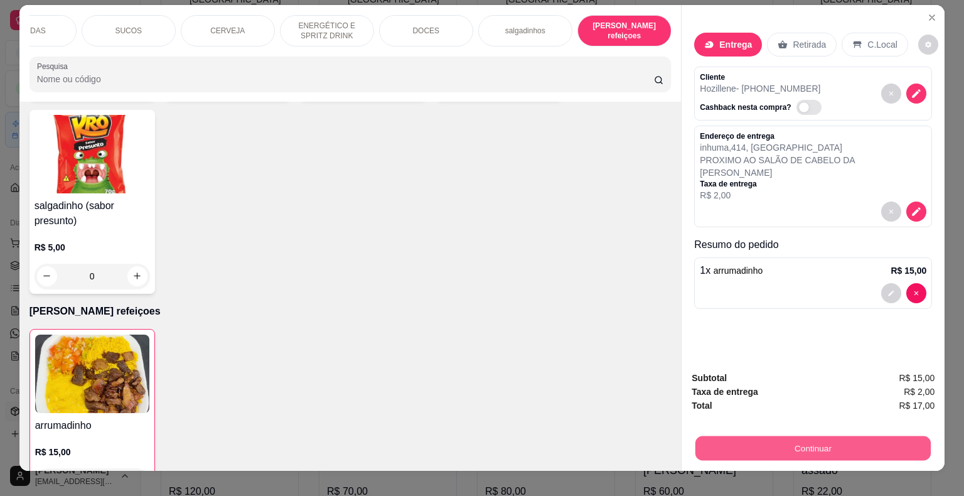
click at [798, 439] on button "Continuar" at bounding box center [812, 448] width 235 height 24
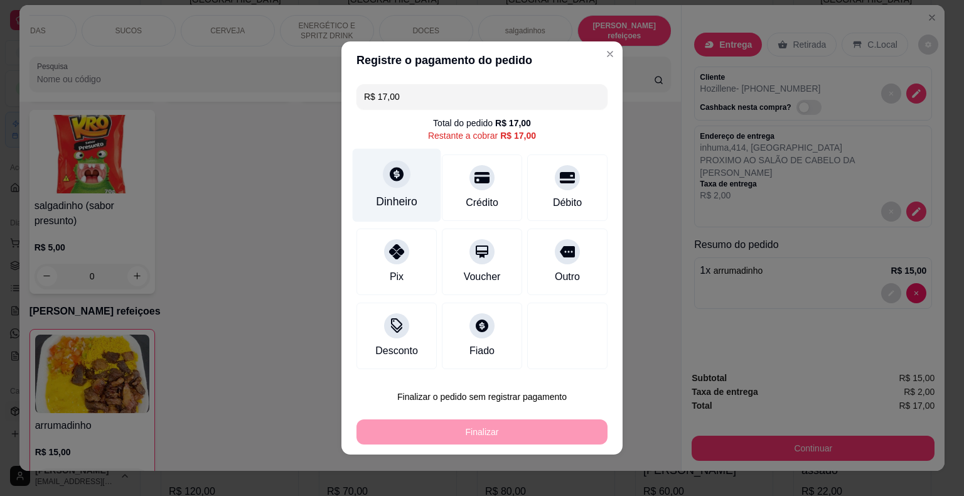
click at [414, 200] on div "Dinheiro" at bounding box center [396, 201] width 41 height 16
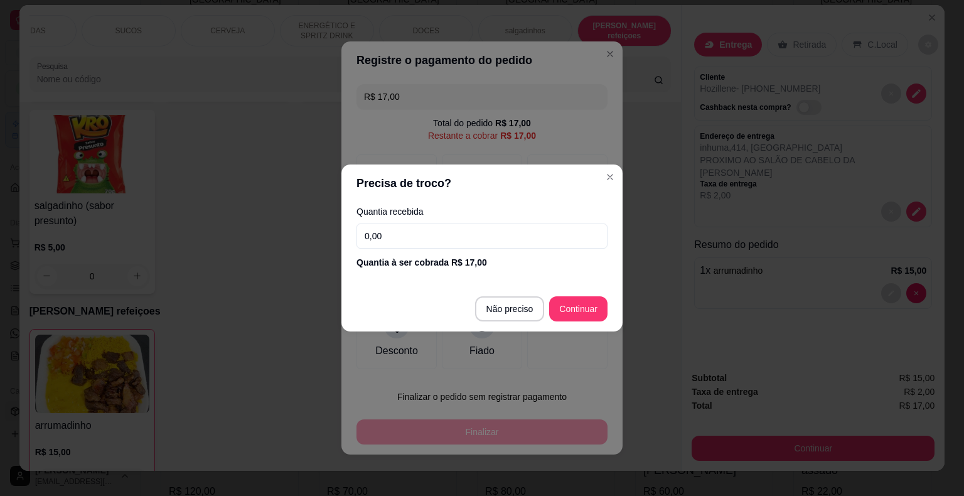
click at [437, 240] on input "0,00" at bounding box center [481, 235] width 251 height 25
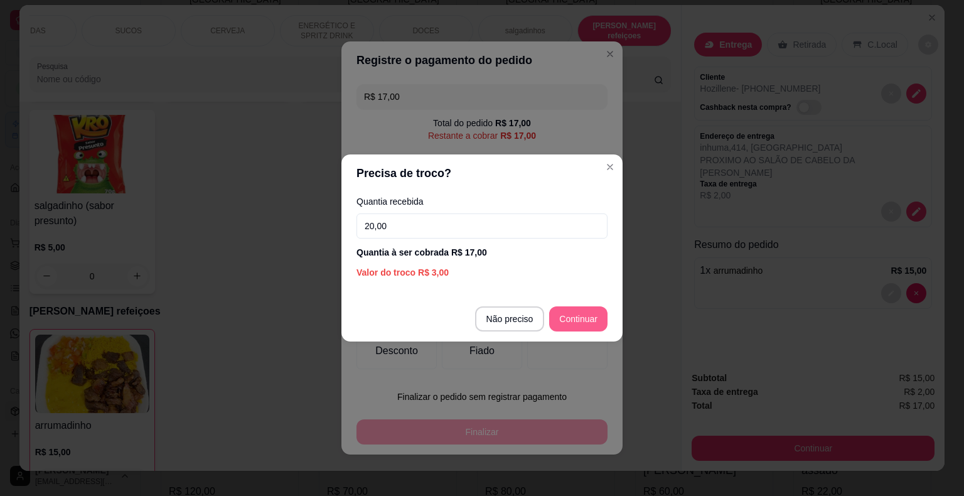
type input "20,00"
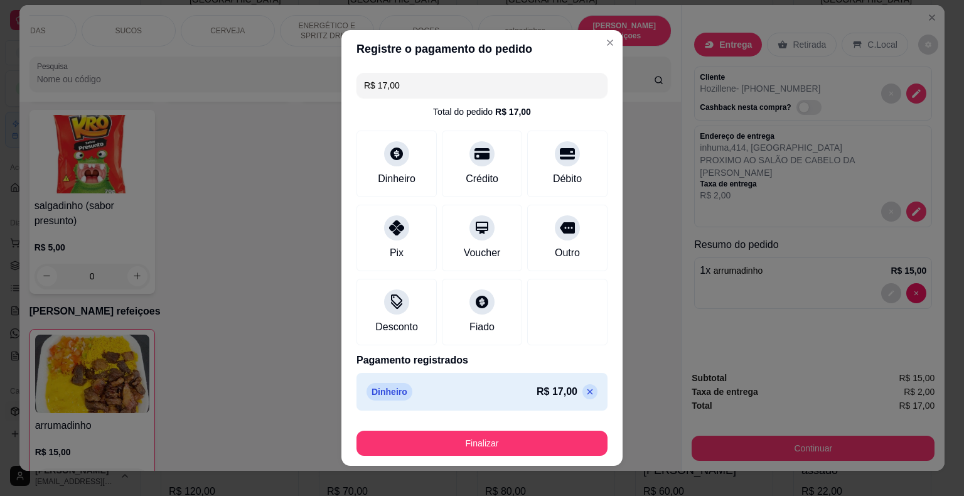
type input "R$ 0,00"
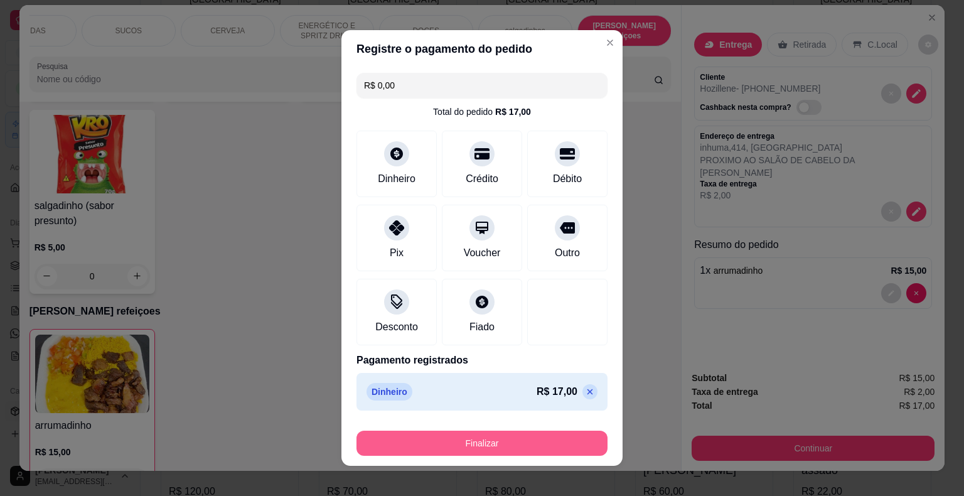
click at [544, 447] on button "Finalizar" at bounding box center [481, 443] width 251 height 25
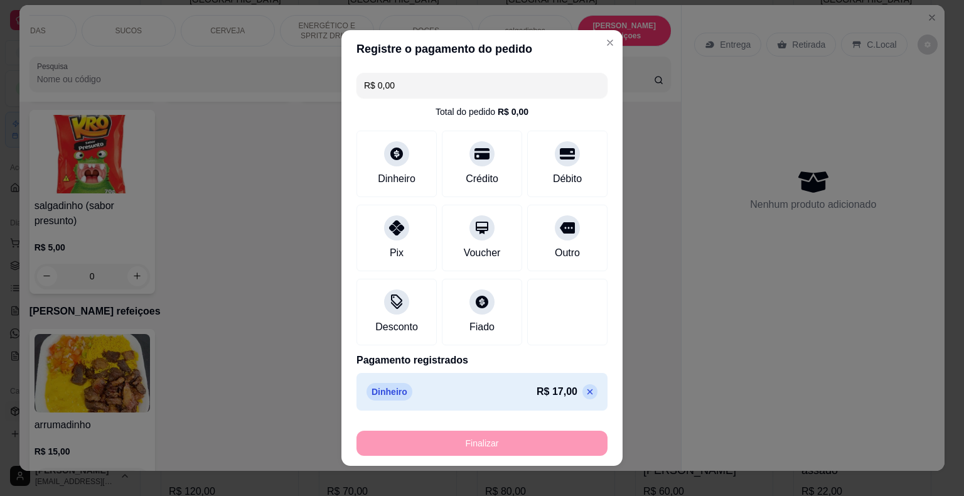
type input "0"
type input "-R$ 17,00"
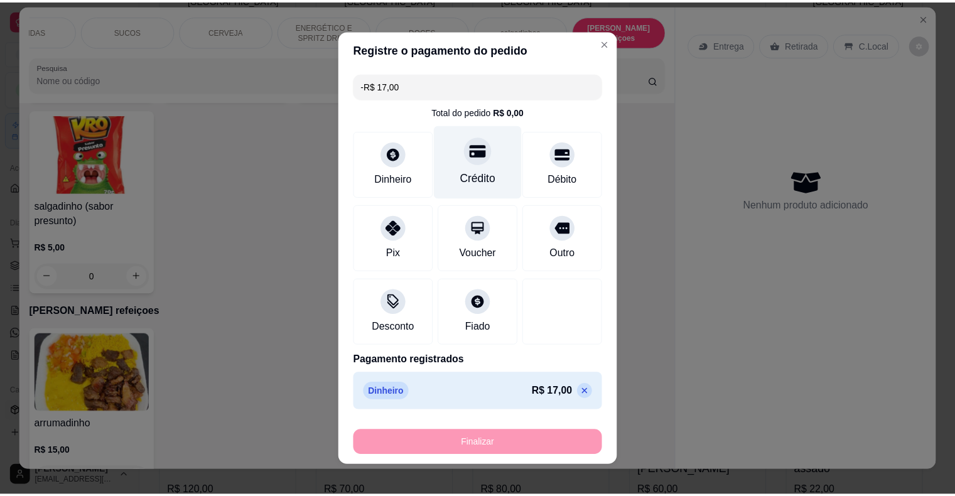
scroll to position [9, 0]
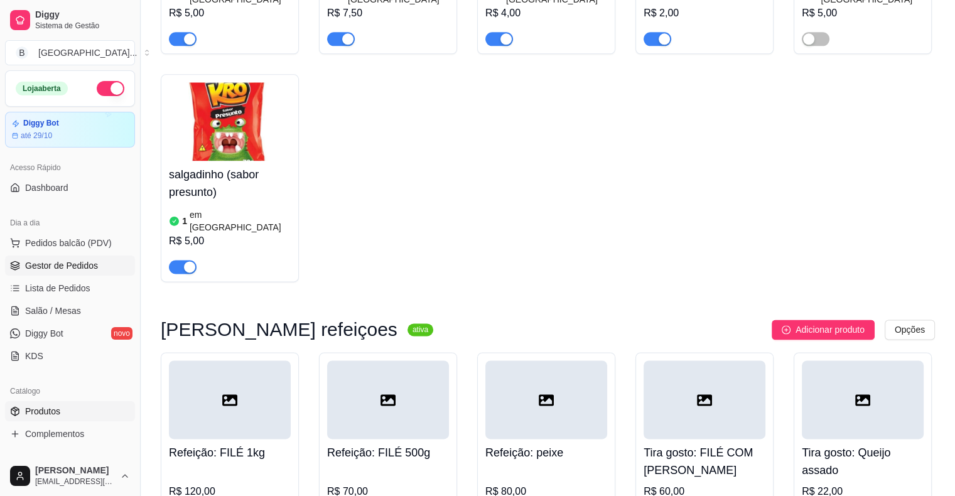
click at [46, 264] on span "Gestor de Pedidos" at bounding box center [61, 265] width 73 height 13
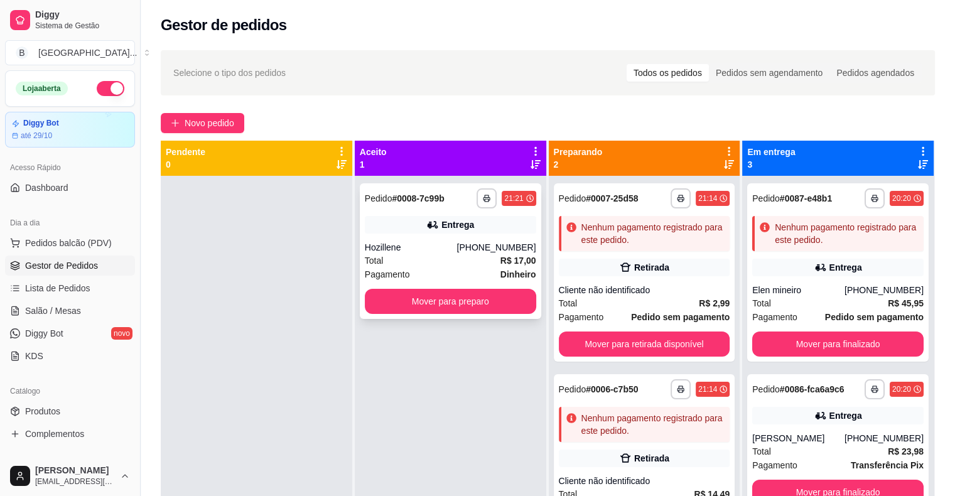
click at [430, 240] on div "**********" at bounding box center [450, 251] width 181 height 136
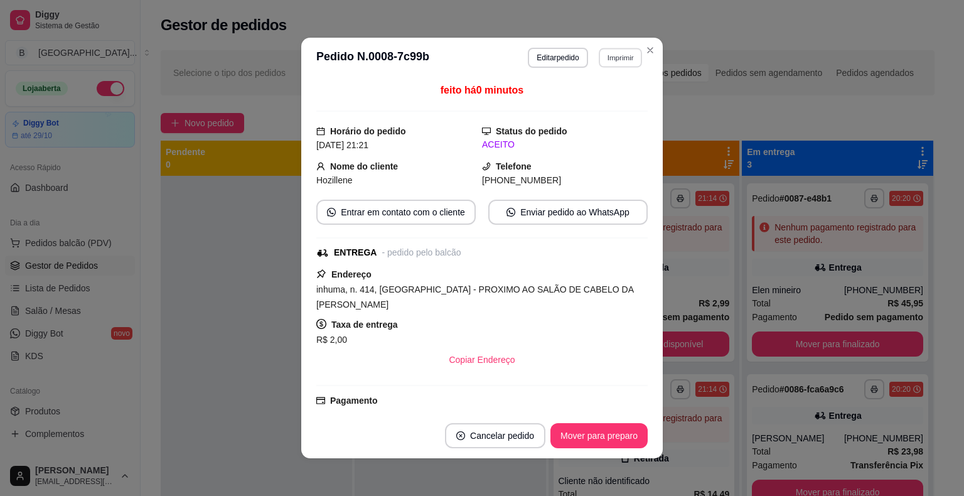
click at [606, 56] on button "Imprimir" at bounding box center [620, 57] width 43 height 19
click at [592, 96] on button "IMPRESSORA" at bounding box center [593, 101] width 88 height 19
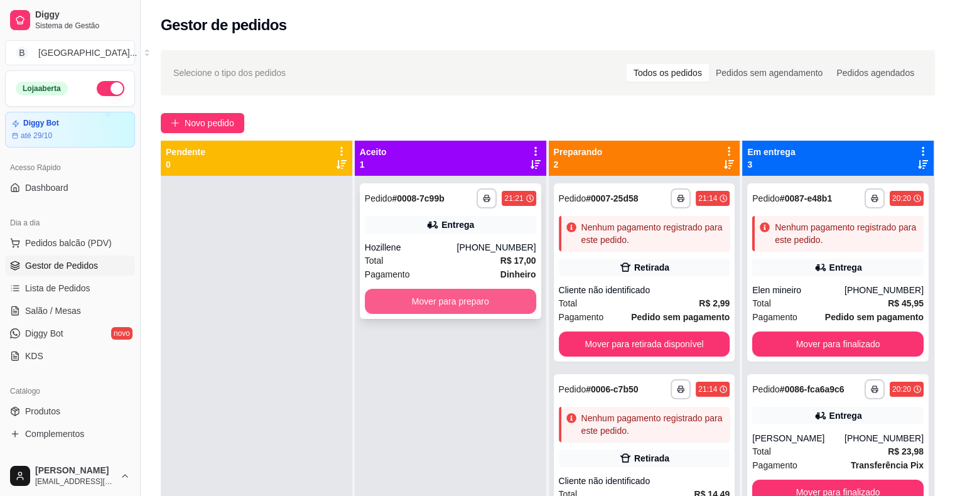
click at [461, 295] on button "Mover para preparo" at bounding box center [450, 301] width 171 height 25
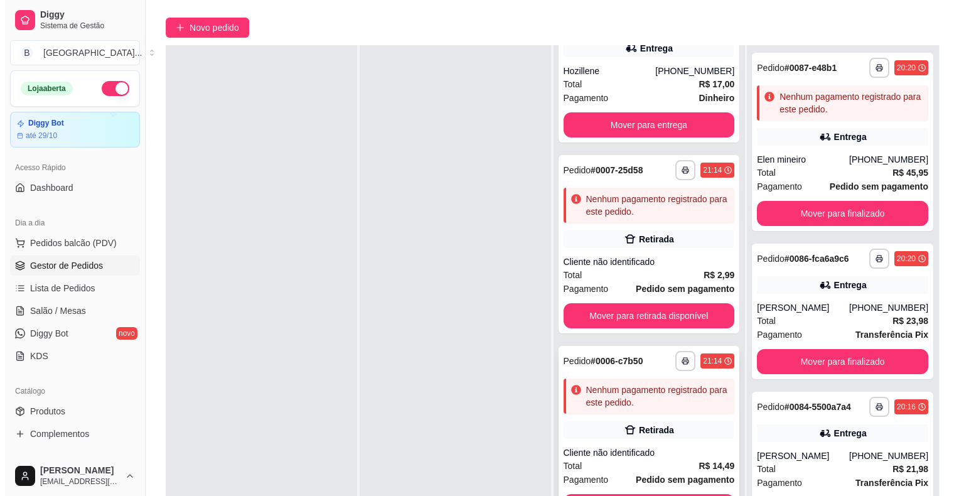
scroll to position [191, 0]
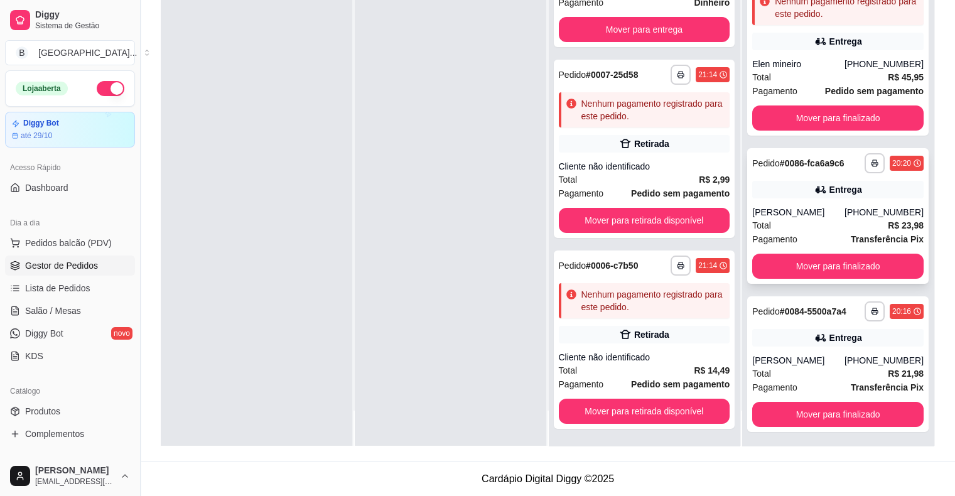
click at [818, 279] on div "**********" at bounding box center [837, 216] width 181 height 136
click at [829, 264] on button "Mover para finalizado" at bounding box center [837, 266] width 171 height 25
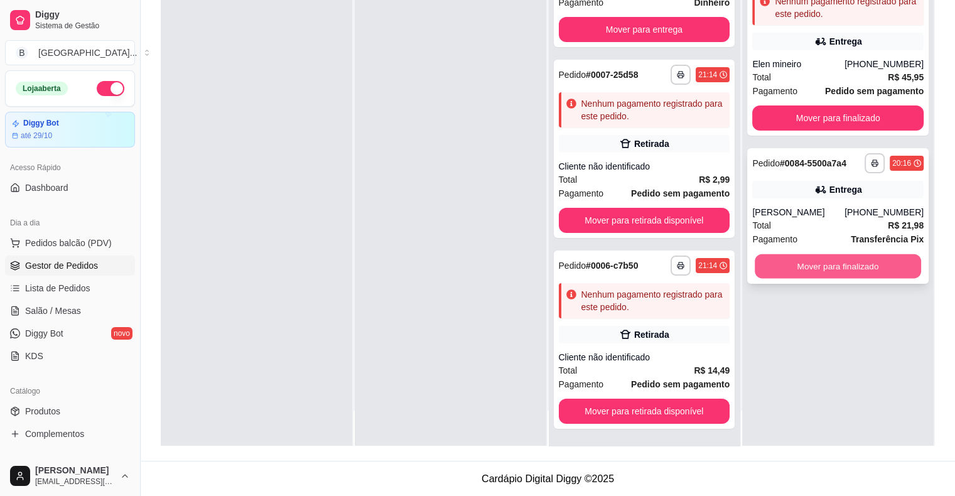
click at [811, 271] on button "Mover para finalizado" at bounding box center [837, 266] width 166 height 24
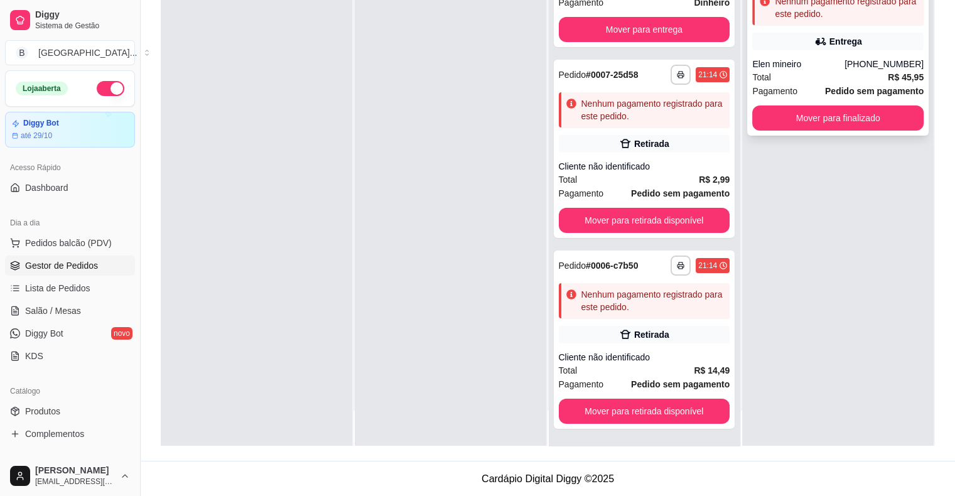
click at [815, 41] on icon at bounding box center [820, 41] width 13 height 13
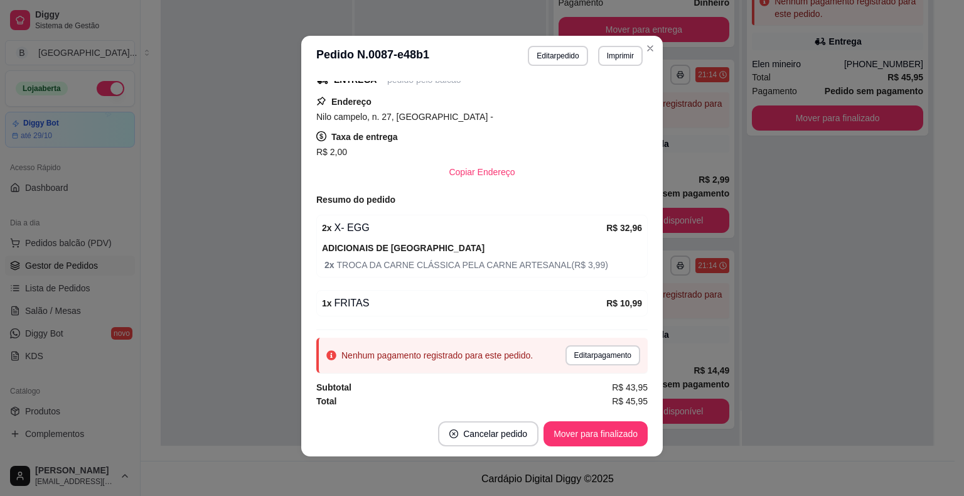
scroll to position [3, 0]
click at [589, 353] on button "Editar pagamento" at bounding box center [602, 354] width 73 height 19
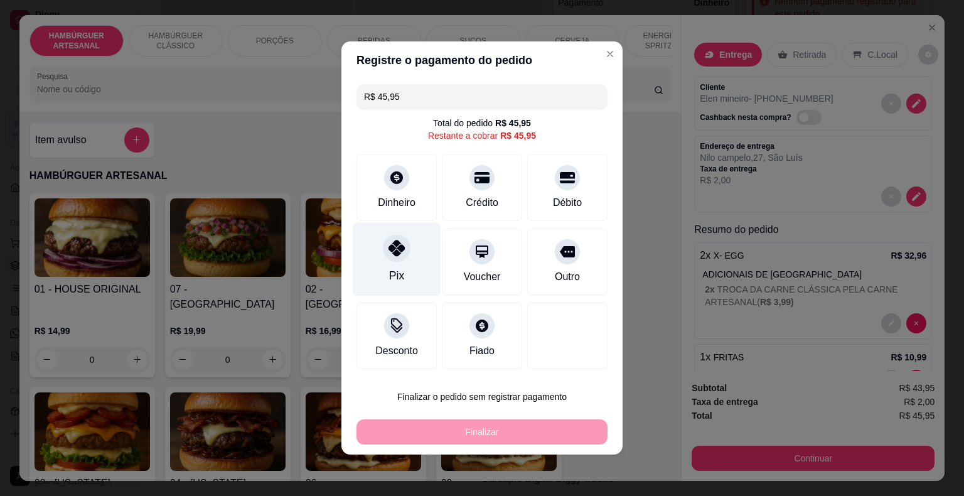
click at [397, 256] on icon at bounding box center [397, 248] width 16 height 16
type input "R$ 0,00"
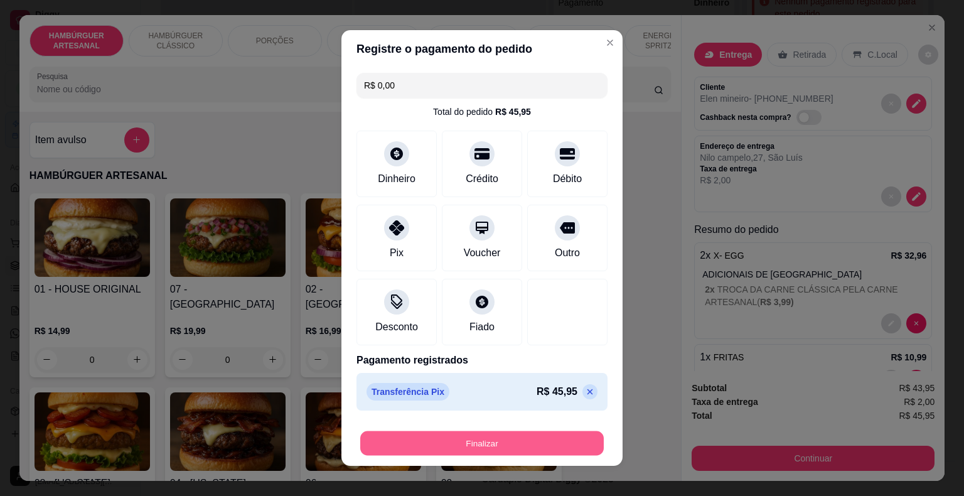
click at [535, 433] on button "Finalizar" at bounding box center [482, 443] width 244 height 24
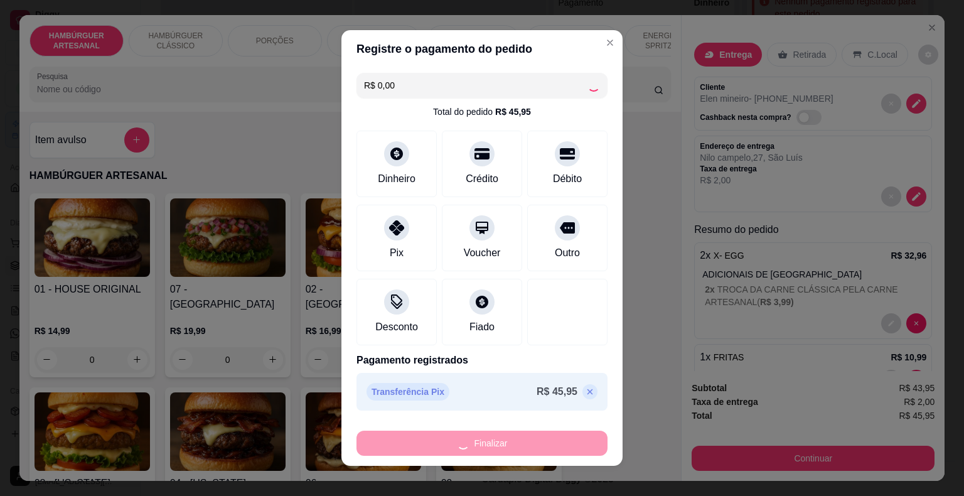
type input "0"
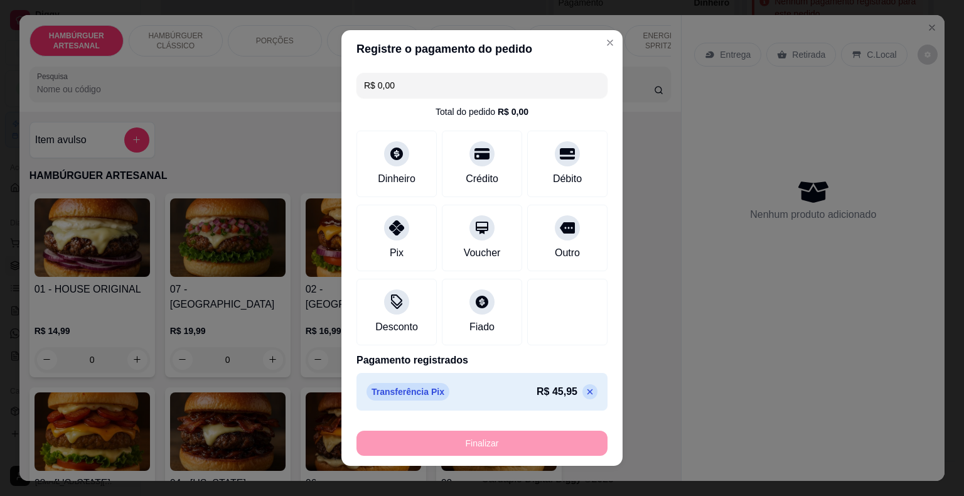
type input "-R$ 45,95"
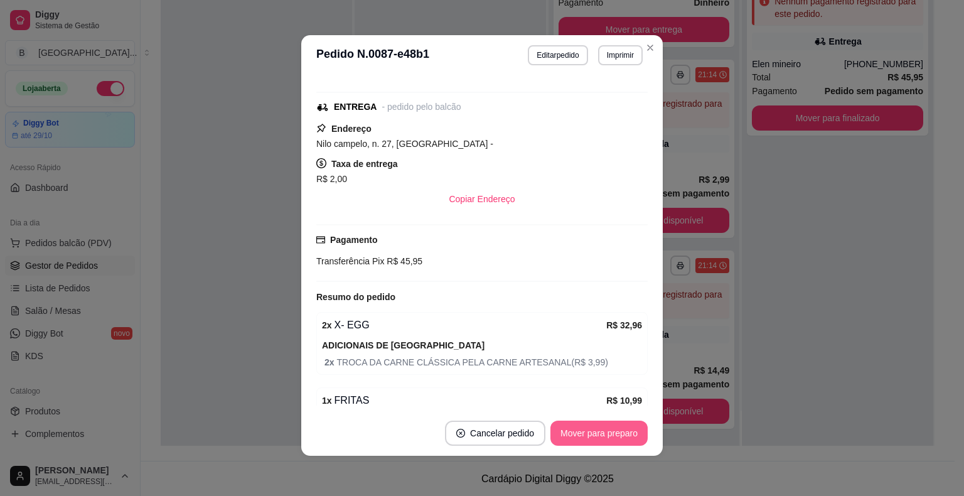
scroll to position [198, 0]
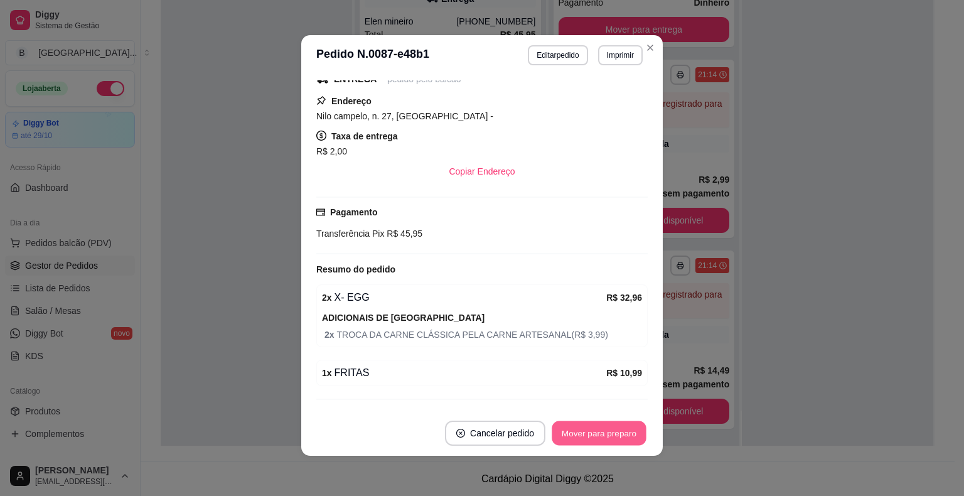
click at [619, 433] on button "Mover para preparo" at bounding box center [599, 433] width 94 height 24
click at [619, 433] on button "Mover para entrega" at bounding box center [599, 433] width 94 height 24
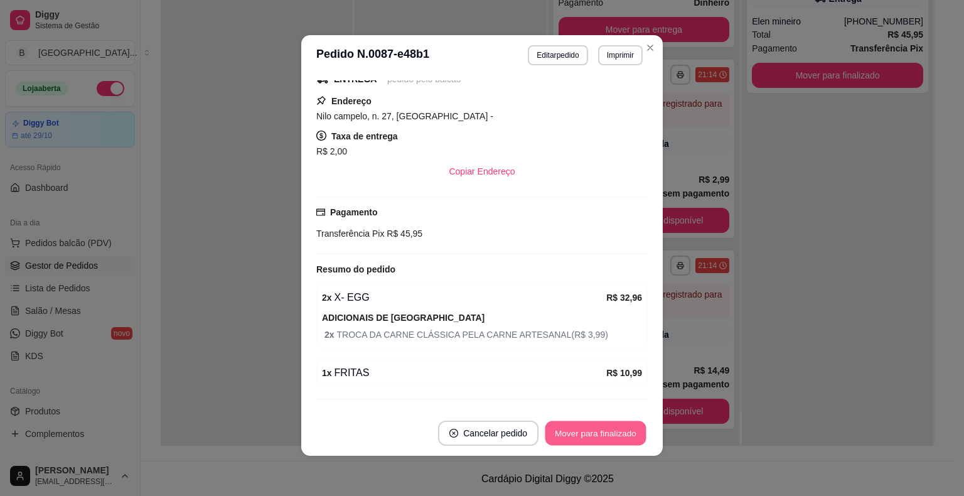
click at [619, 433] on button "Mover para finalizado" at bounding box center [595, 433] width 101 height 24
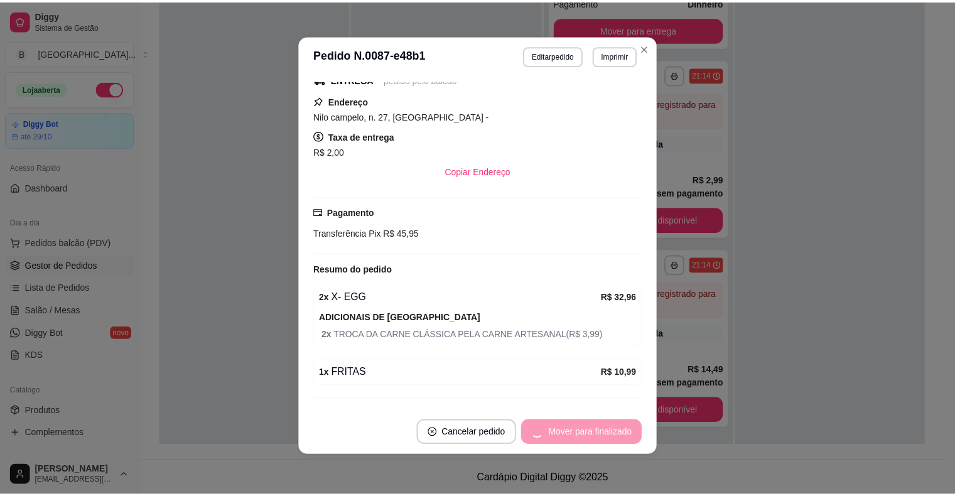
scroll to position [158, 0]
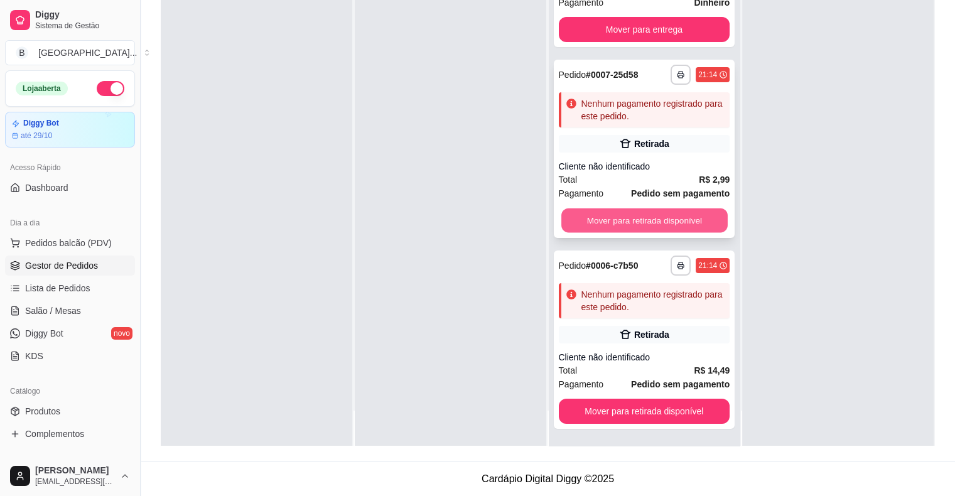
click at [651, 212] on button "Mover para retirada disponível" at bounding box center [644, 220] width 166 height 24
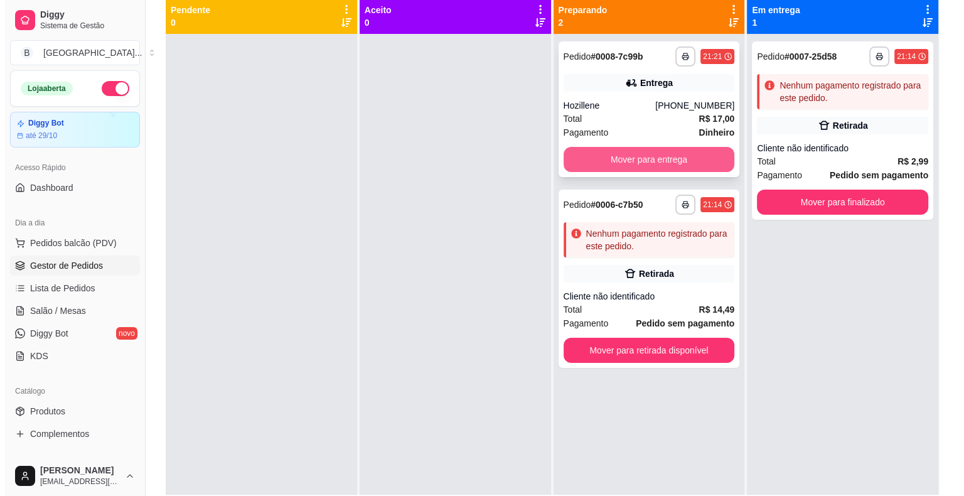
scroll to position [65, 0]
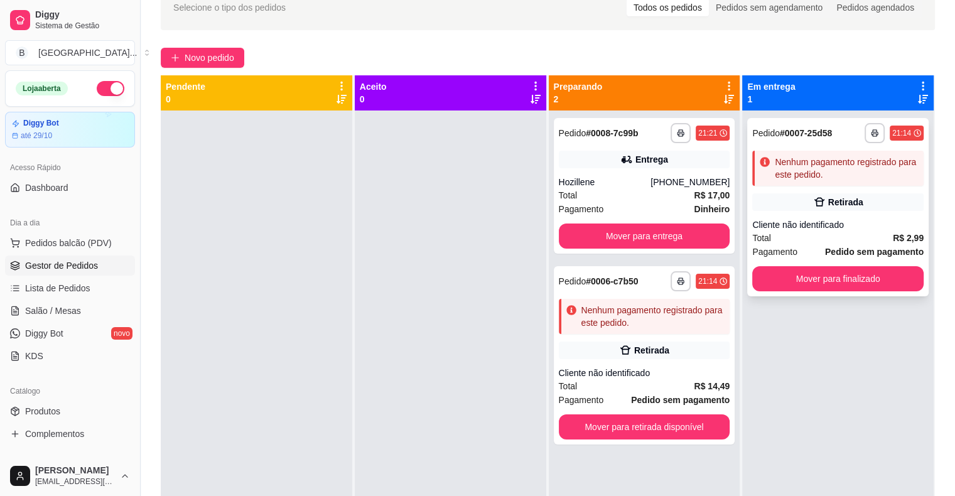
click at [756, 211] on div "**********" at bounding box center [837, 207] width 181 height 178
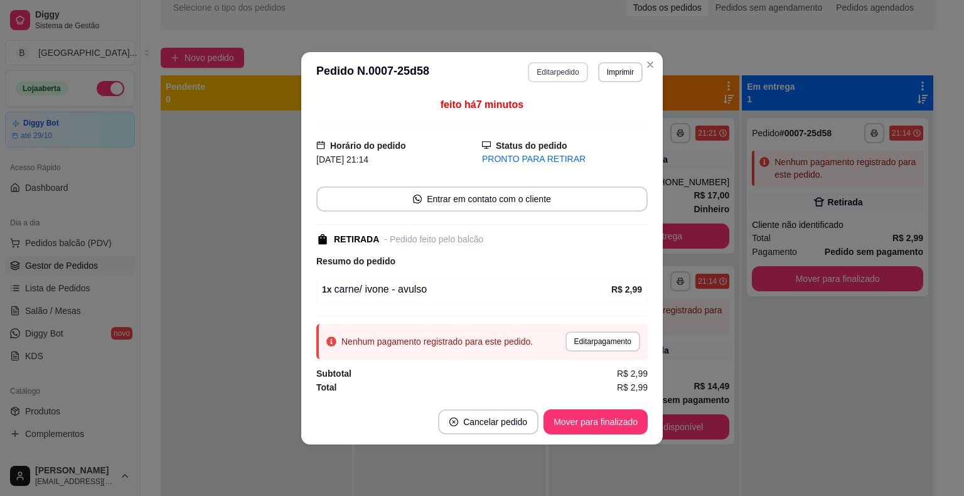
click at [558, 69] on button "Editar pedido" at bounding box center [558, 72] width 60 height 20
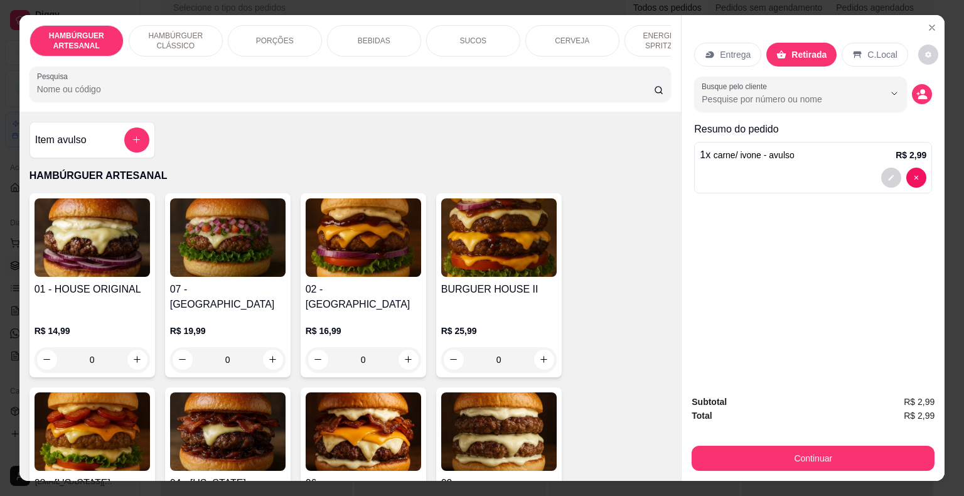
click at [349, 35] on div "BEBIDAS" at bounding box center [374, 40] width 94 height 31
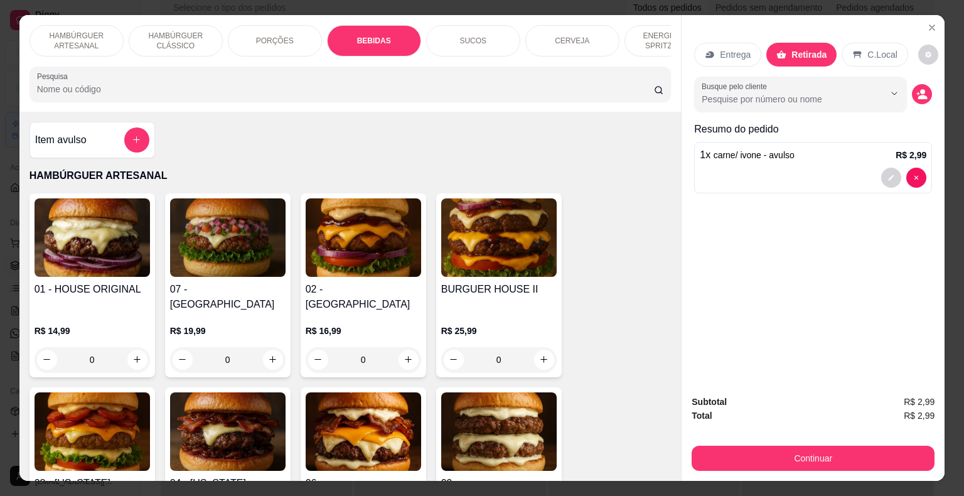
scroll to position [30, 0]
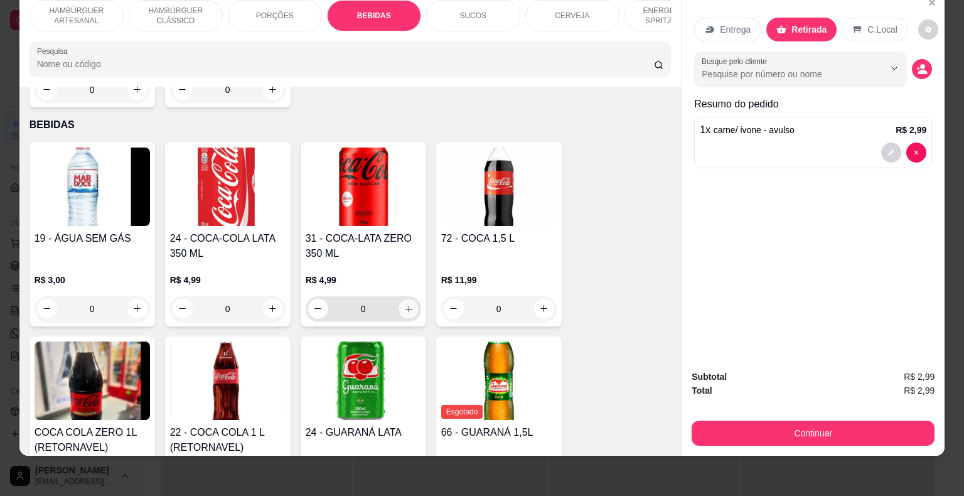
click at [404, 304] on icon "increase-product-quantity" at bounding box center [408, 308] width 9 height 9
type input "1"
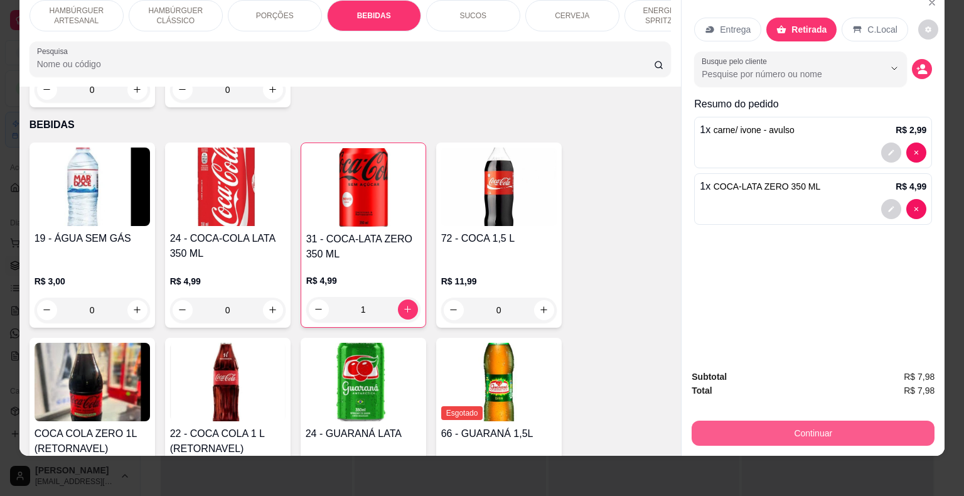
click at [716, 421] on button "Continuar" at bounding box center [813, 433] width 243 height 25
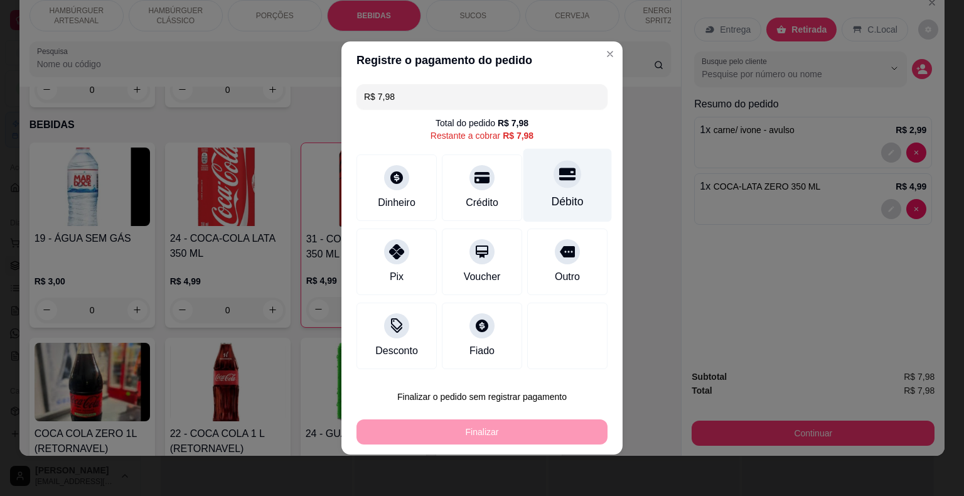
click at [557, 200] on div "Débito" at bounding box center [568, 201] width 32 height 16
type input "R$ 0,00"
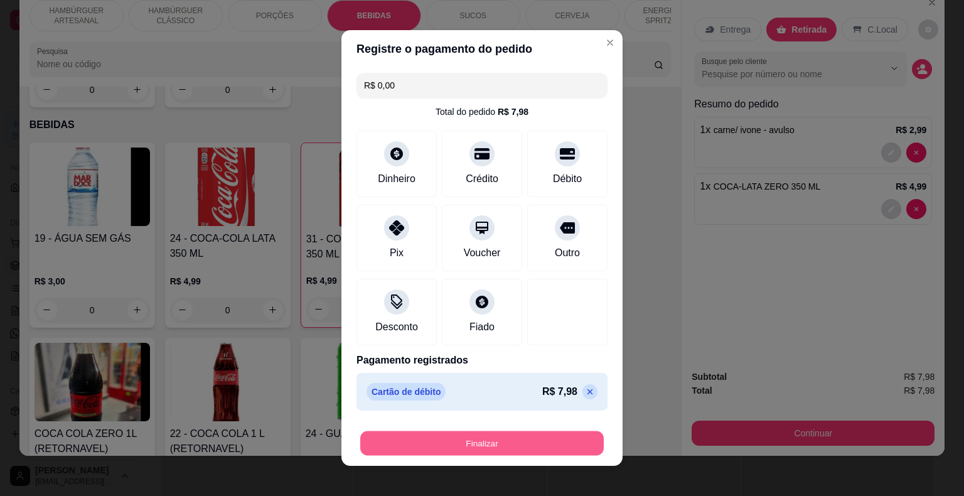
click at [546, 445] on button "Finalizar" at bounding box center [482, 443] width 244 height 24
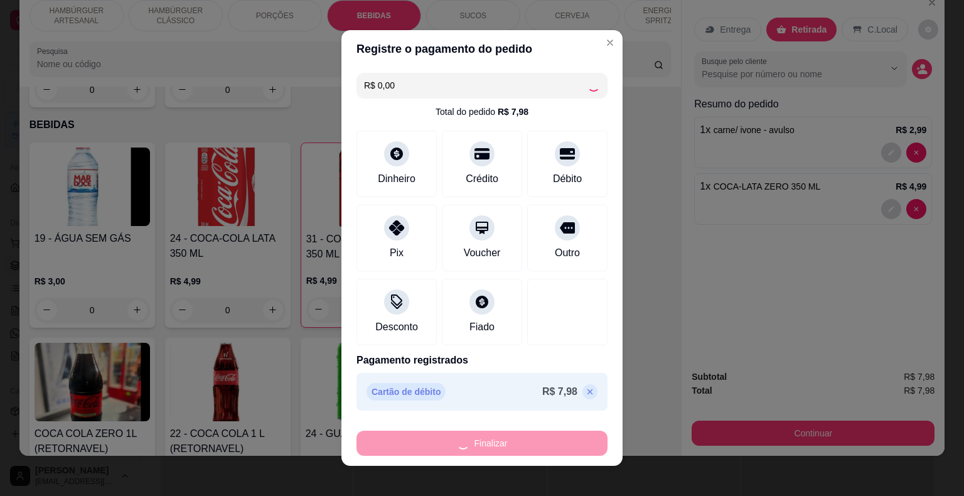
type input "0"
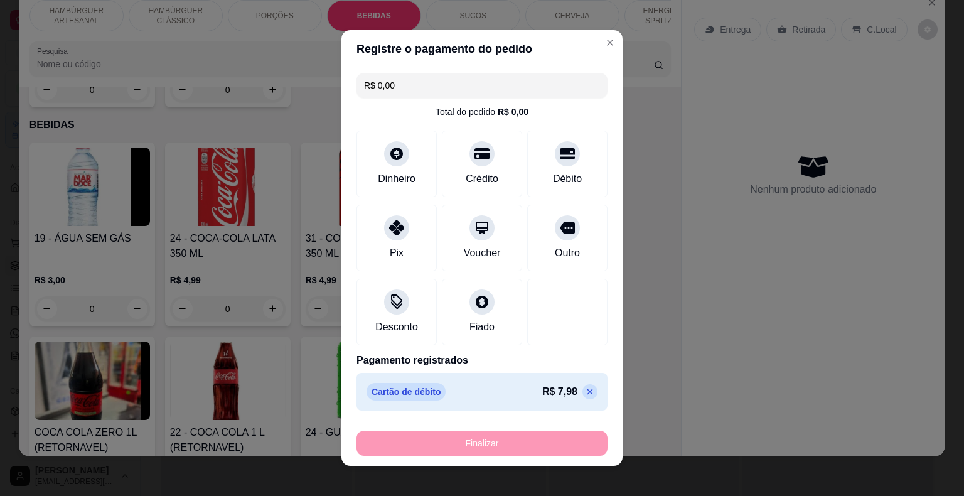
type input "-R$ 7,98"
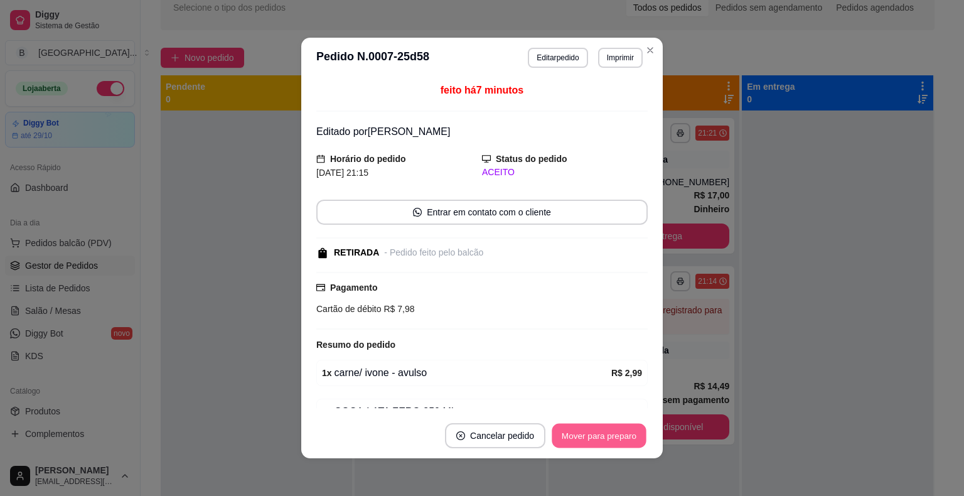
click at [552, 437] on button "Mover para preparo" at bounding box center [599, 436] width 94 height 24
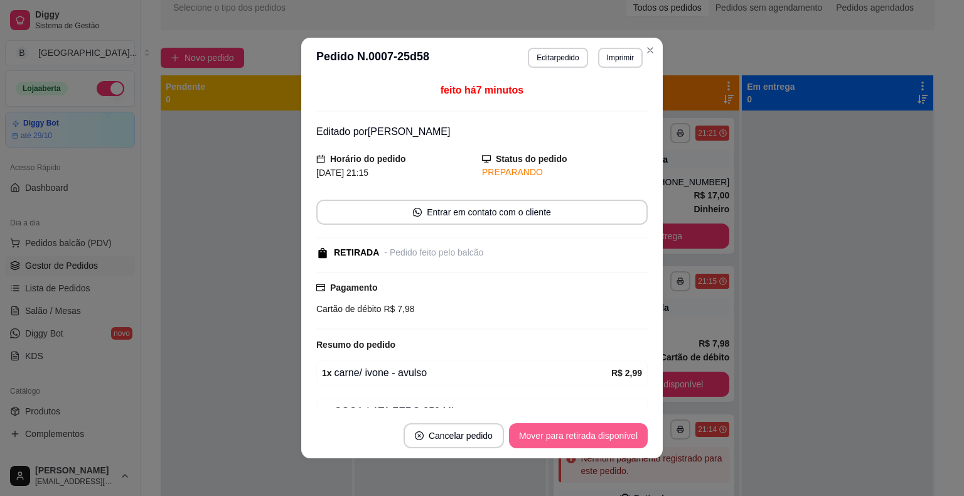
click at [558, 437] on button "Mover para retirada disponível" at bounding box center [578, 435] width 139 height 25
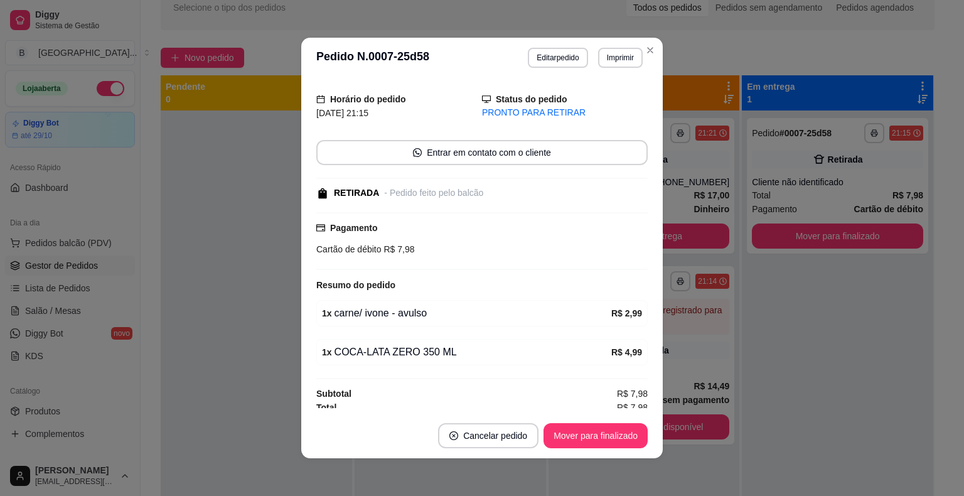
scroll to position [63, 0]
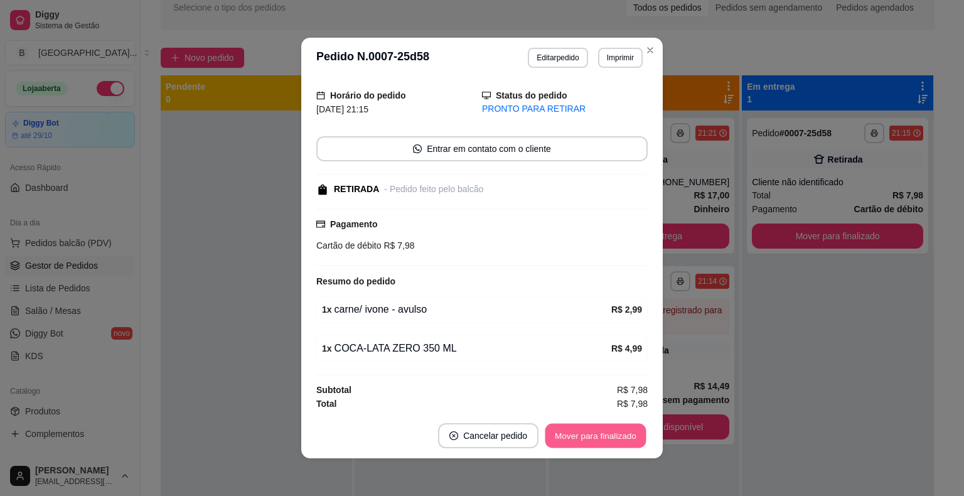
click at [593, 441] on button "Mover para finalizado" at bounding box center [595, 436] width 101 height 24
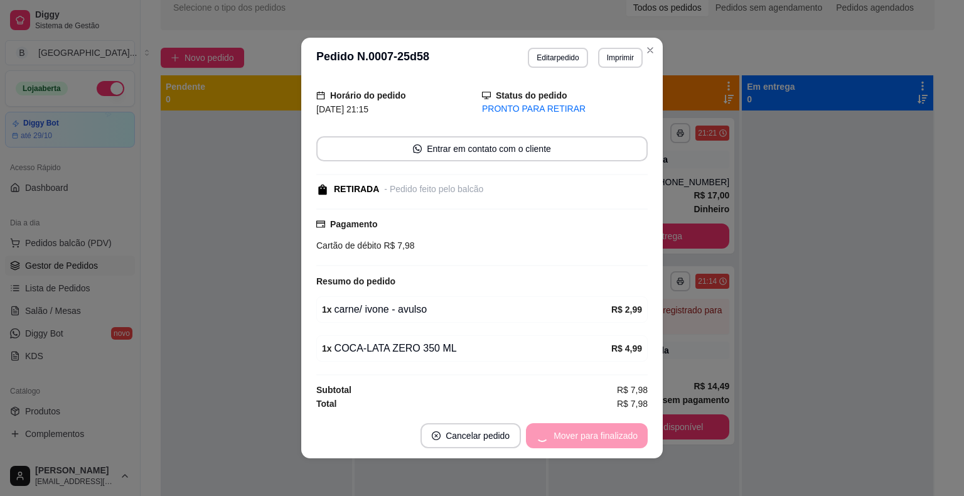
scroll to position [0, 0]
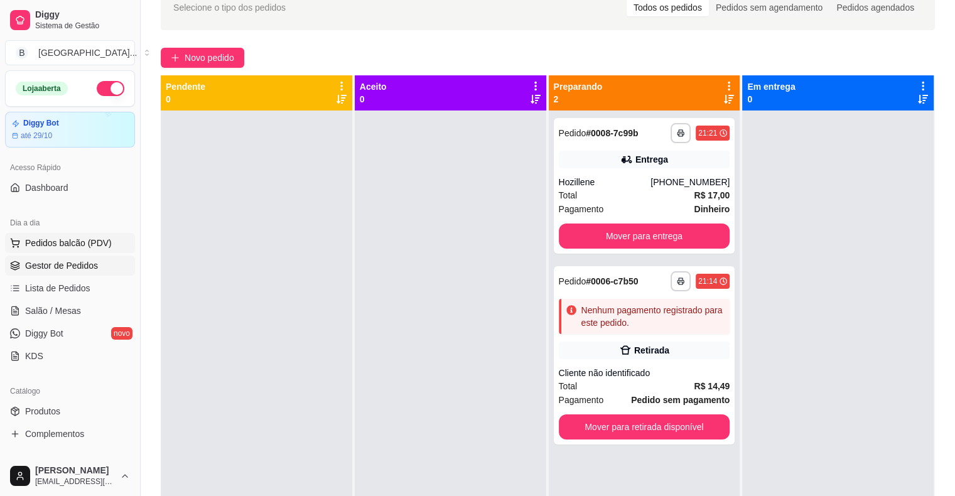
click at [48, 247] on span "Pedidos balcão (PDV)" at bounding box center [68, 243] width 87 height 13
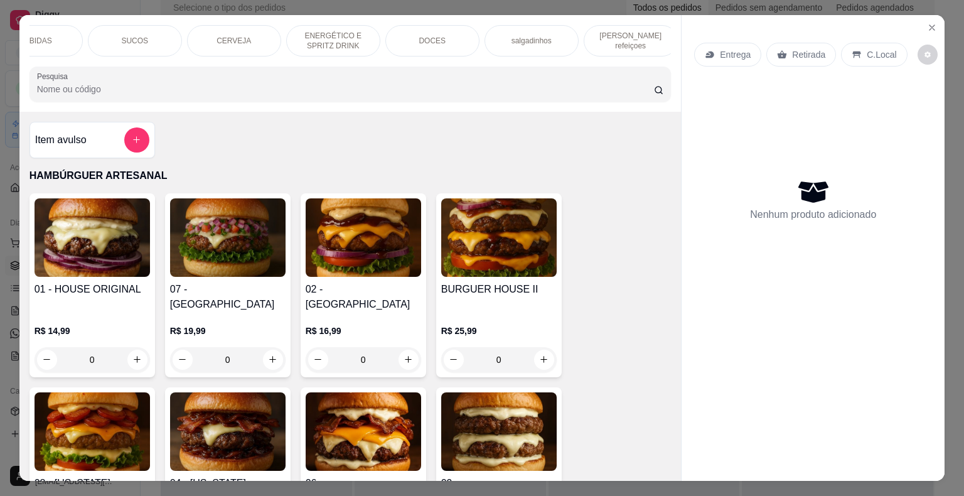
scroll to position [0, 345]
click at [635, 43] on div "[PERSON_NAME] refeiçoes" at bounding box center [624, 40] width 94 height 31
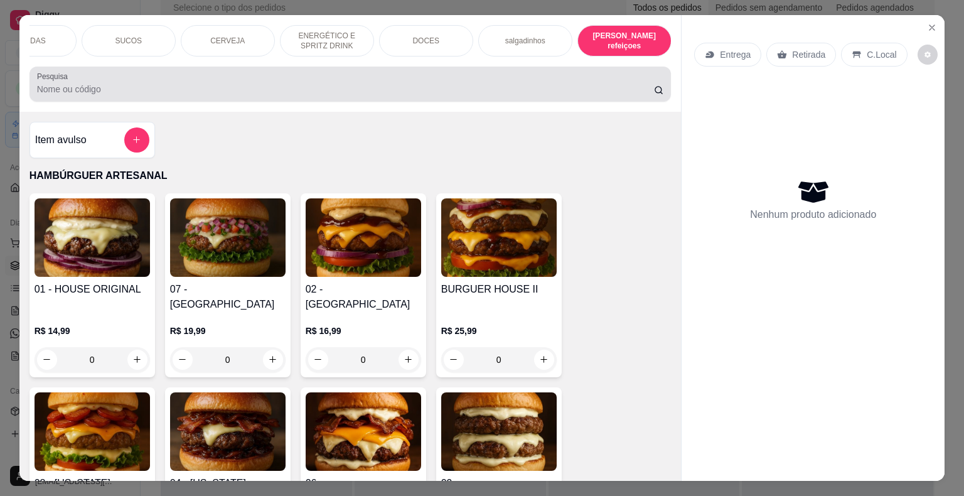
scroll to position [30, 0]
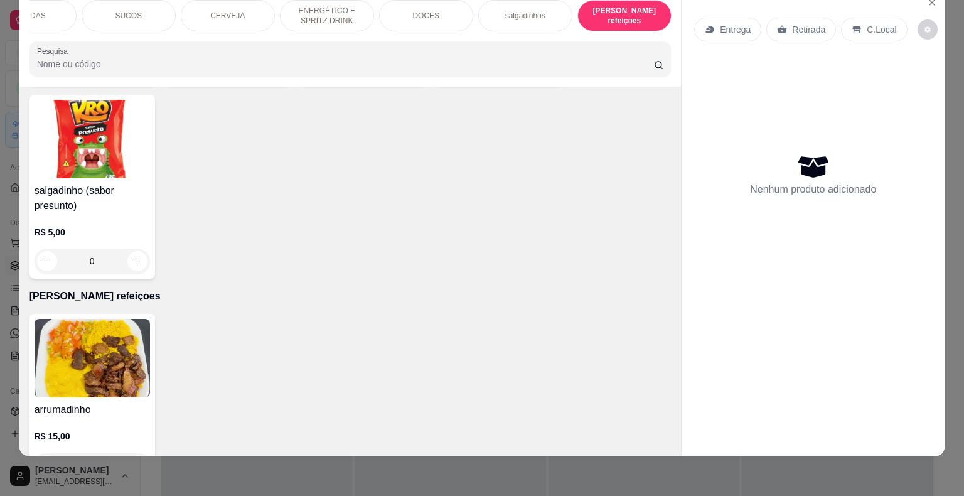
click at [129, 430] on div "R$ 15,00 0" at bounding box center [92, 454] width 115 height 48
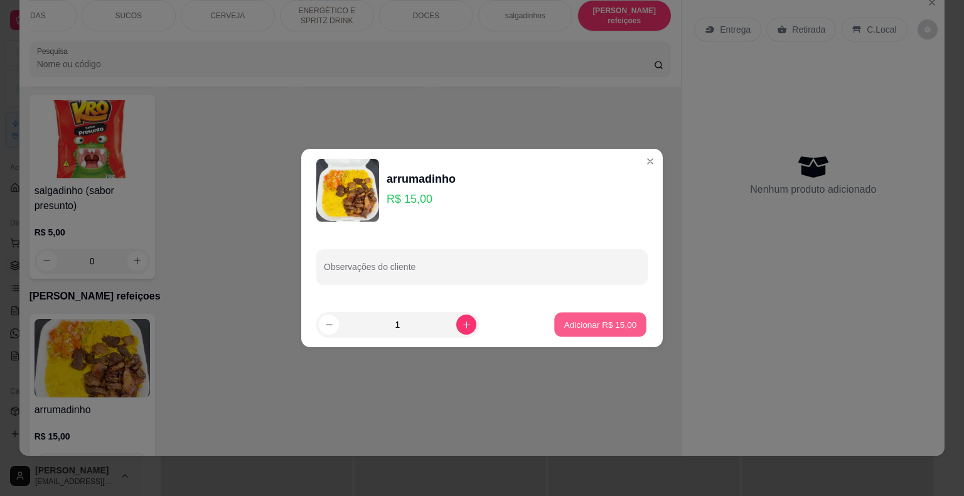
click at [601, 320] on p "Adicionar R$ 15,00" at bounding box center [600, 324] width 73 height 12
type input "1"
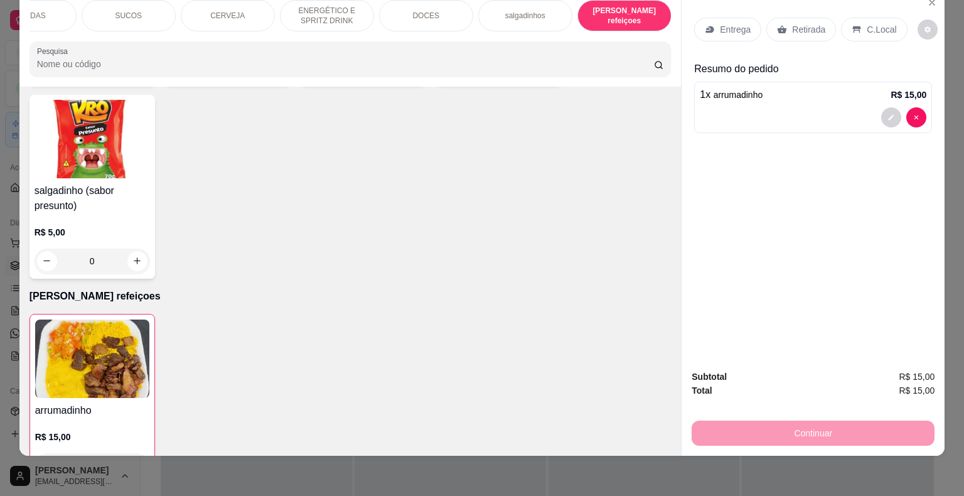
click at [115, 431] on p "R$ 15,00" at bounding box center [92, 437] width 114 height 13
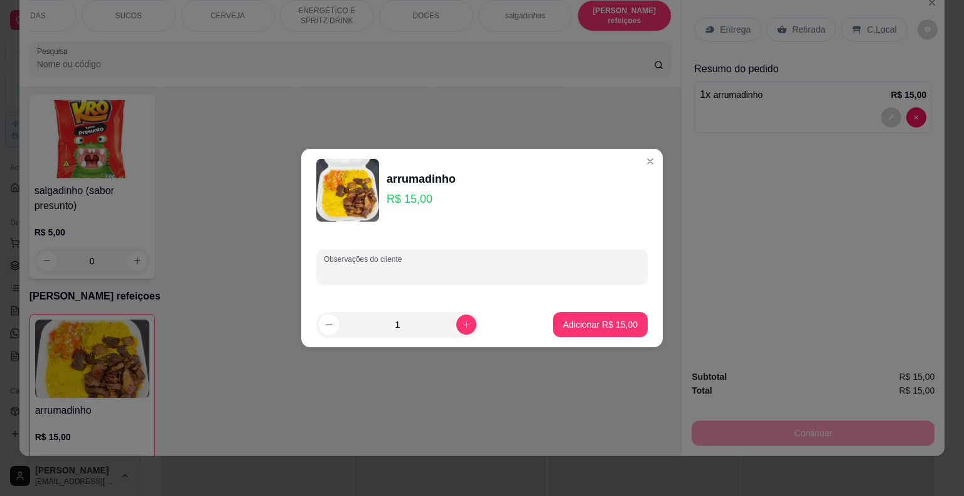
click at [485, 277] on input "Observações do cliente" at bounding box center [482, 271] width 316 height 13
type input "sem vinagrete e sem farofa"
click at [572, 320] on p "Adicionar R$ 15,00" at bounding box center [600, 324] width 75 height 13
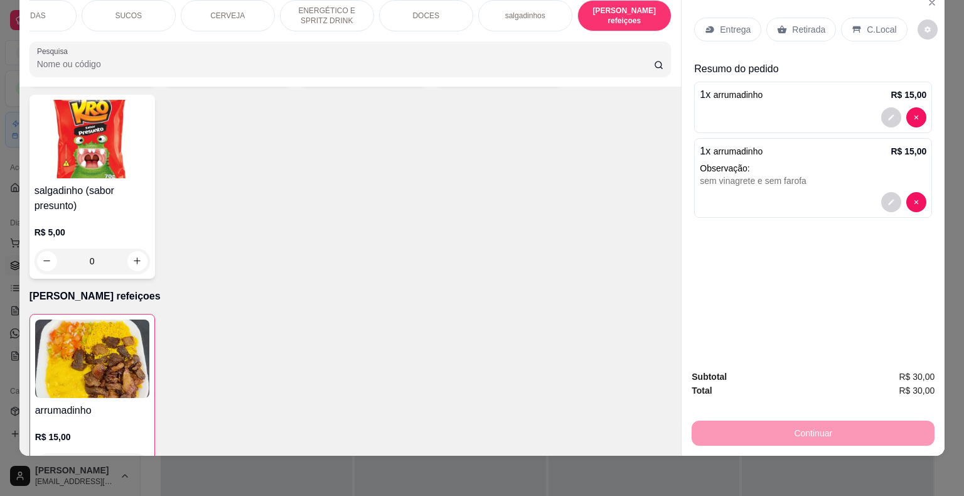
click at [729, 23] on p "Entrega" at bounding box center [735, 29] width 31 height 13
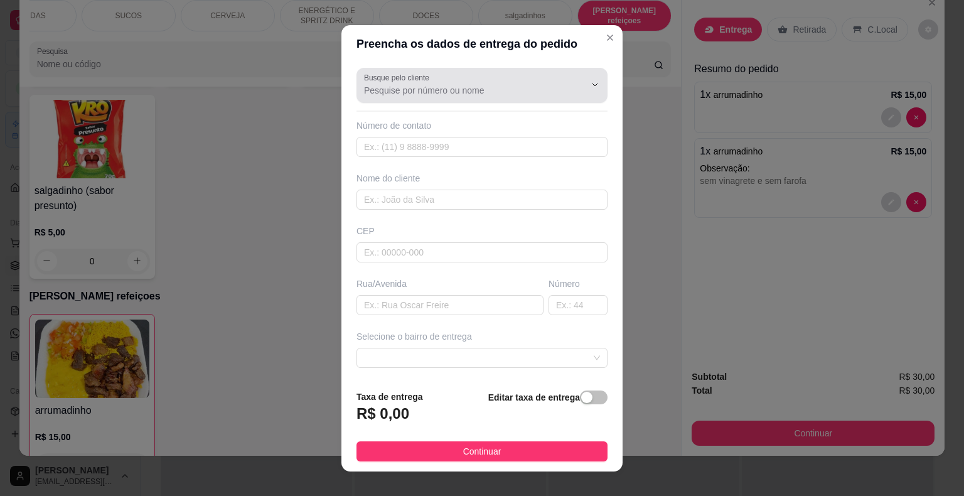
click at [487, 99] on div "Busque pelo cliente" at bounding box center [481, 85] width 251 height 35
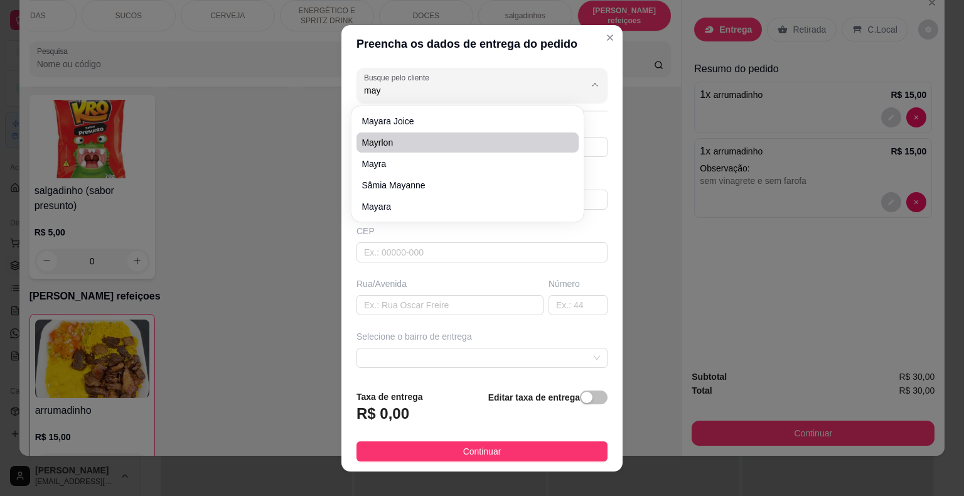
click at [504, 147] on span "Mayrlon" at bounding box center [462, 142] width 200 height 13
type input "Mayrlon"
type input "11919629627"
type input "Mayrlon"
type input "64330000"
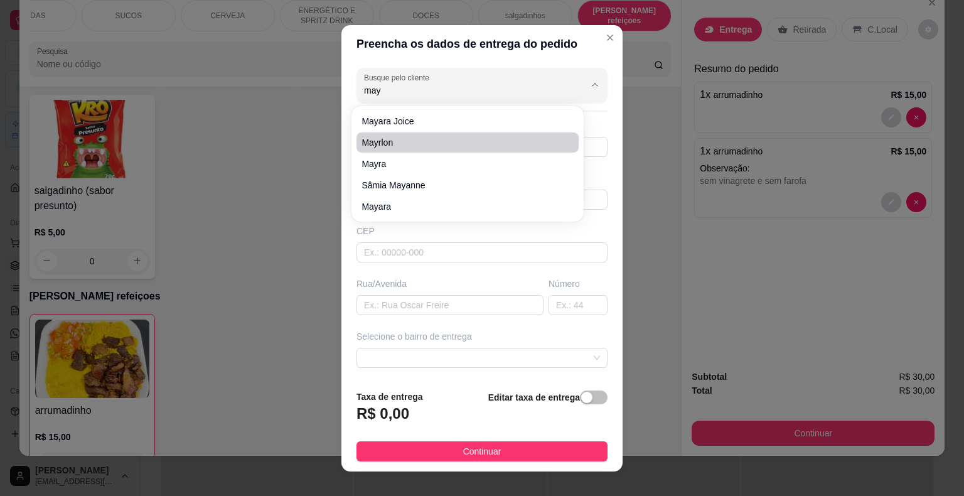
type input "Açude [GEOGRAPHIC_DATA]"
type input "37"
type input "São Miguel do tapuio"
type input "Bar"
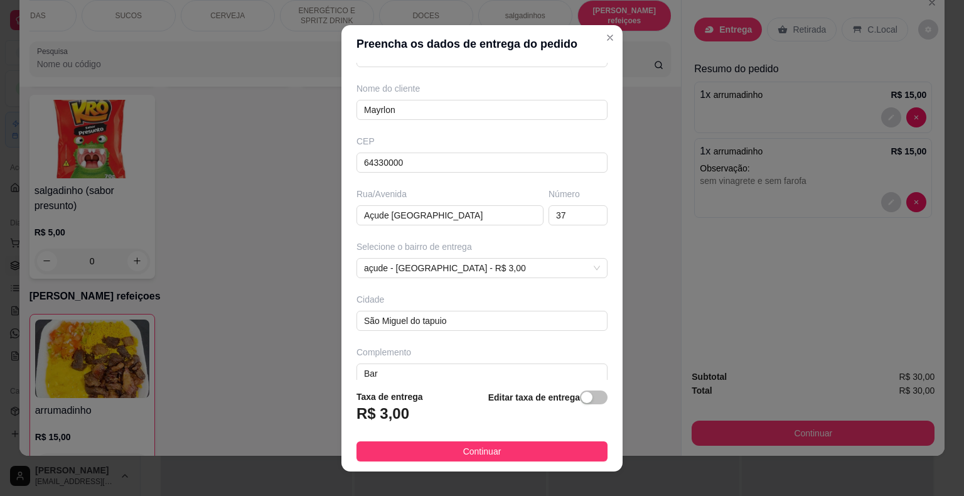
scroll to position [104, 0]
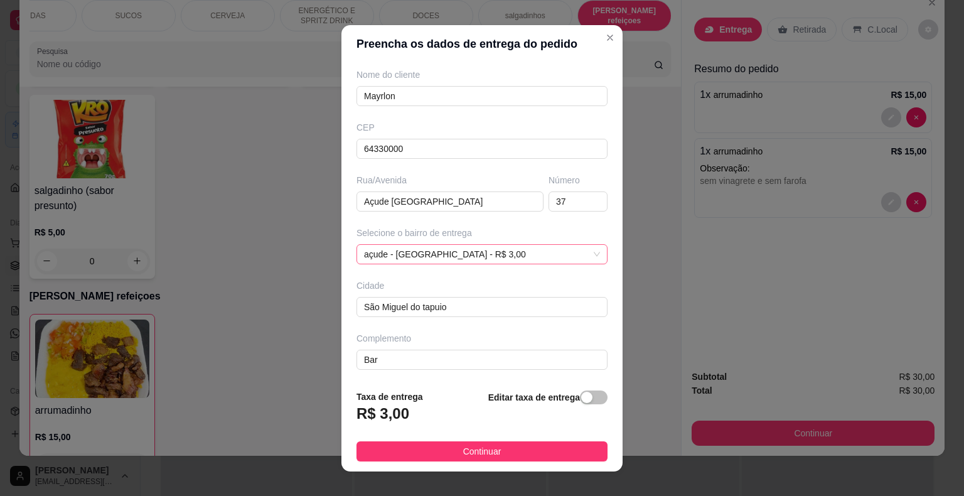
click at [545, 248] on span "açude - [GEOGRAPHIC_DATA] - R$ 3,00" at bounding box center [482, 254] width 236 height 19
type input "Mayrlon"
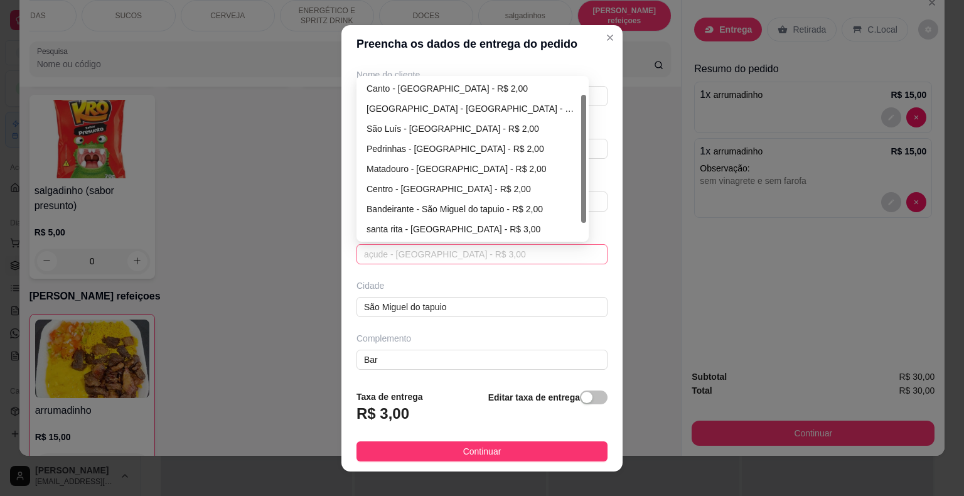
scroll to position [20, 0]
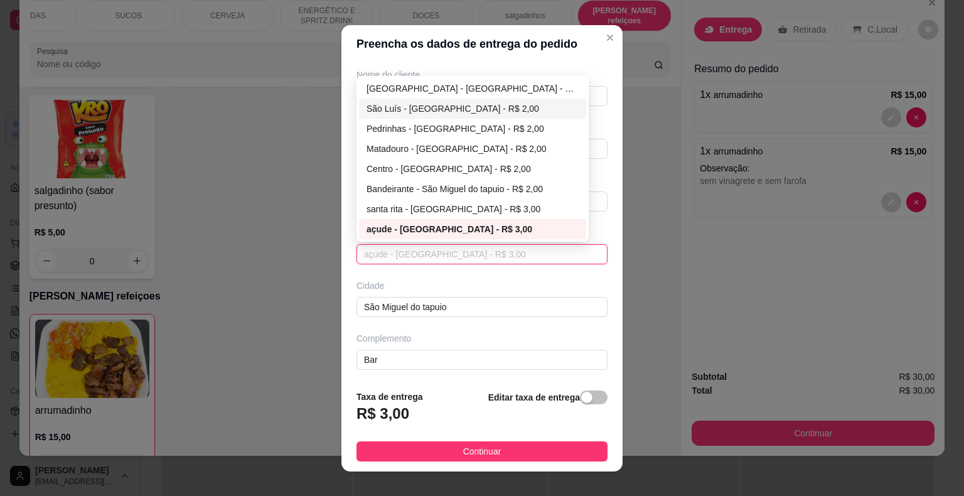
click at [443, 108] on div "São Luís - [GEOGRAPHIC_DATA] - R$ 2,00" at bounding box center [473, 109] width 212 height 14
type input "São Miguel do Tapuio"
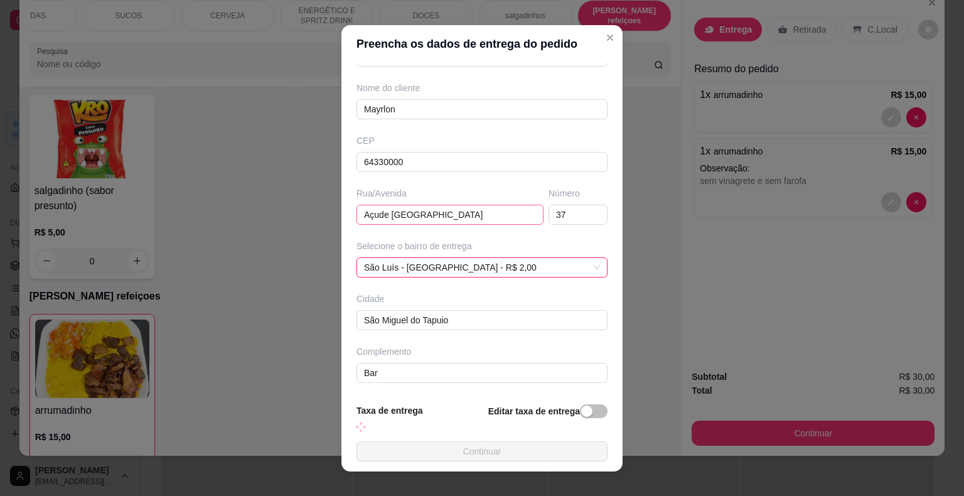
scroll to position [104, 0]
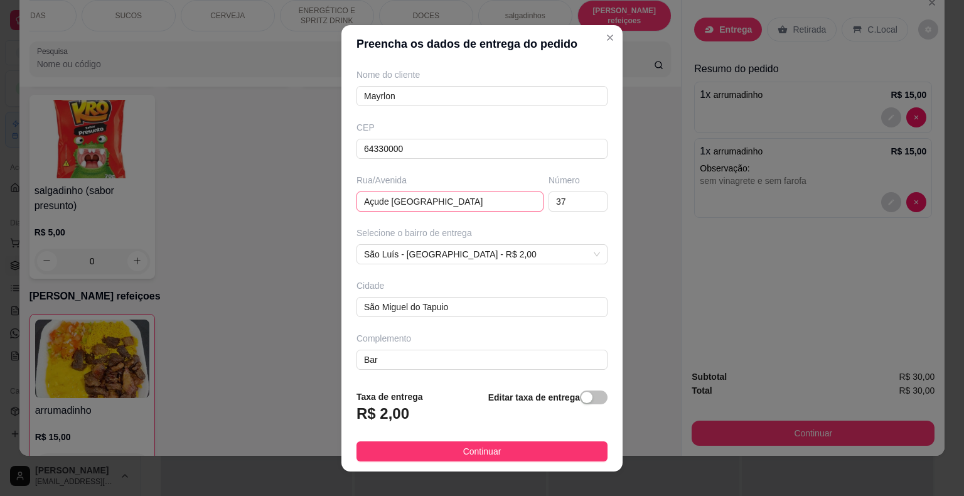
click at [454, 217] on div "Busque pelo cliente Mayrlon Número de contato 11919629627 Nome do cliente Mayrl…" at bounding box center [481, 221] width 281 height 317
click at [464, 198] on input "Açude [GEOGRAPHIC_DATA]" at bounding box center [449, 201] width 187 height 20
type input "A"
click at [565, 206] on input "37" at bounding box center [578, 201] width 59 height 20
type input "3"
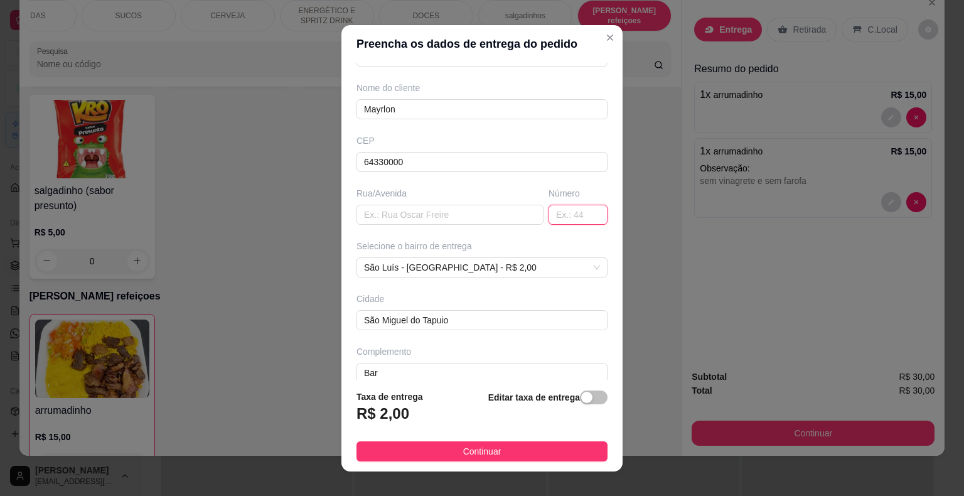
scroll to position [15, 0]
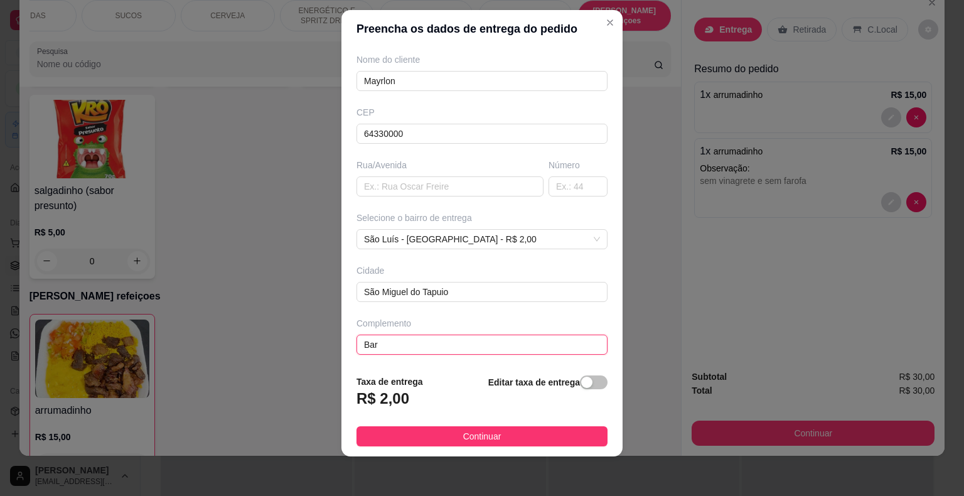
click at [460, 336] on input "Bar" at bounding box center [481, 345] width 251 height 20
type input "B"
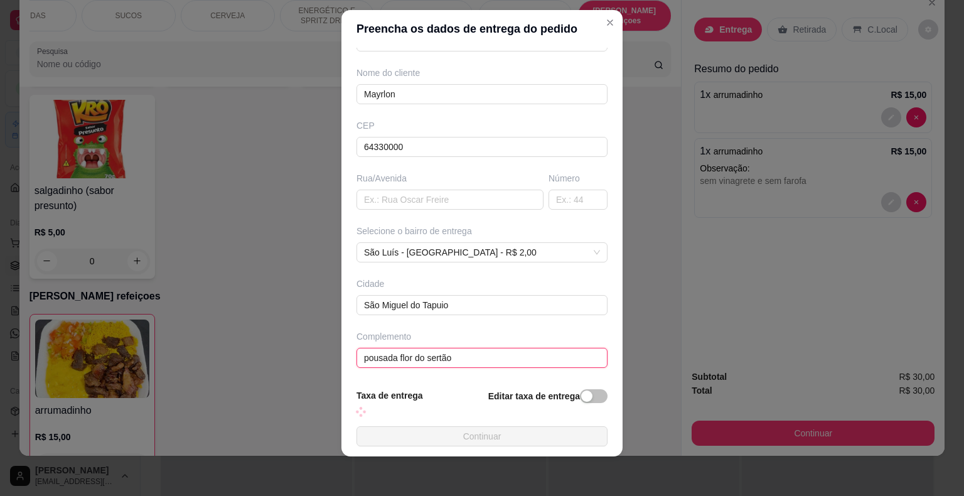
scroll to position [104, 0]
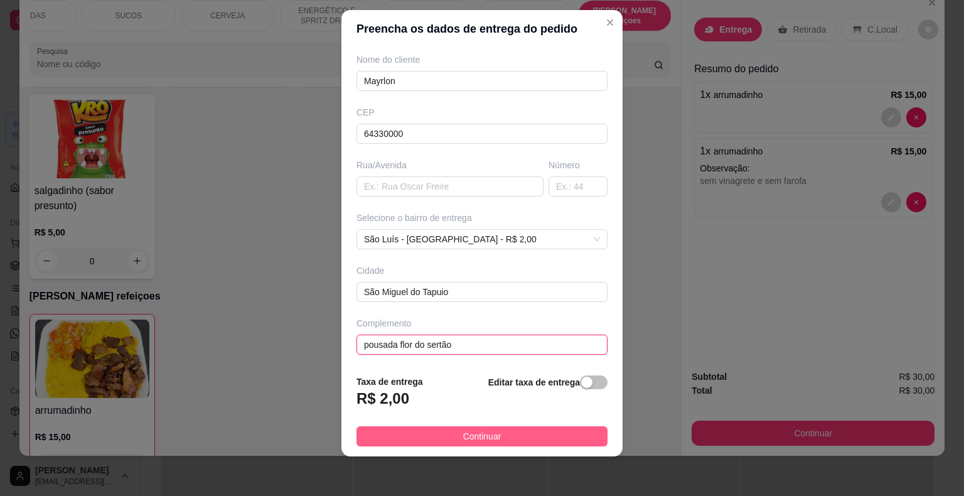
type input "pousada flor do sertão"
click at [480, 439] on span "Continuar" at bounding box center [482, 436] width 38 height 14
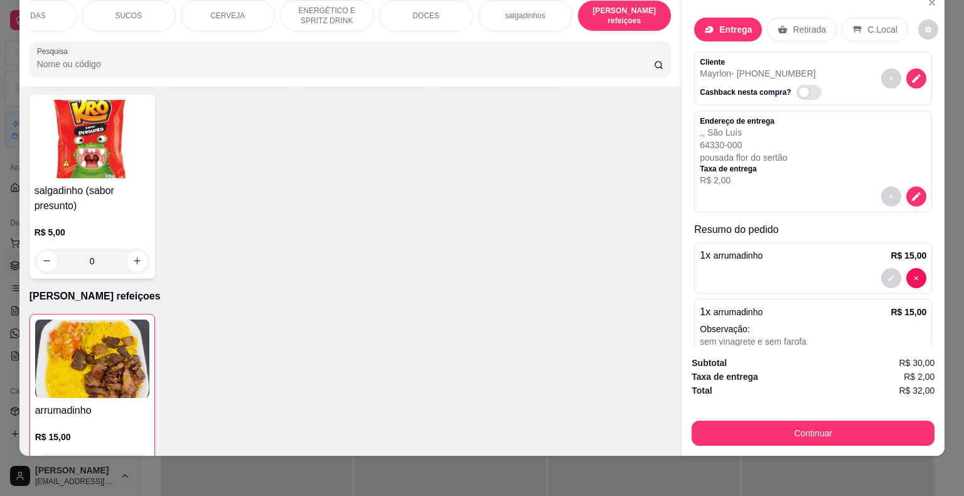
scroll to position [48, 0]
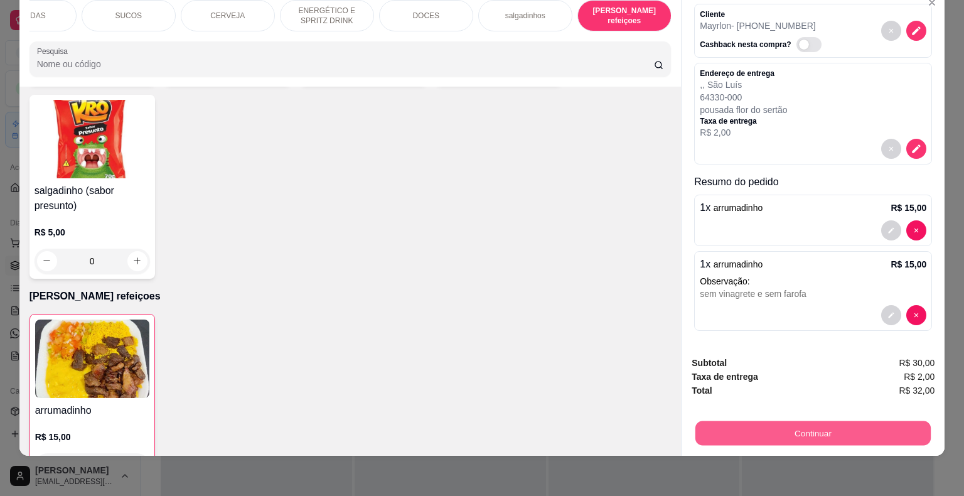
click at [768, 422] on button "Continuar" at bounding box center [812, 433] width 235 height 24
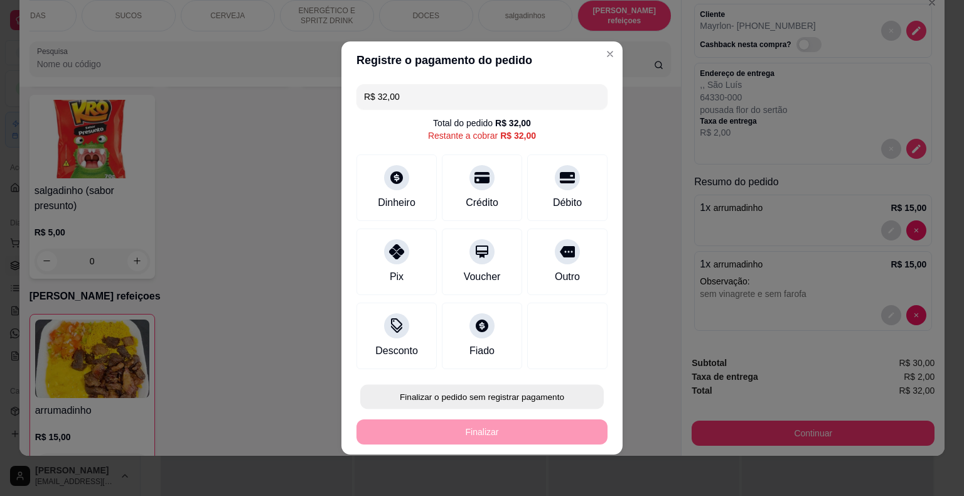
click at [539, 392] on button "Finalizar o pedido sem registrar pagamento" at bounding box center [482, 397] width 244 height 24
click at [563, 351] on button "Confirmar" at bounding box center [558, 360] width 46 height 19
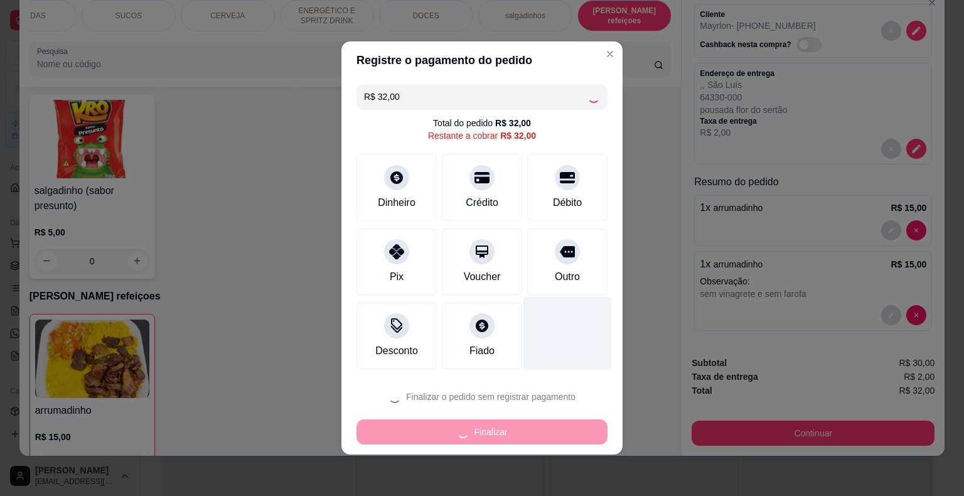
type input "0"
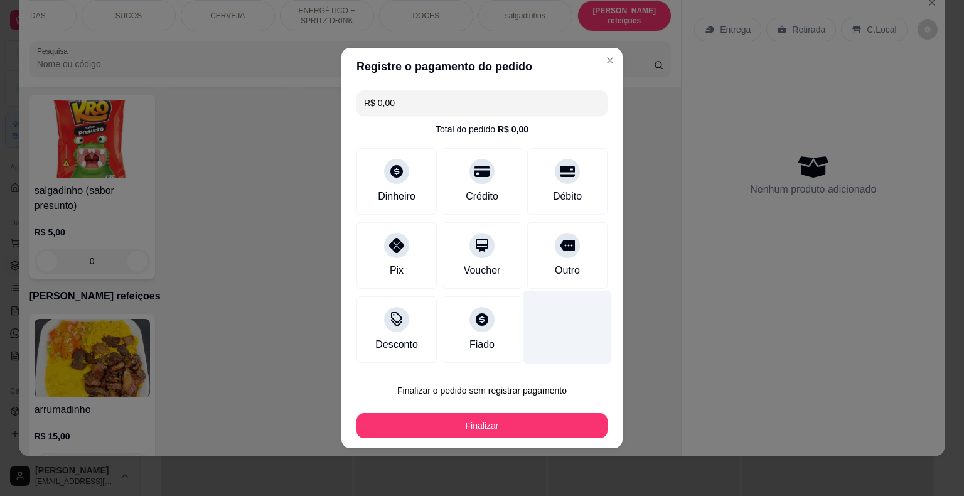
type input "R$ 0,00"
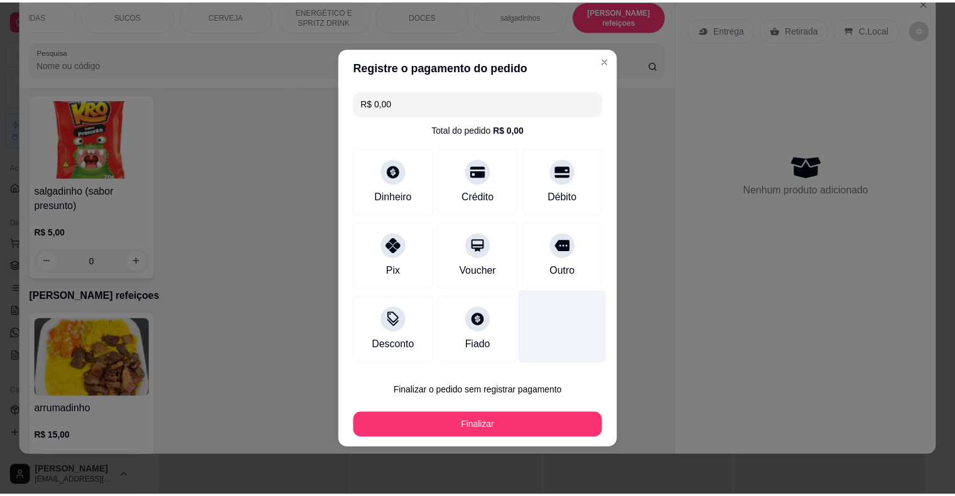
scroll to position [0, 0]
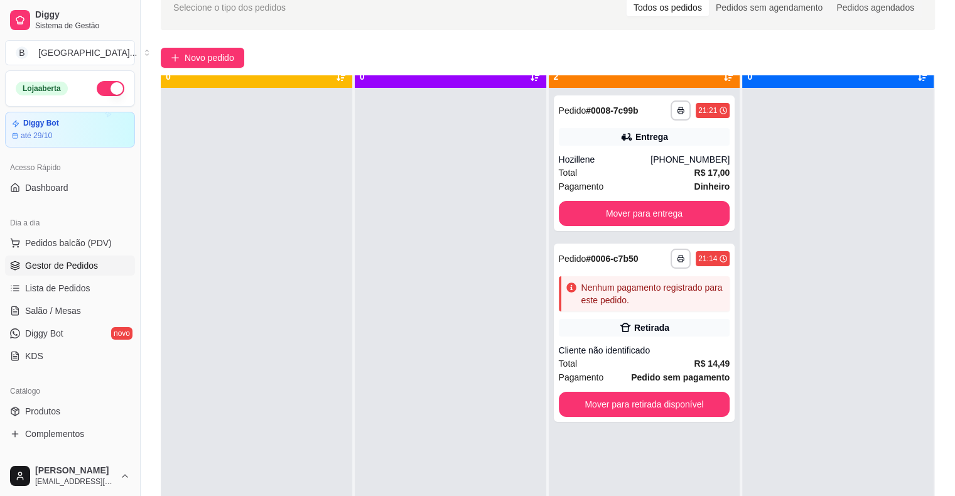
scroll to position [35, 0]
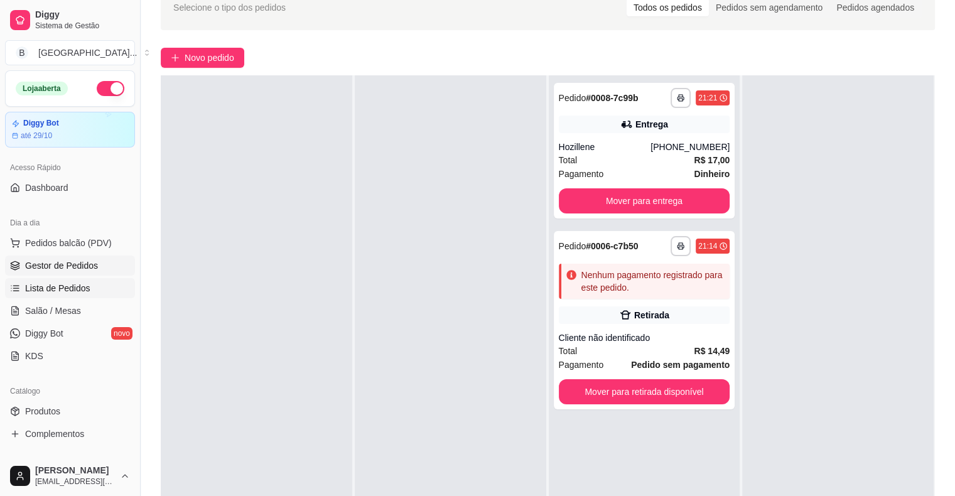
click at [35, 284] on span "Lista de Pedidos" at bounding box center [57, 288] width 65 height 13
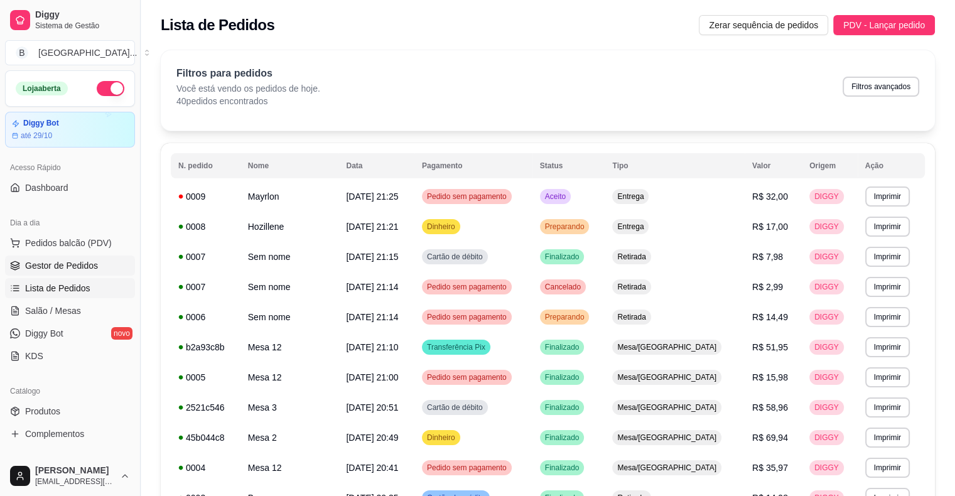
click at [57, 268] on span "Gestor de Pedidos" at bounding box center [61, 265] width 73 height 13
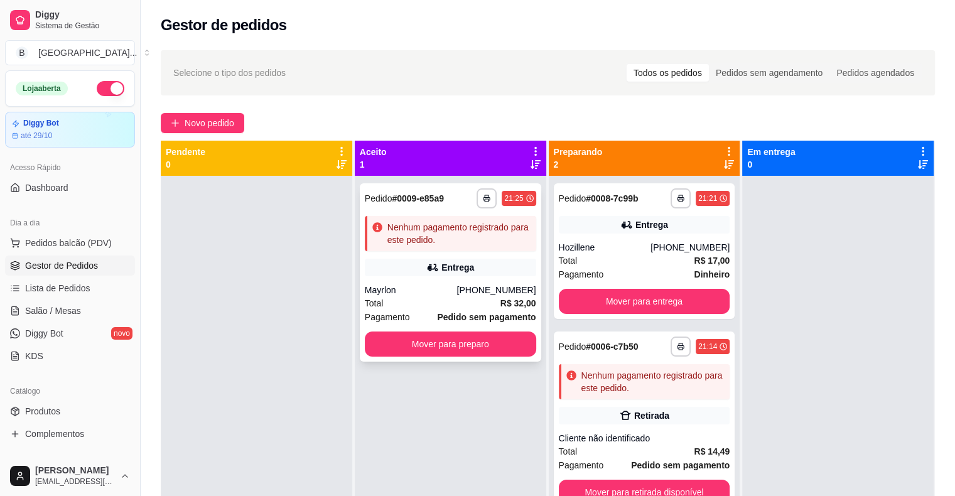
click at [399, 262] on div "Entrega" at bounding box center [450, 268] width 171 height 18
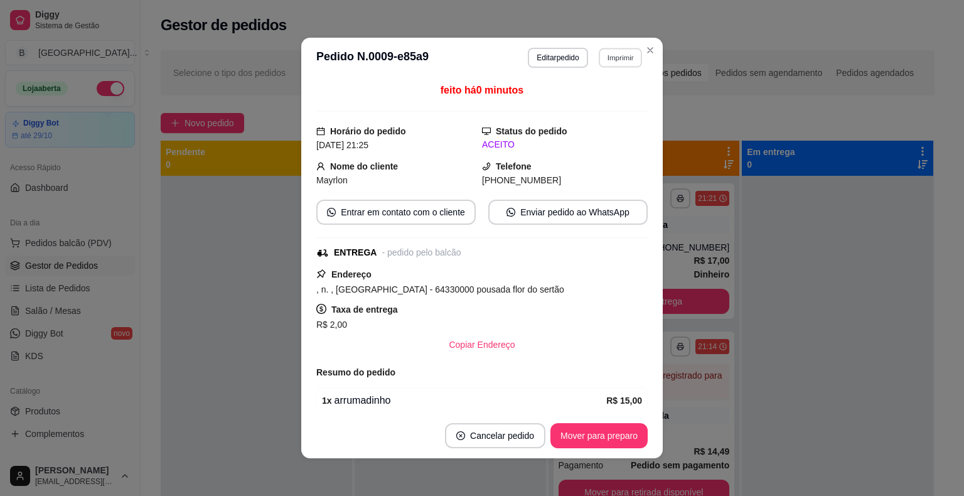
click at [599, 60] on button "Imprimir" at bounding box center [620, 57] width 43 height 19
click at [605, 95] on button "IMPRESSORA" at bounding box center [593, 101] width 88 height 19
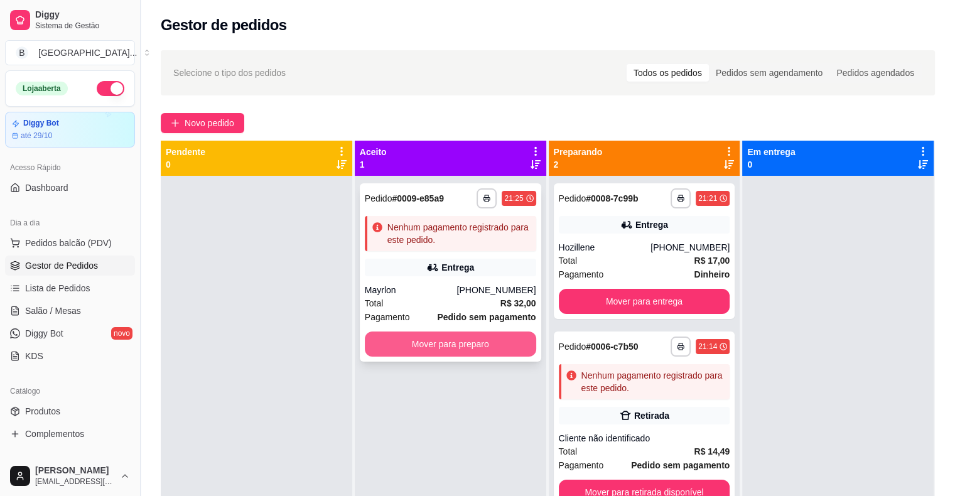
click at [495, 346] on button "Mover para preparo" at bounding box center [450, 343] width 171 height 25
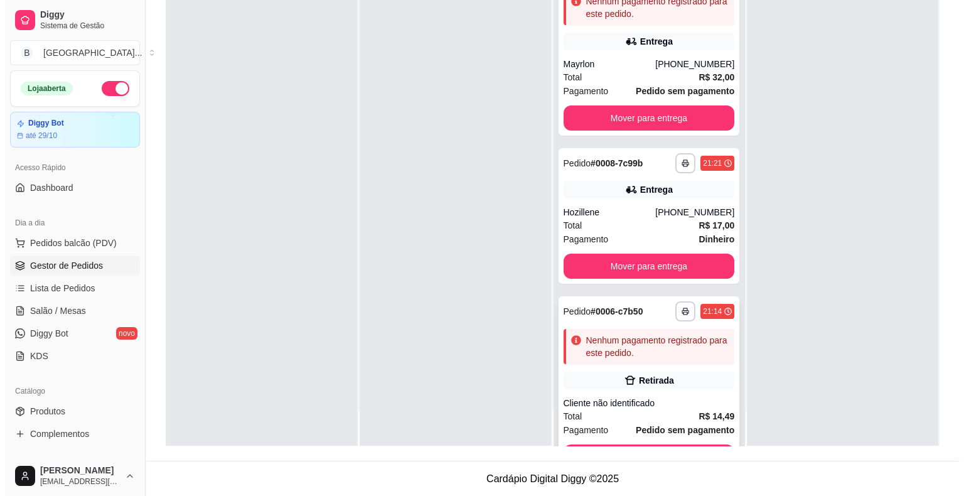
scroll to position [46, 0]
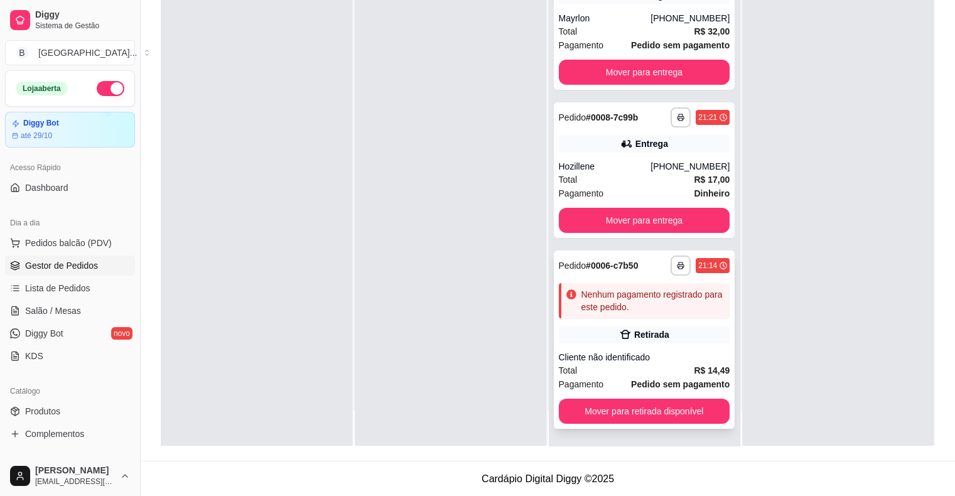
click at [574, 374] on div "Total R$ 14,49" at bounding box center [644, 370] width 171 height 14
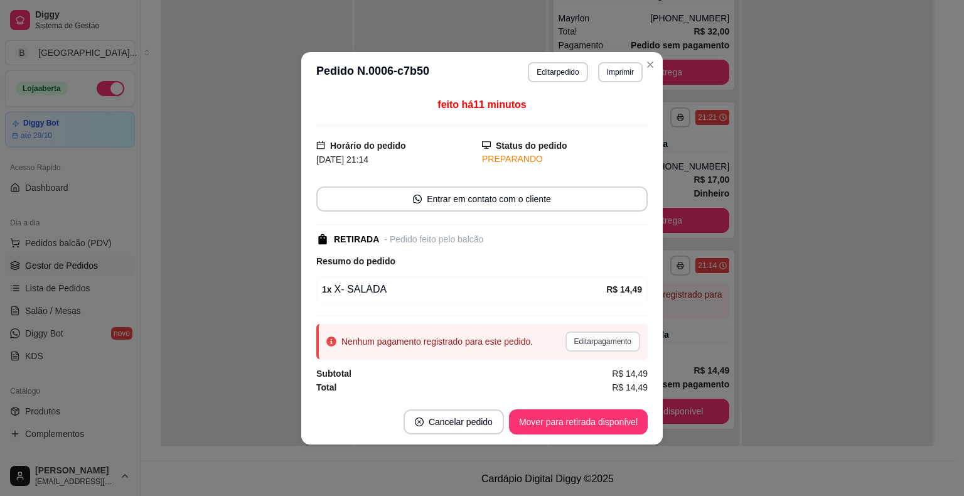
click at [585, 338] on button "Editar pagamento" at bounding box center [602, 341] width 75 height 20
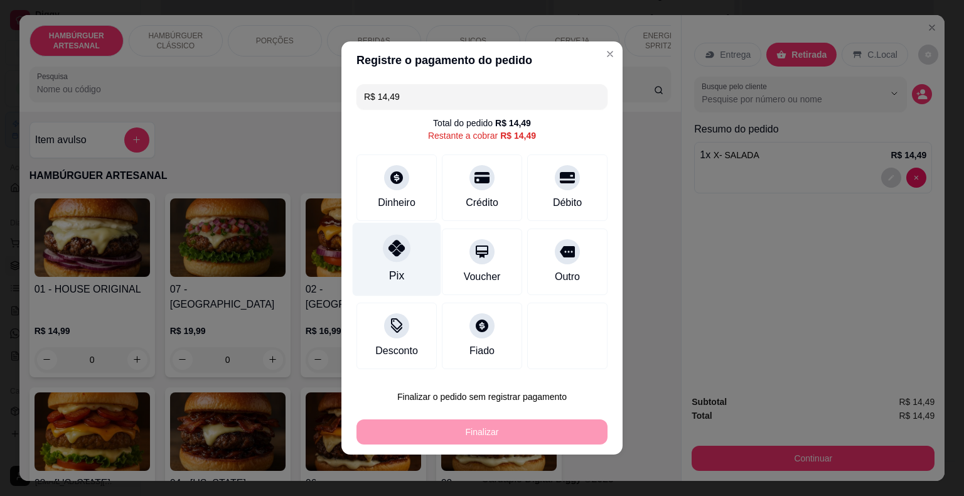
click at [396, 271] on div "Pix" at bounding box center [396, 275] width 15 height 16
type input "R$ 0,00"
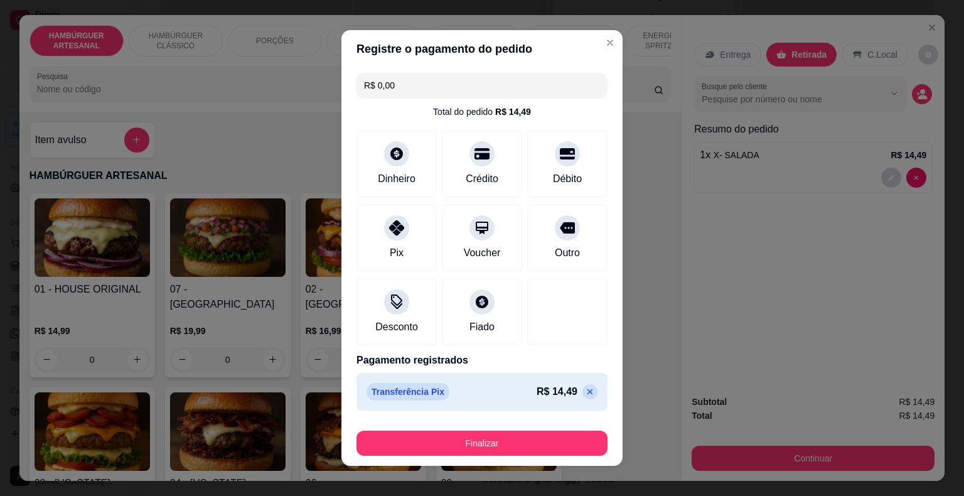
scroll to position [9, 0]
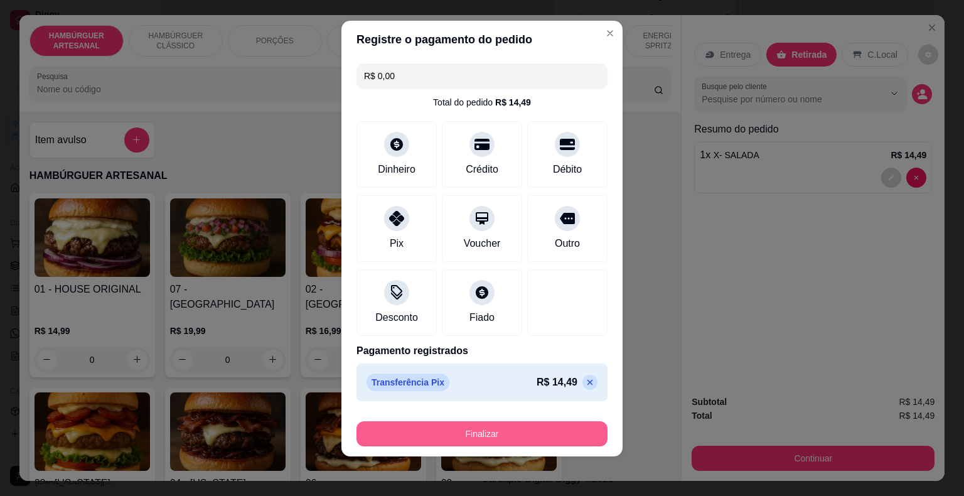
click at [462, 438] on button "Finalizar" at bounding box center [481, 433] width 251 height 25
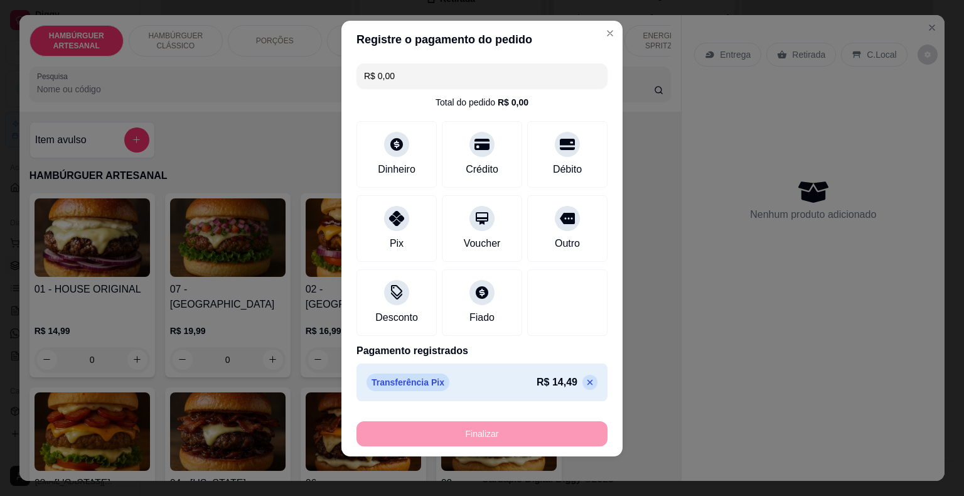
type input "0"
type input "-R$ 14,49"
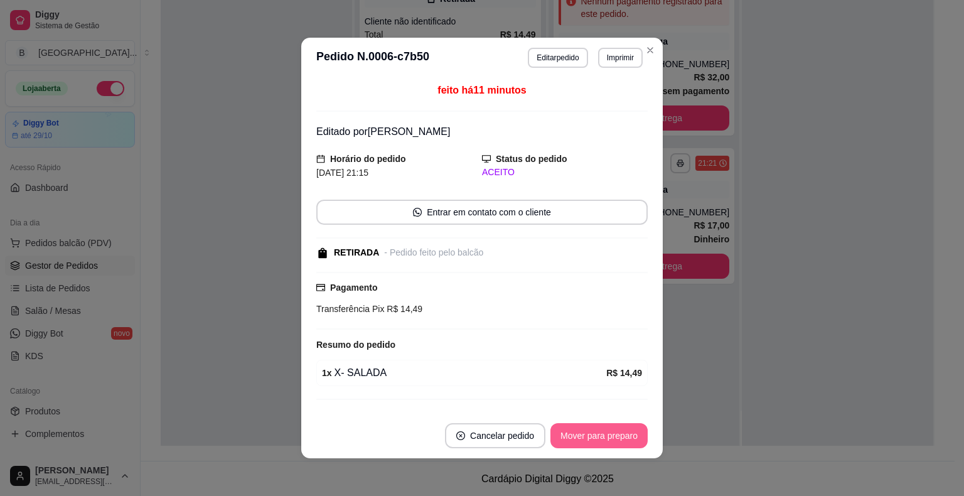
click at [575, 433] on button "Mover para preparo" at bounding box center [598, 435] width 97 height 25
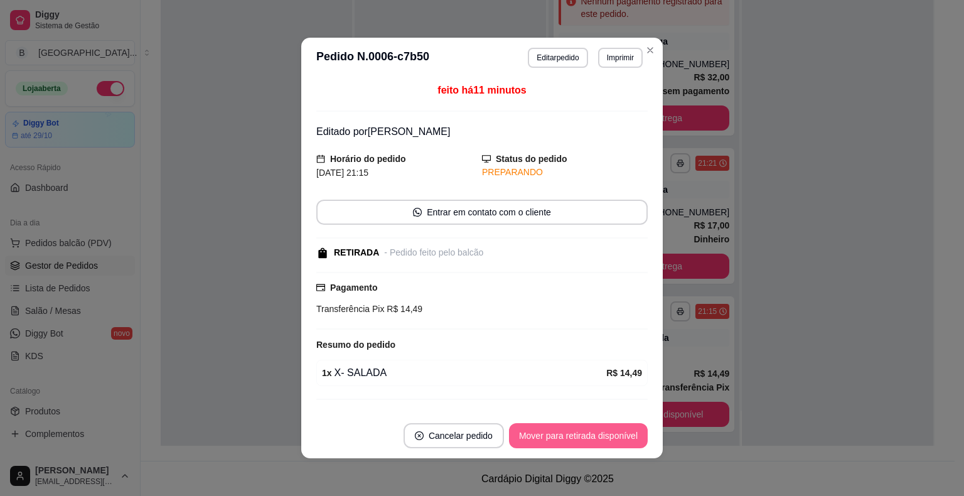
click at [575, 433] on button "Mover para retirada disponível" at bounding box center [578, 435] width 139 height 25
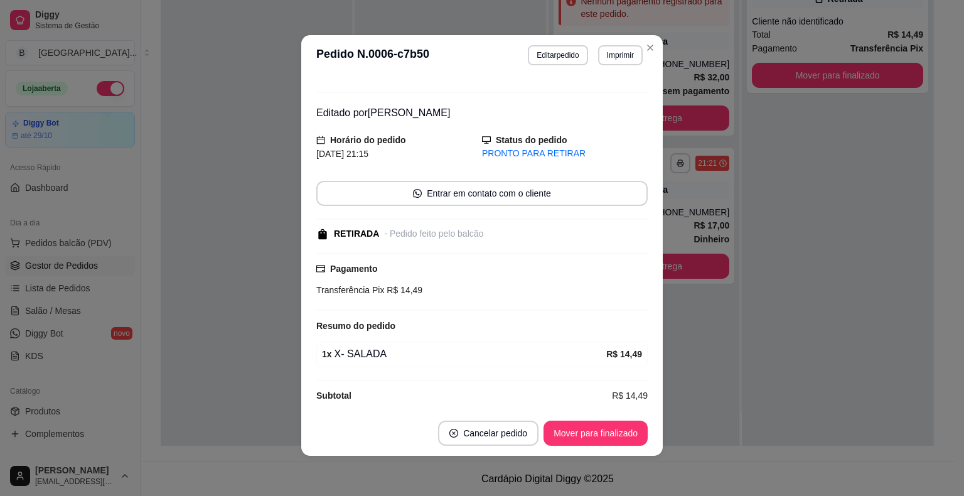
scroll to position [25, 0]
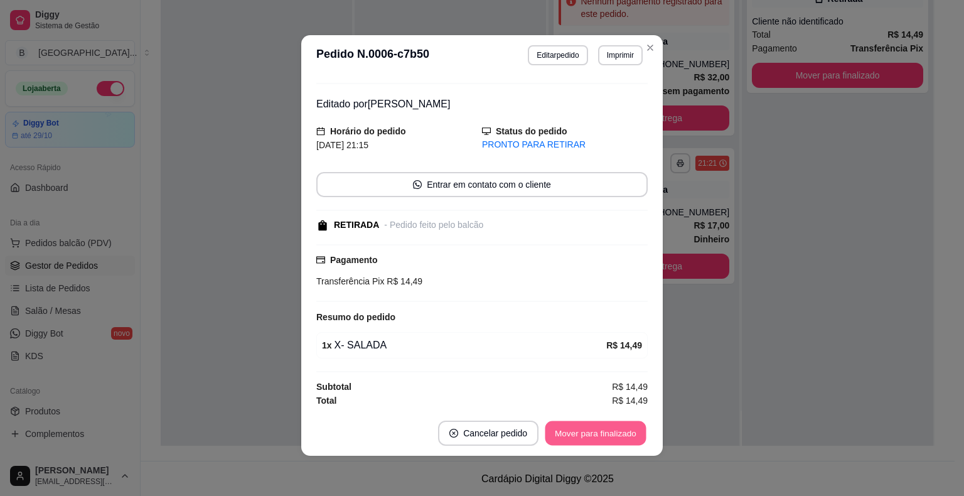
click at [590, 433] on button "Mover para finalizado" at bounding box center [595, 433] width 101 height 24
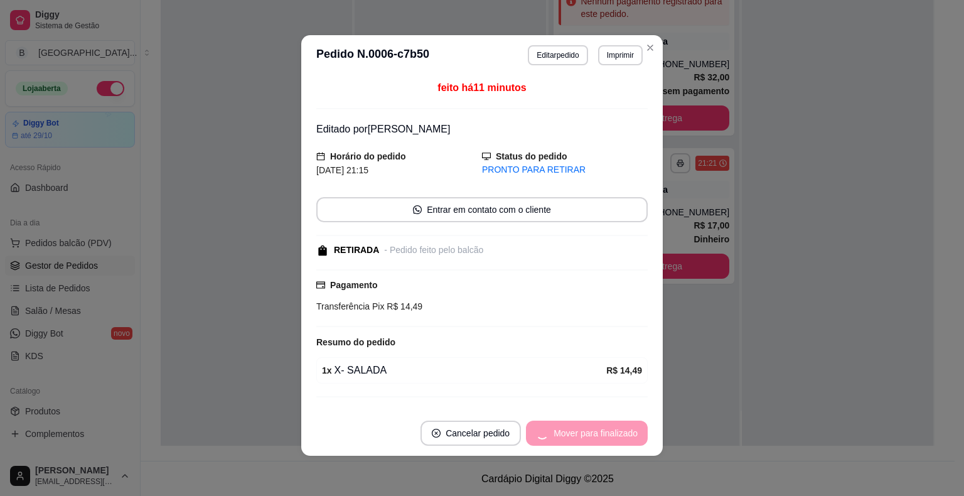
scroll to position [0, 0]
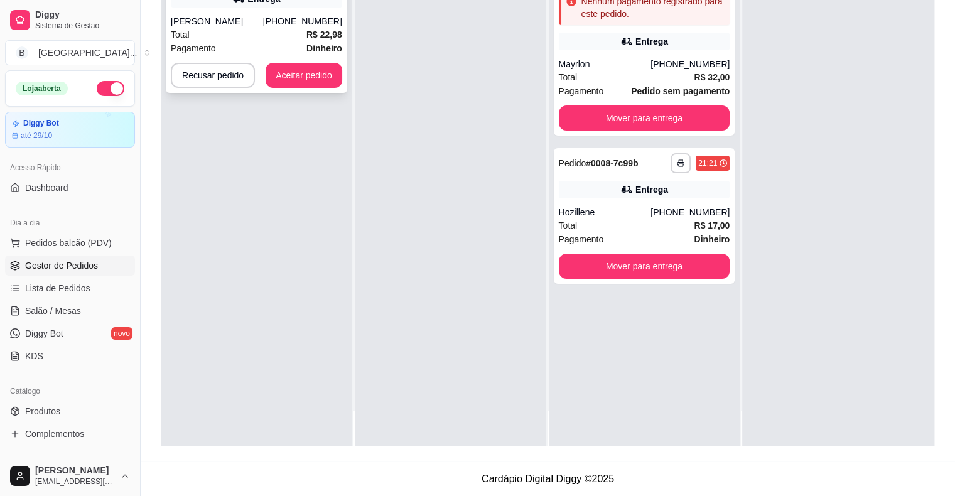
click at [314, 51] on strong "Dinheiro" at bounding box center [324, 48] width 36 height 10
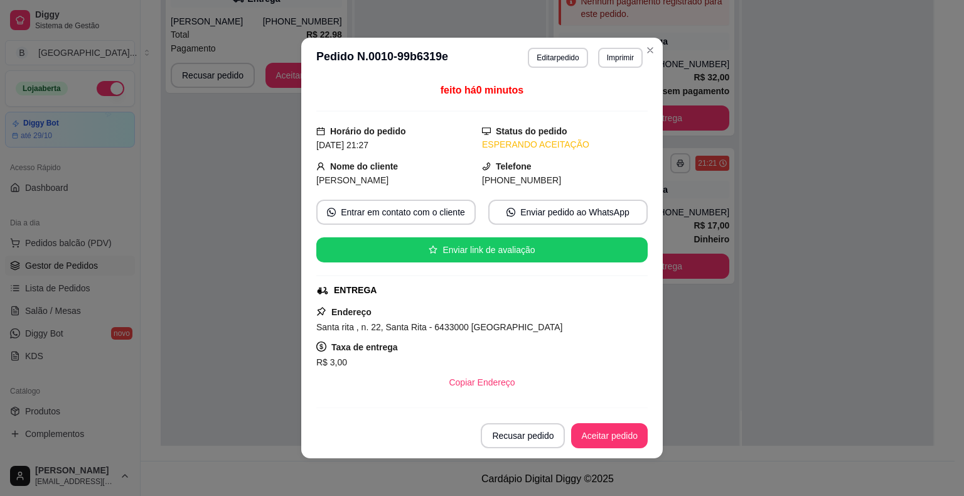
click at [632, 56] on button "Imprimir" at bounding box center [620, 58] width 45 height 20
click at [614, 97] on button "IMPRESSORA" at bounding box center [593, 101] width 88 height 19
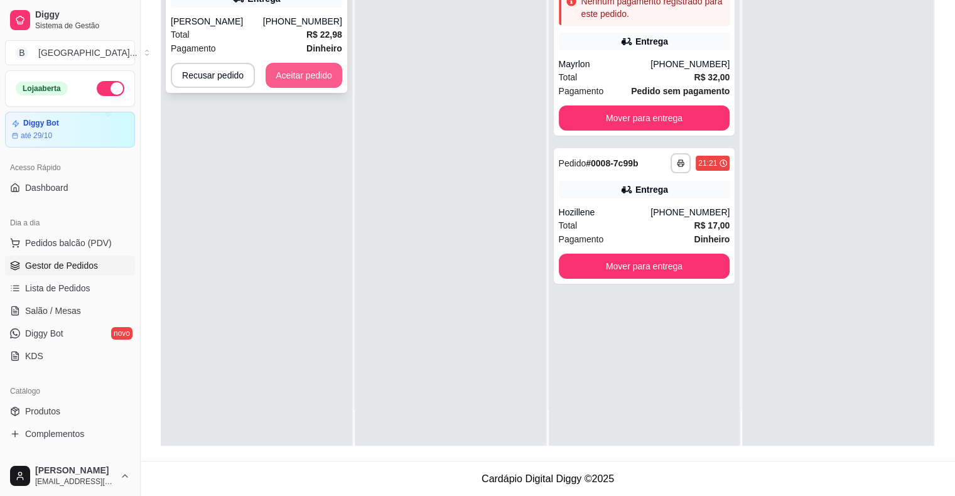
click at [288, 67] on button "Aceitar pedido" at bounding box center [303, 75] width 77 height 25
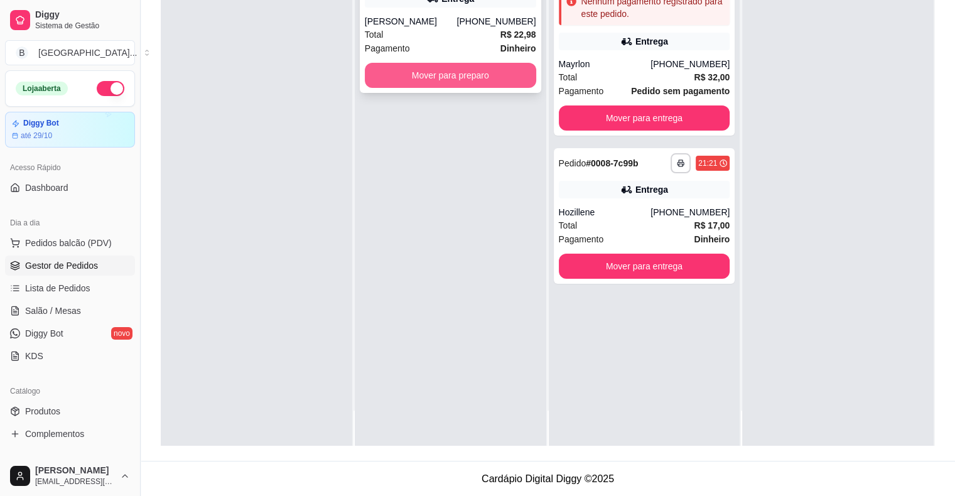
click at [463, 78] on button "Mover para preparo" at bounding box center [450, 75] width 171 height 25
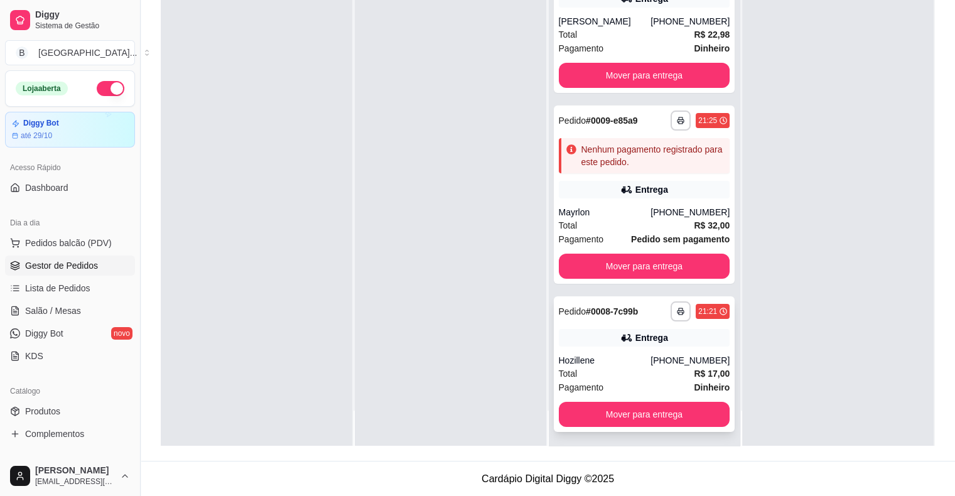
click at [616, 382] on div "Pagamento Dinheiro" at bounding box center [644, 387] width 171 height 14
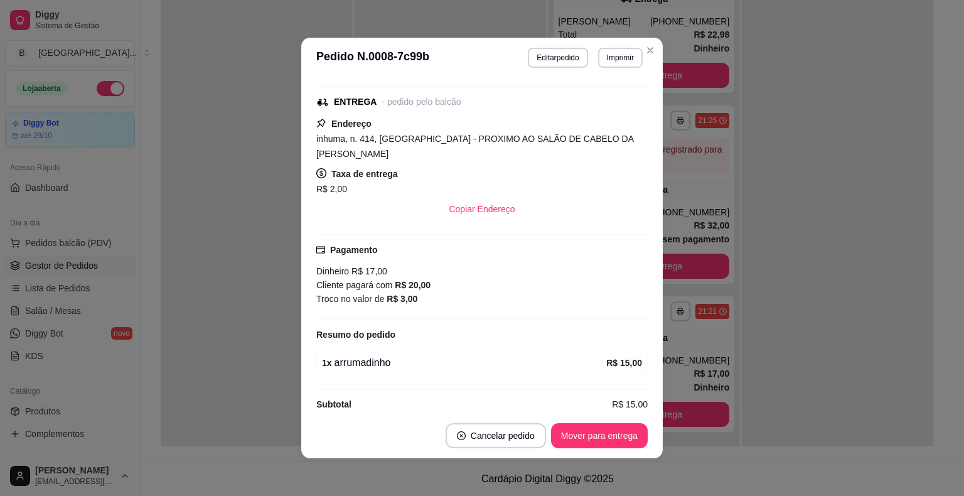
scroll to position [3, 0]
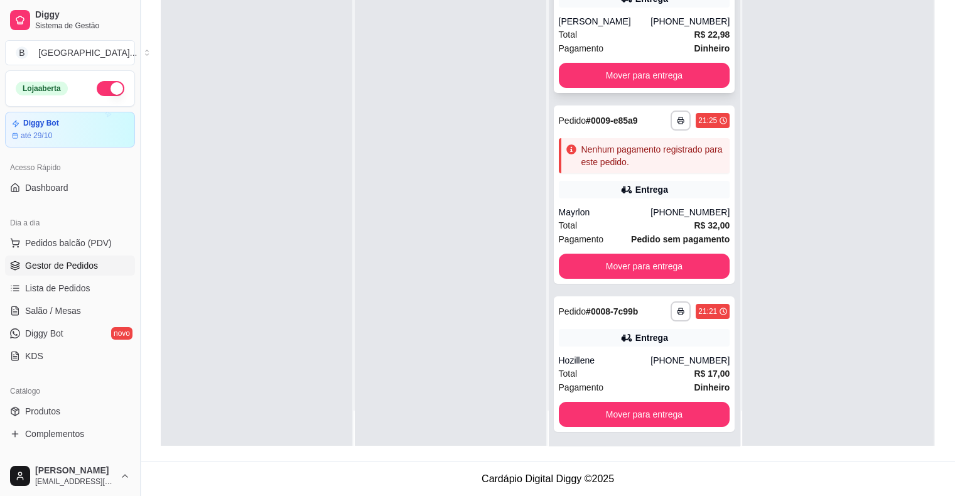
click at [671, 36] on div "Total R$ 22,98" at bounding box center [644, 35] width 171 height 14
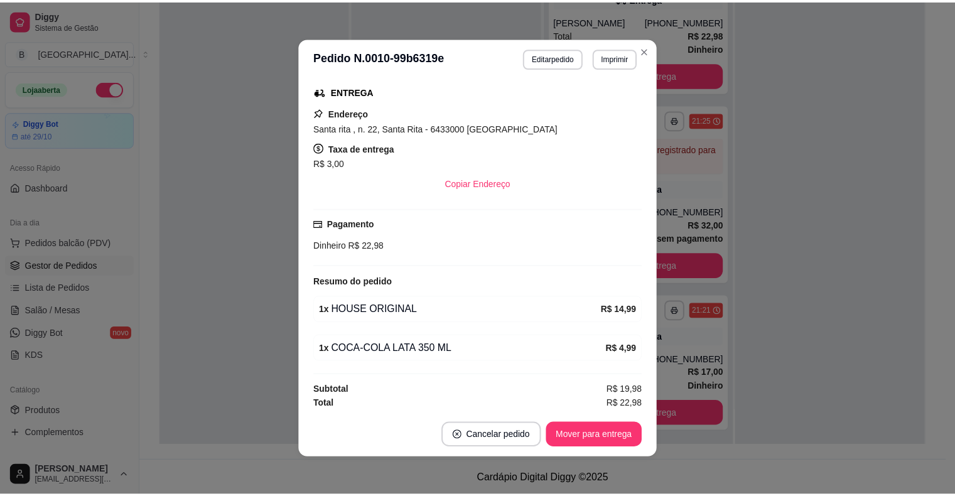
scroll to position [0, 0]
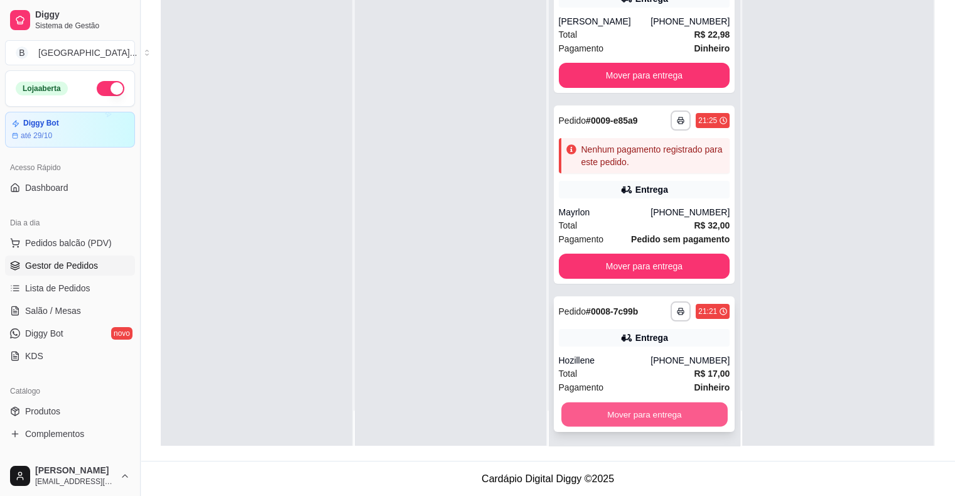
click at [673, 408] on button "Mover para entrega" at bounding box center [644, 414] width 166 height 24
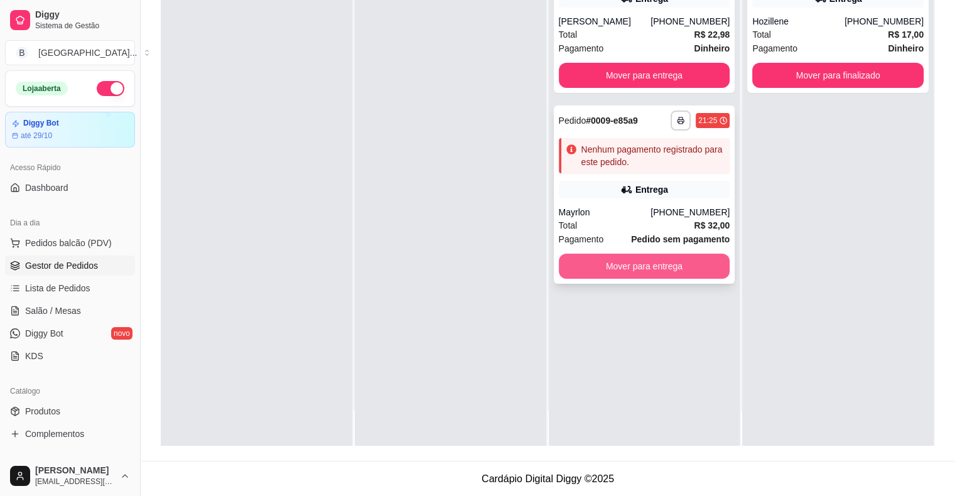
click at [648, 262] on button "Mover para entrega" at bounding box center [644, 266] width 171 height 25
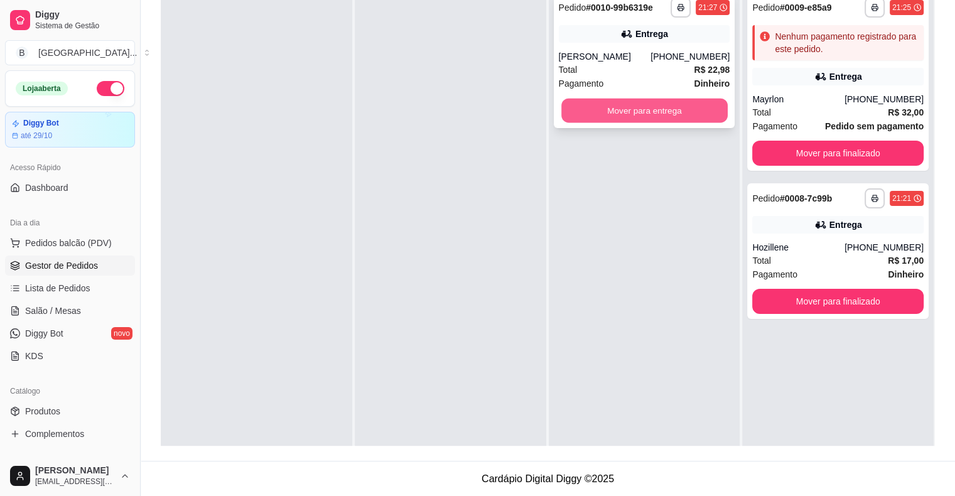
click at [716, 107] on button "Mover para entrega" at bounding box center [644, 111] width 166 height 24
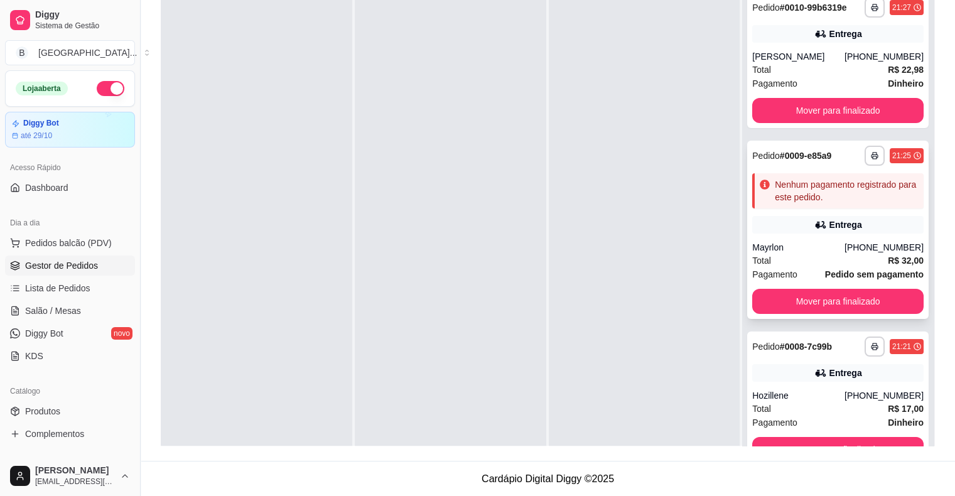
click at [818, 241] on div "Mayrlon" at bounding box center [798, 247] width 92 height 13
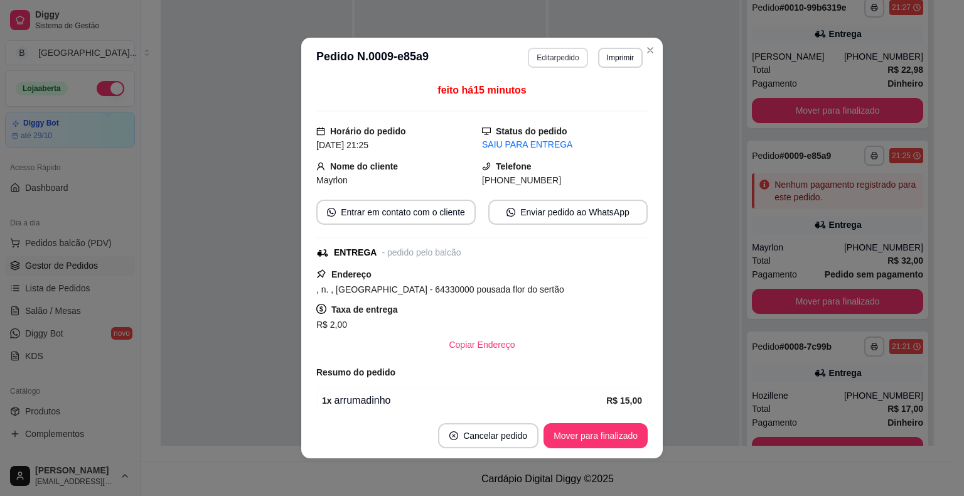
click at [545, 53] on button "Editar pedido" at bounding box center [558, 58] width 60 height 20
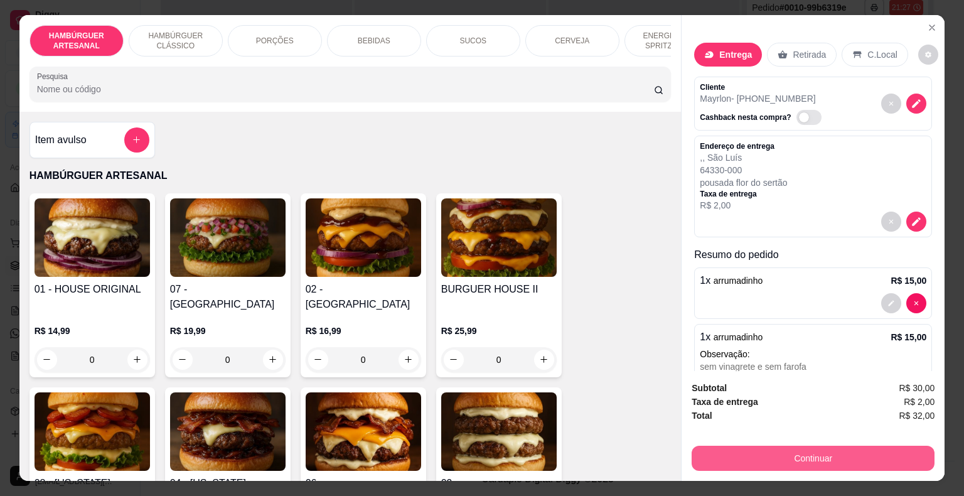
click at [756, 446] on button "Continuar" at bounding box center [813, 458] width 243 height 25
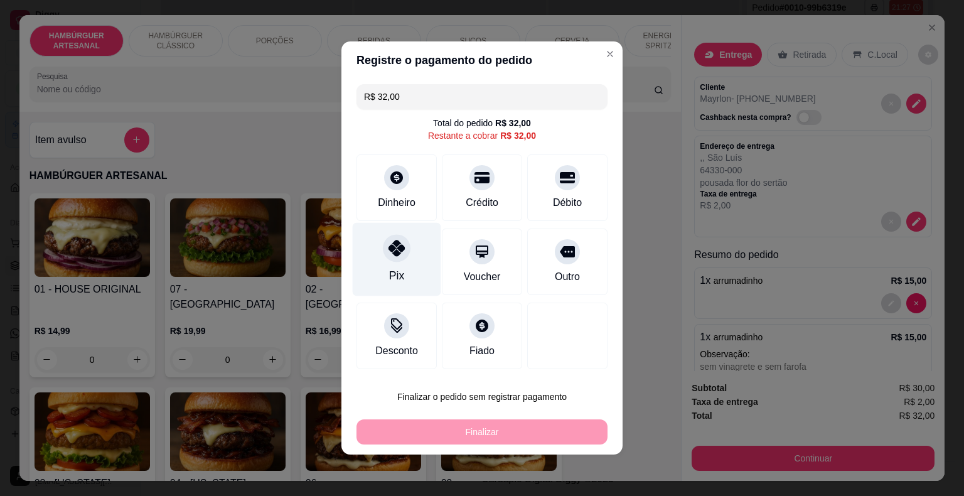
click at [402, 254] on icon at bounding box center [397, 248] width 16 height 16
type input "R$ 0,00"
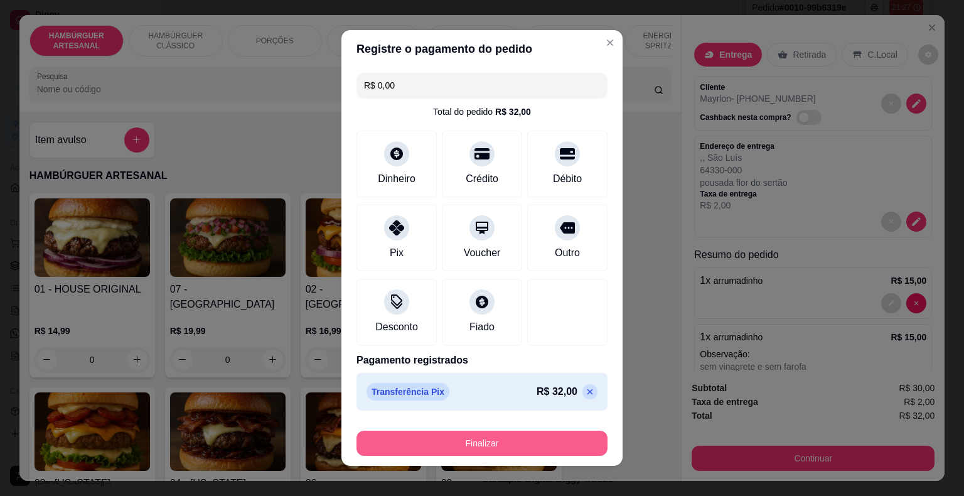
click at [505, 447] on button "Finalizar" at bounding box center [481, 443] width 251 height 25
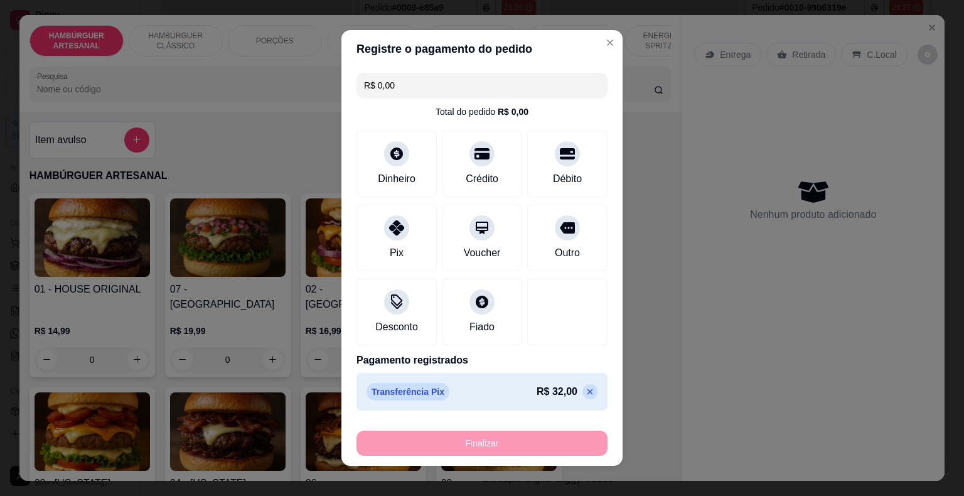
type input "0"
type input "-R$ 32,00"
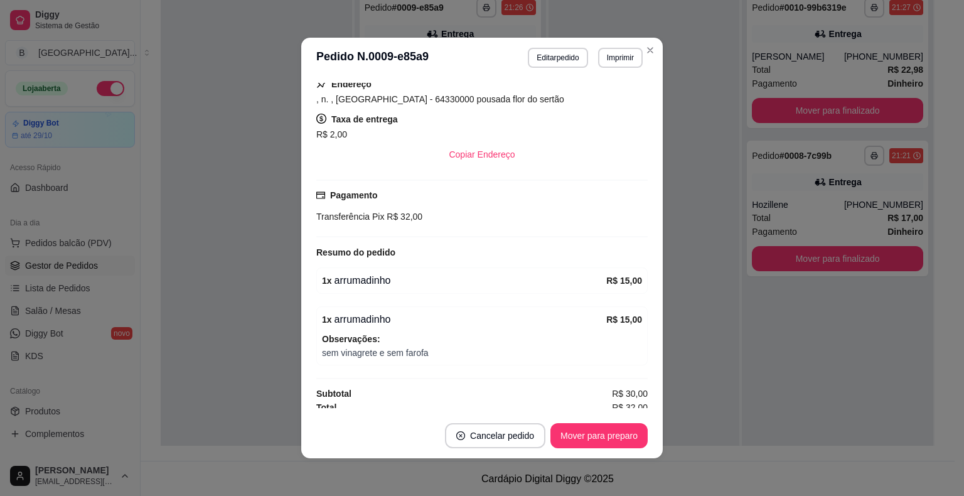
scroll to position [222, 0]
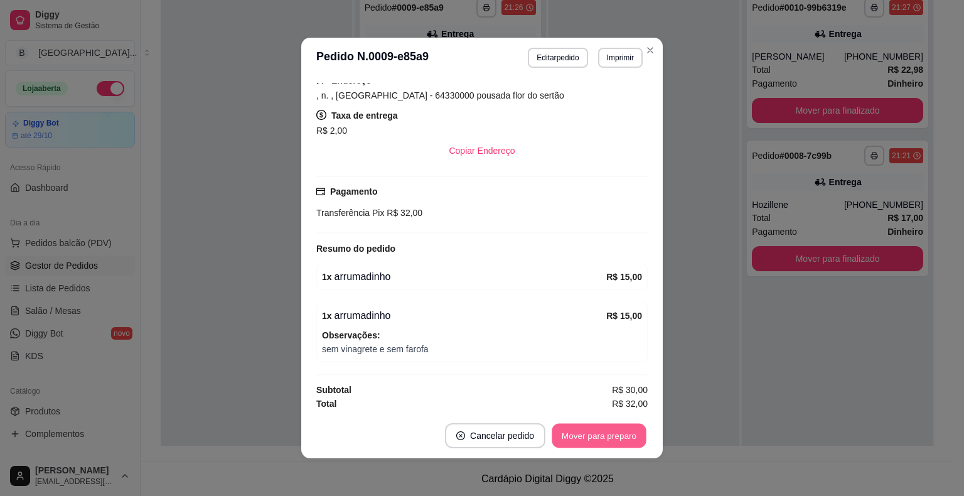
click at [572, 432] on button "Mover para preparo" at bounding box center [599, 436] width 94 height 24
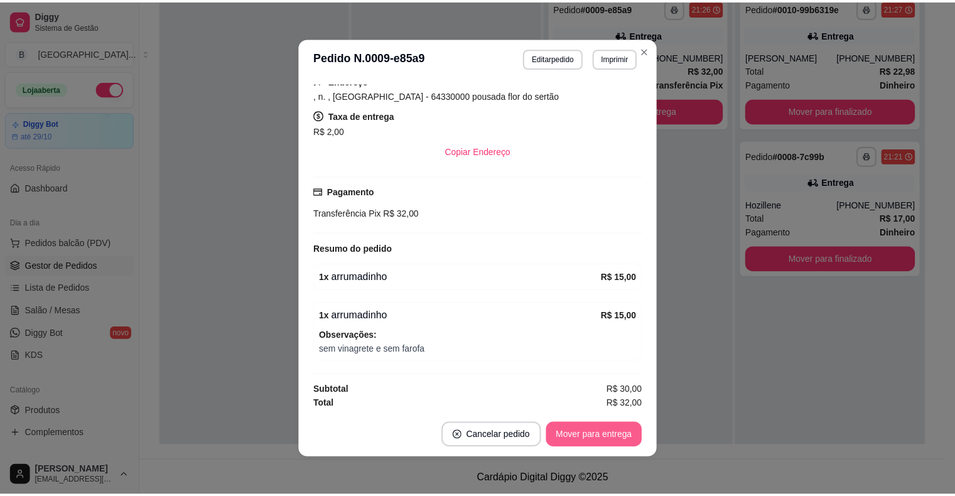
scroll to position [0, 0]
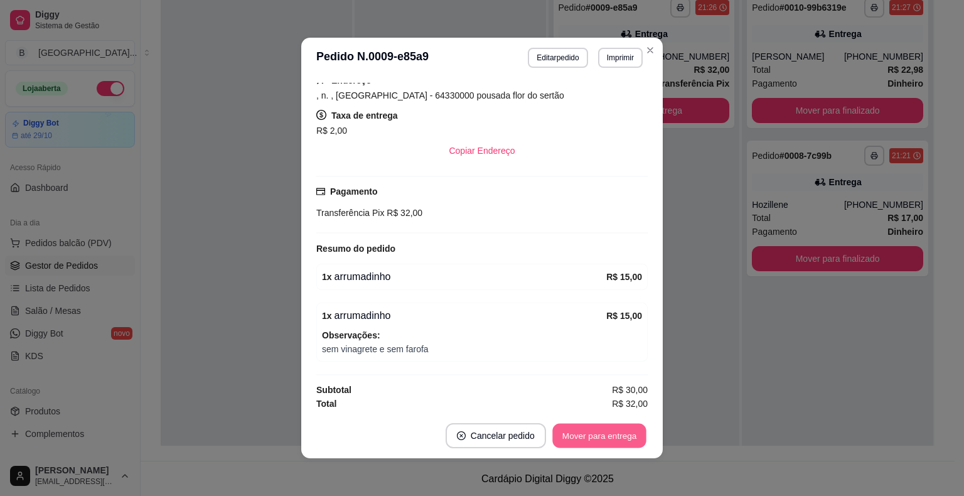
click at [572, 432] on button "Mover para entrega" at bounding box center [599, 436] width 94 height 24
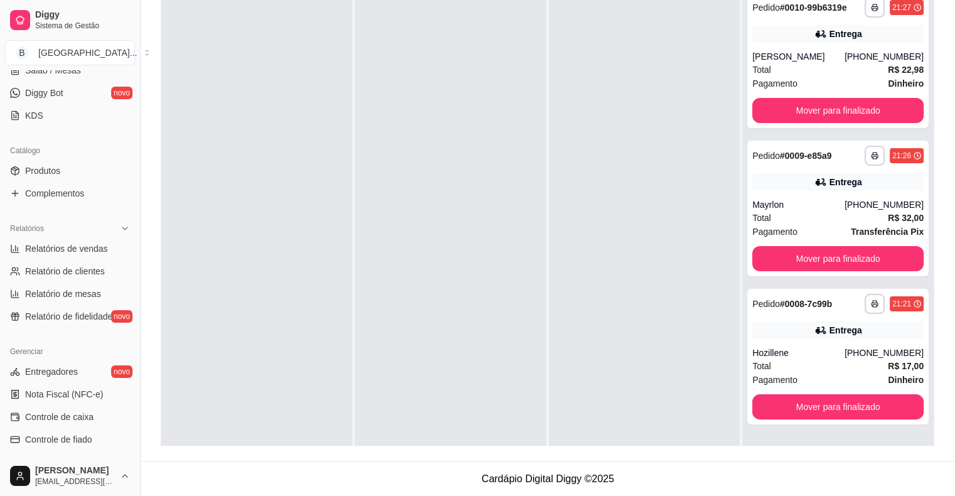
scroll to position [377, 0]
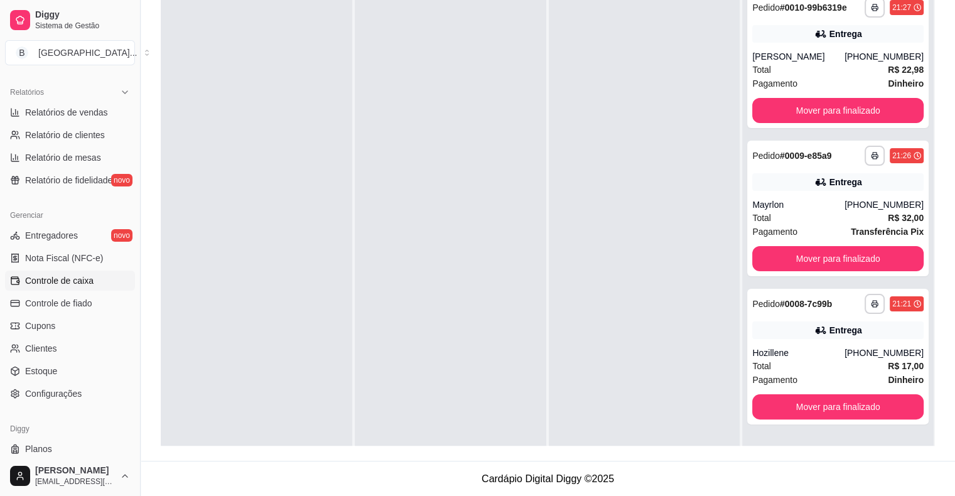
click at [89, 283] on span "Controle de caixa" at bounding box center [59, 280] width 68 height 13
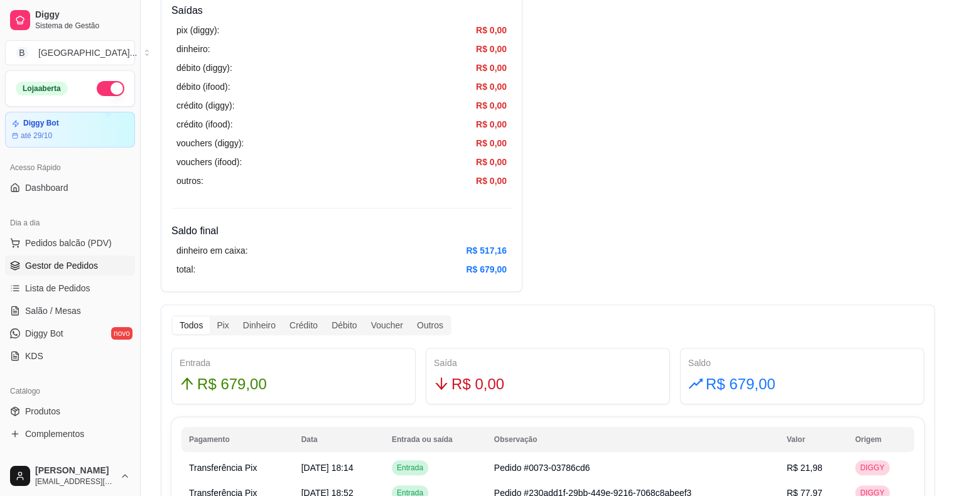
click at [57, 265] on span "Gestor de Pedidos" at bounding box center [61, 265] width 73 height 13
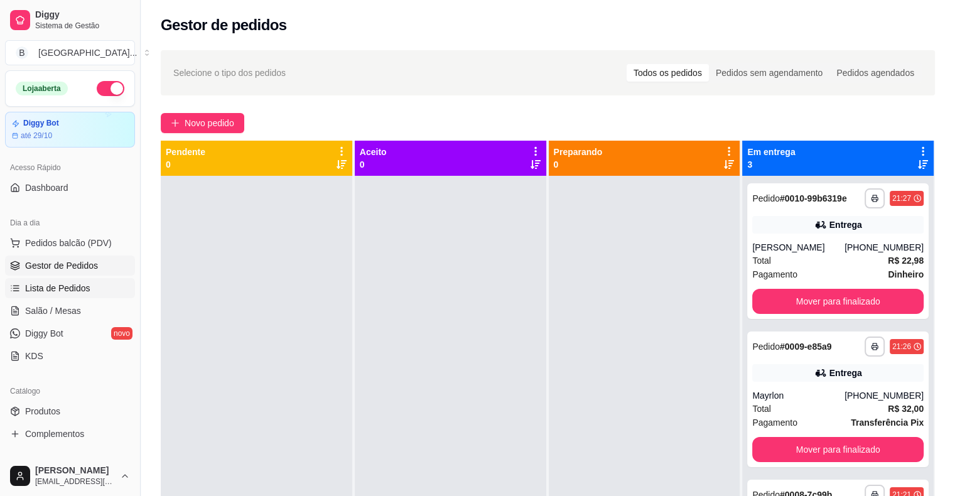
scroll to position [126, 0]
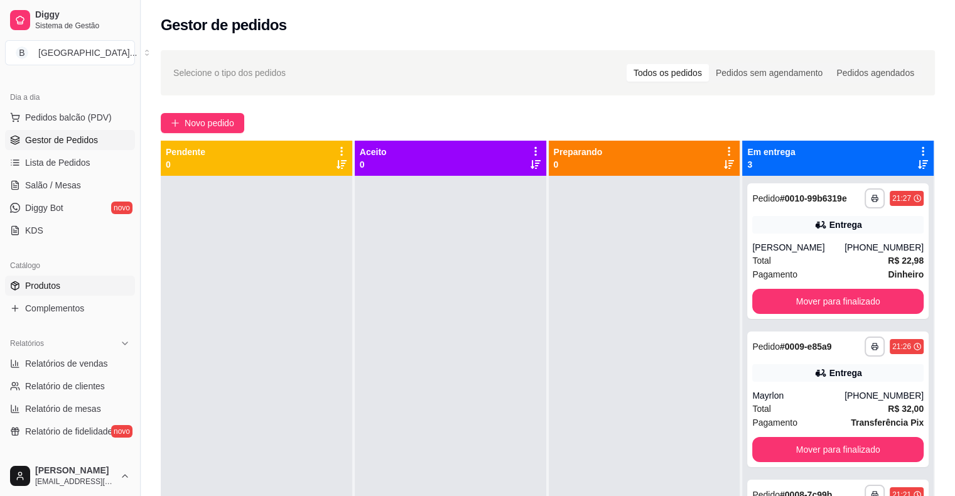
click at [52, 279] on span "Produtos" at bounding box center [42, 285] width 35 height 13
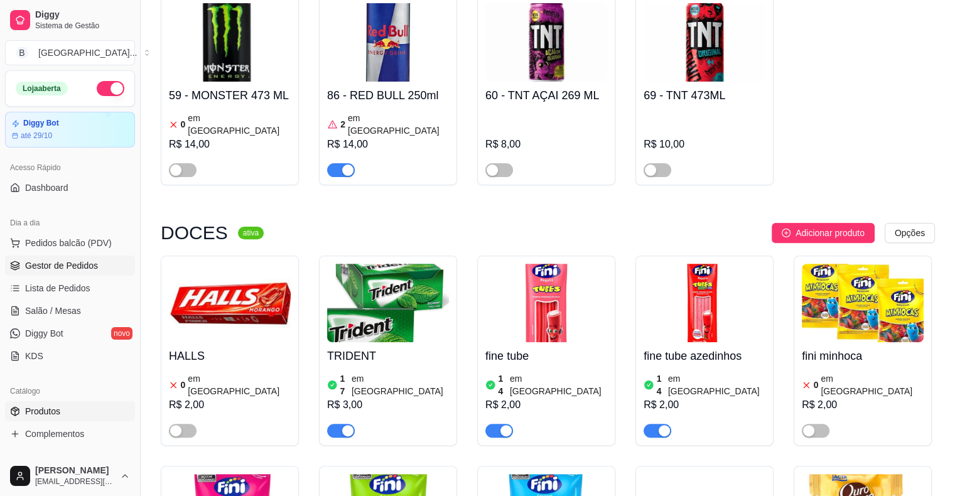
click at [35, 261] on span "Gestor de Pedidos" at bounding box center [61, 265] width 73 height 13
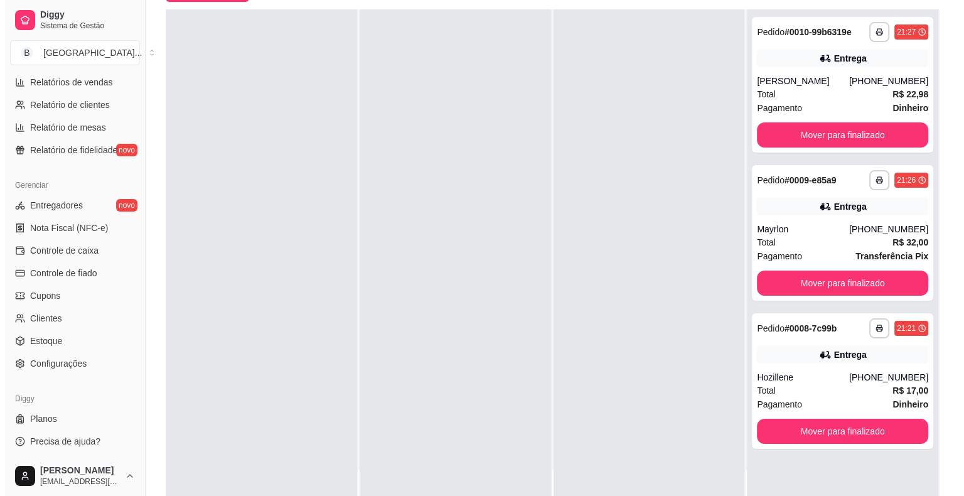
scroll to position [191, 0]
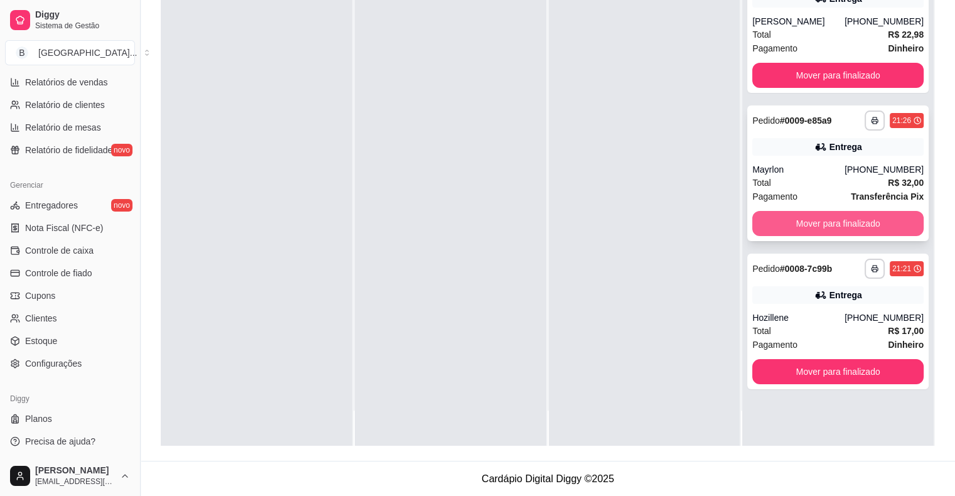
click at [817, 215] on button "Mover para finalizado" at bounding box center [837, 223] width 171 height 25
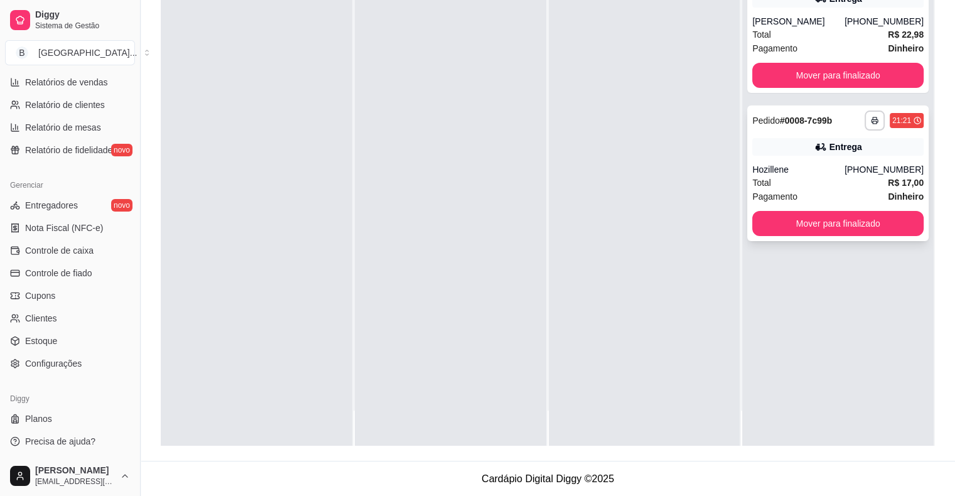
drag, startPoint x: 806, startPoint y: 203, endPoint x: 813, endPoint y: 225, distance: 22.6
click at [813, 225] on div "**********" at bounding box center [837, 173] width 181 height 136
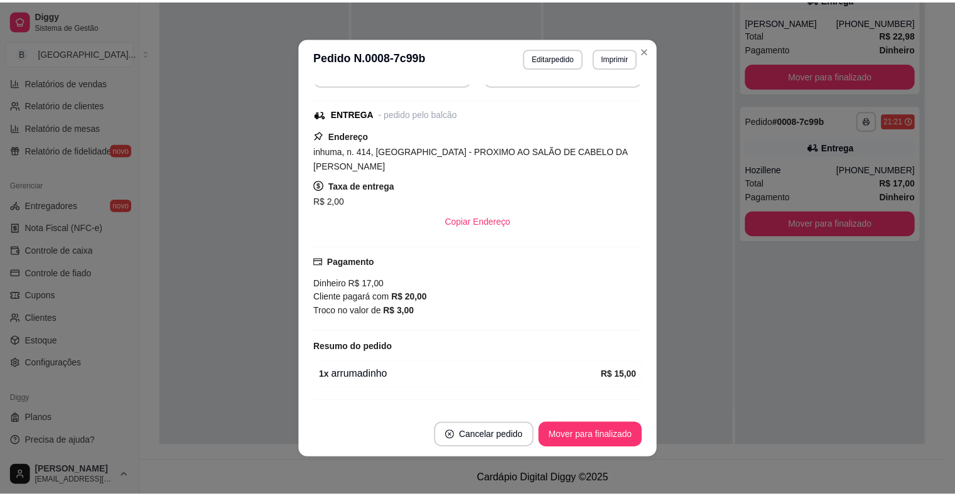
scroll to position [151, 0]
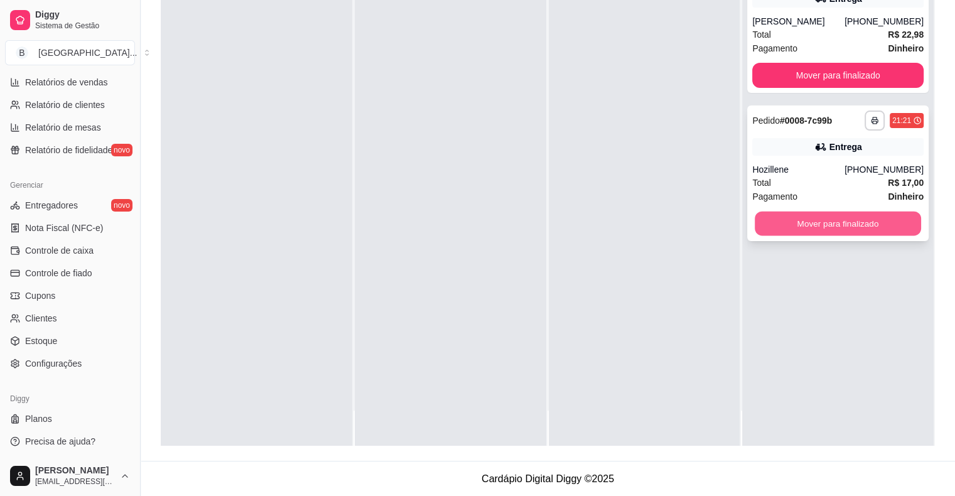
click at [814, 226] on button "Mover para finalizado" at bounding box center [837, 224] width 166 height 24
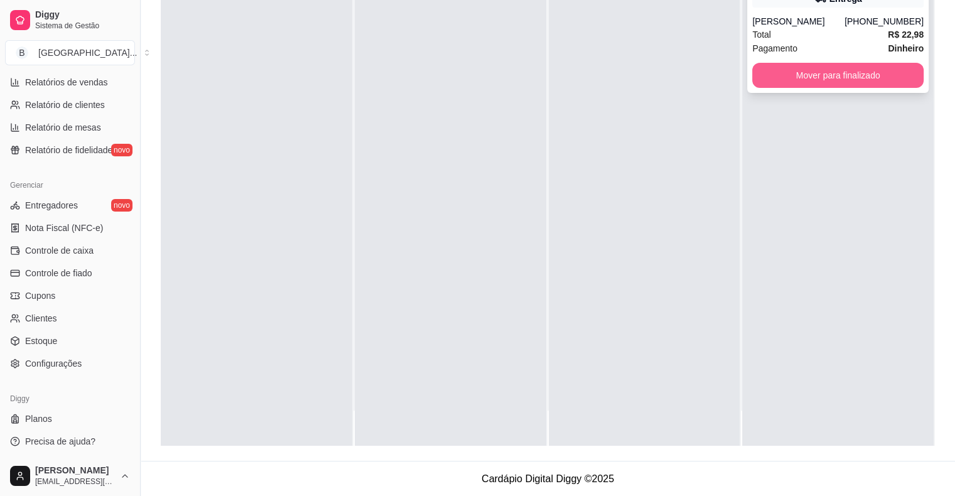
click at [771, 75] on button "Mover para finalizado" at bounding box center [837, 75] width 171 height 25
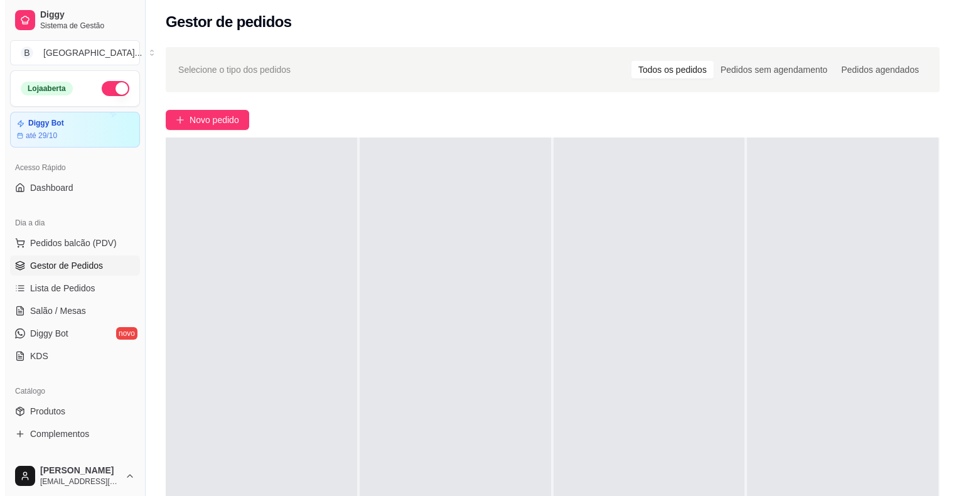
scroll to position [3, 0]
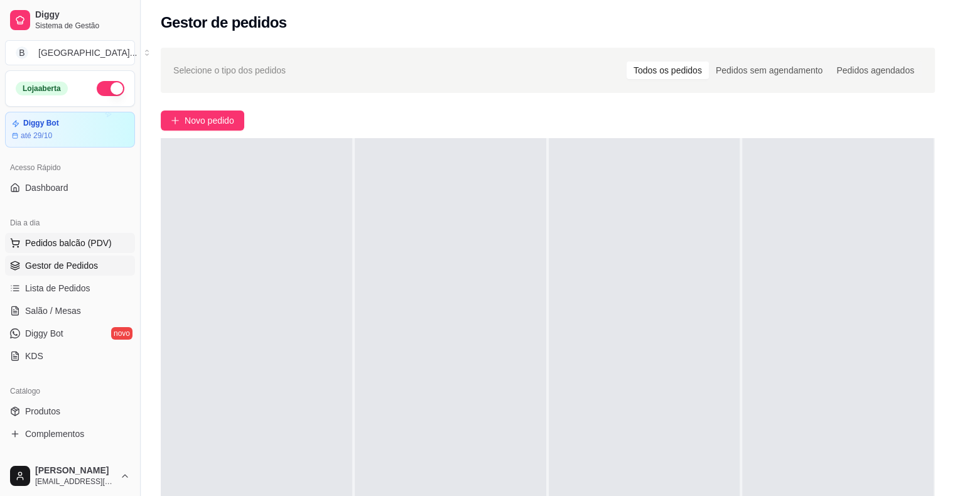
click at [95, 237] on span "Pedidos balcão (PDV)" at bounding box center [68, 243] width 87 height 13
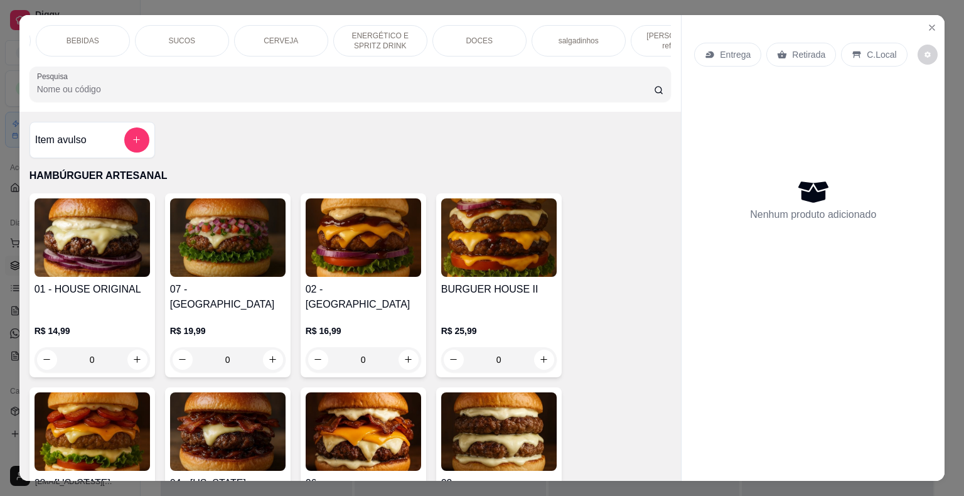
scroll to position [0, 345]
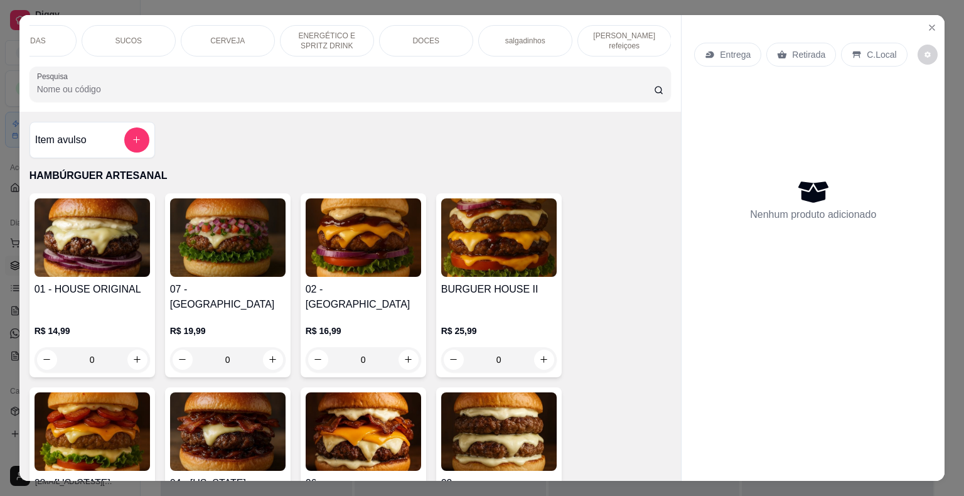
click at [653, 49] on div "[PERSON_NAME] refeiçoes" at bounding box center [624, 40] width 94 height 31
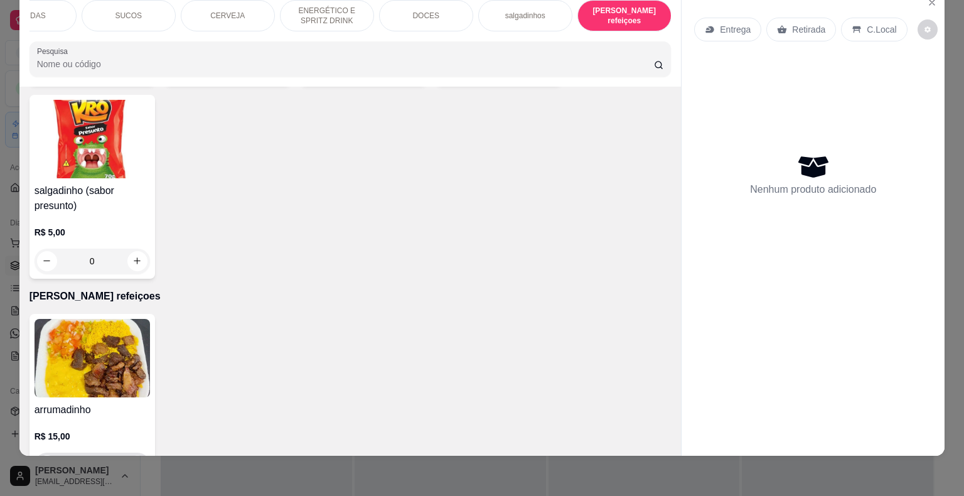
click at [132, 460] on icon "increase-product-quantity" at bounding box center [136, 464] width 9 height 9
type input "1"
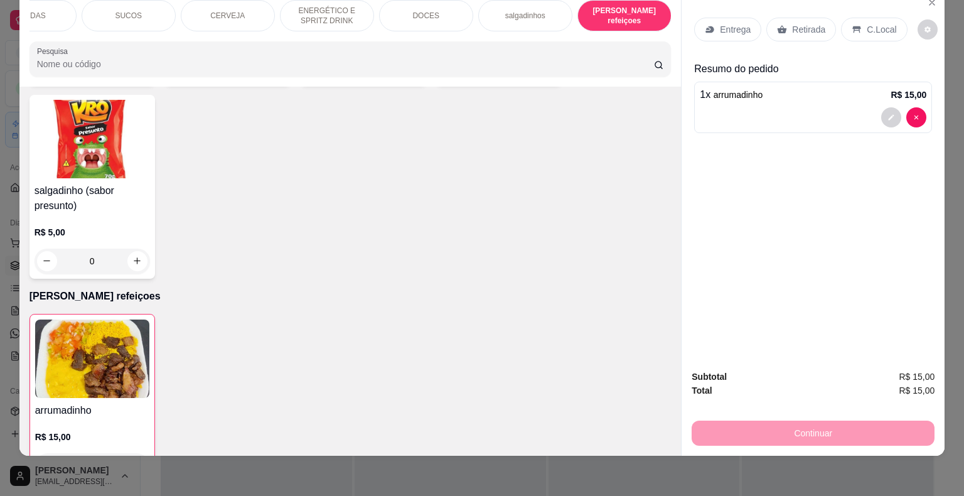
click at [734, 23] on p "Entrega" at bounding box center [735, 29] width 31 height 13
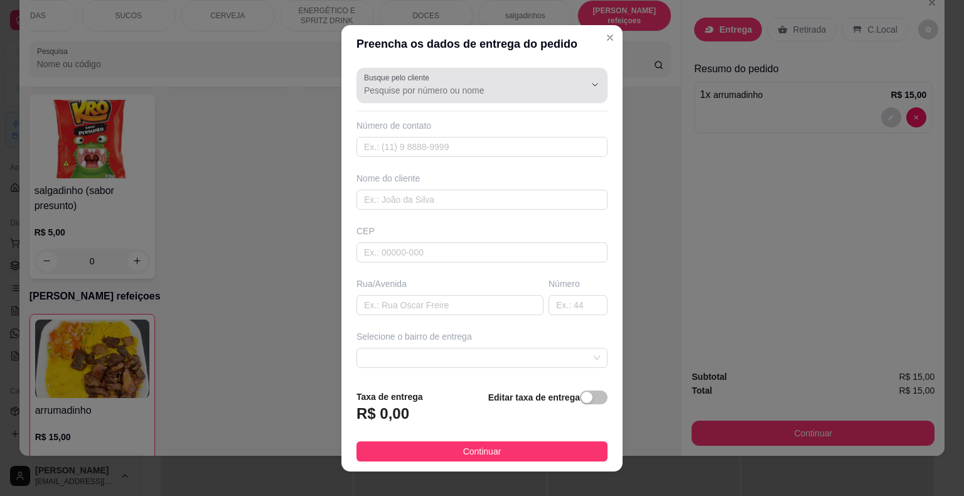
click at [451, 91] on input "Busque pelo cliente" at bounding box center [464, 90] width 201 height 13
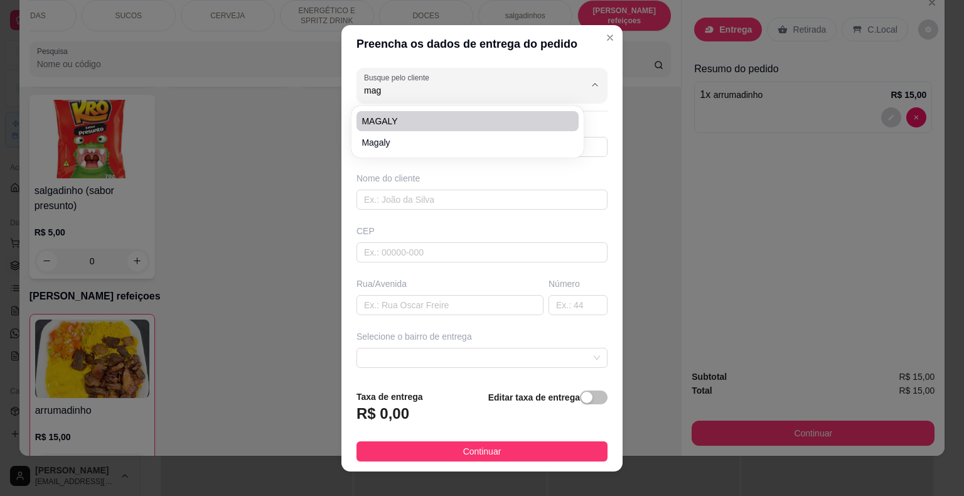
click at [402, 112] on li "MAGALY" at bounding box center [467, 121] width 222 height 20
type input "MAGALY"
type input "86981116347"
type input "MAGALY"
type input "[PERSON_NAME]"
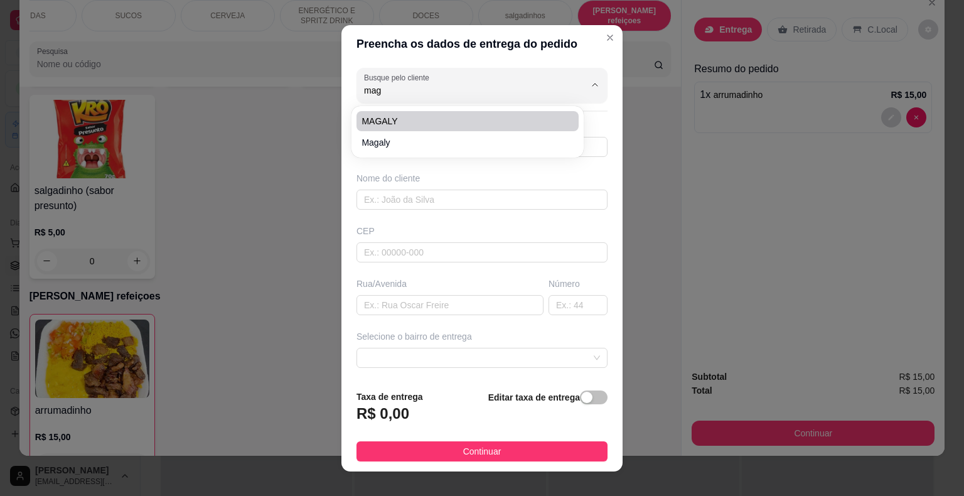
type input "109"
type input "São Miguel do Tapuio"
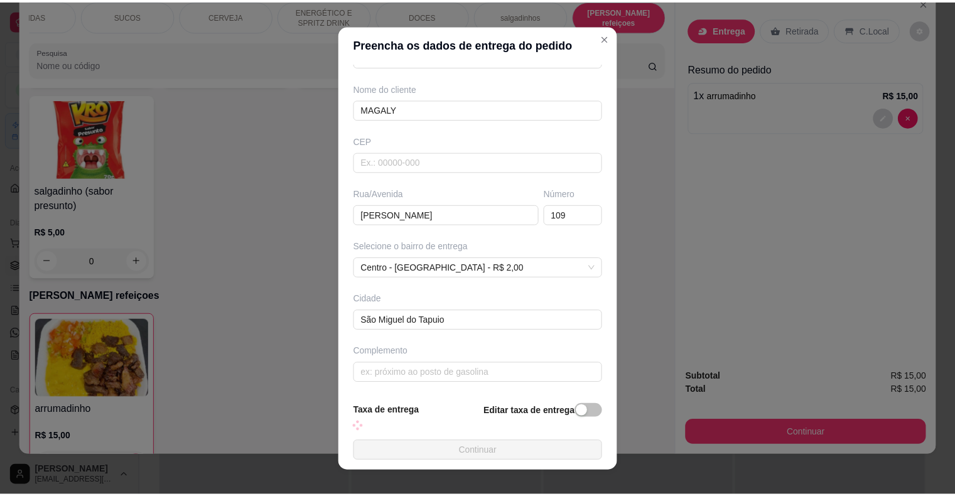
scroll to position [90, 0]
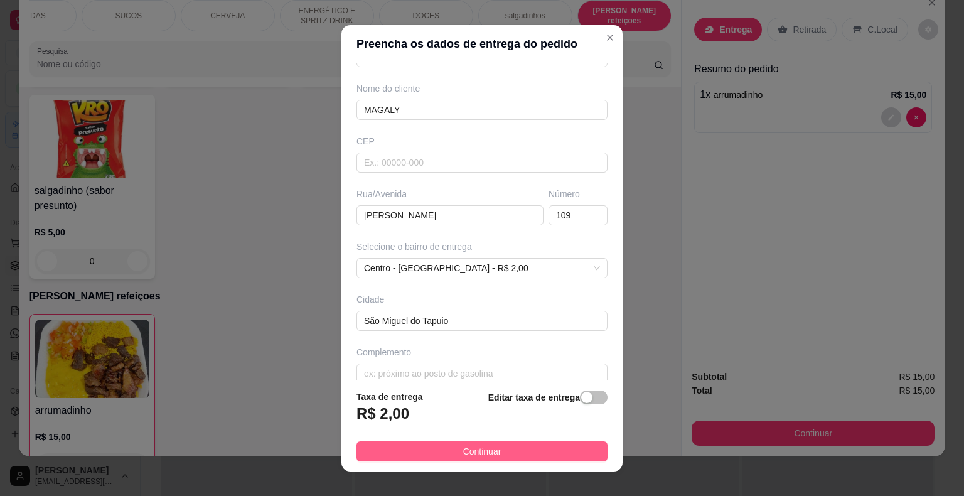
type input "MAGALY"
click at [501, 449] on button "Continuar" at bounding box center [481, 451] width 251 height 20
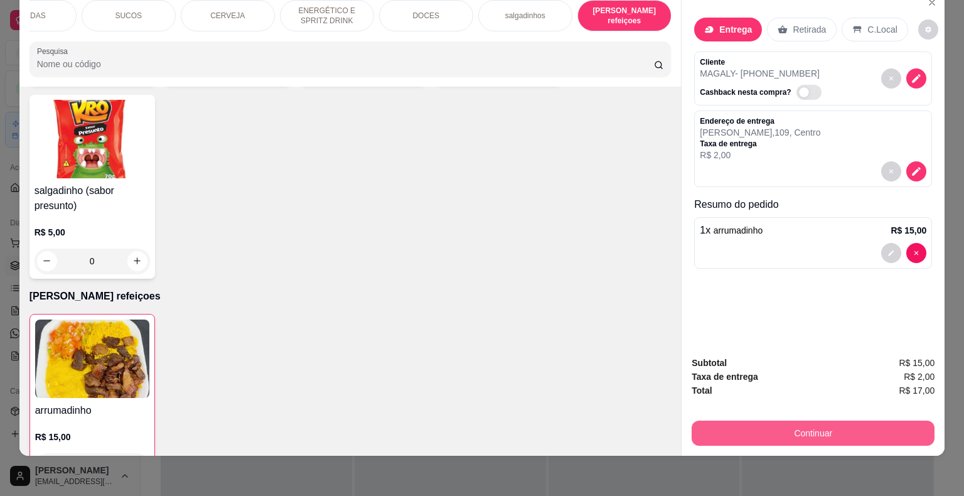
click at [705, 428] on button "Continuar" at bounding box center [813, 433] width 243 height 25
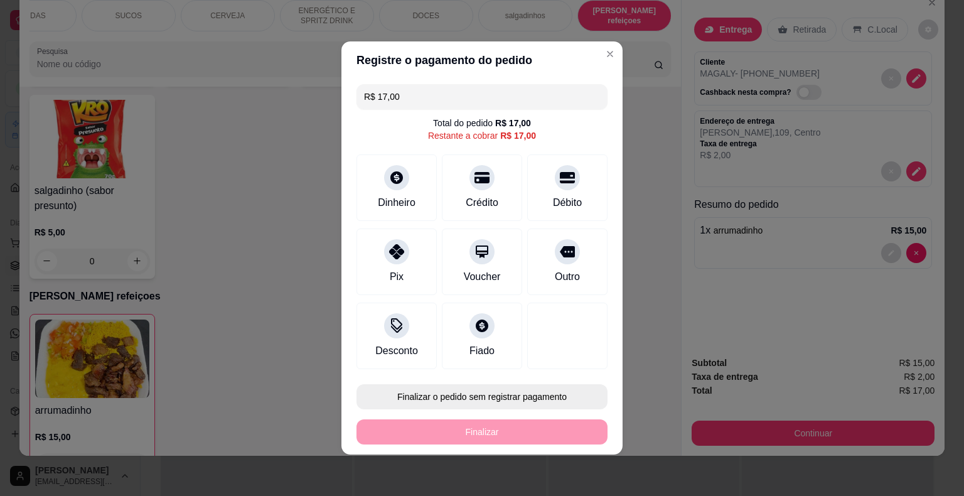
click at [502, 398] on button "Finalizar o pedido sem registrar pagamento" at bounding box center [481, 396] width 251 height 25
click at [560, 355] on button "Confirmar" at bounding box center [559, 360] width 45 height 19
type input "0"
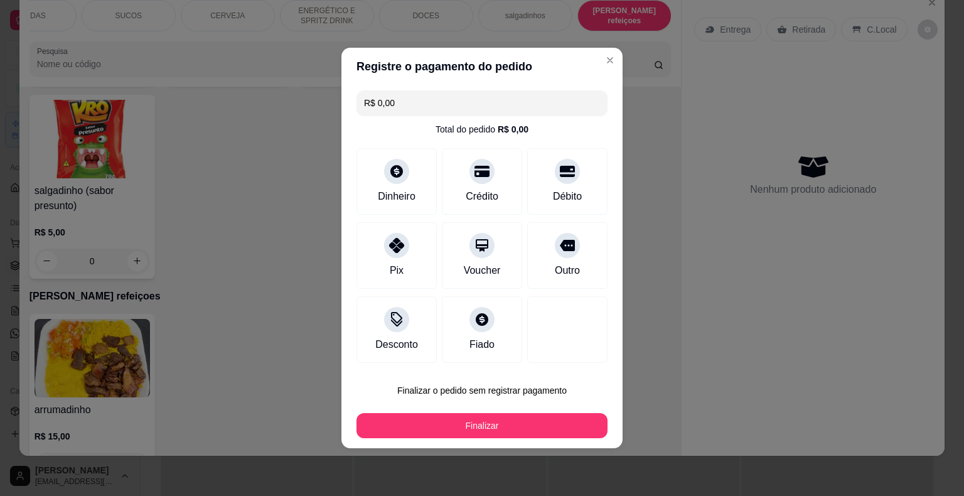
type input "R$ 0,00"
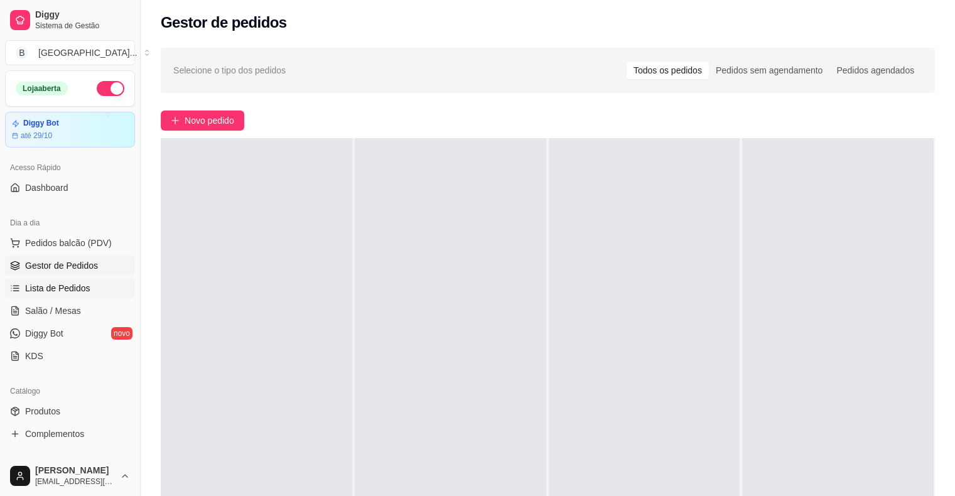
click at [78, 286] on span "Lista de Pedidos" at bounding box center [57, 288] width 65 height 13
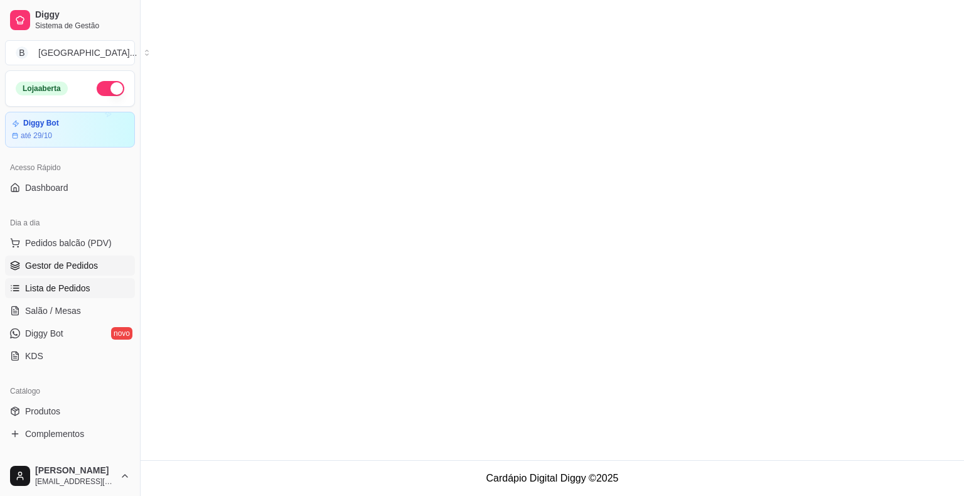
click at [80, 265] on span "Gestor de Pedidos" at bounding box center [61, 265] width 73 height 13
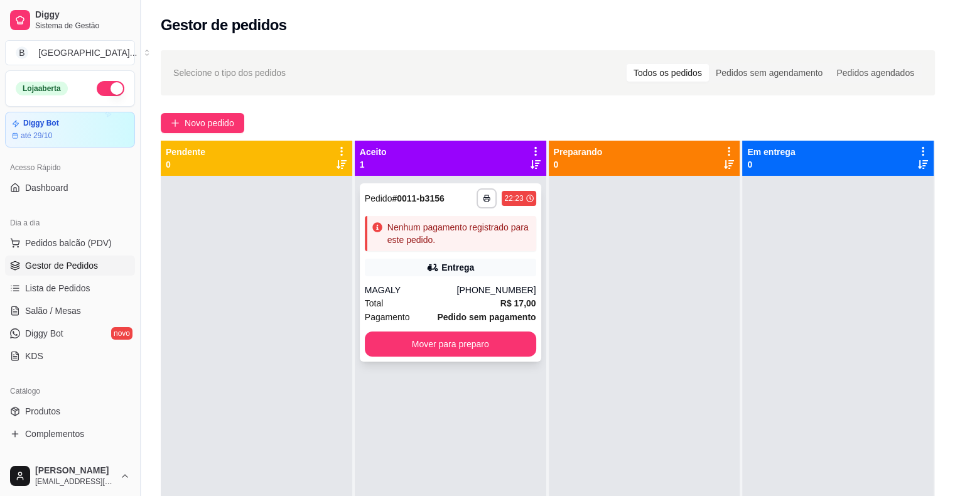
click at [407, 272] on div "Entrega" at bounding box center [450, 268] width 171 height 18
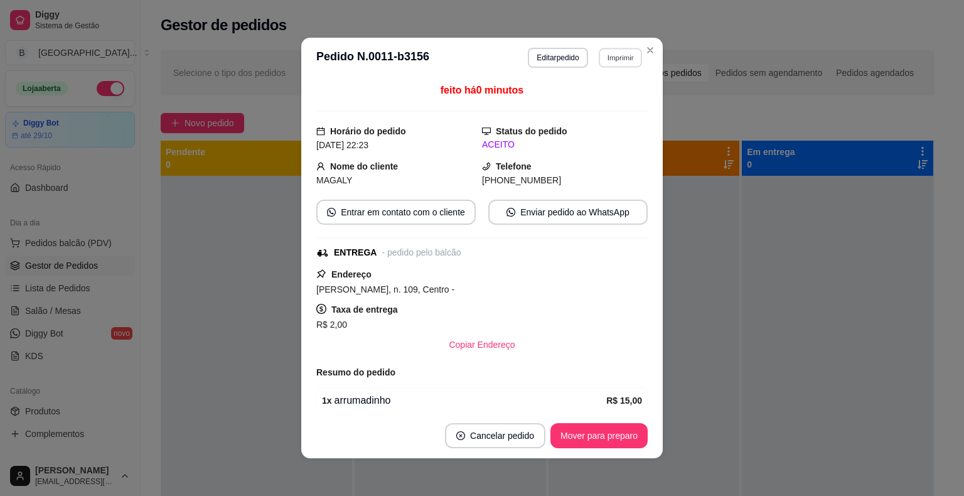
click at [612, 60] on button "Imprimir" at bounding box center [620, 57] width 43 height 19
click at [608, 107] on button "IMPRESSORA" at bounding box center [593, 102] width 91 height 20
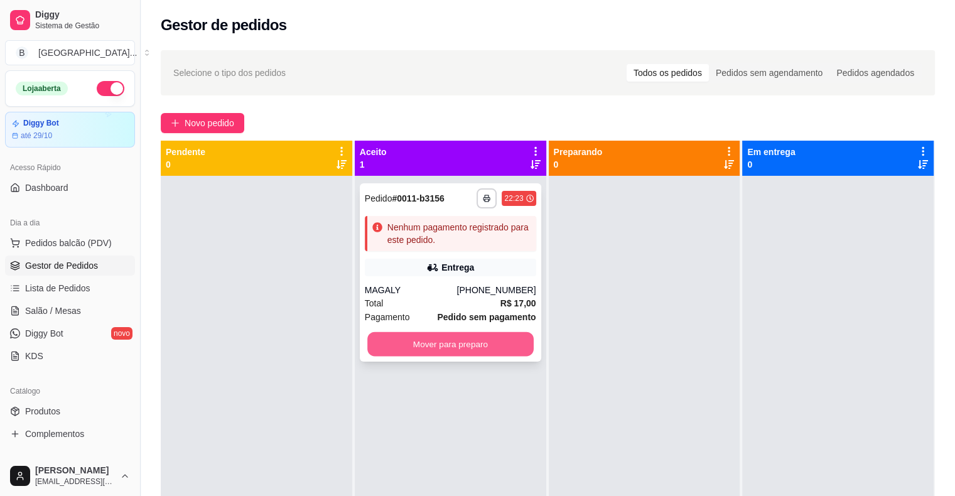
click at [454, 345] on button "Mover para preparo" at bounding box center [450, 344] width 166 height 24
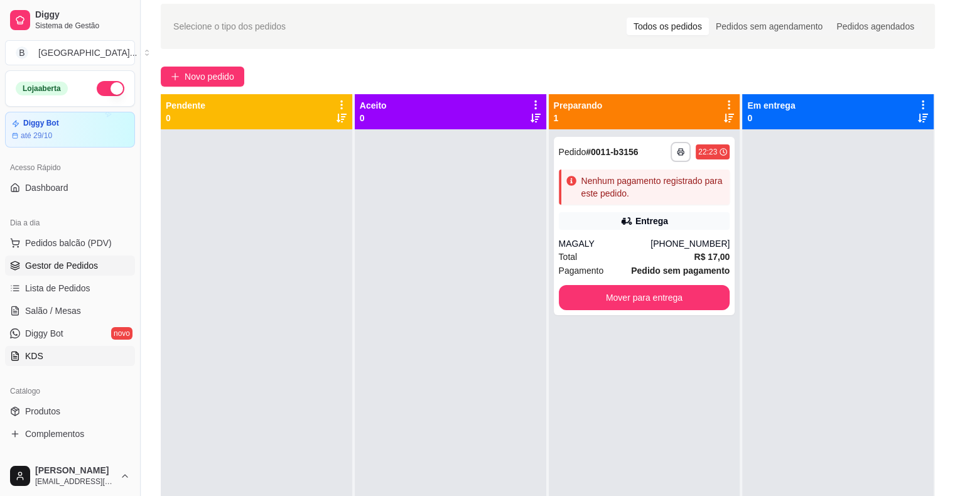
scroll to position [63, 0]
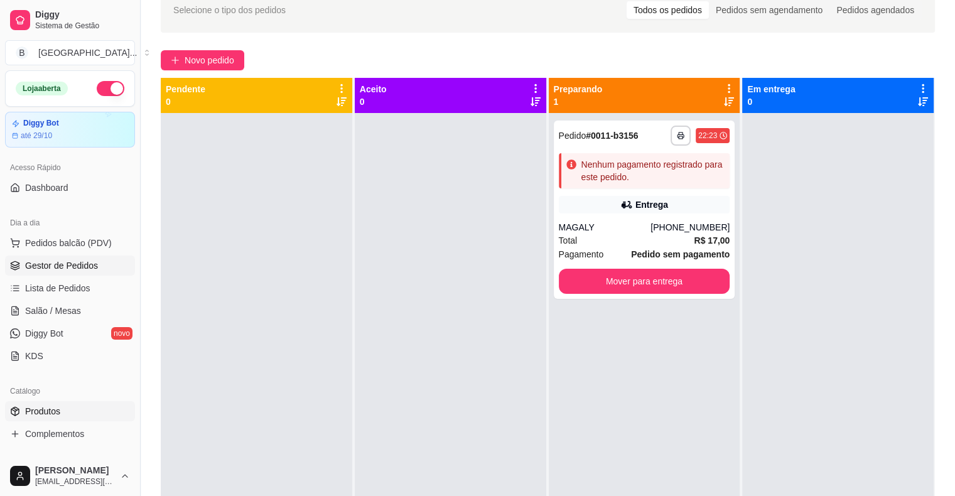
click at [22, 409] on link "Produtos" at bounding box center [70, 411] width 130 height 20
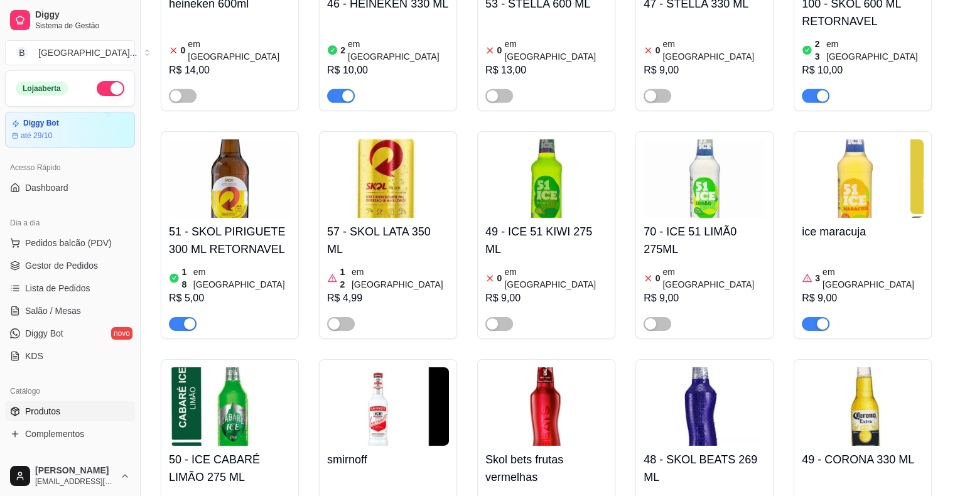
scroll to position [4205, 0]
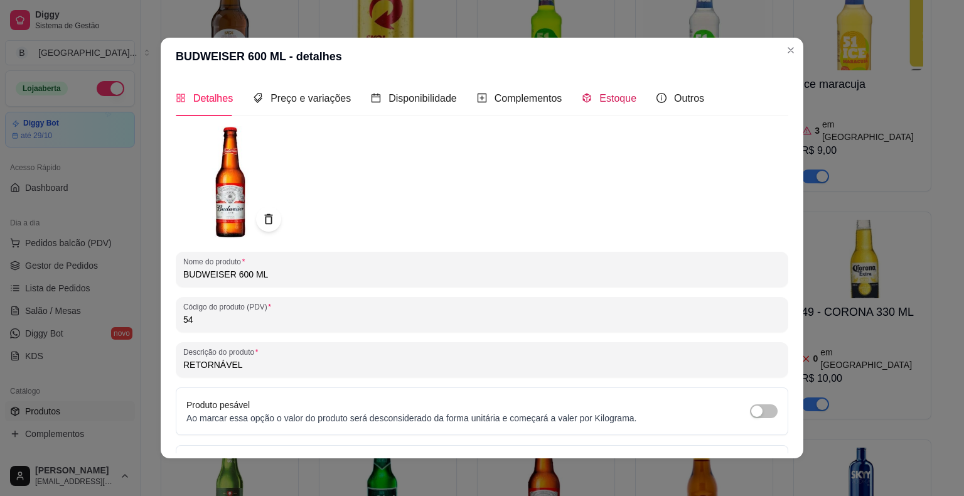
click at [599, 99] on span "Estoque" at bounding box center [617, 98] width 37 height 11
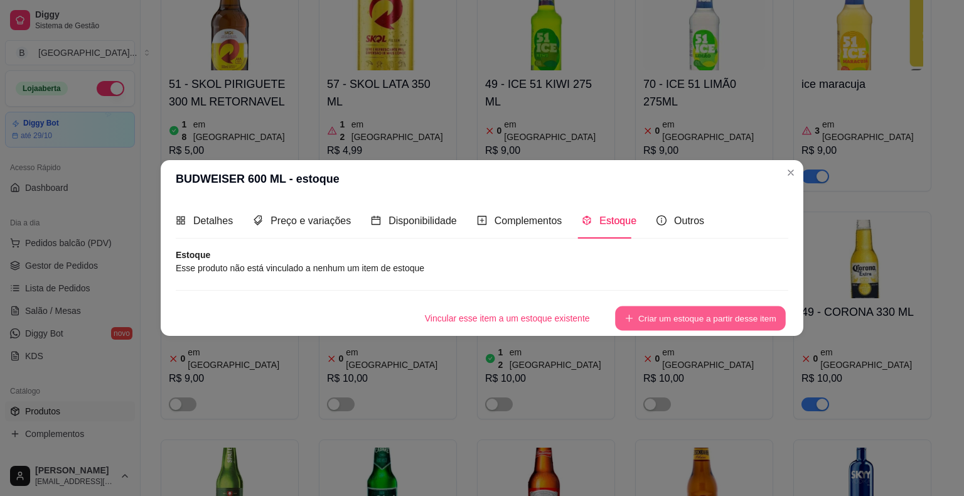
click at [673, 321] on button "Criar um estoque a partir desse item" at bounding box center [700, 318] width 171 height 24
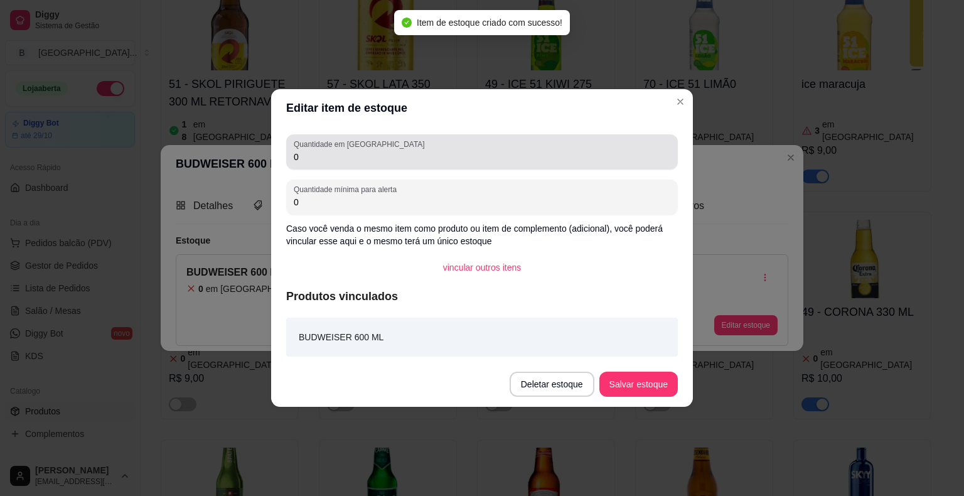
click at [494, 169] on div "Quantidade em estoque 0" at bounding box center [482, 151] width 392 height 35
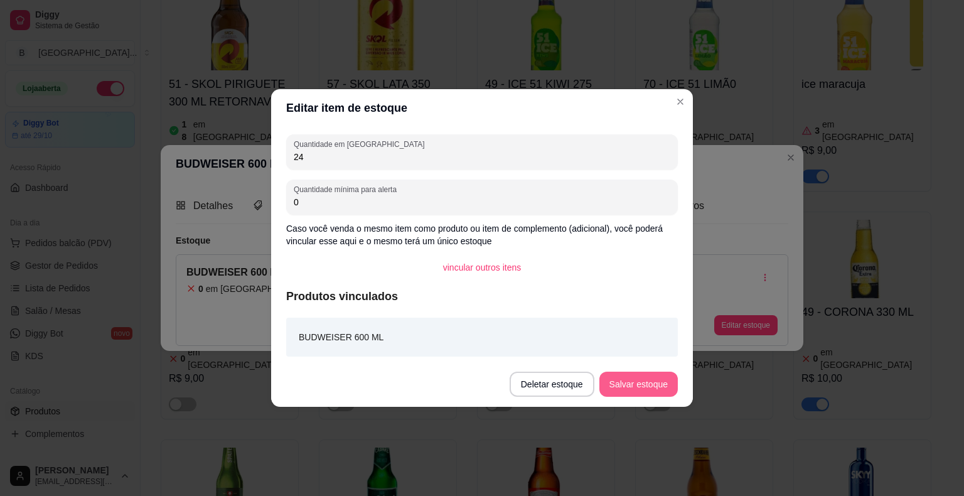
type input "24"
click at [642, 384] on button "Salvar estoque" at bounding box center [638, 384] width 77 height 24
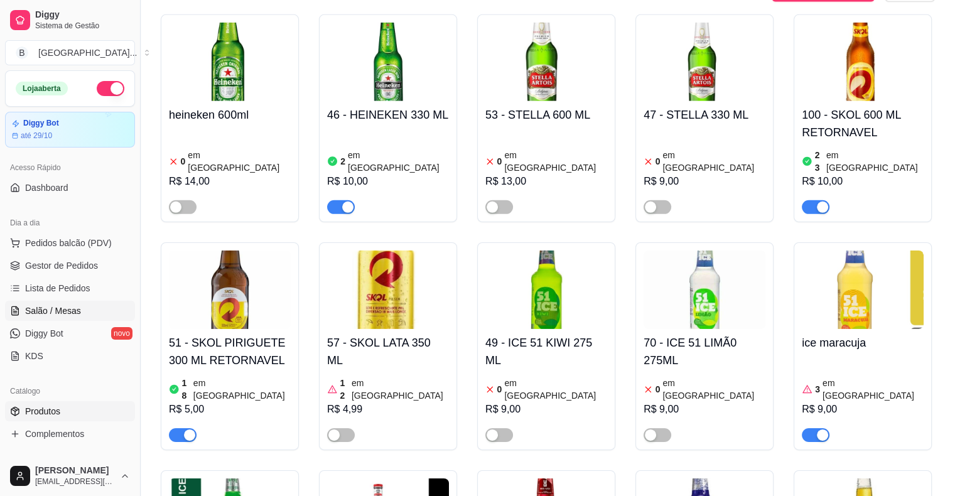
scroll to position [3829, 0]
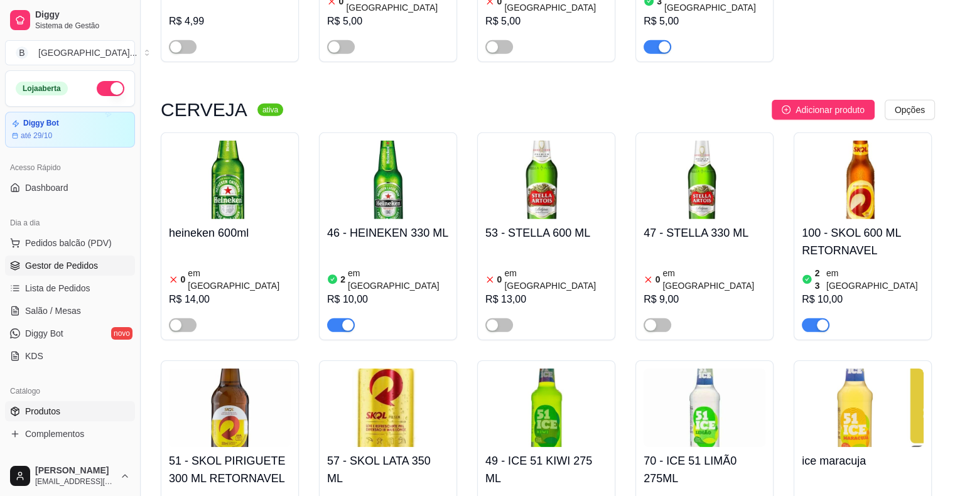
click at [63, 270] on span "Gestor de Pedidos" at bounding box center [61, 265] width 73 height 13
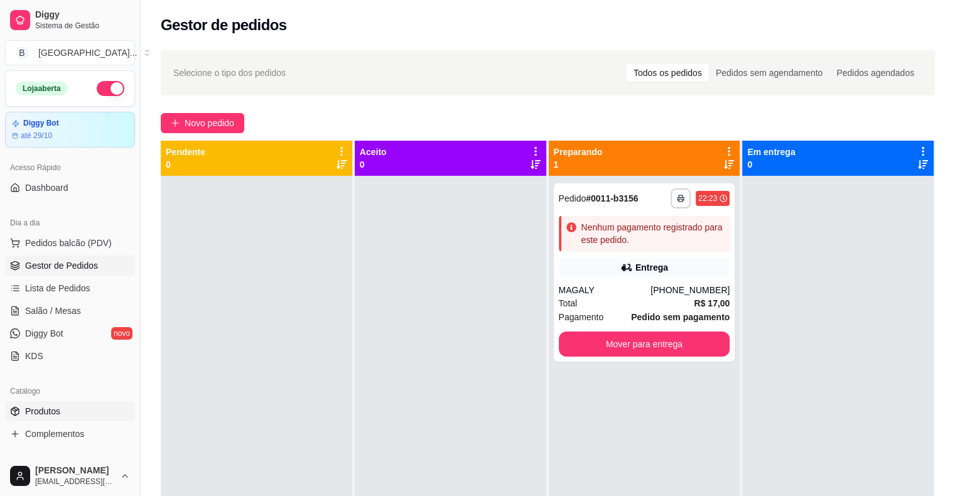
click at [33, 402] on link "Produtos" at bounding box center [70, 411] width 130 height 20
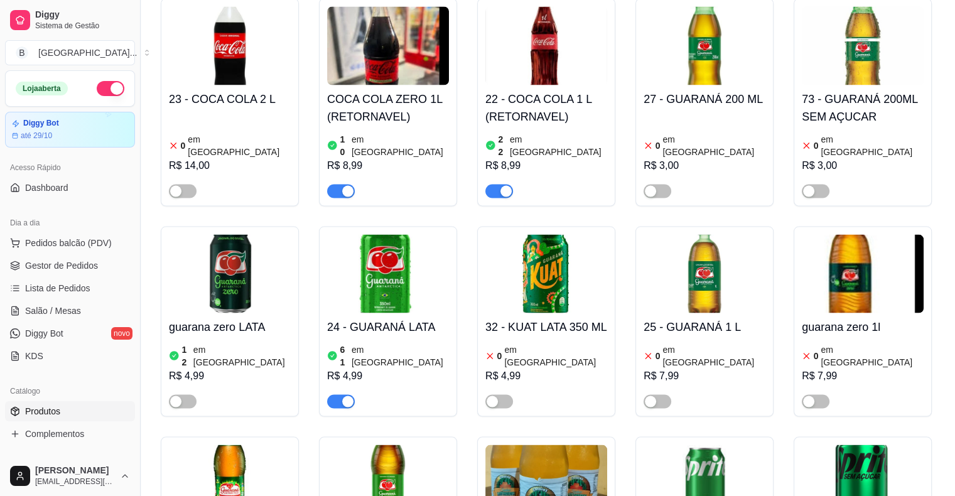
scroll to position [2322, 0]
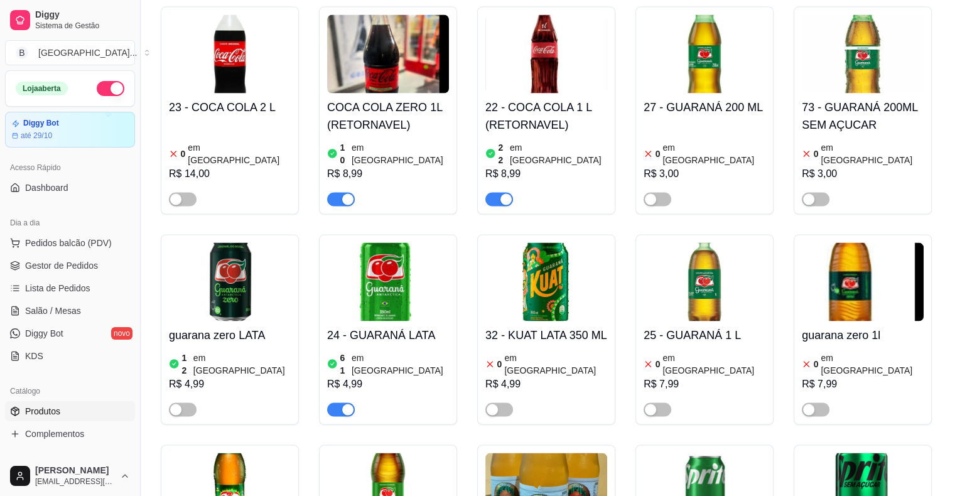
click at [274, 453] on img at bounding box center [230, 492] width 122 height 78
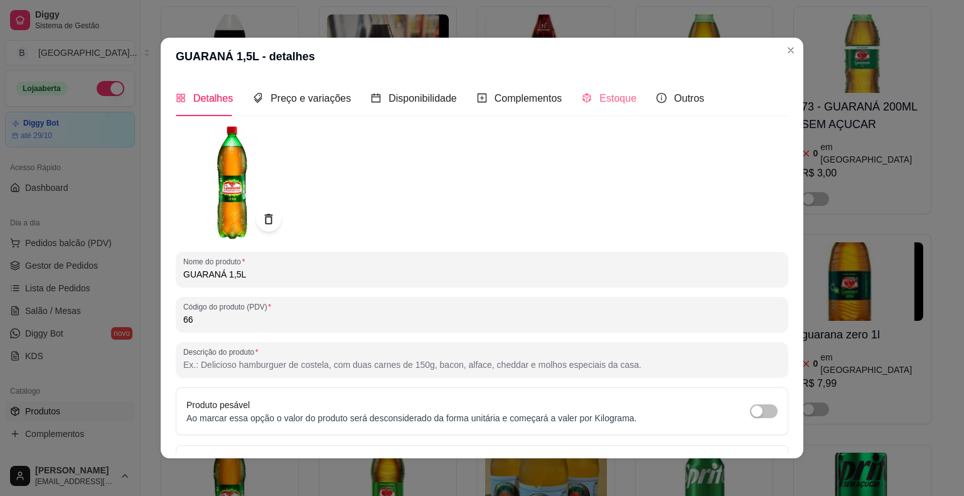
click at [587, 87] on div "Estoque" at bounding box center [609, 98] width 55 height 36
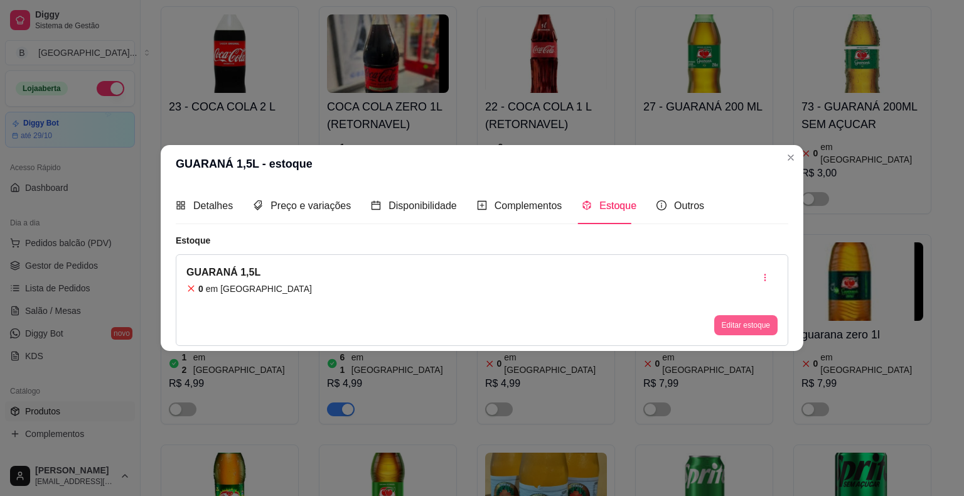
click at [737, 319] on button "Editar estoque" at bounding box center [745, 325] width 63 height 20
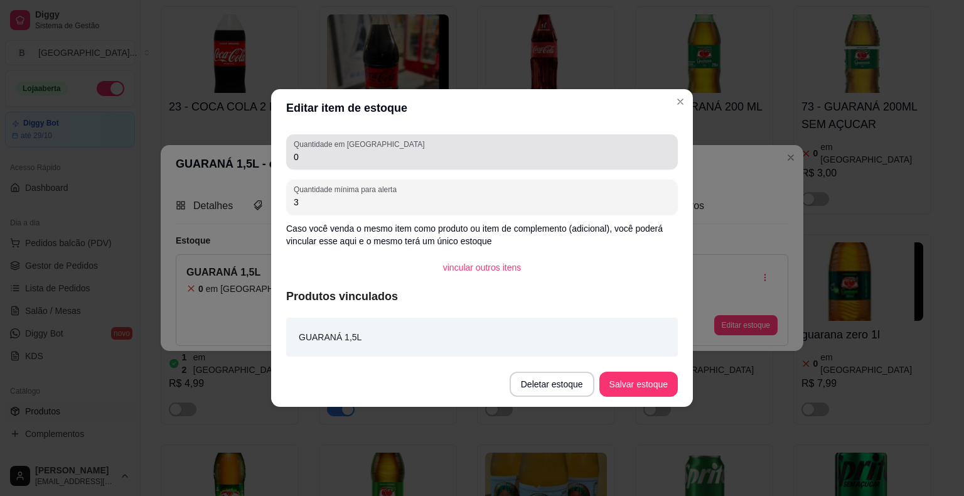
click at [512, 163] on input "0" at bounding box center [482, 157] width 377 height 13
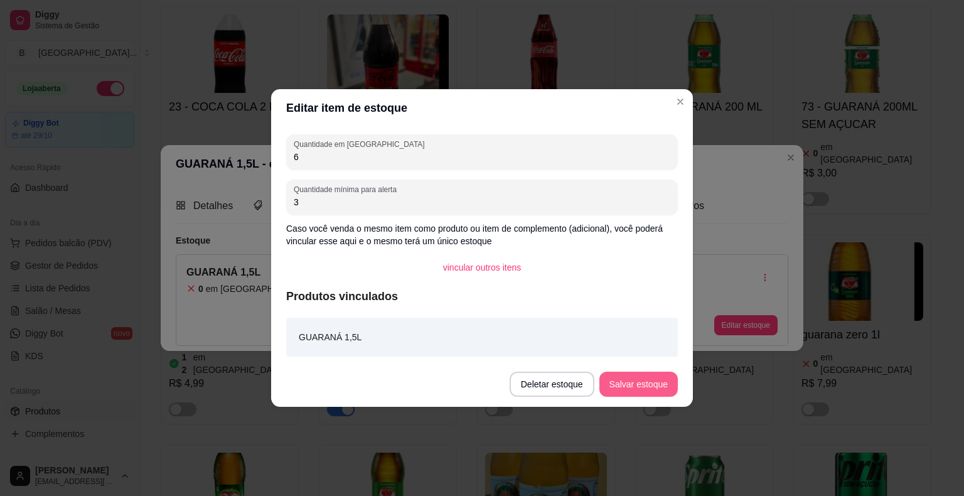
type input "6"
click at [646, 390] on button "Salvar estoque" at bounding box center [638, 384] width 78 height 25
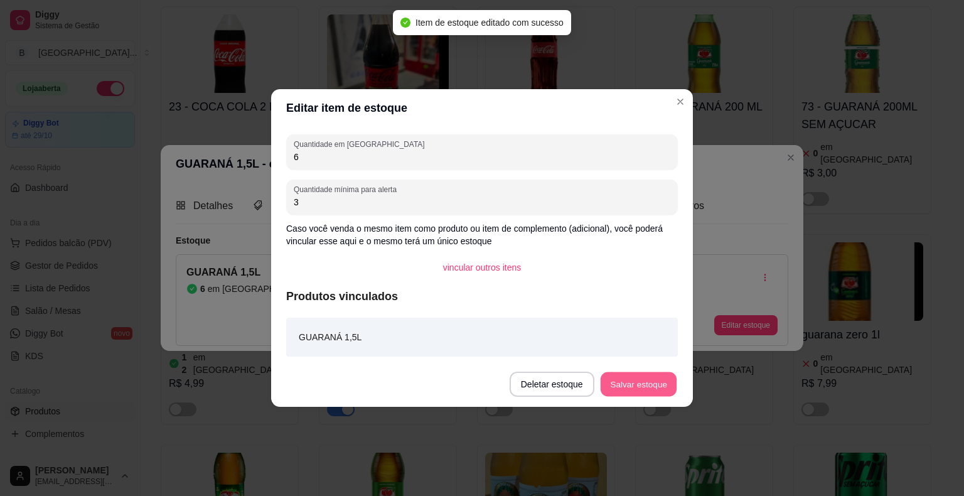
click at [608, 375] on button "Salvar estoque" at bounding box center [638, 384] width 77 height 24
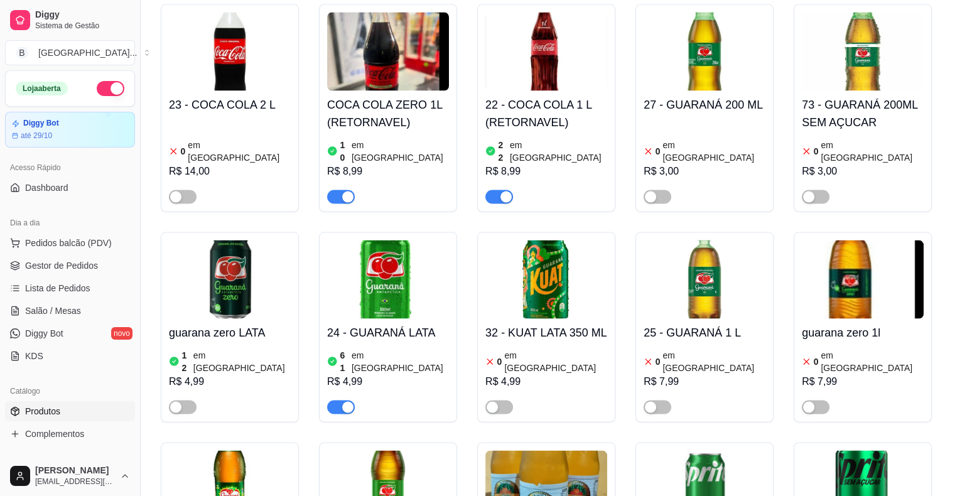
scroll to position [2385, 0]
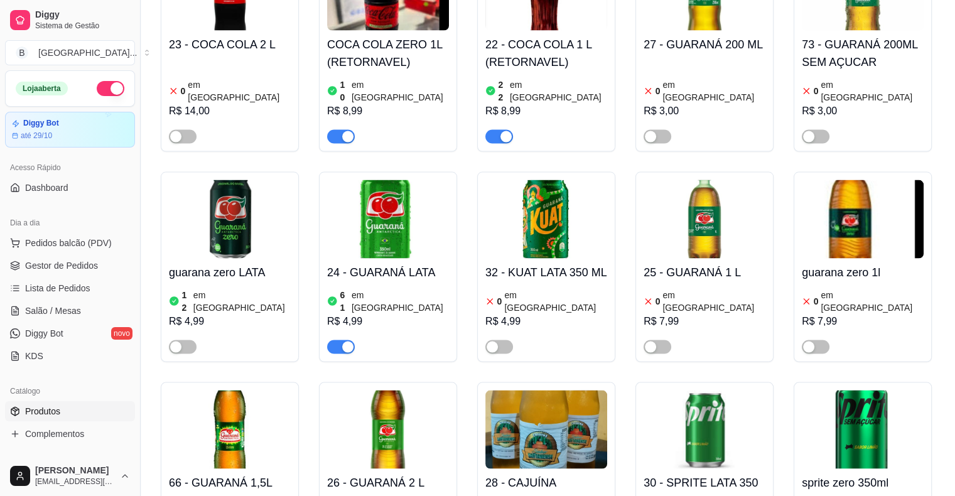
click at [738, 288] on div "0 em [GEOGRAPHIC_DATA]" at bounding box center [704, 300] width 122 height 25
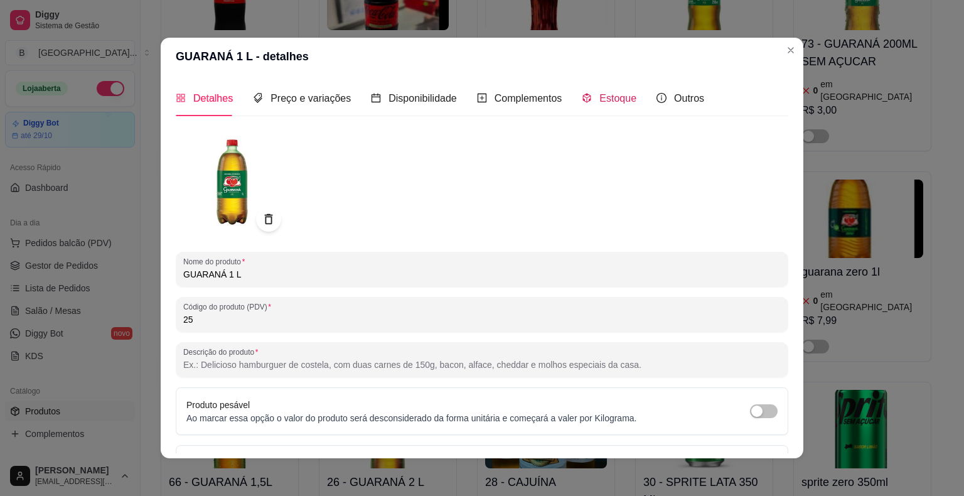
click at [600, 98] on span "Estoque" at bounding box center [617, 98] width 37 height 11
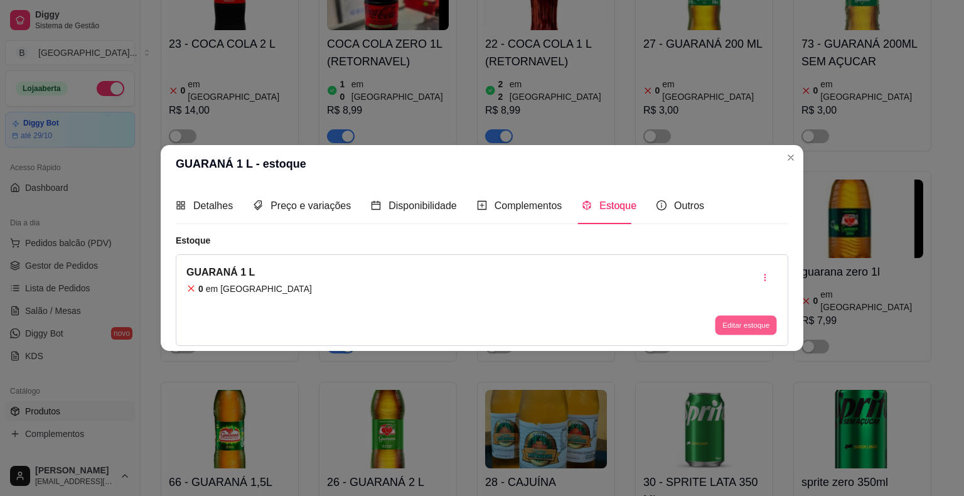
click at [717, 321] on button "Editar estoque" at bounding box center [746, 324] width 62 height 19
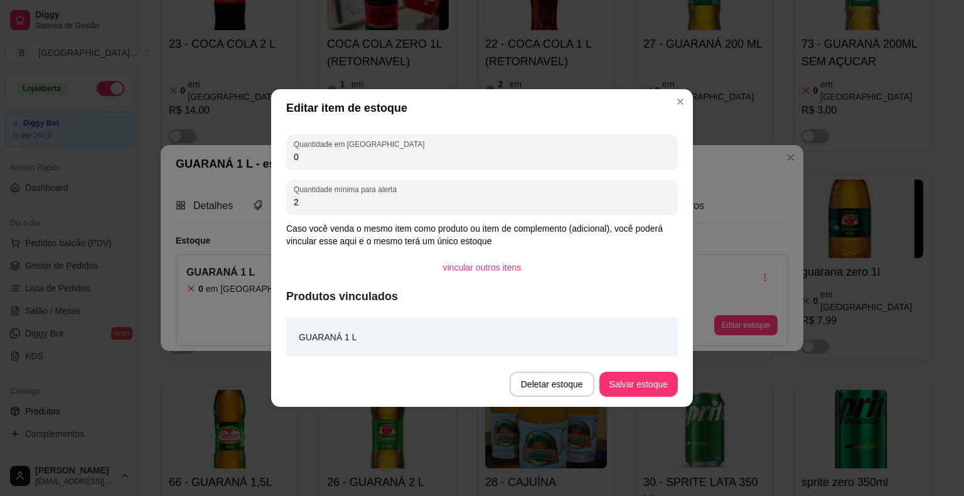
click at [462, 154] on input "0" at bounding box center [482, 157] width 377 height 13
type input "24"
click at [623, 375] on button "Salvar estoque" at bounding box center [638, 384] width 77 height 24
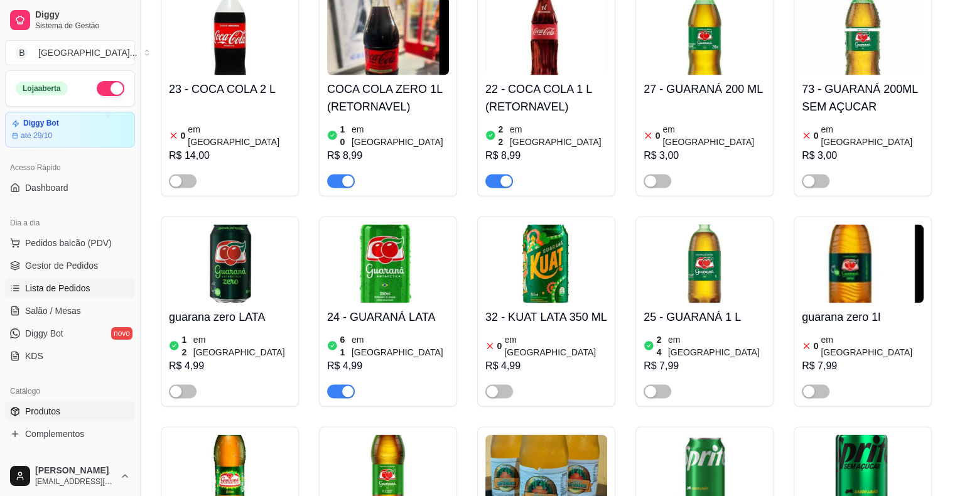
scroll to position [2322, 0]
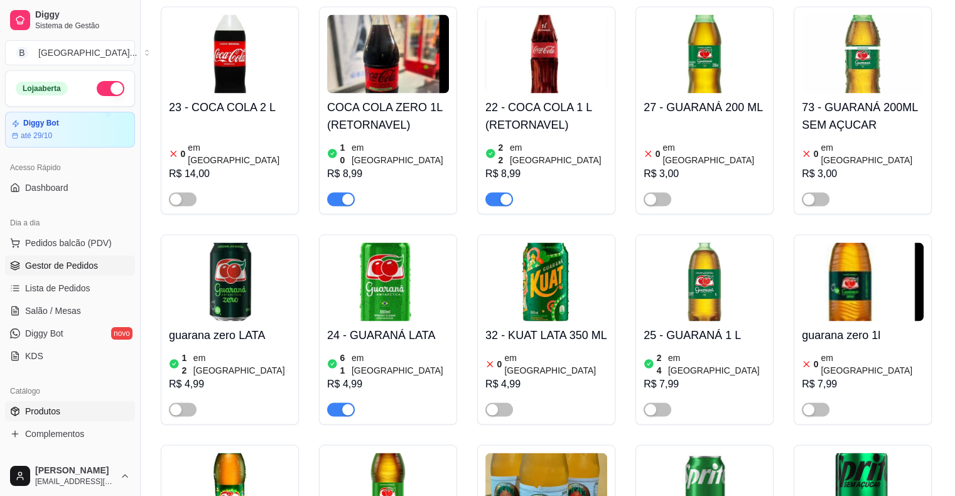
click at [82, 265] on span "Gestor de Pedidos" at bounding box center [61, 265] width 73 height 13
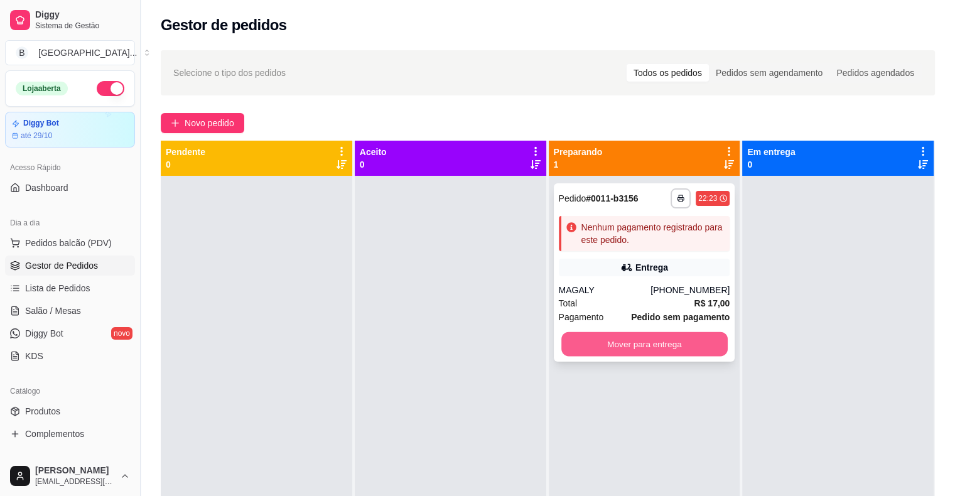
click at [613, 346] on button "Mover para entrega" at bounding box center [644, 344] width 166 height 24
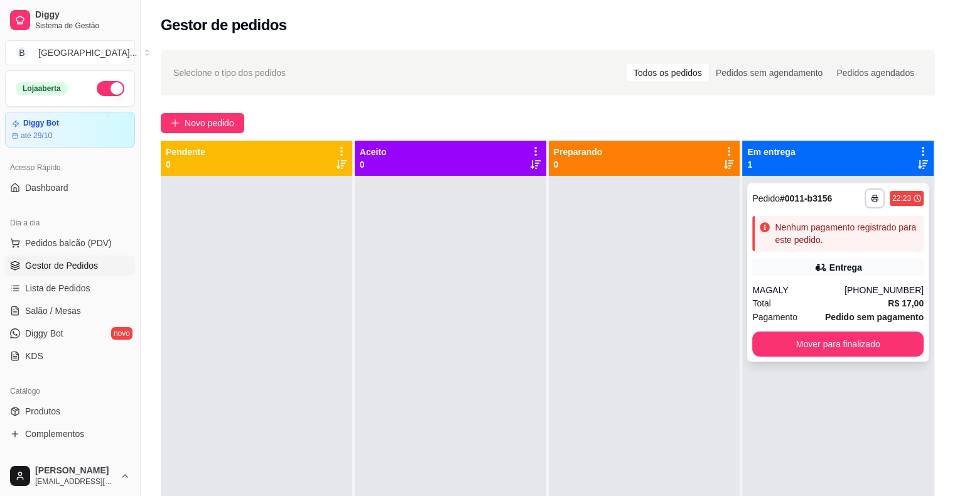
click at [773, 291] on div "MAGALY" at bounding box center [798, 290] width 92 height 13
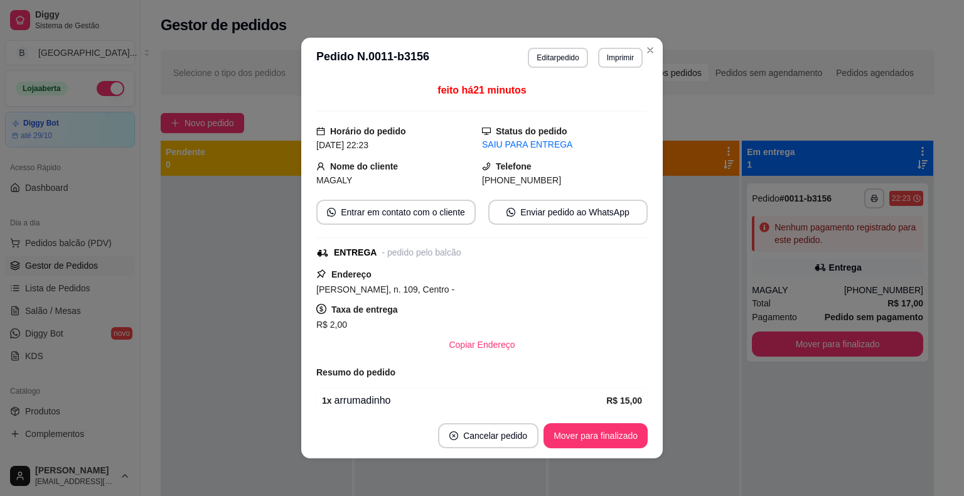
scroll to position [95, 0]
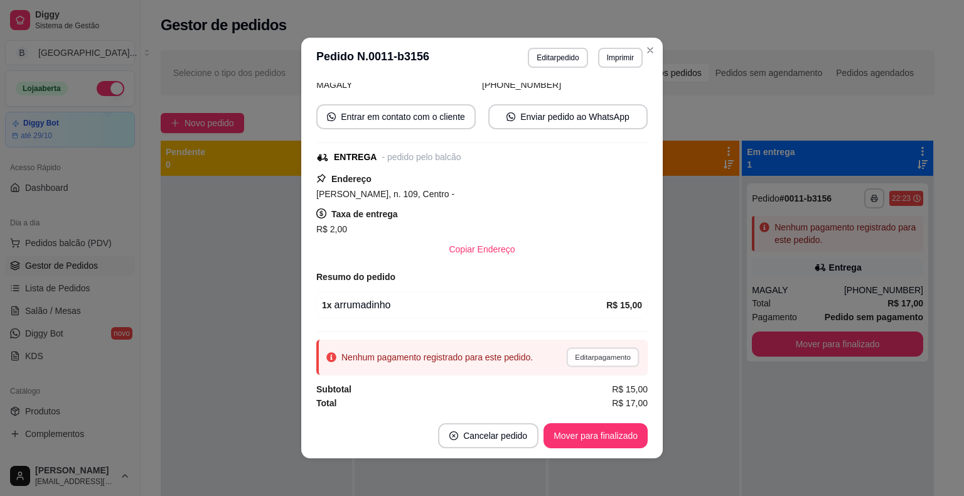
click at [574, 351] on button "Editar pagamento" at bounding box center [602, 356] width 73 height 19
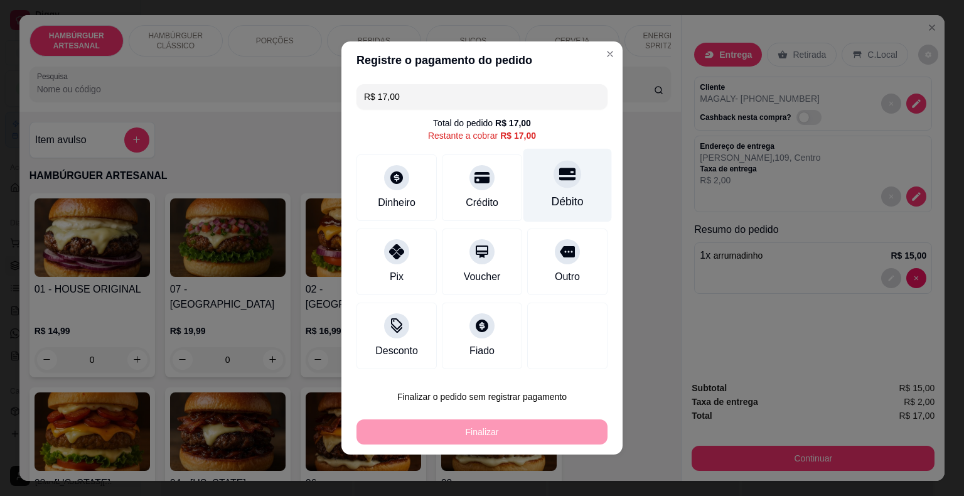
click at [547, 186] on div "Débito" at bounding box center [567, 185] width 88 height 73
type input "R$ 0,00"
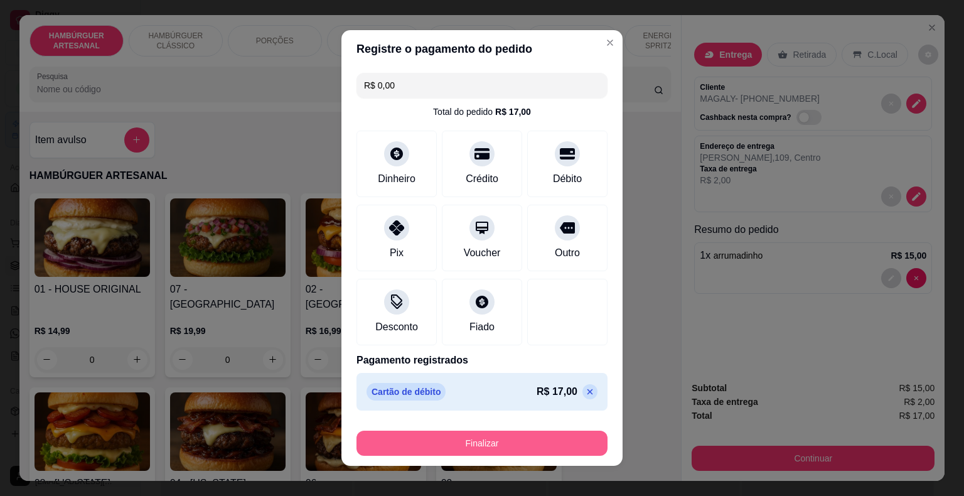
click at [527, 440] on button "Finalizar" at bounding box center [481, 443] width 251 height 25
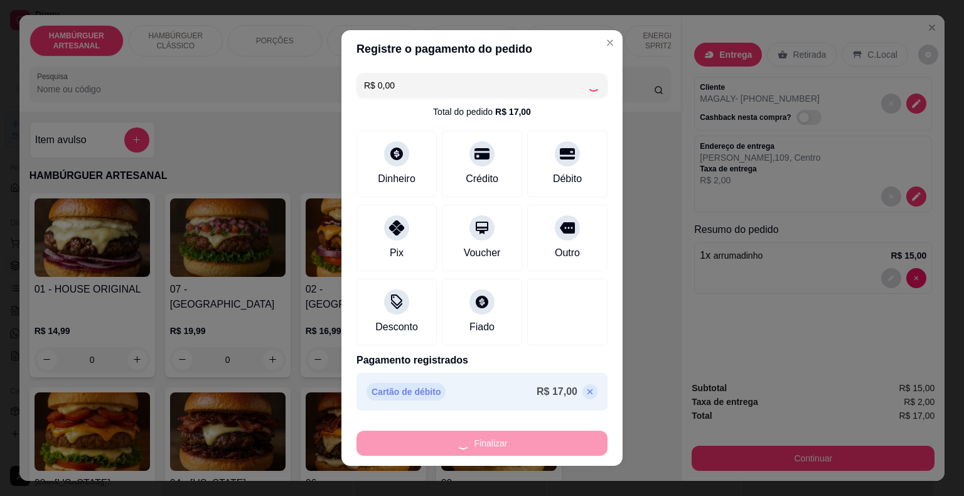
type input "0"
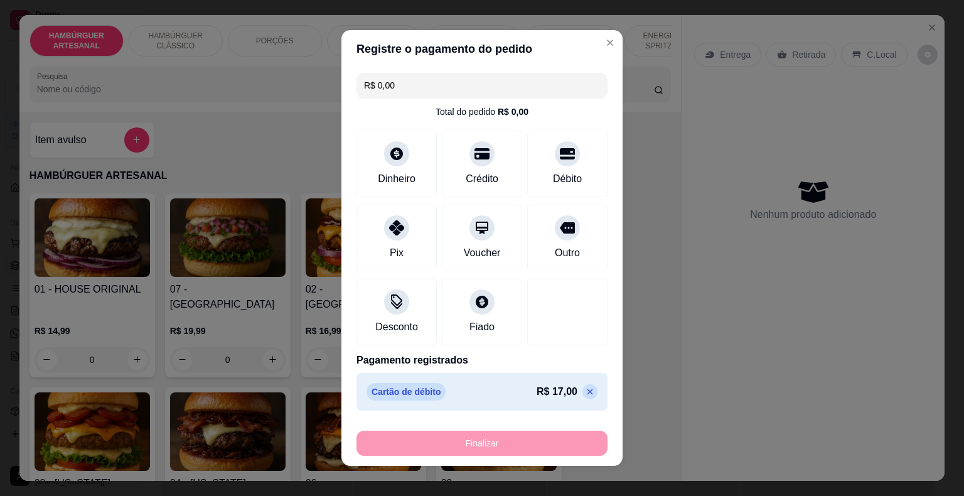
type input "-R$ 17,00"
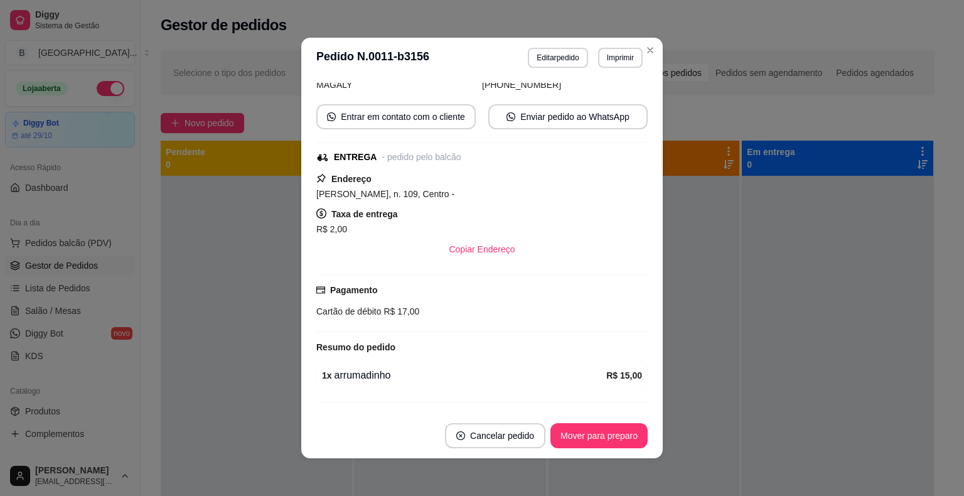
scroll to position [151, 0]
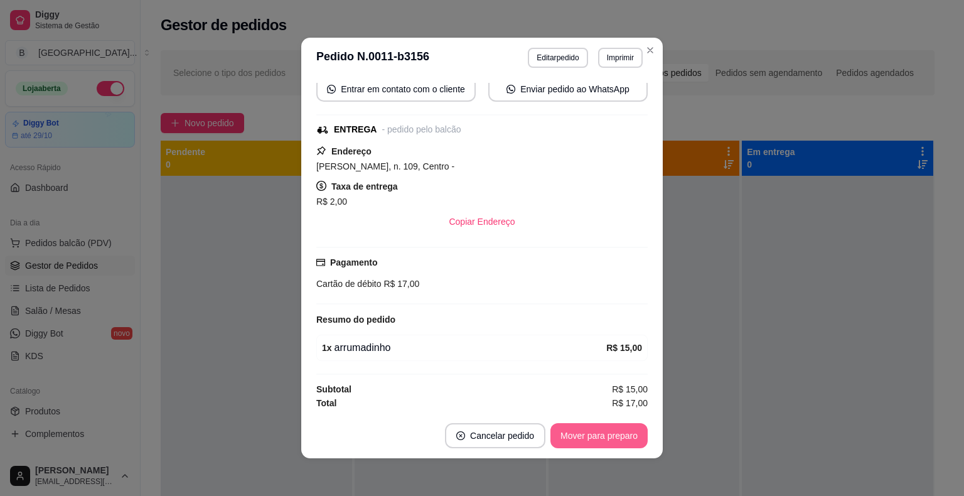
click at [591, 439] on button "Mover para preparo" at bounding box center [598, 435] width 97 height 25
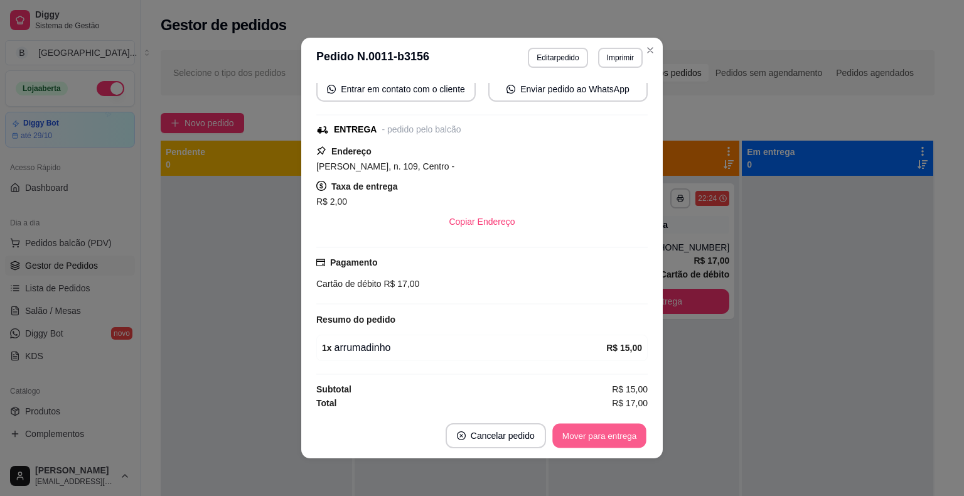
click at [610, 432] on button "Mover para entrega" at bounding box center [599, 436] width 94 height 24
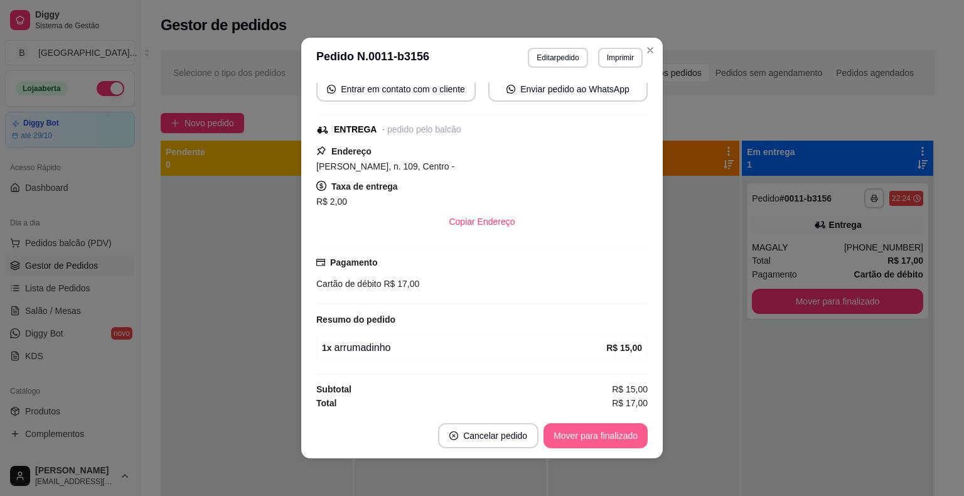
scroll to position [3, 0]
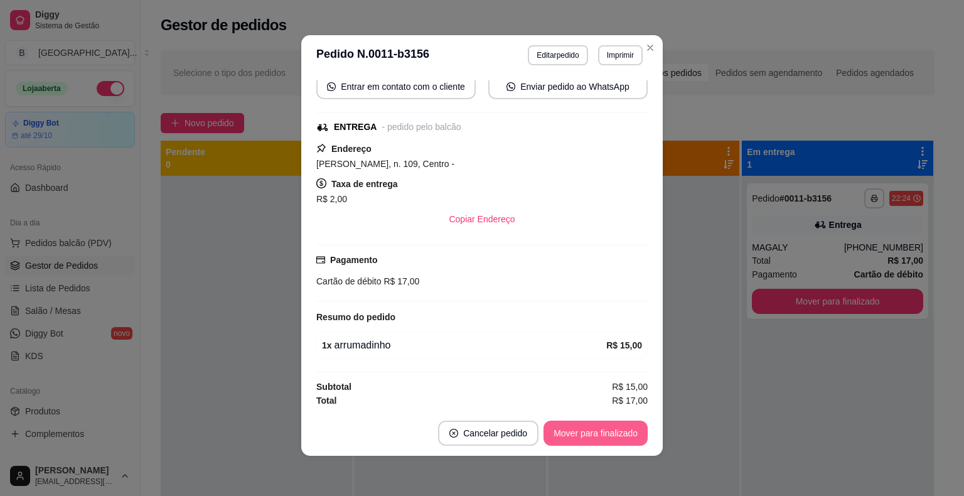
click at [633, 427] on button "Mover para finalizado" at bounding box center [596, 433] width 104 height 25
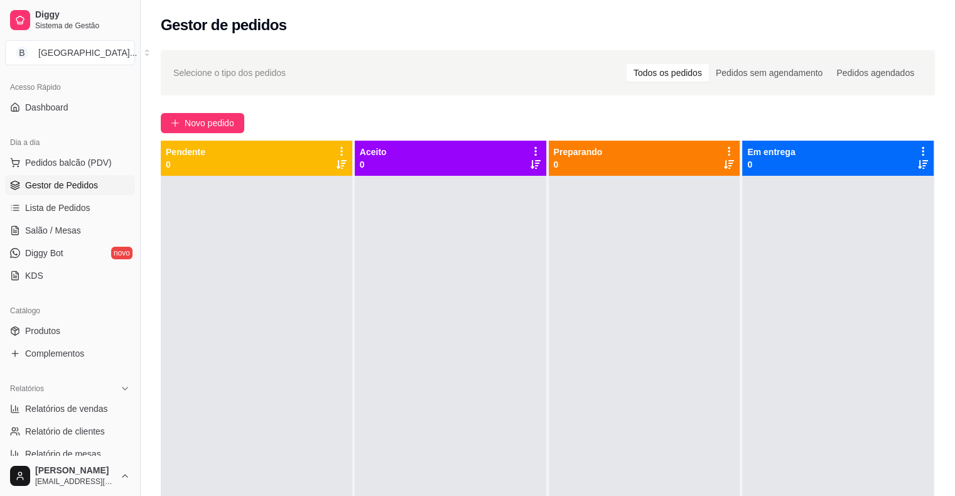
scroll to position [126, 0]
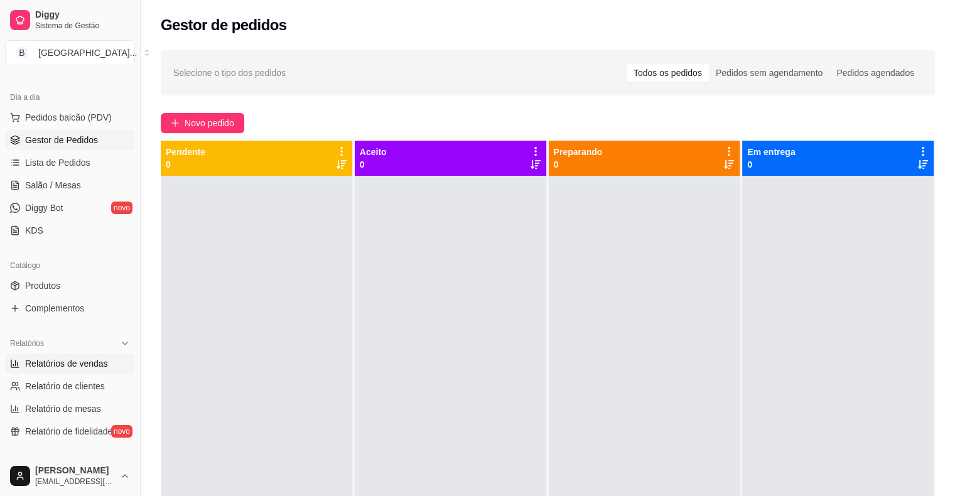
click at [85, 360] on span "Relatórios de vendas" at bounding box center [66, 363] width 83 height 13
select select "ALL"
select select "0"
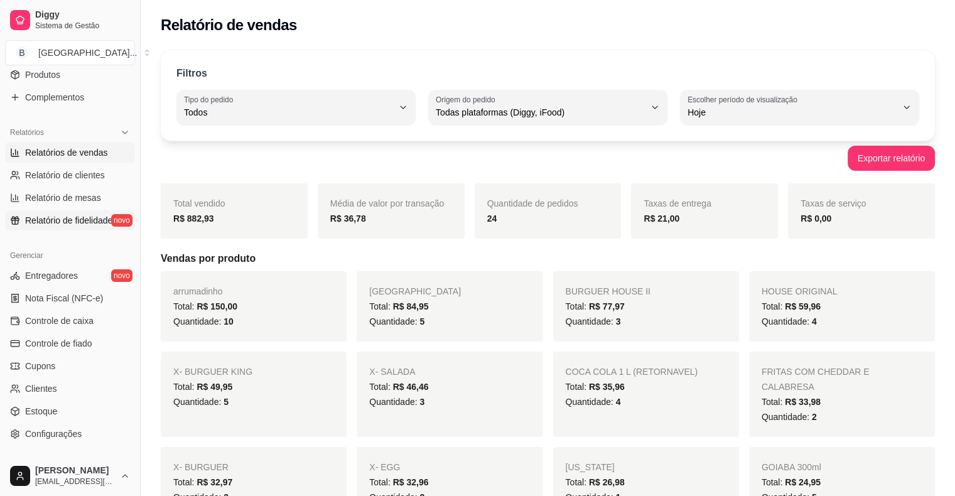
scroll to position [407, 0]
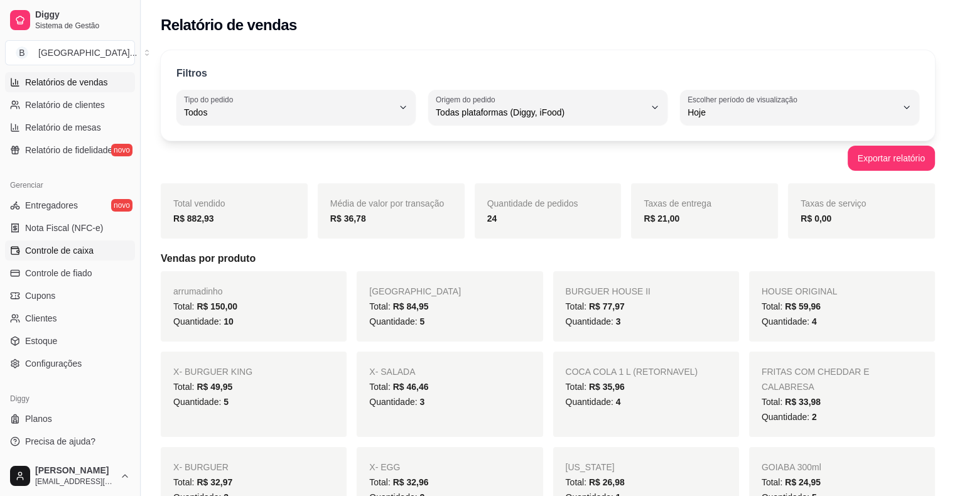
click at [63, 254] on span "Controle de caixa" at bounding box center [59, 250] width 68 height 13
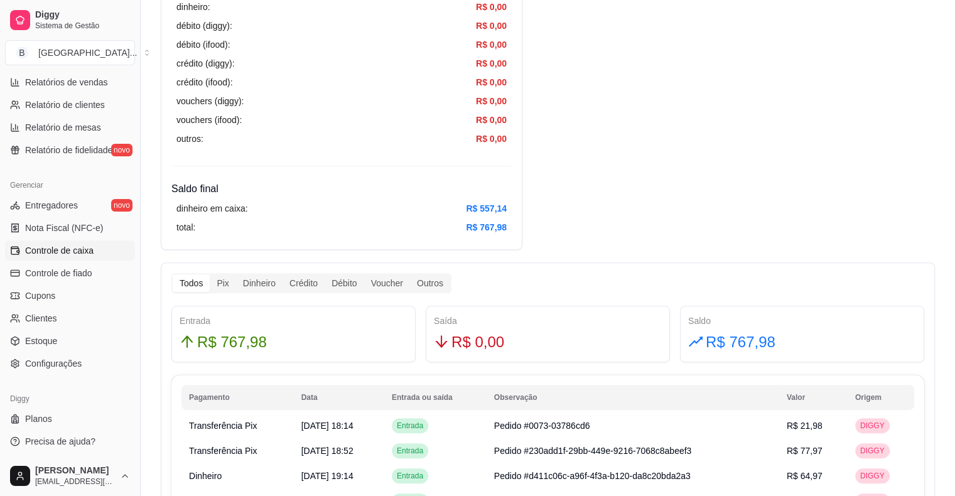
scroll to position [502, 0]
